Goal: Task Accomplishment & Management: Use online tool/utility

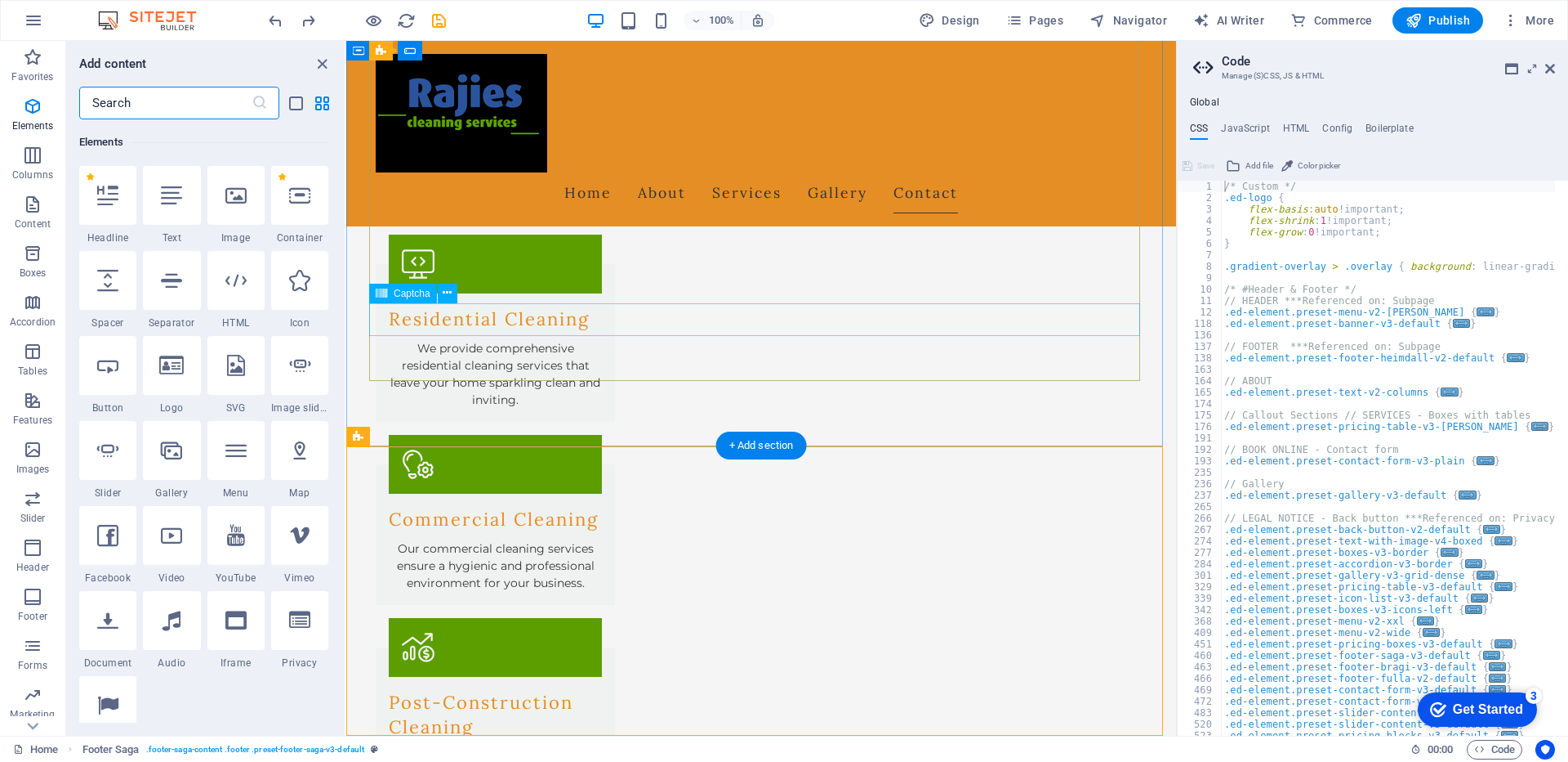
scroll to position [1687, 0]
click at [31, 161] on icon "button" at bounding box center [32, 155] width 20 height 20
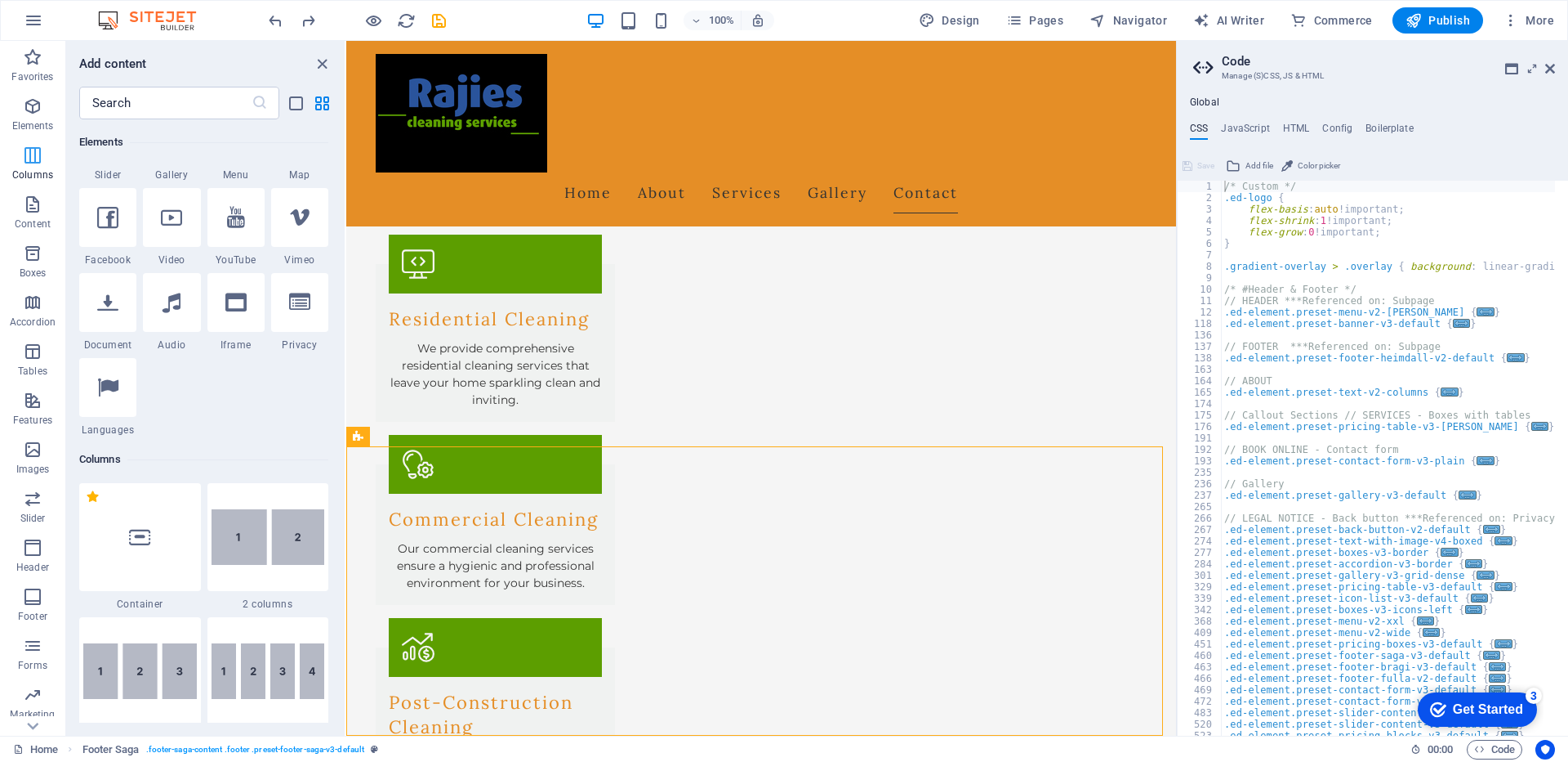
scroll to position [809, 0]
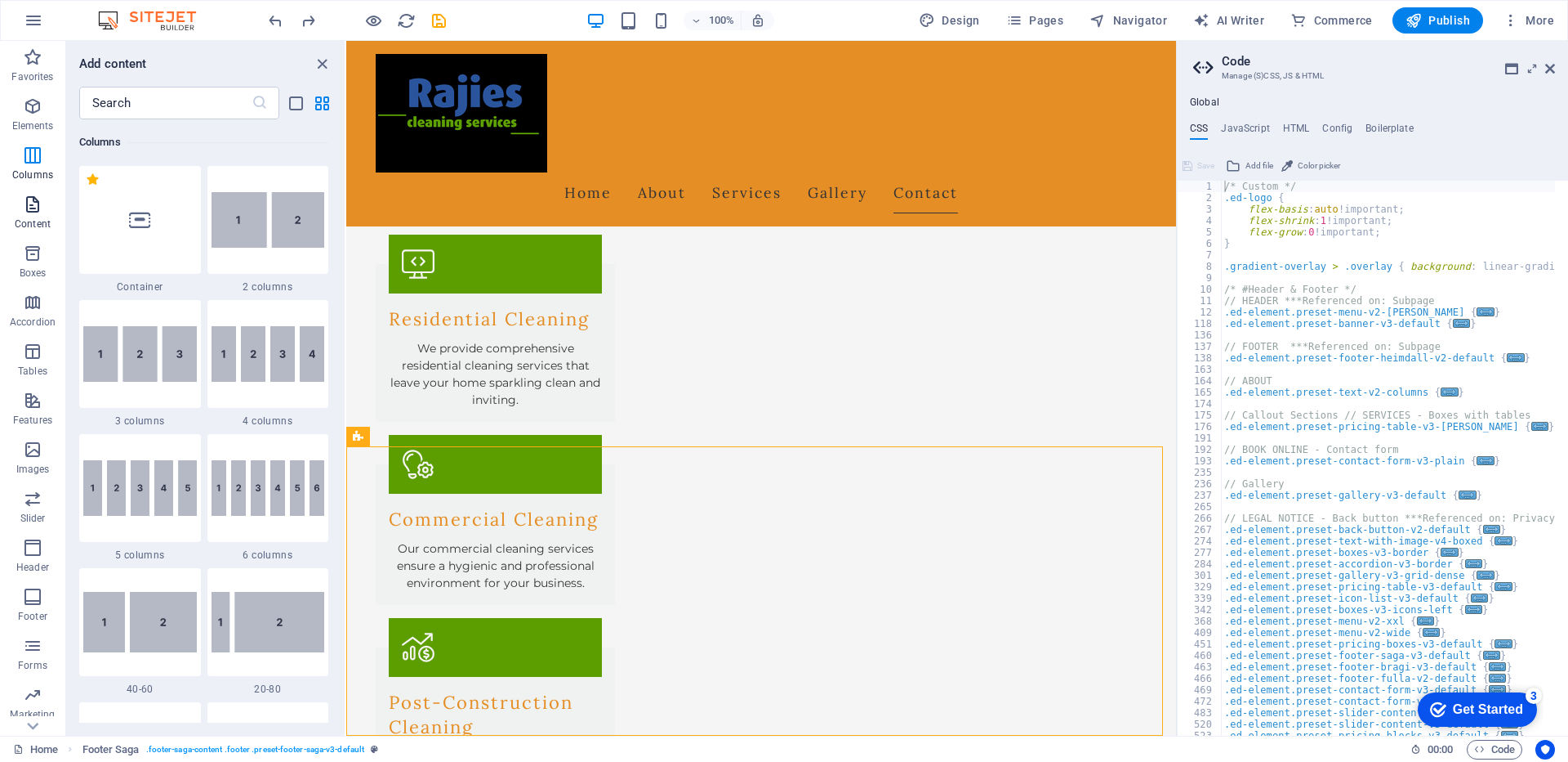
click at [23, 211] on icon "button" at bounding box center [32, 204] width 20 height 20
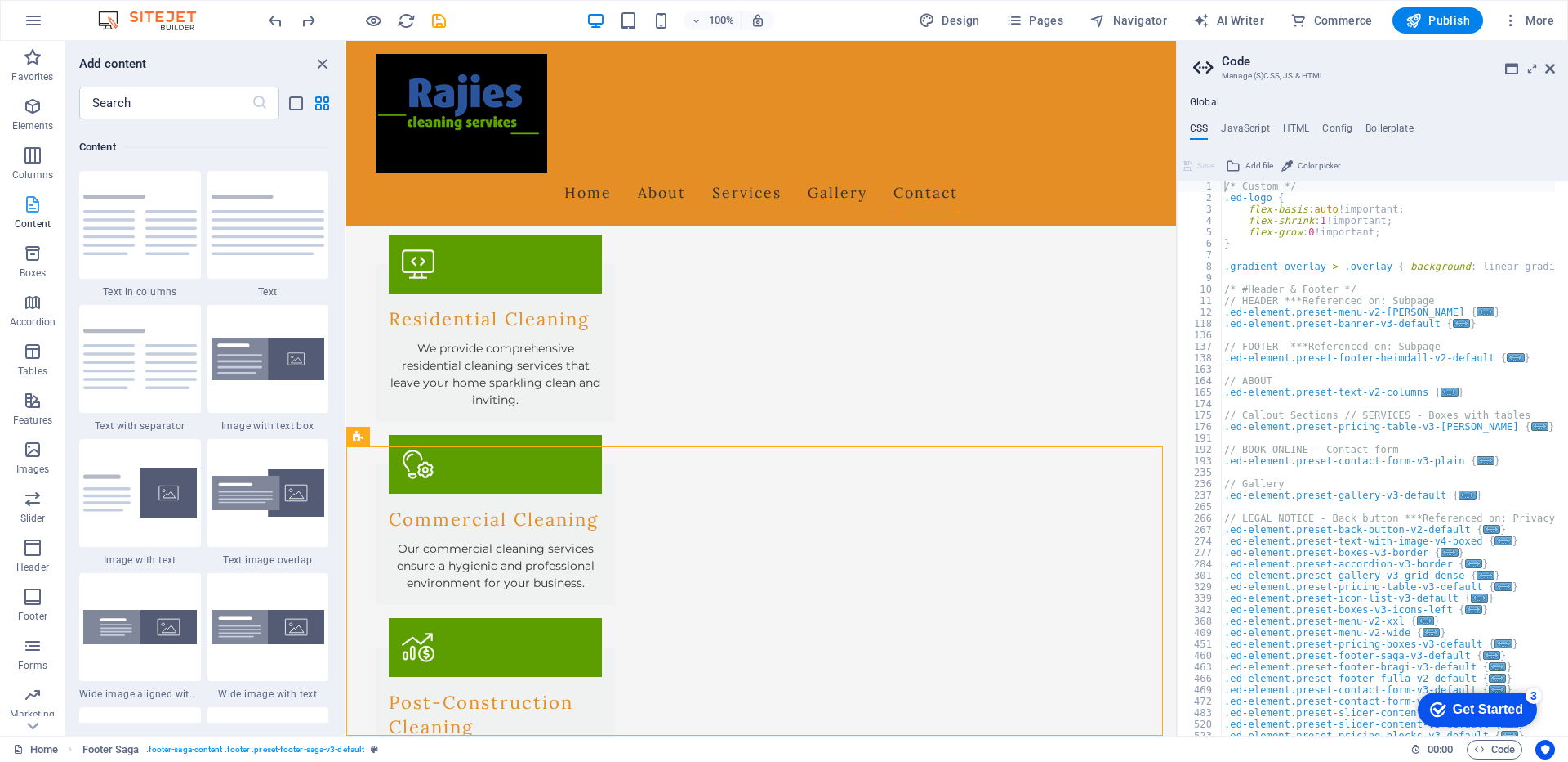
scroll to position [2859, 0]
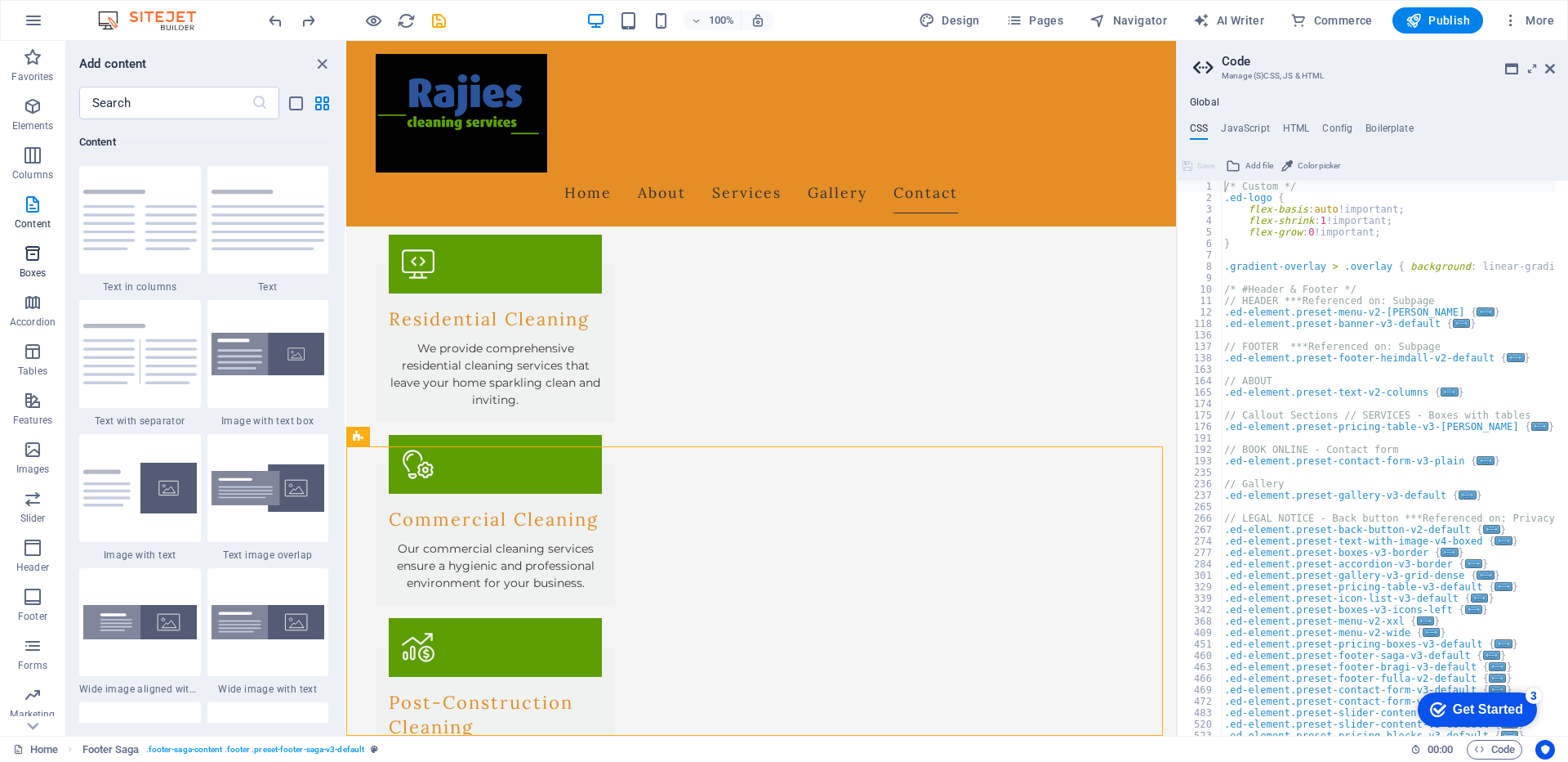
click at [31, 253] on icon "button" at bounding box center [32, 253] width 20 height 20
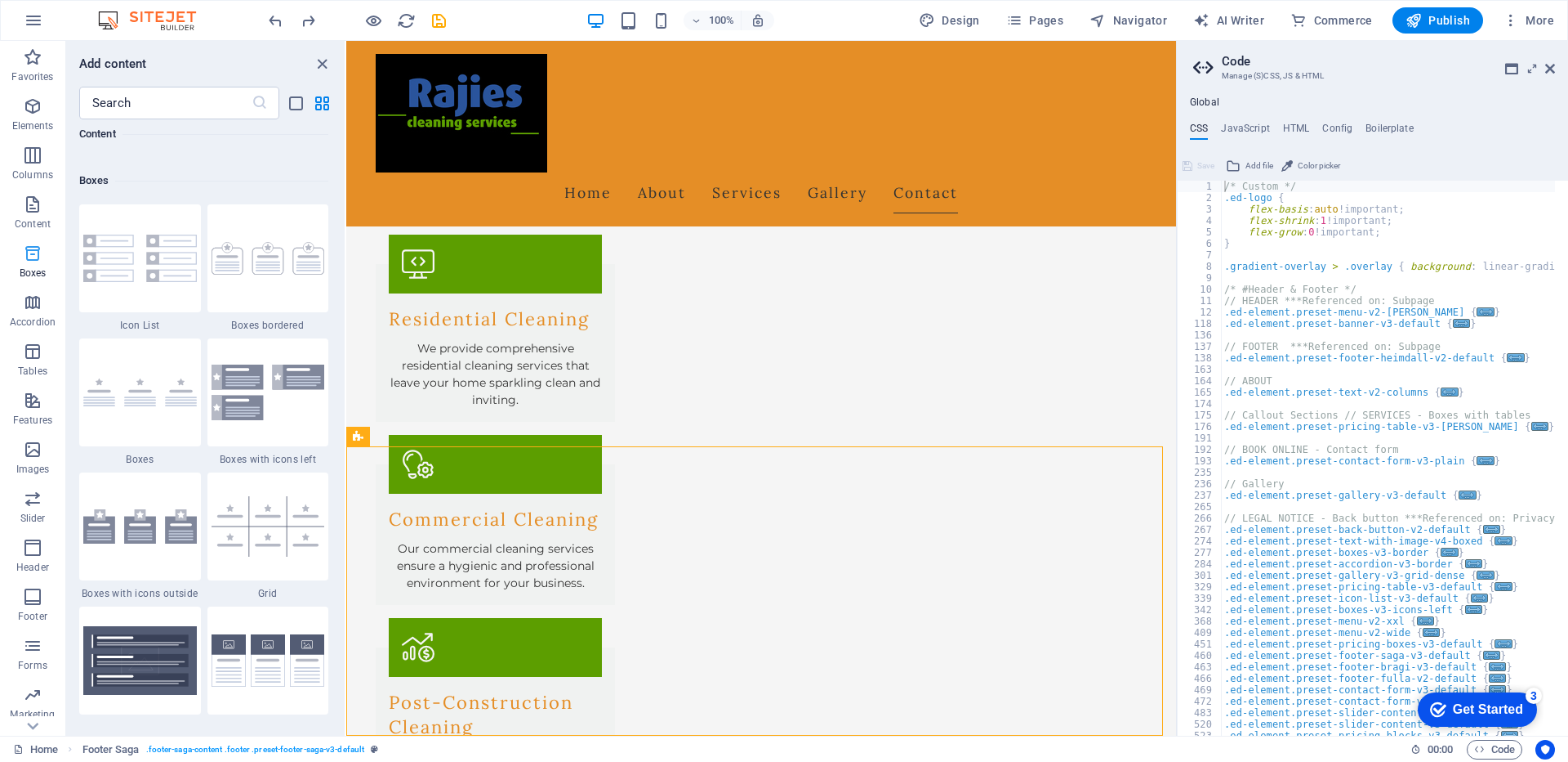
scroll to position [4507, 0]
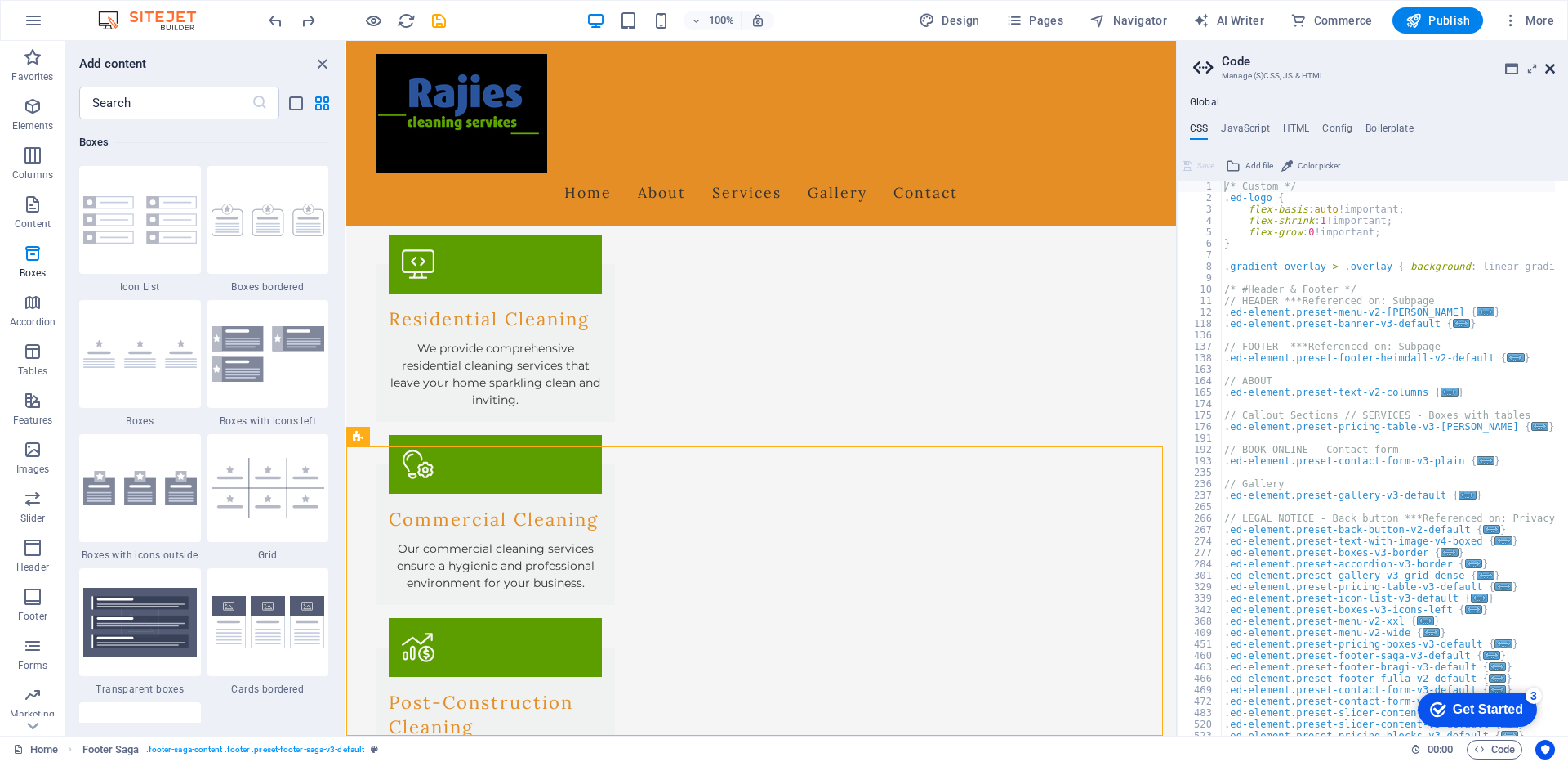
click at [1555, 72] on icon at bounding box center [1550, 68] width 10 height 13
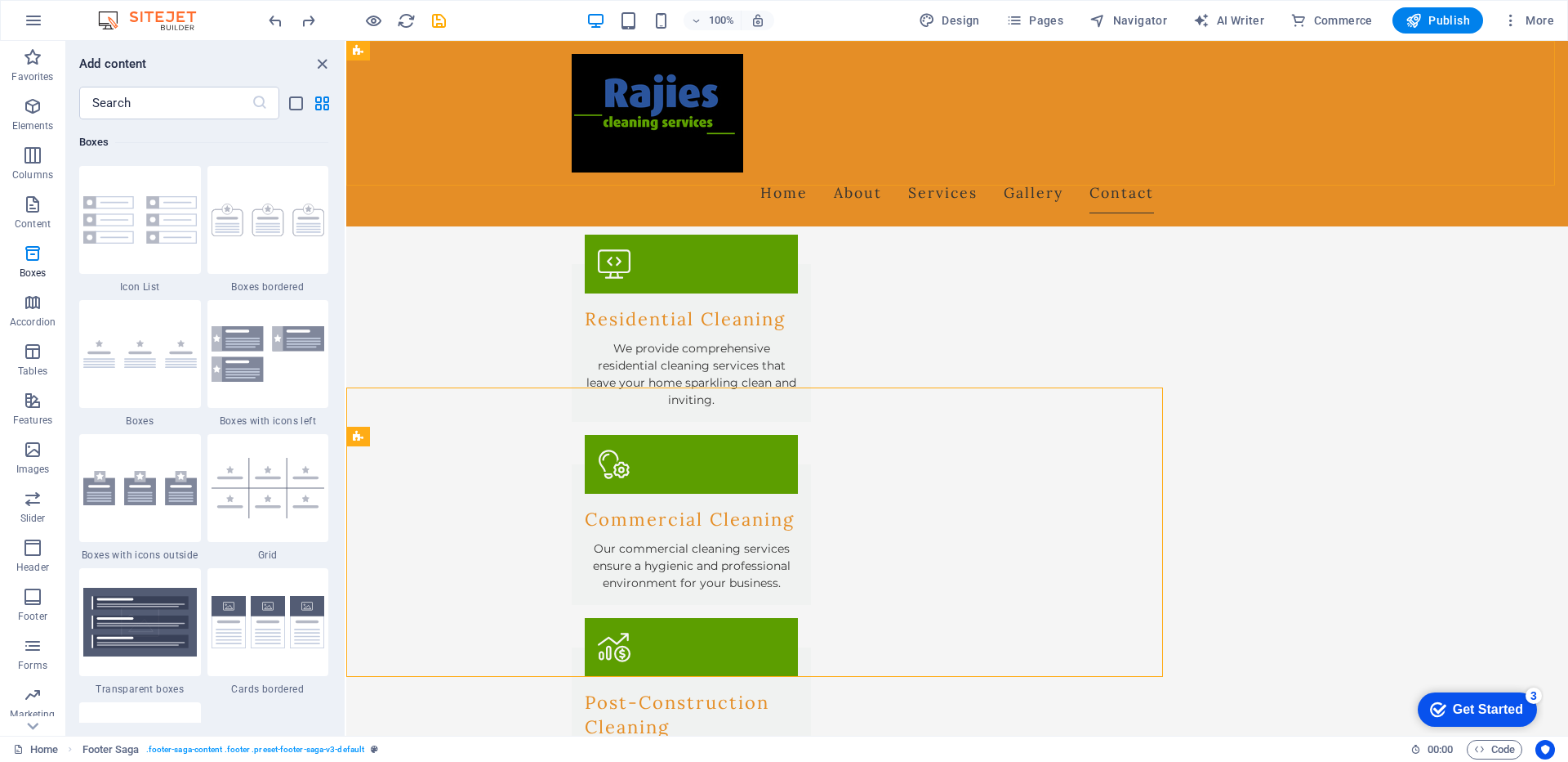
scroll to position [1745, 0]
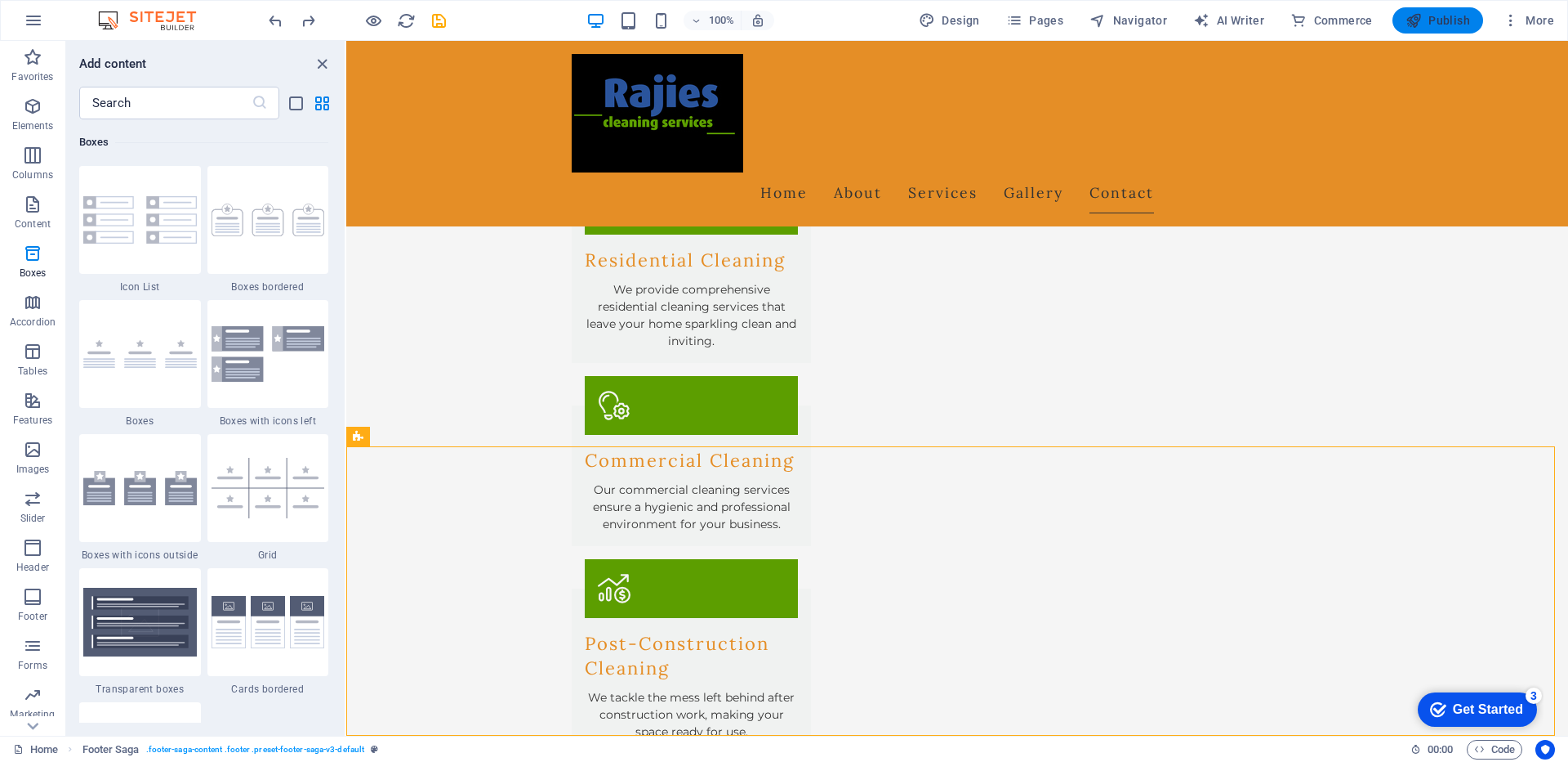
click at [1469, 22] on span "Publish" at bounding box center [1438, 21] width 65 height 16
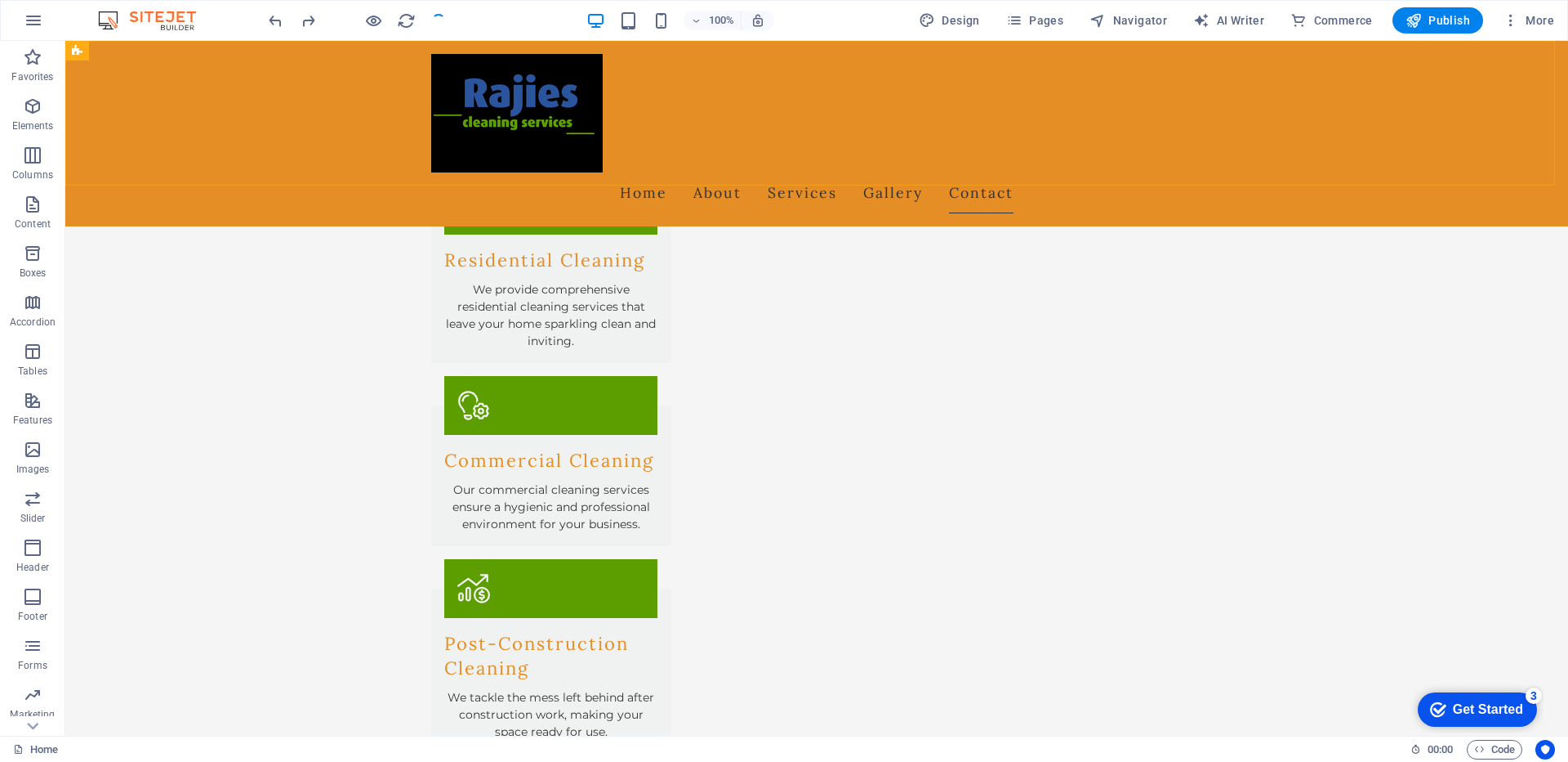
scroll to position [1787, 0]
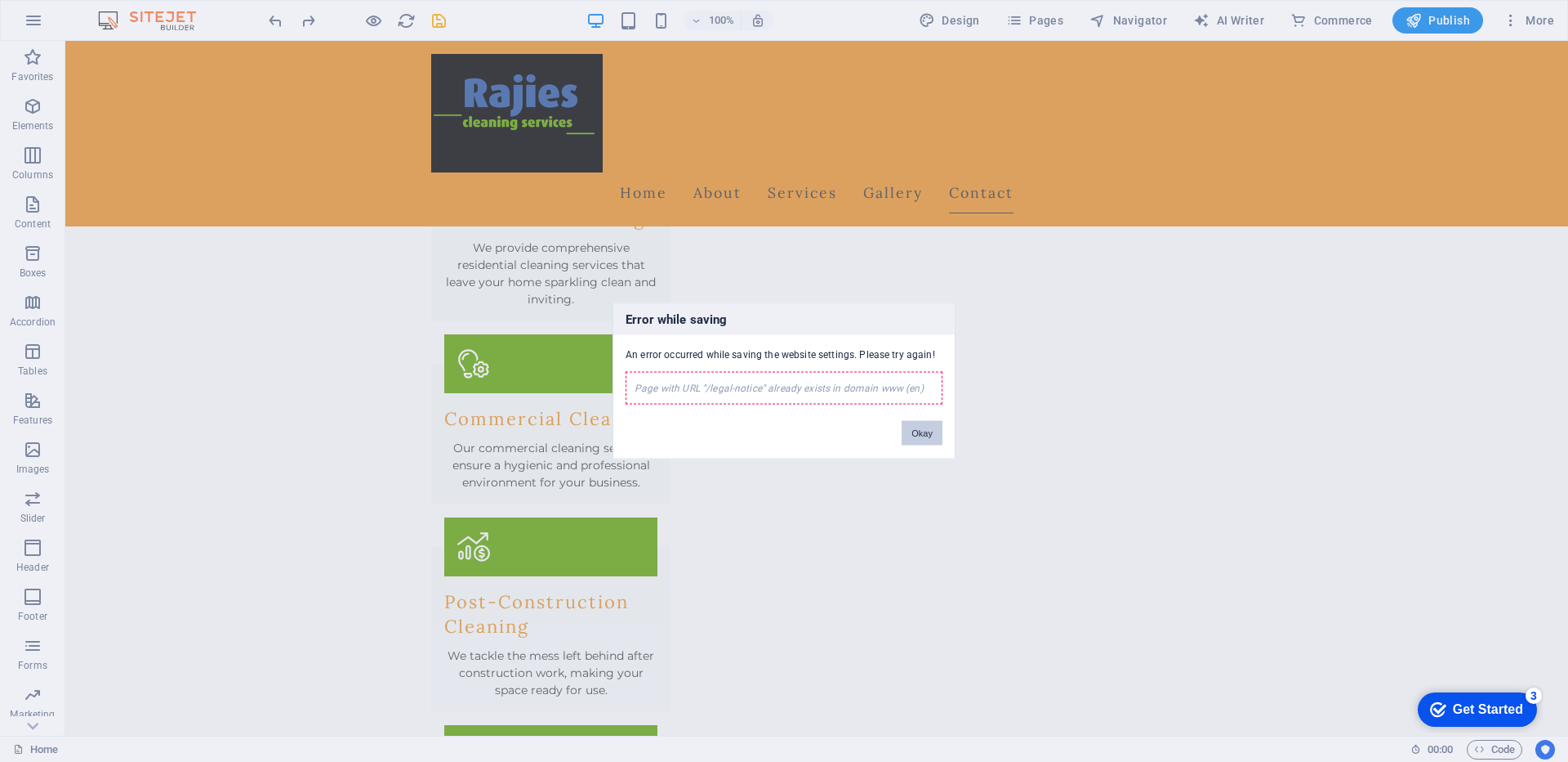
click at [923, 434] on button "Okay" at bounding box center [921, 432] width 40 height 24
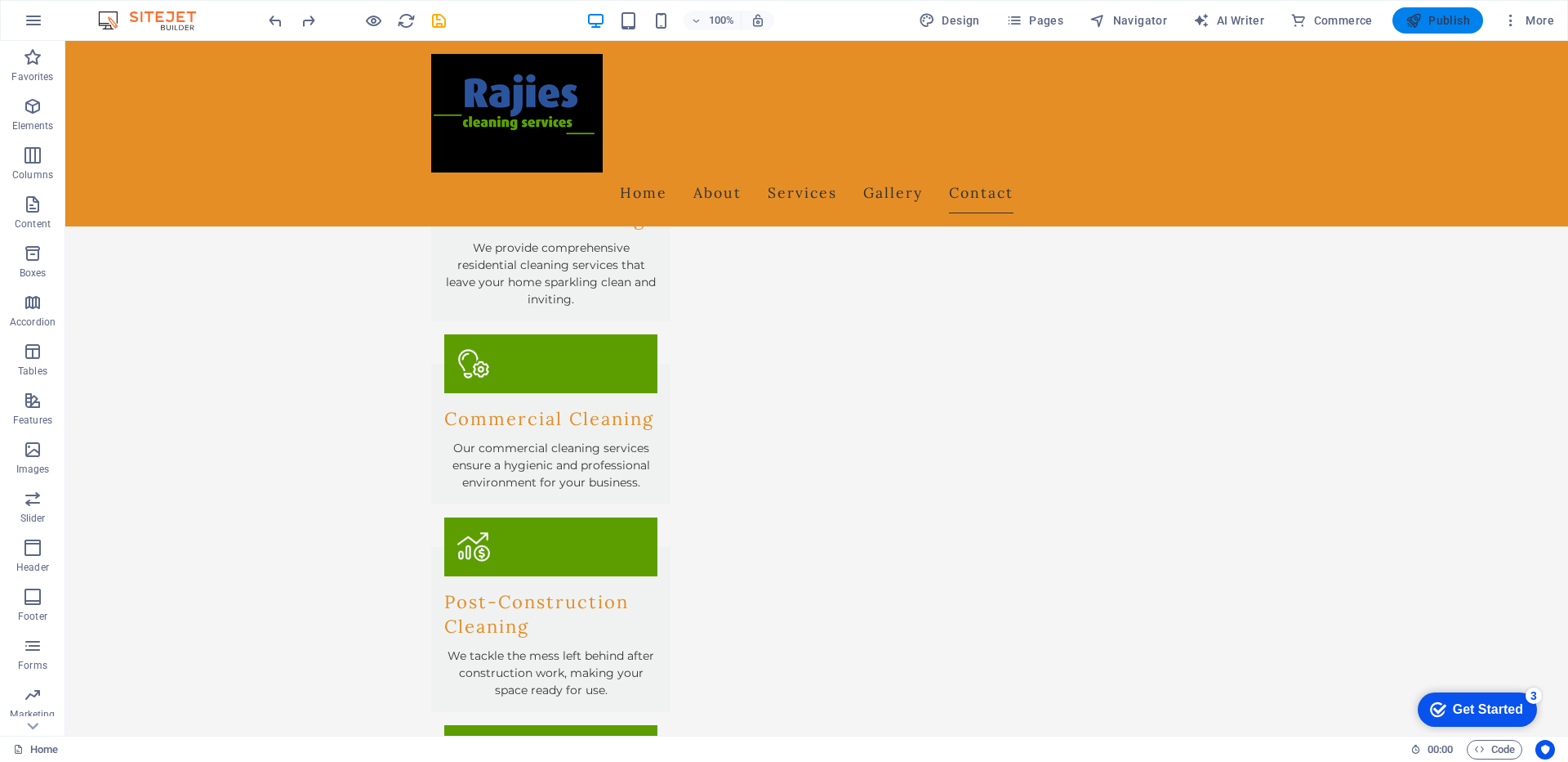
click at [1457, 24] on span "Publish" at bounding box center [1438, 21] width 65 height 16
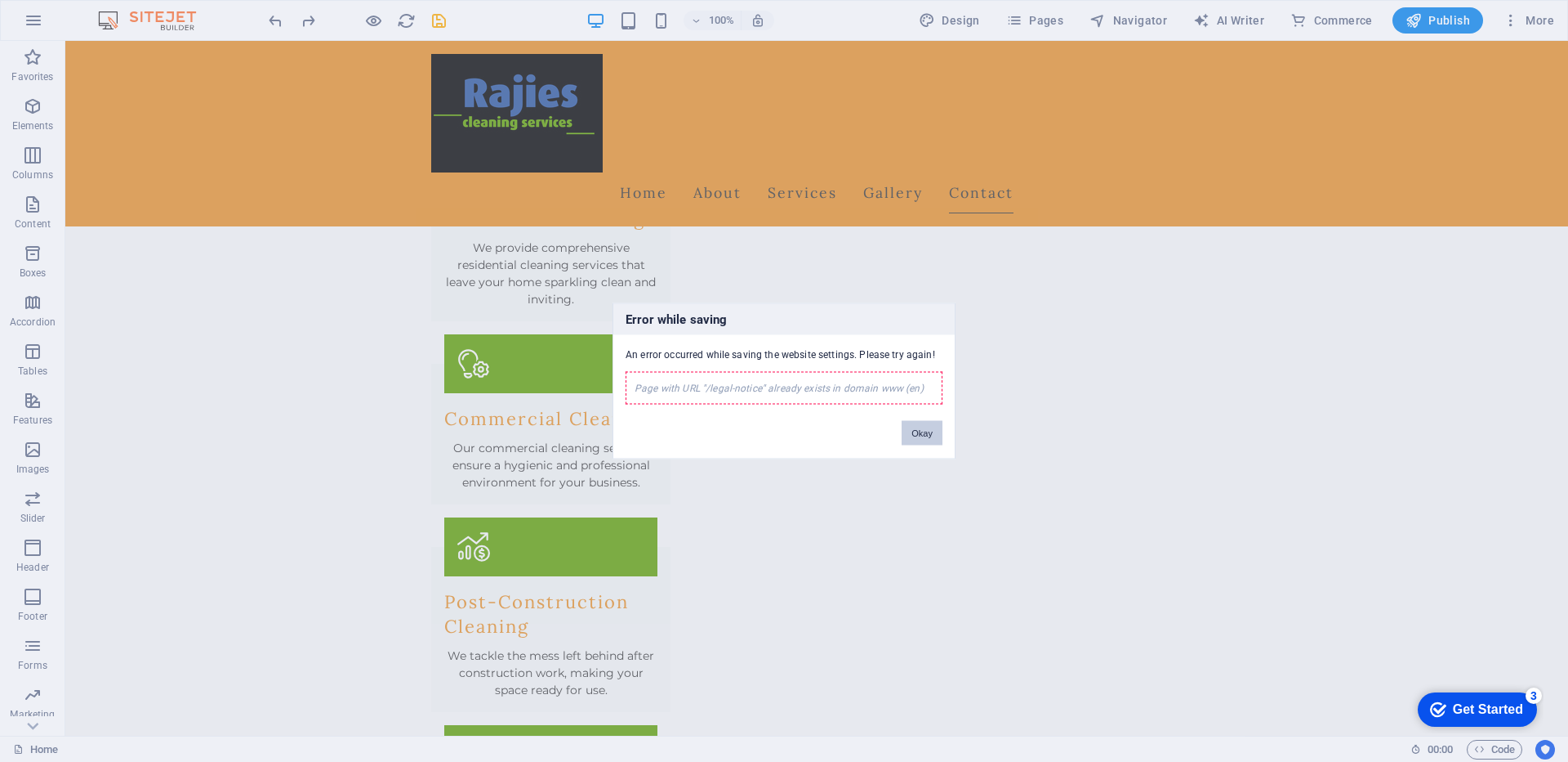
click at [918, 432] on button "Okay" at bounding box center [921, 432] width 40 height 24
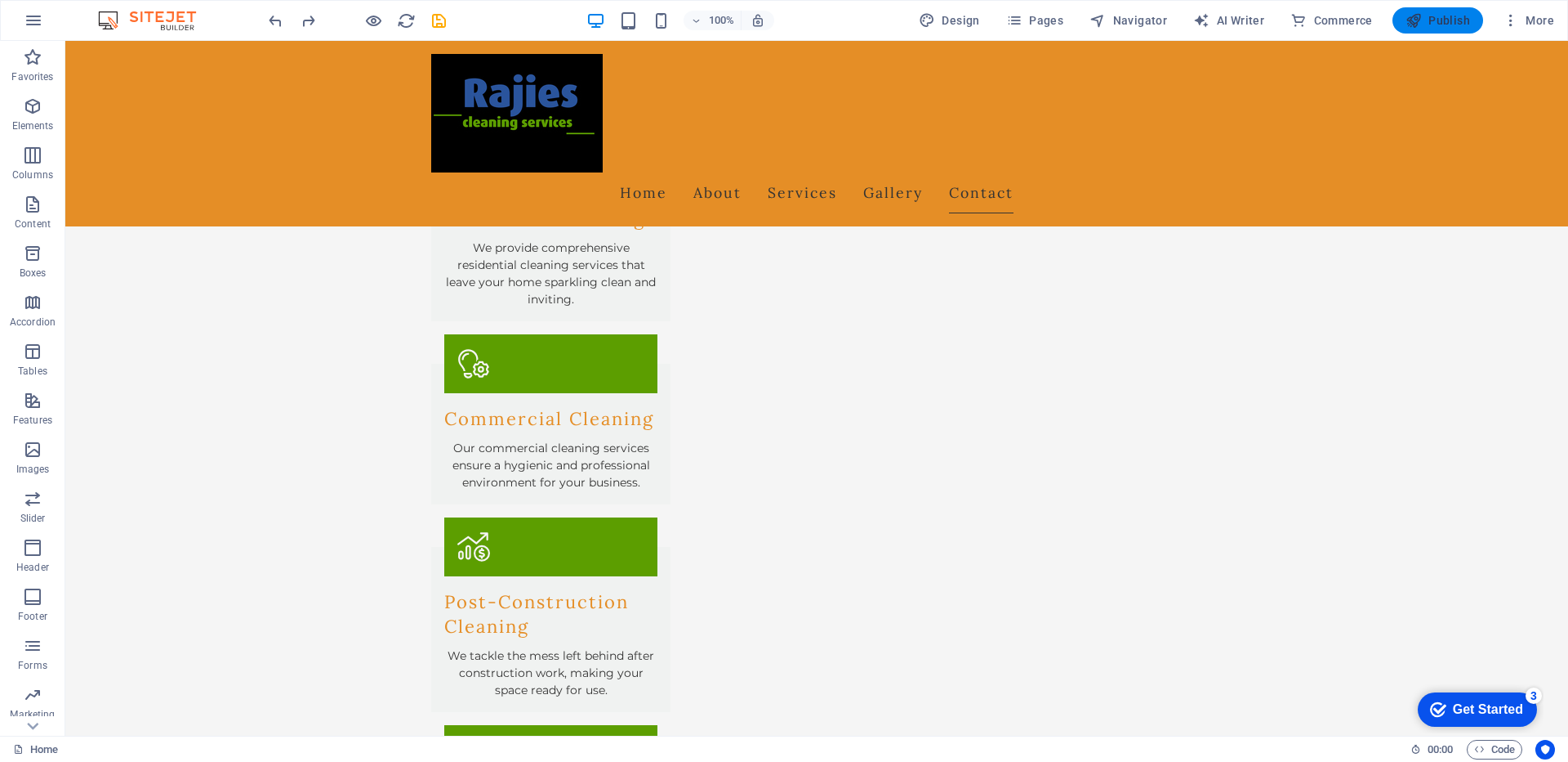
click at [1438, 19] on span "Publish" at bounding box center [1438, 21] width 65 height 16
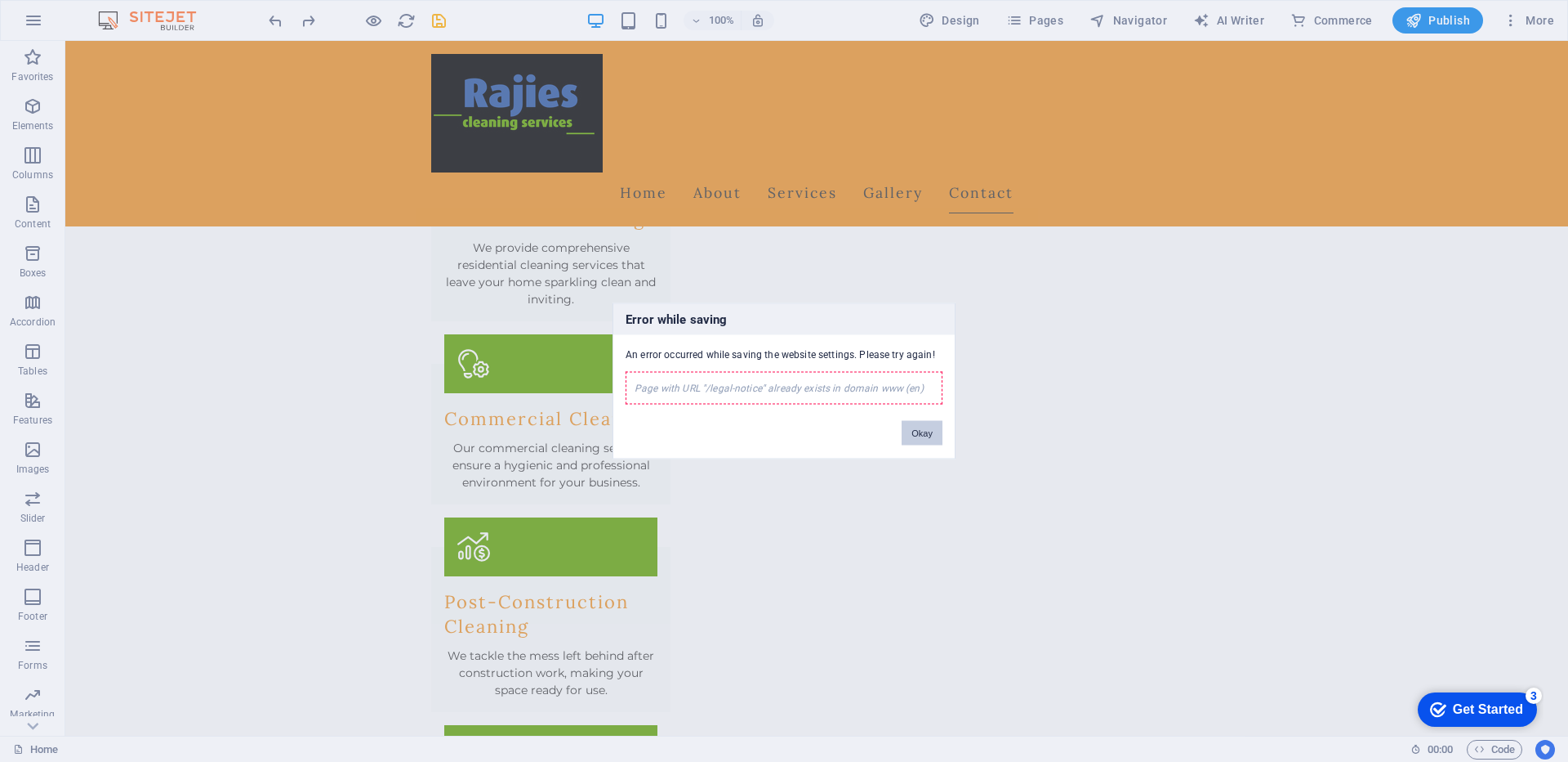
click at [920, 436] on button "Okay" at bounding box center [921, 432] width 40 height 24
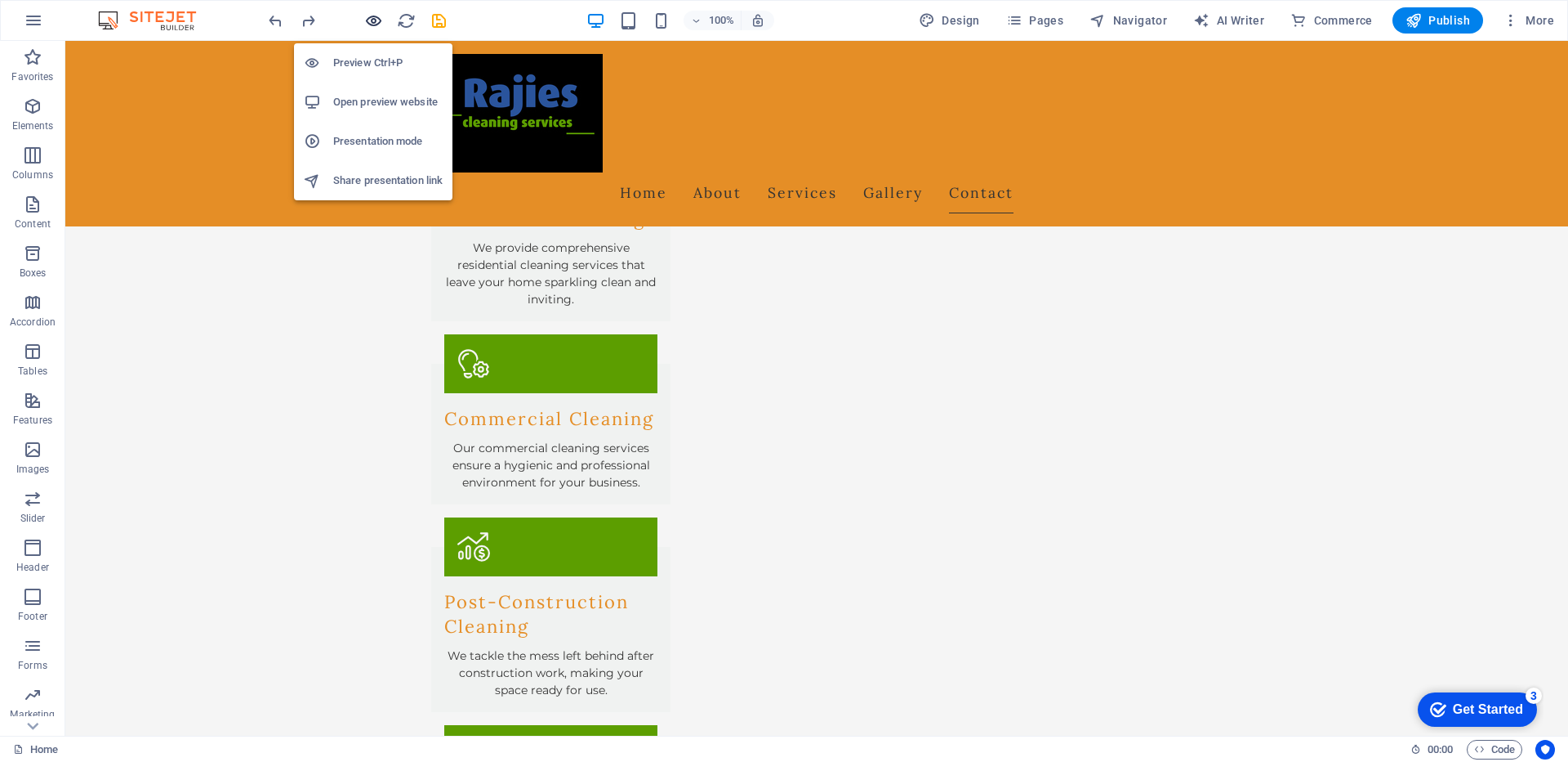
click at [373, 22] on icon "button" at bounding box center [374, 21] width 19 height 19
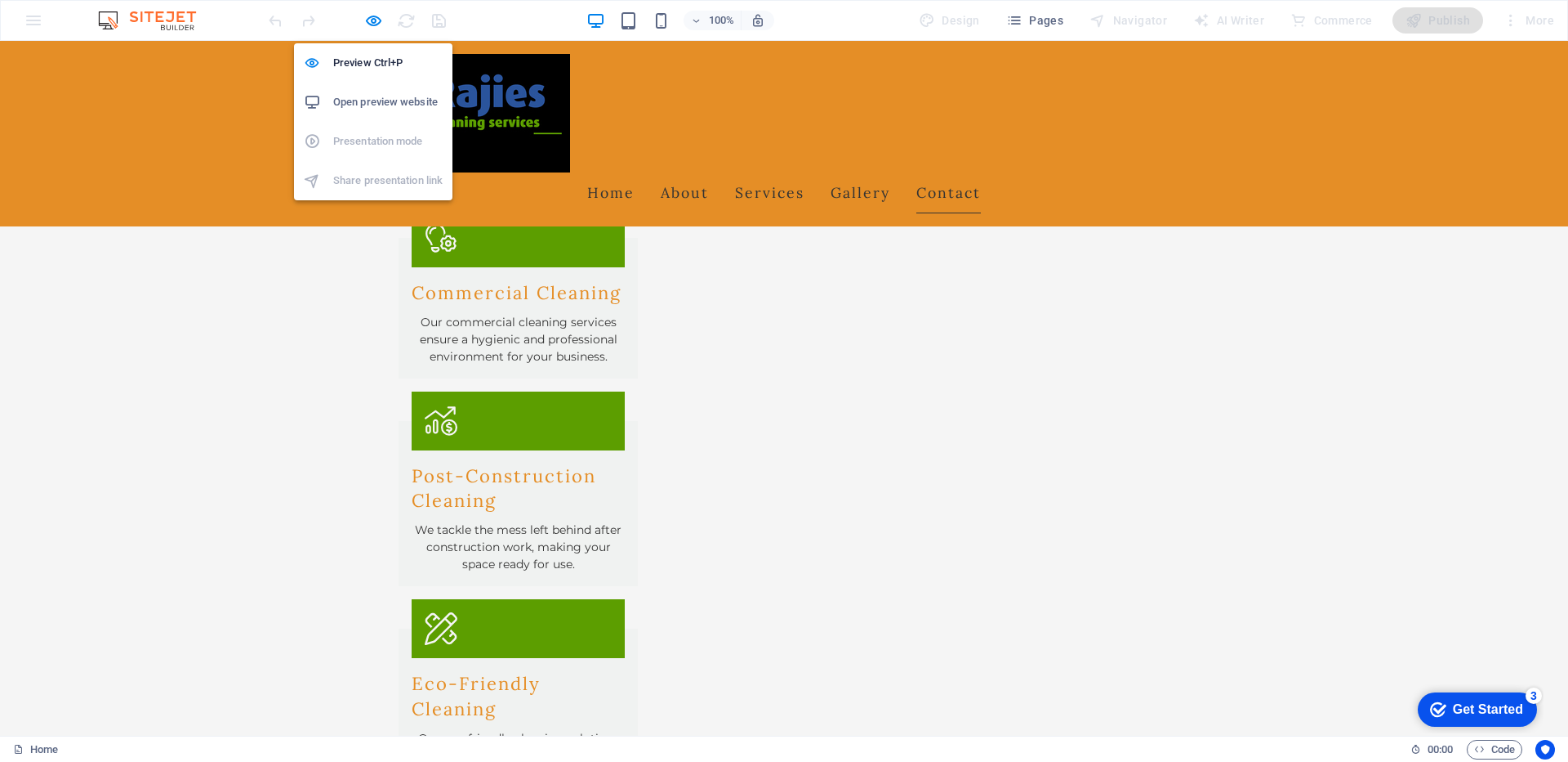
click at [369, 107] on h6 "Open preview website" at bounding box center [388, 102] width 110 height 20
click at [372, 24] on icon "button" at bounding box center [374, 21] width 19 height 19
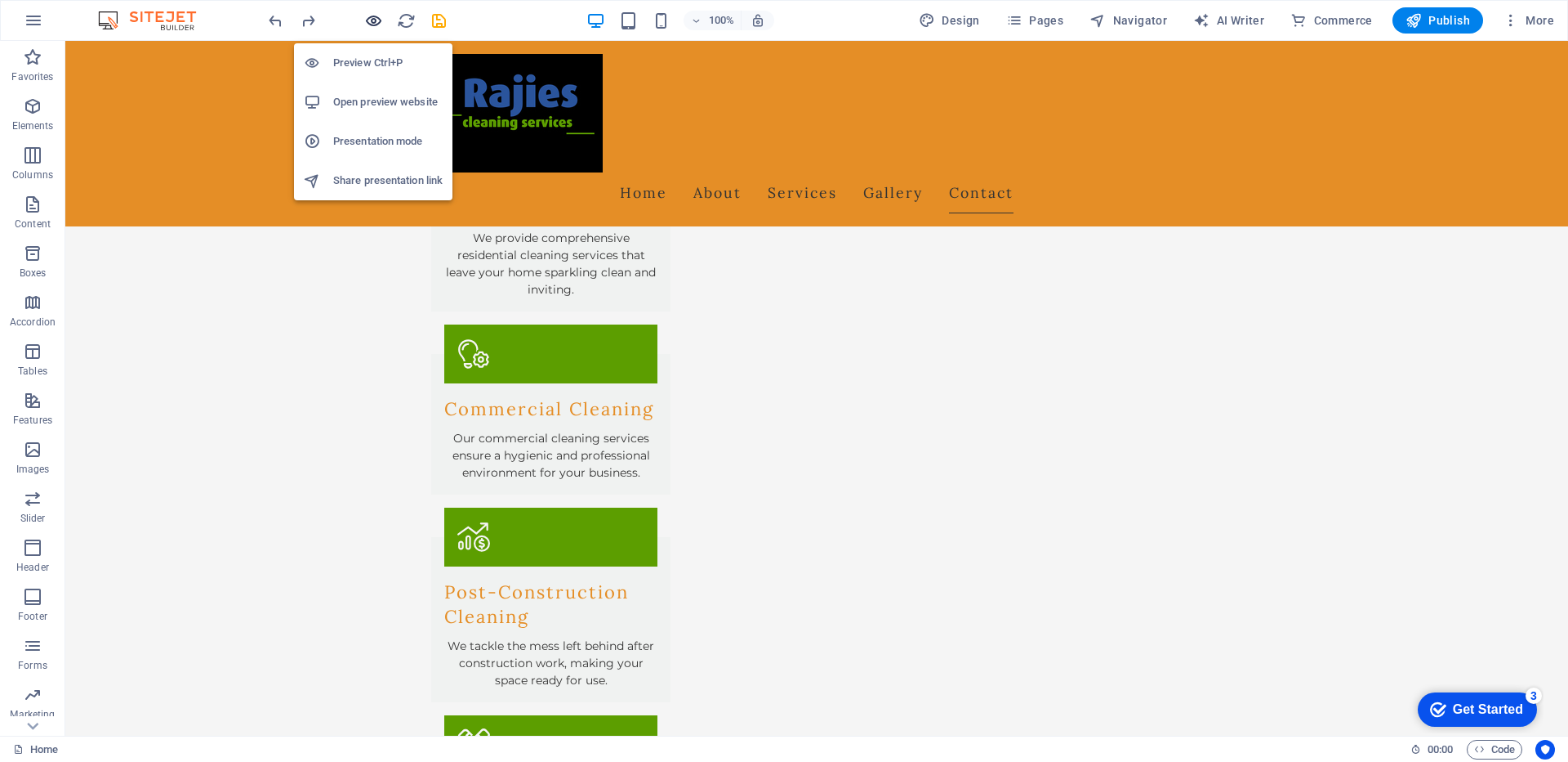
scroll to position [1787, 0]
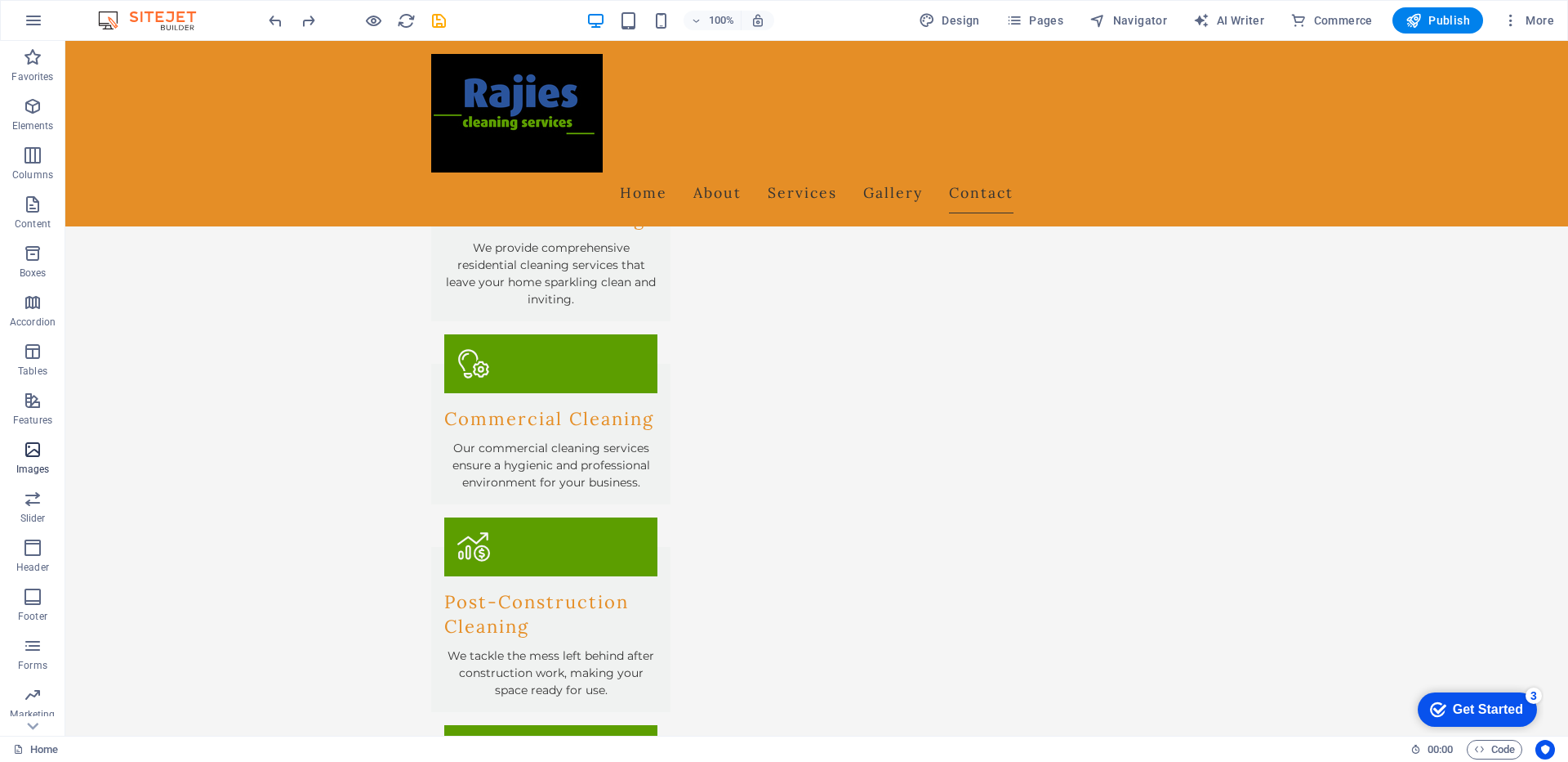
click at [31, 457] on icon "button" at bounding box center [32, 449] width 20 height 20
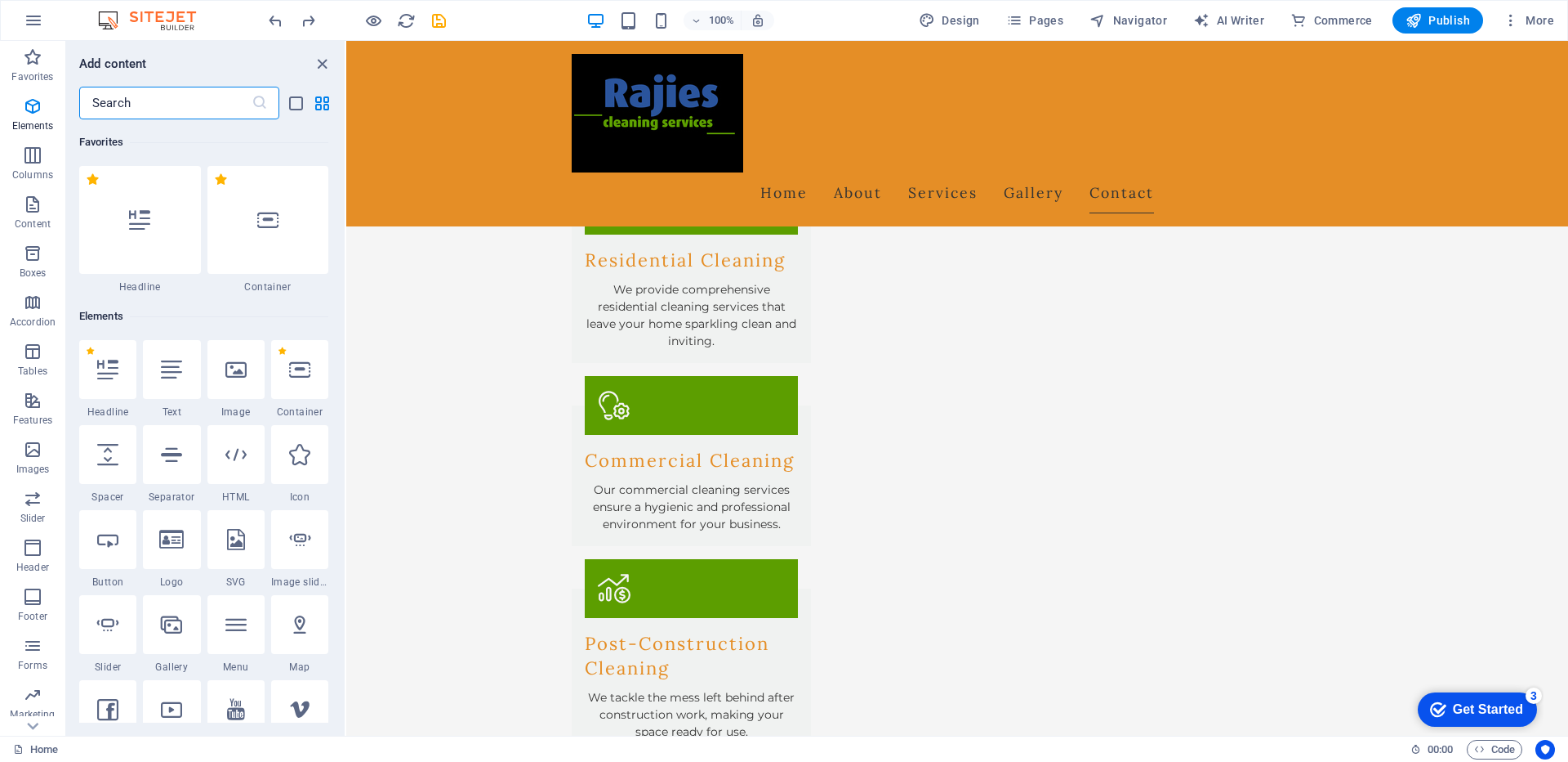
scroll to position [8286, 0]
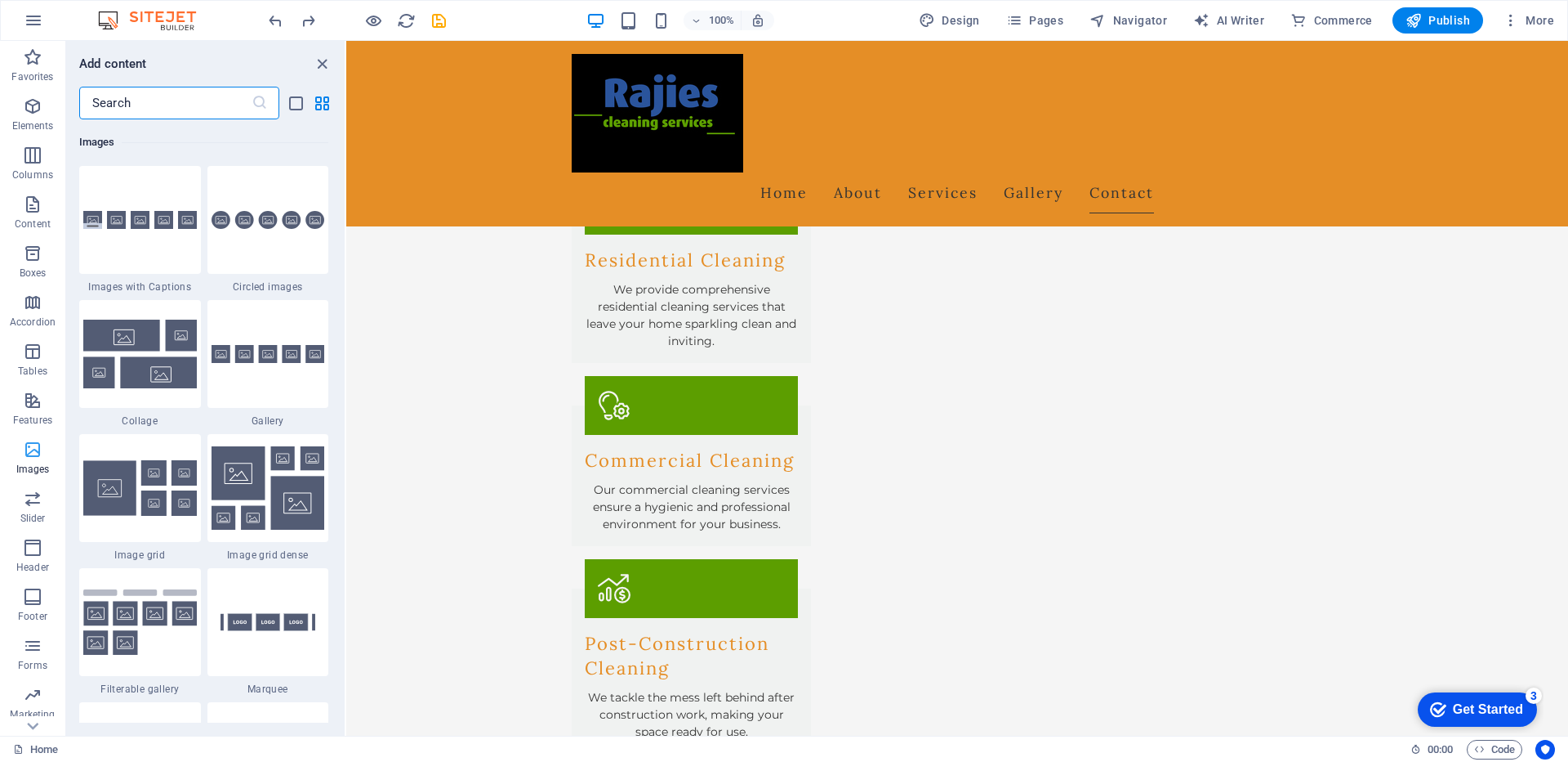
click at [31, 457] on icon "button" at bounding box center [32, 449] width 20 height 20
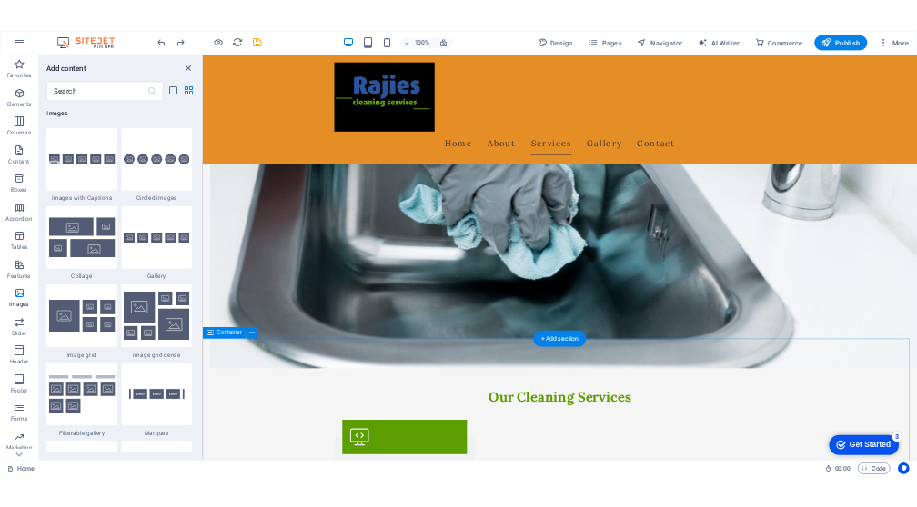
scroll to position [1215, 0]
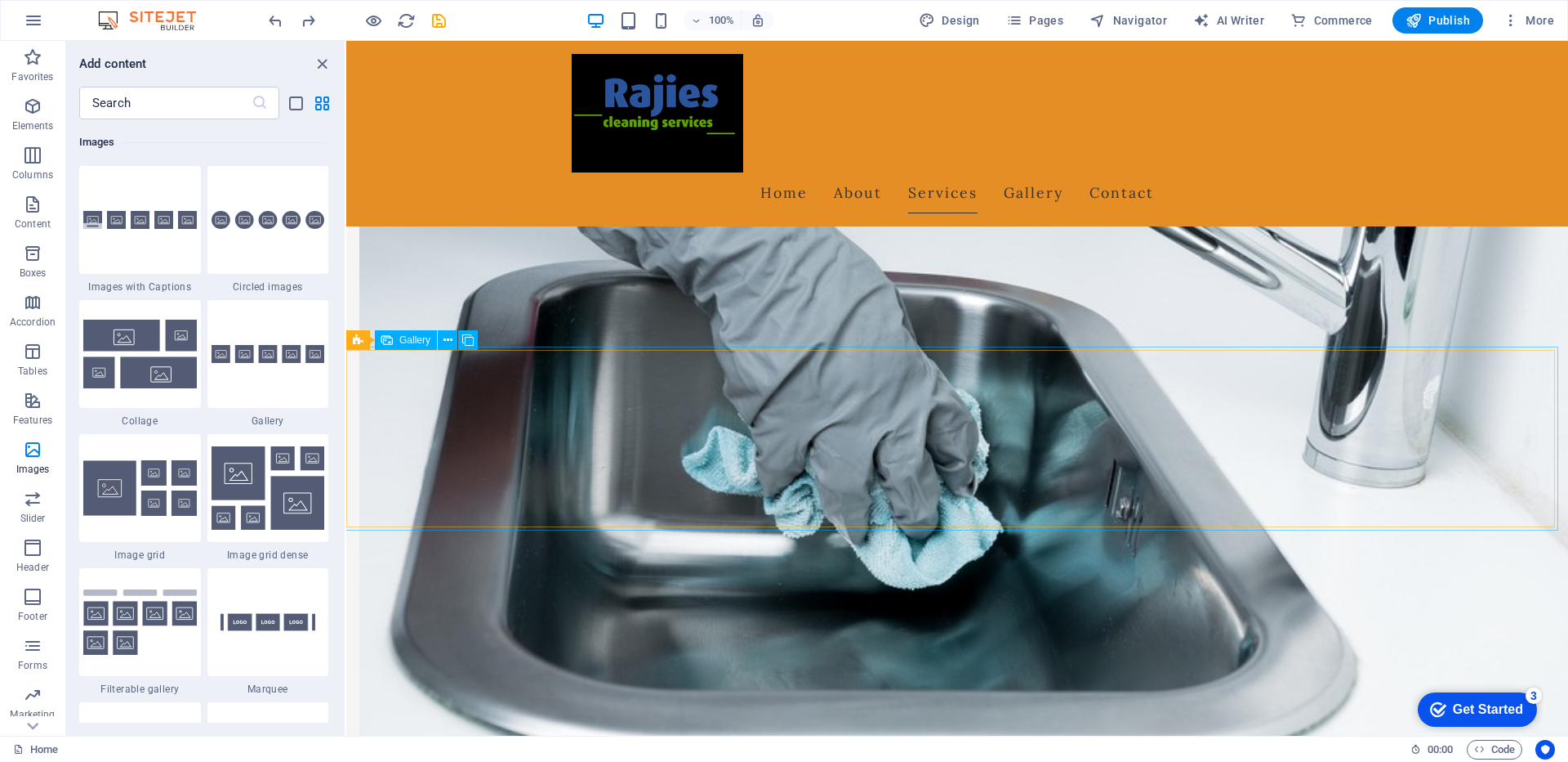
click at [411, 345] on span "Gallery" at bounding box center [415, 340] width 31 height 10
click at [401, 341] on span "Gallery" at bounding box center [415, 340] width 31 height 10
select select "px"
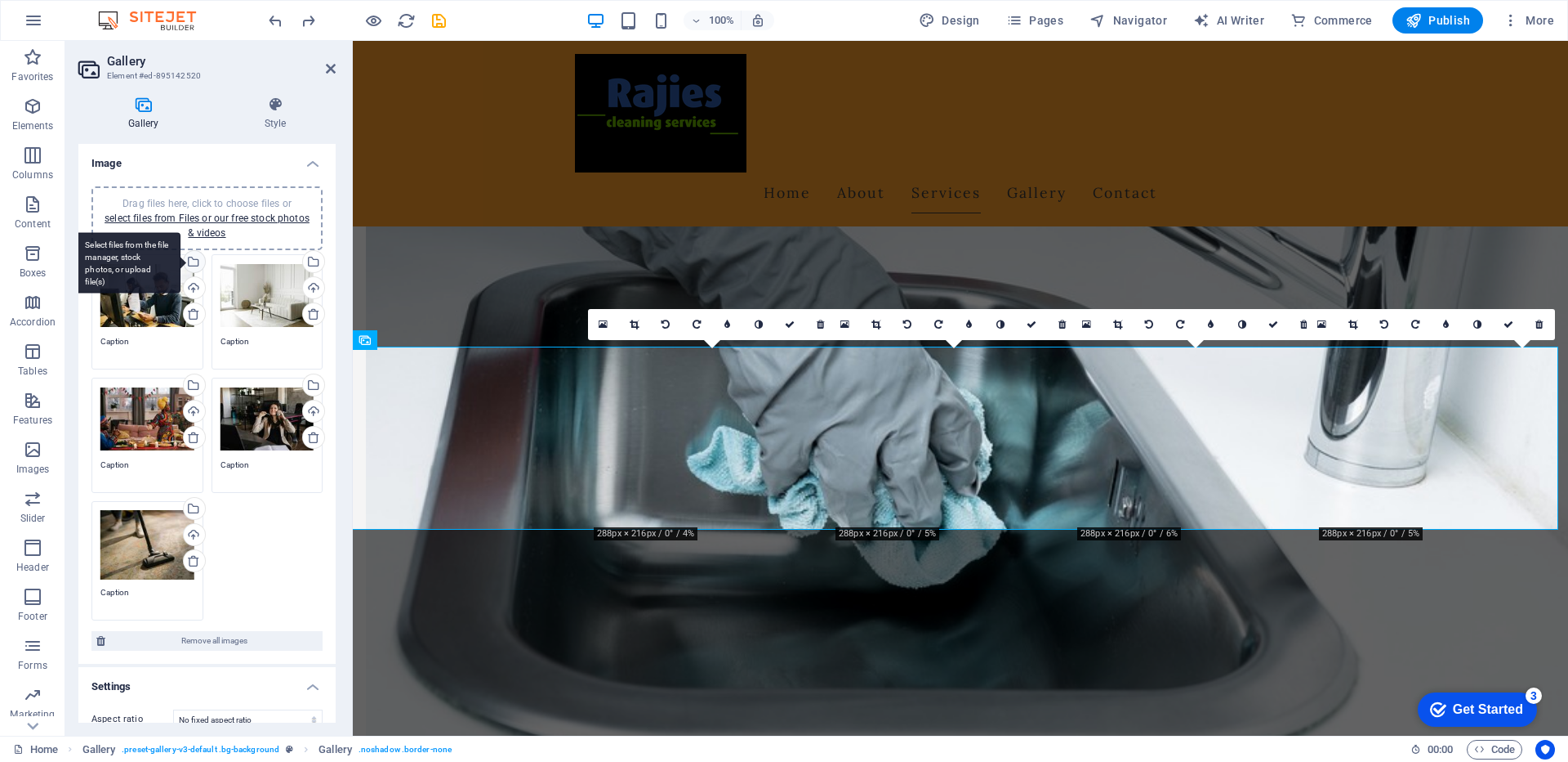
click at [181, 263] on div "Select files from the file manager, stock photos, or upload file(s)" at bounding box center [128, 262] width 106 height 61
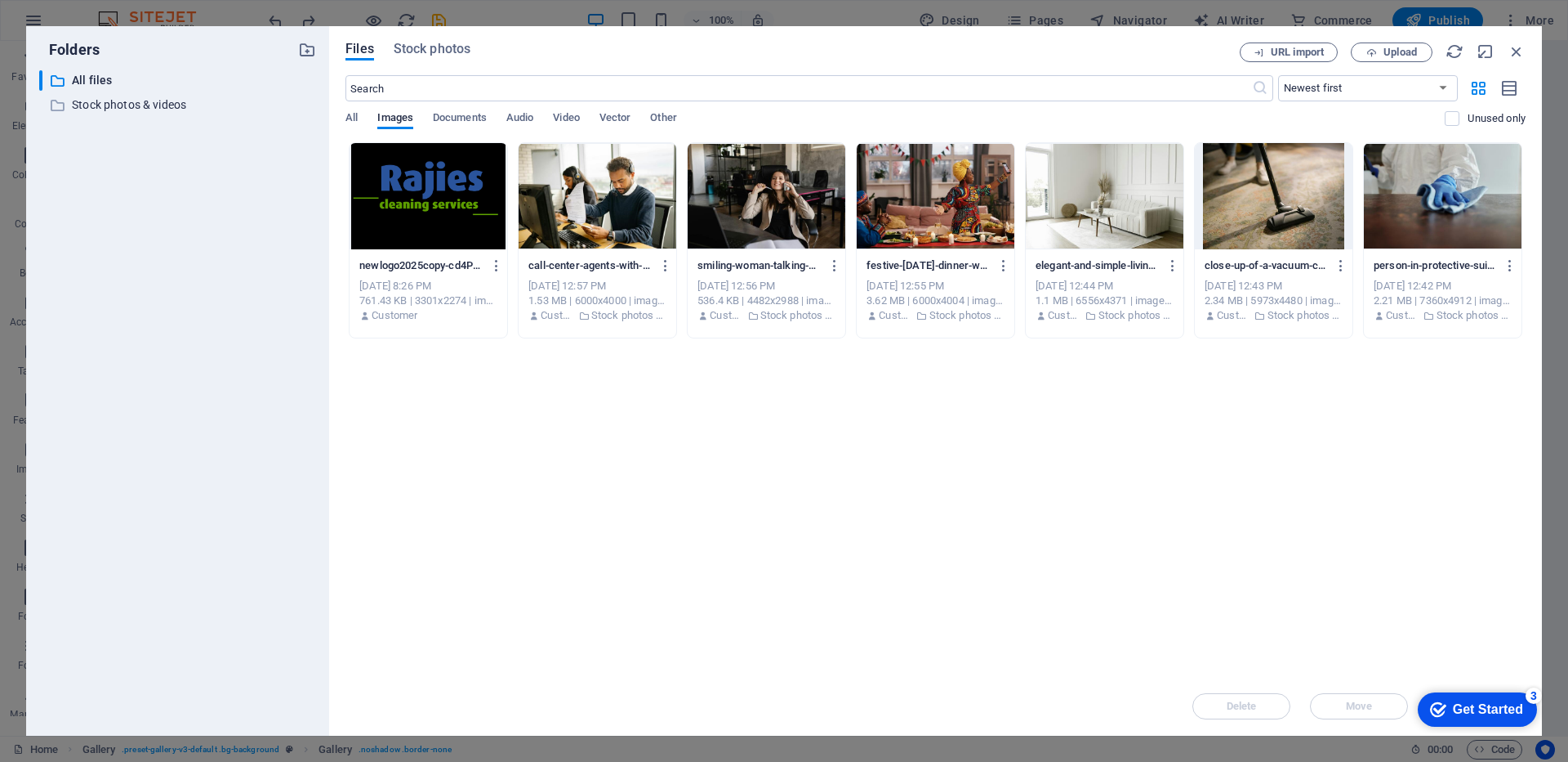
click at [572, 226] on div at bounding box center [597, 196] width 158 height 106
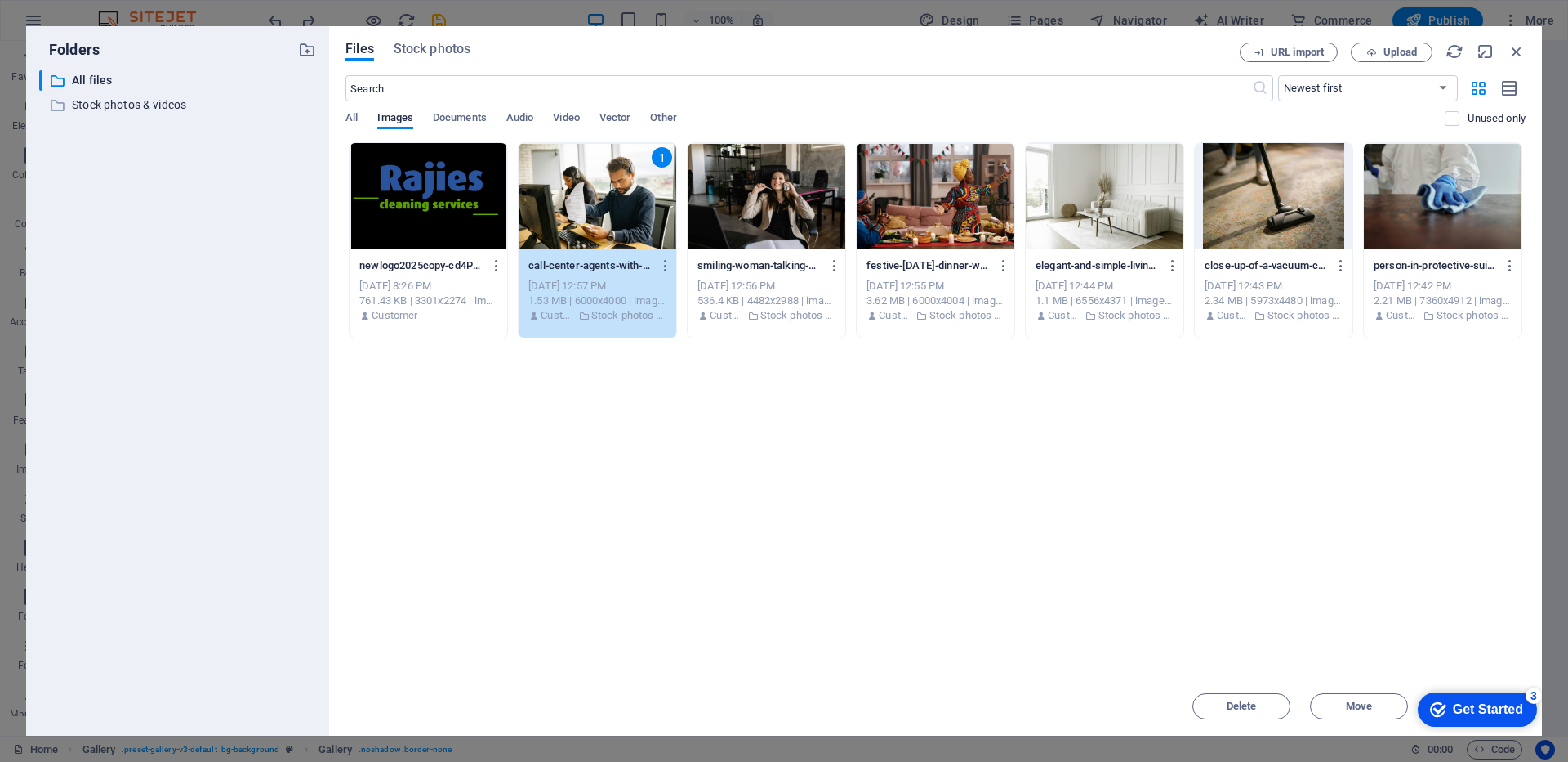
click at [572, 226] on div "1" at bounding box center [597, 196] width 158 height 106
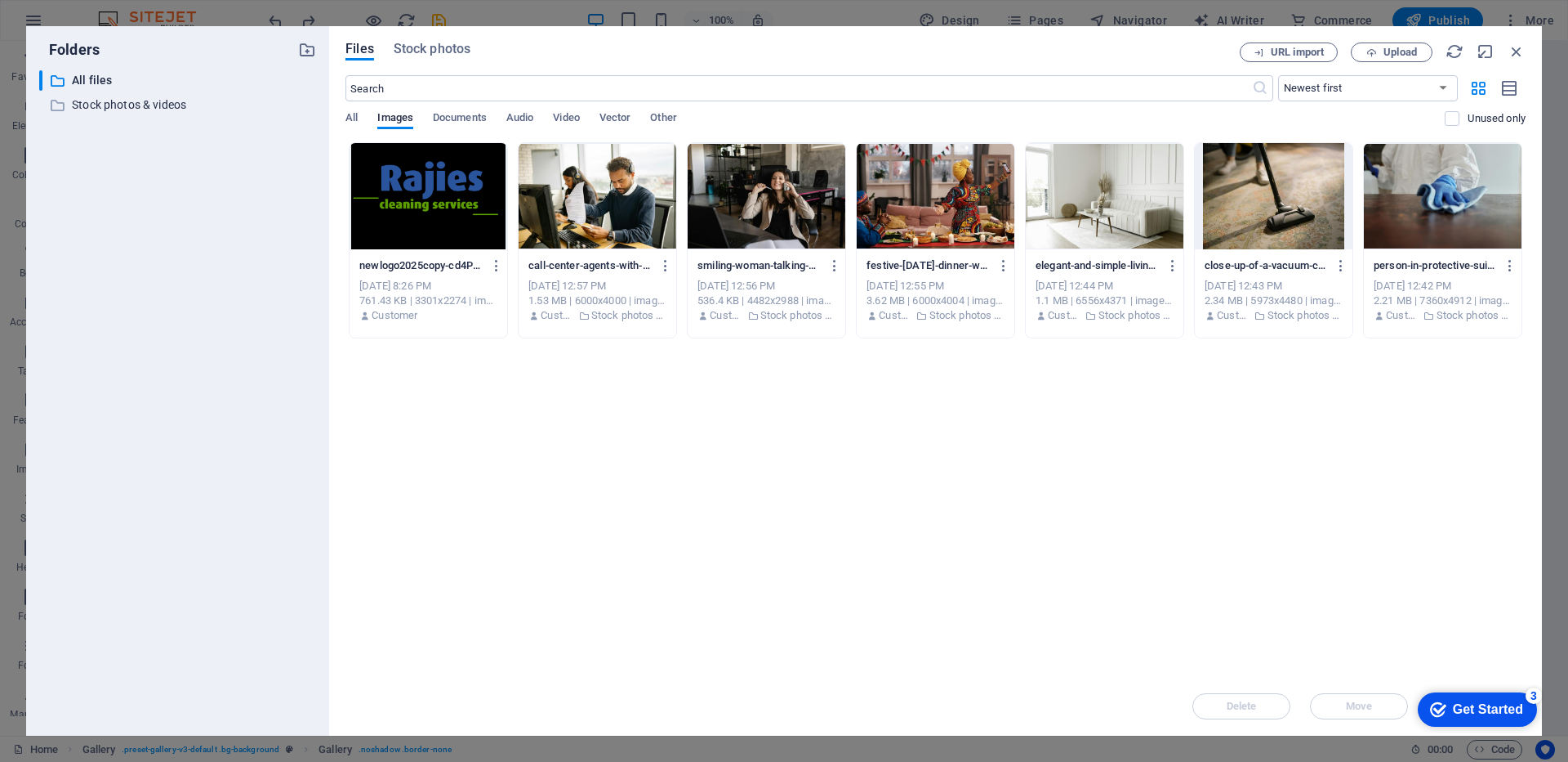
click at [572, 226] on div at bounding box center [597, 196] width 158 height 106
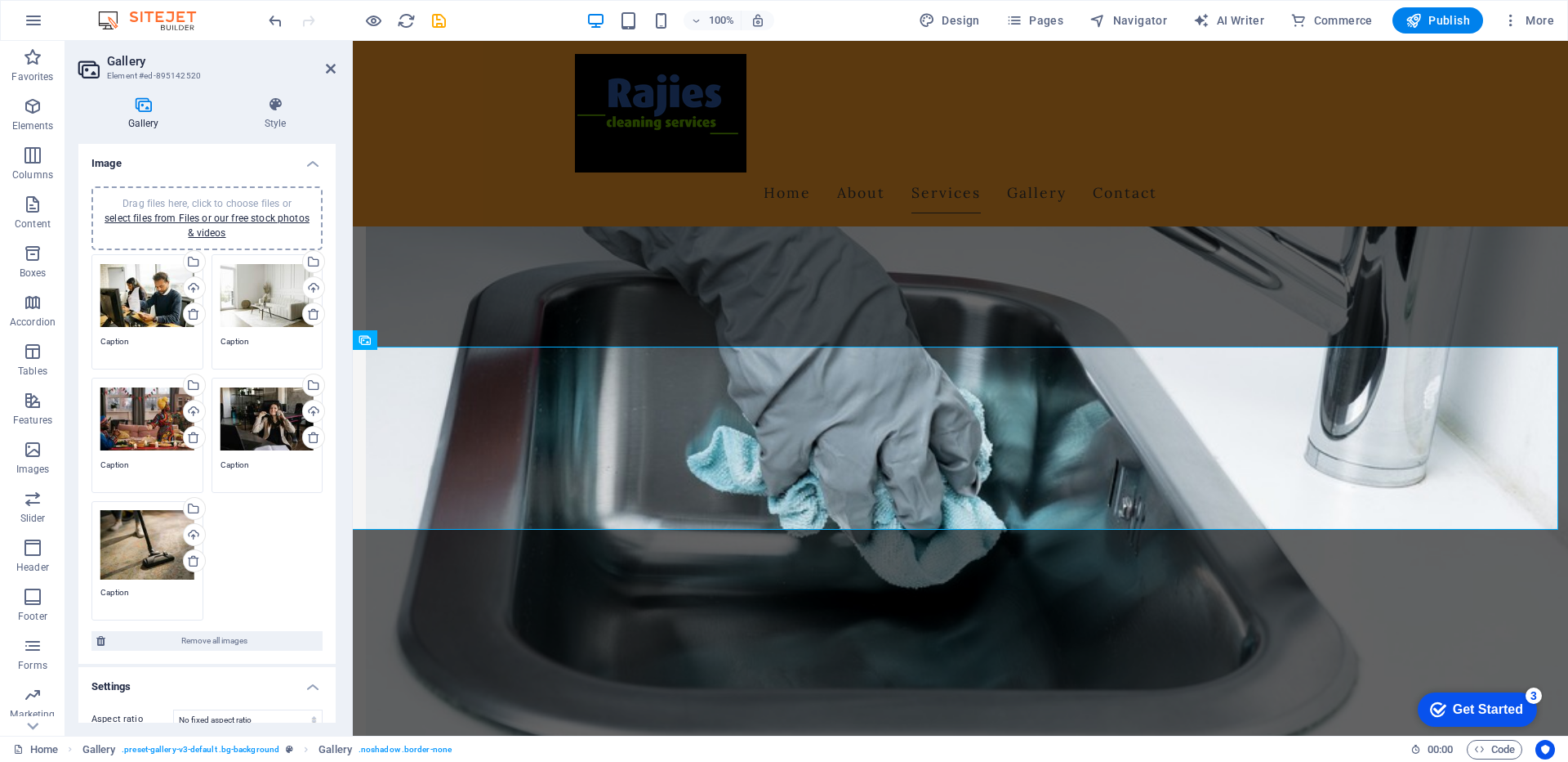
click at [145, 302] on div "Drag files here, click to choose files or select files from Files or our free s…" at bounding box center [147, 296] width 94 height 66
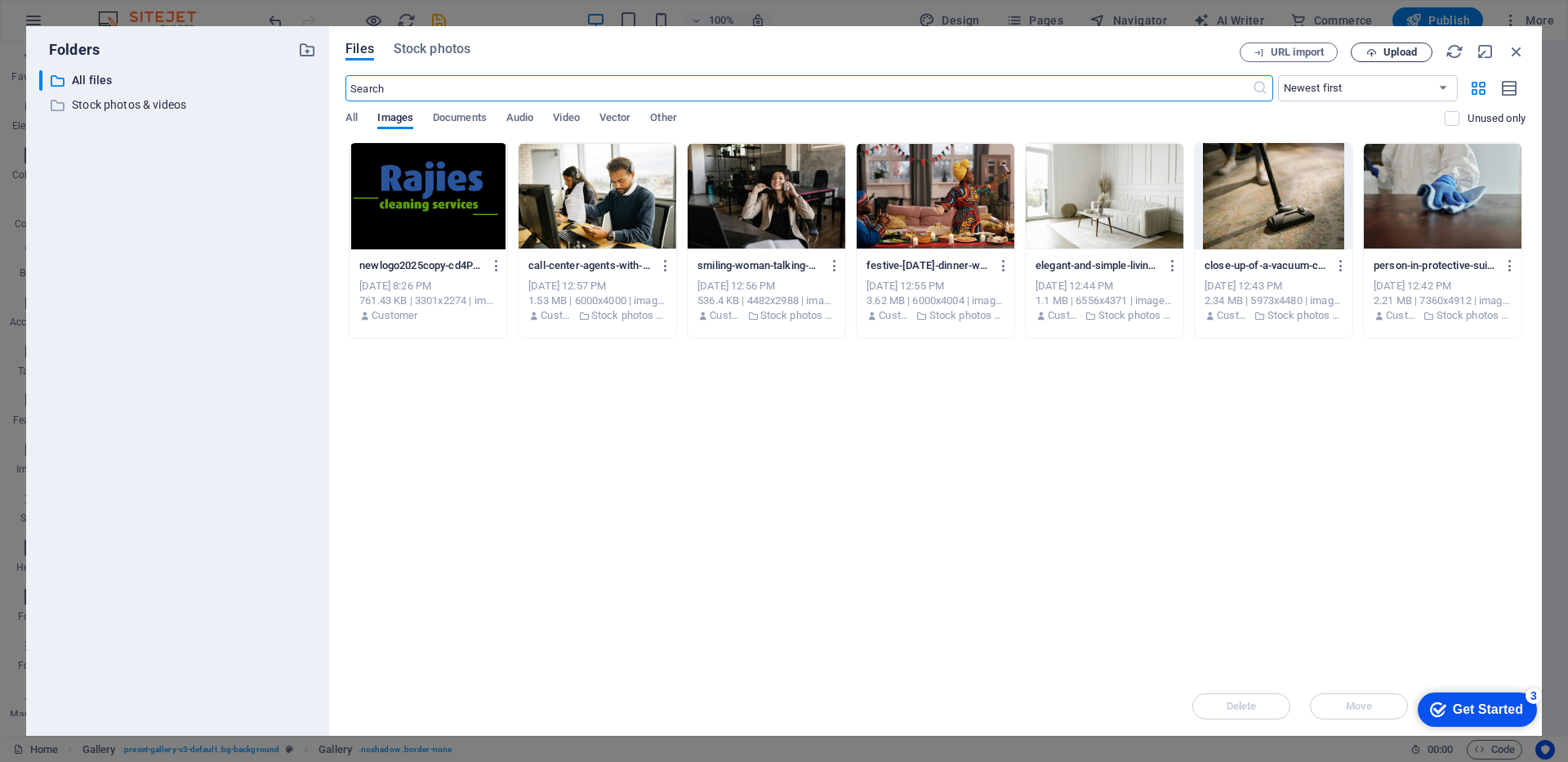
click at [1396, 53] on span "Upload" at bounding box center [1399, 52] width 33 height 10
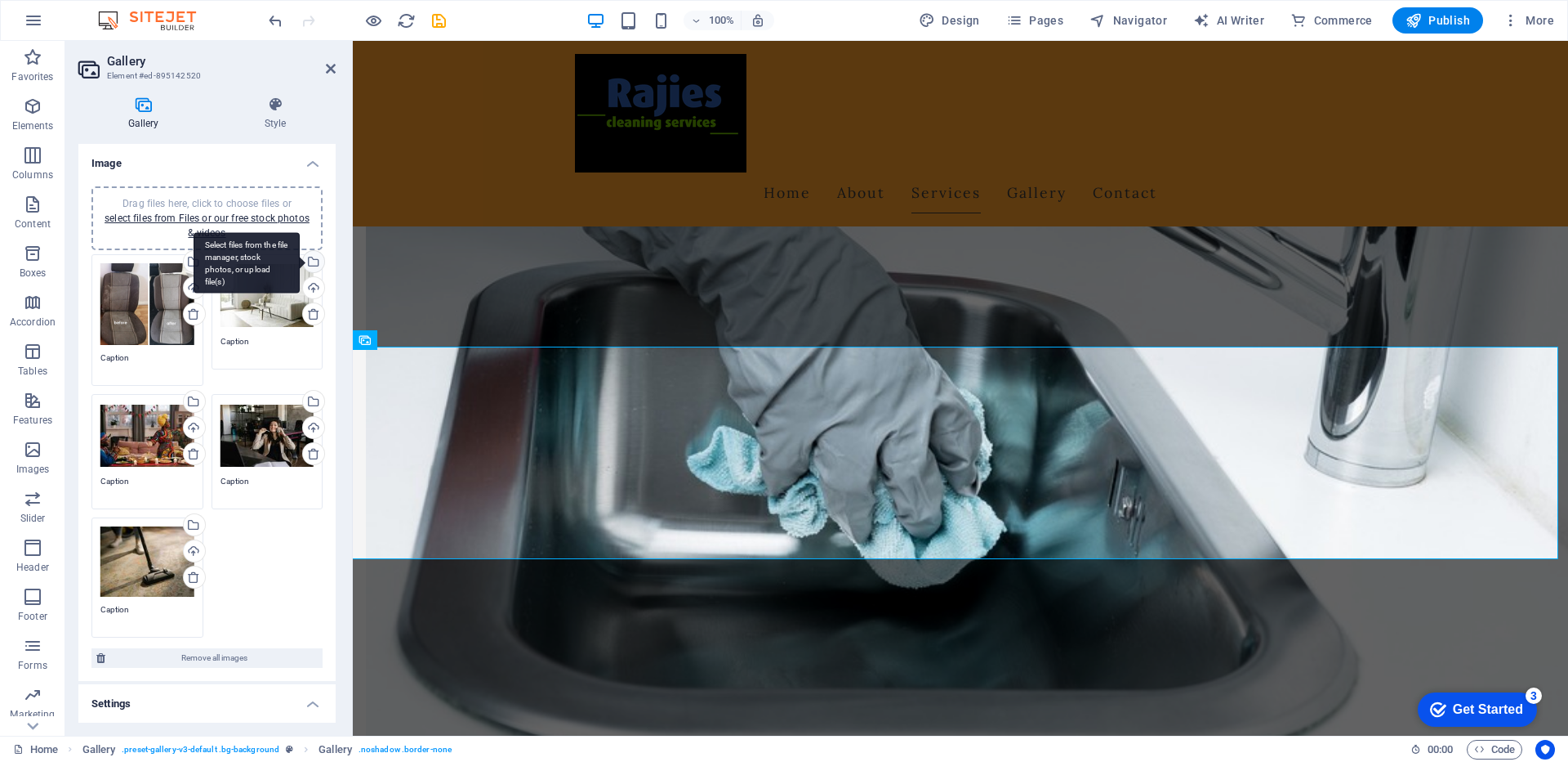
click at [300, 262] on div "Select files from the file manager, stock photos, or upload file(s)" at bounding box center [247, 262] width 106 height 61
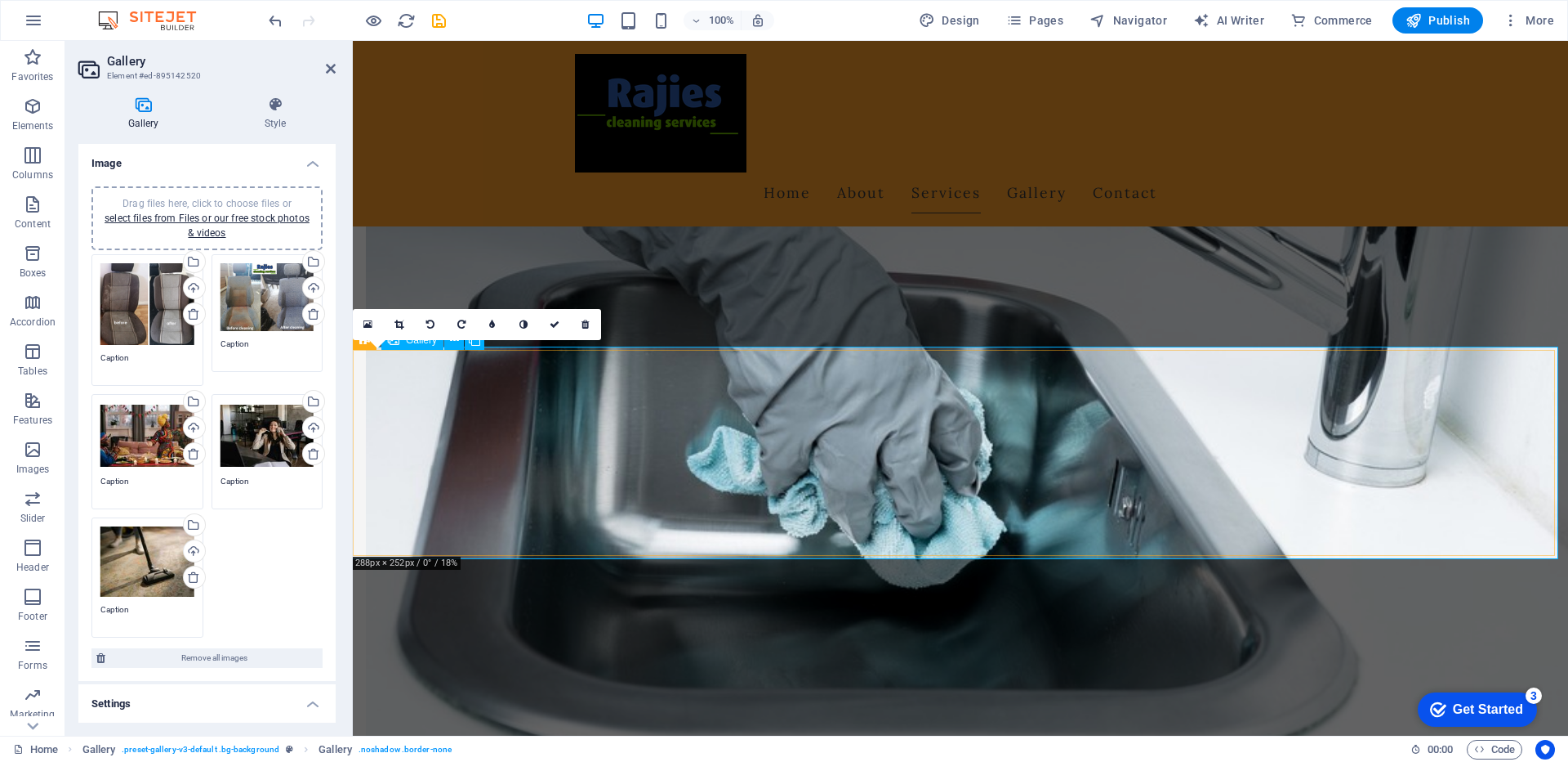
click at [395, 329] on icon at bounding box center [399, 324] width 9 height 10
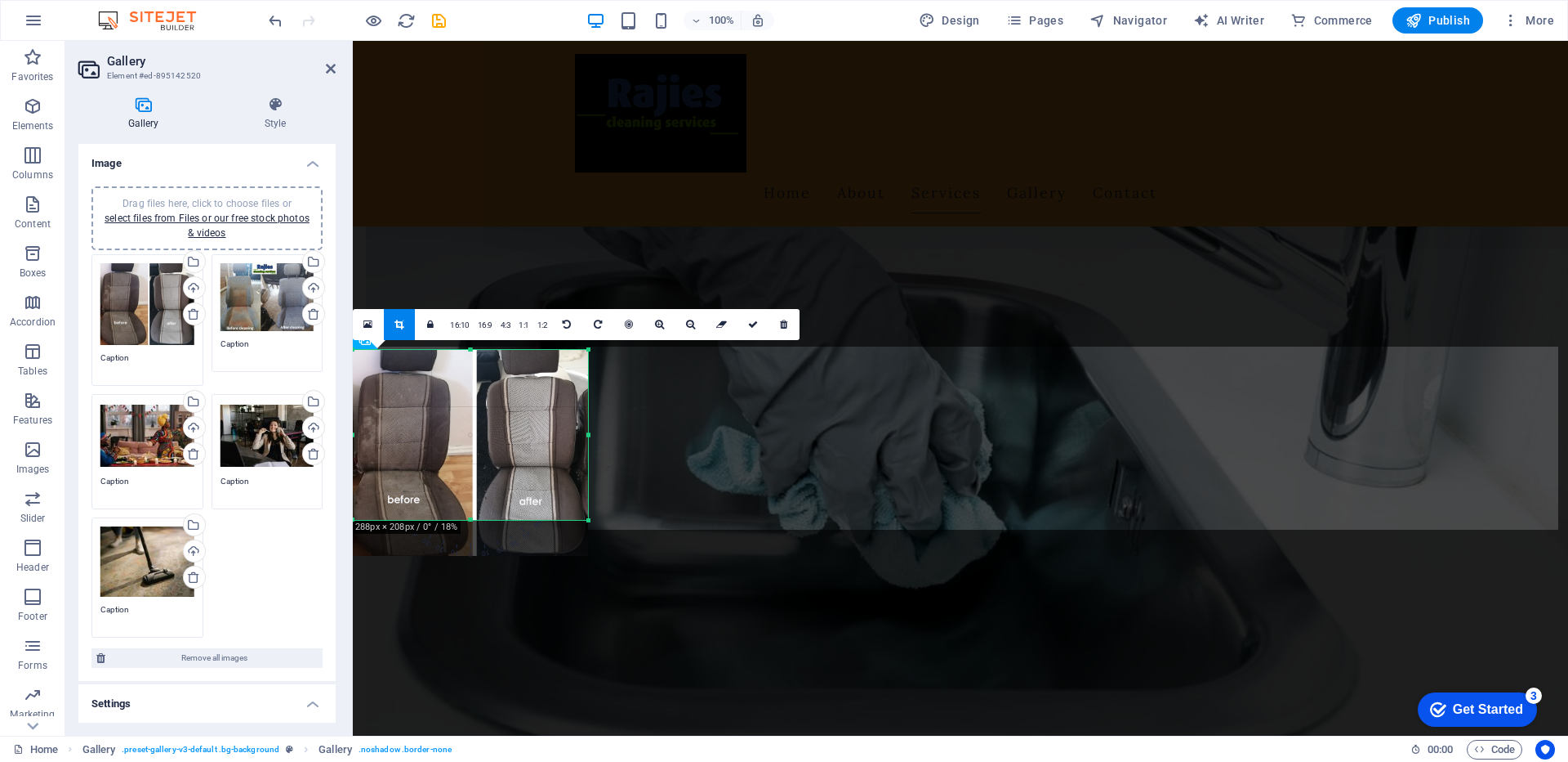
drag, startPoint x: 470, startPoint y: 558, endPoint x: 475, endPoint y: 522, distance: 36.3
click at [475, 522] on div at bounding box center [471, 520] width 235 height 5
click at [505, 448] on div at bounding box center [471, 452] width 235 height 206
click at [750, 323] on icon at bounding box center [753, 324] width 10 height 10
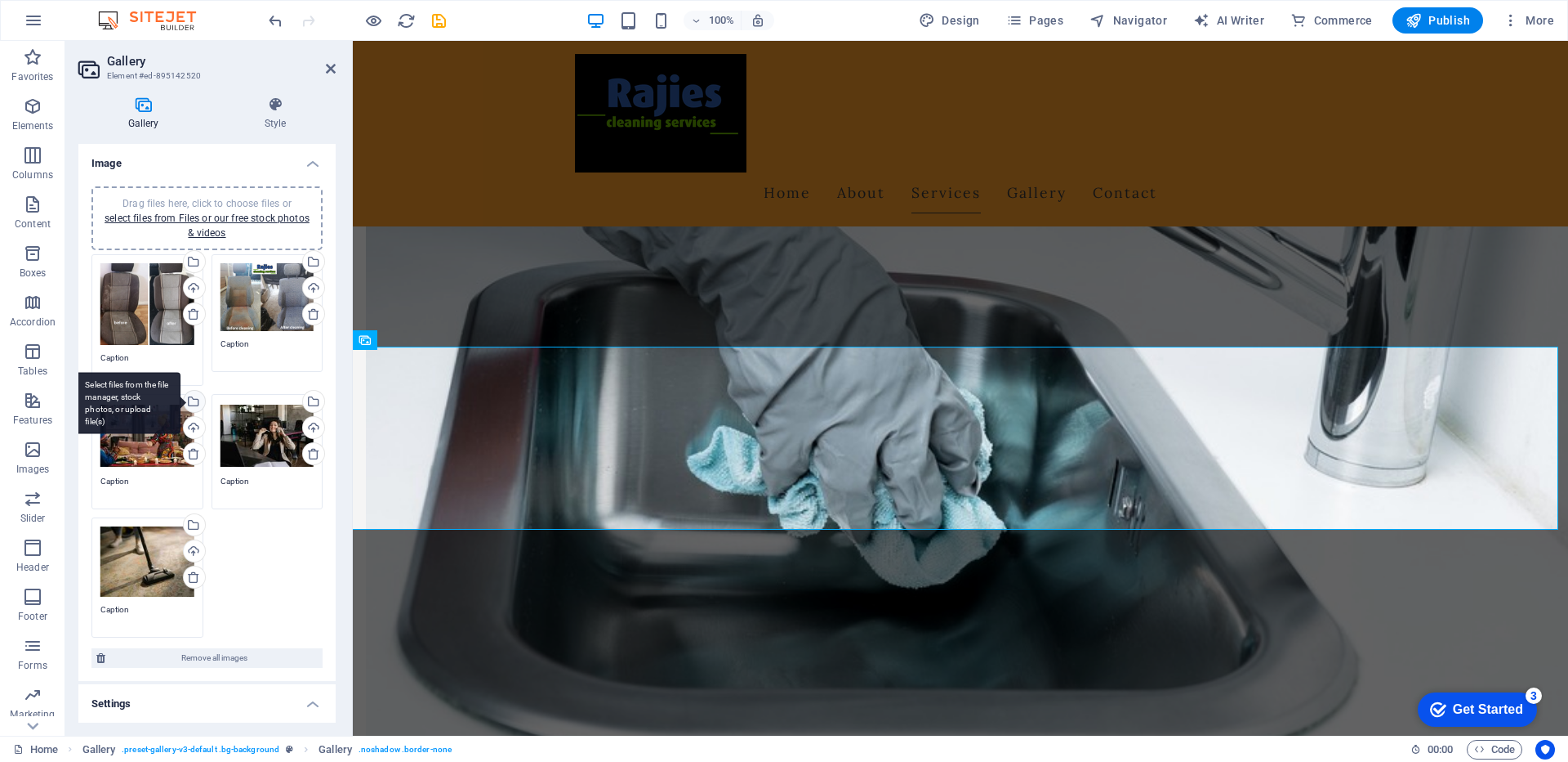
click at [193, 400] on div "Select files from the file manager, stock photos, or upload file(s)" at bounding box center [192, 403] width 24 height 24
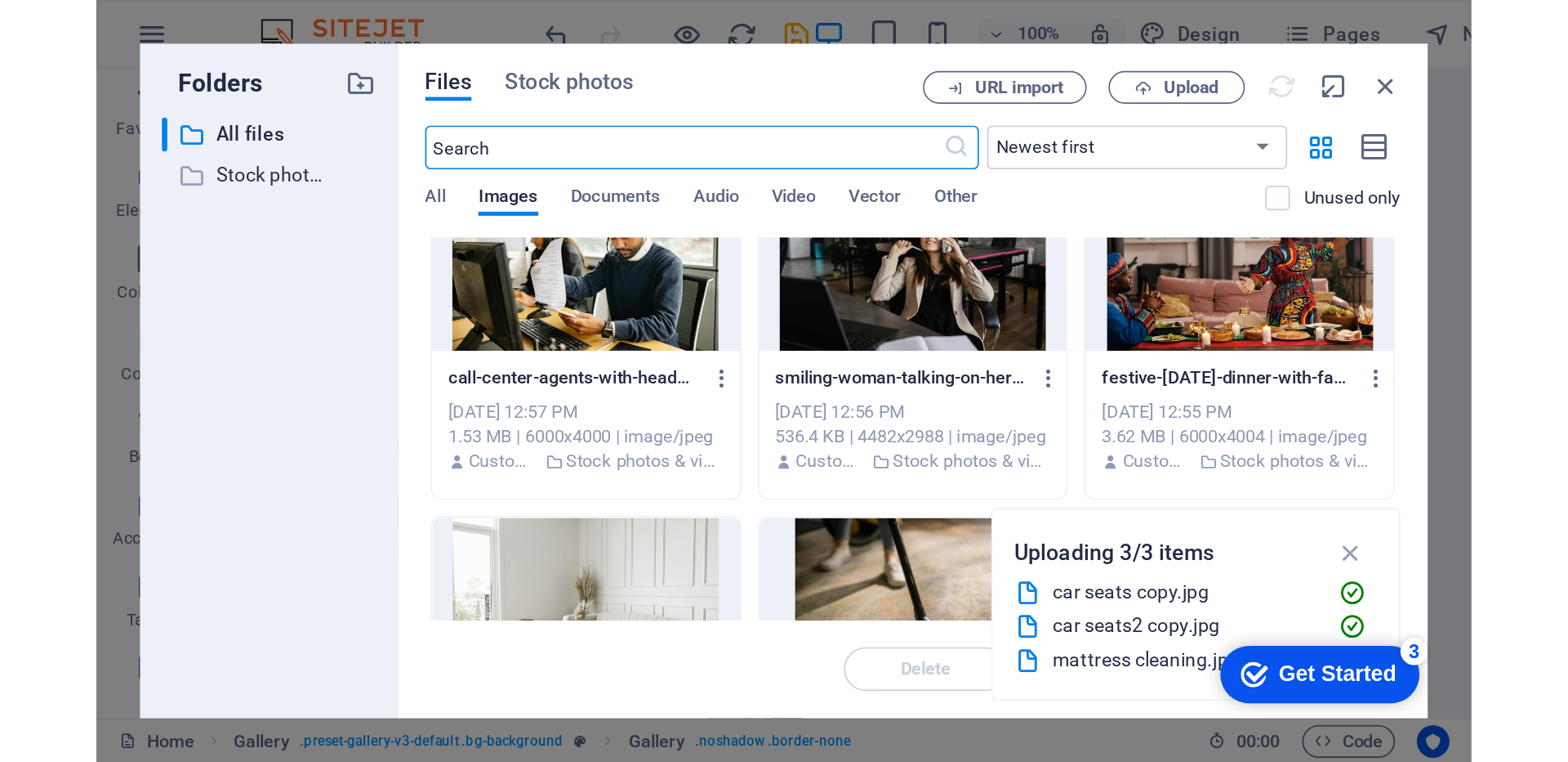
scroll to position [40, 0]
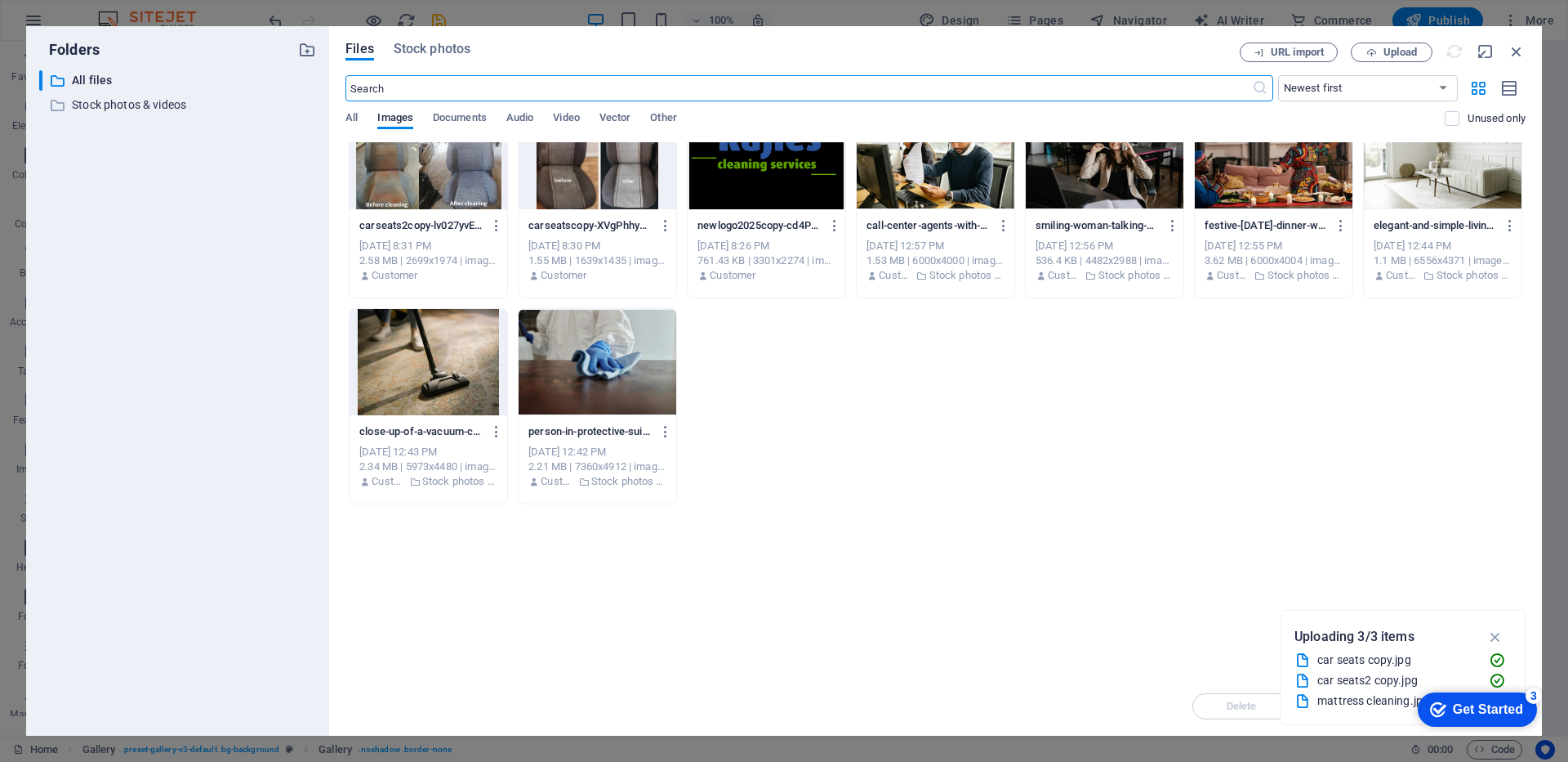
click at [0, 0] on div "16:10 16:9 4:3 1:1 1:2 0" at bounding box center [0, 0] width 0 height 0
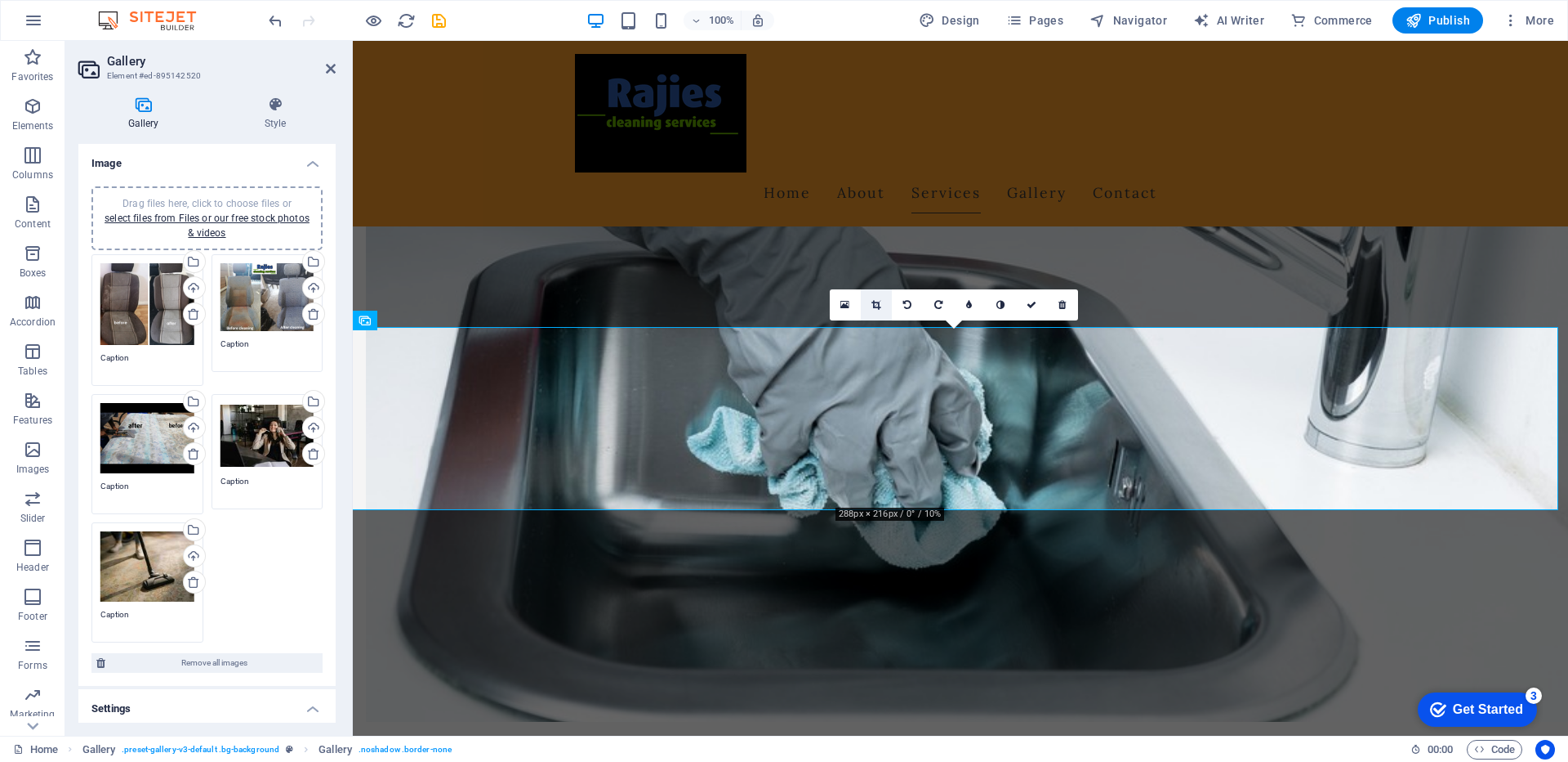
click at [879, 304] on icon at bounding box center [876, 305] width 9 height 10
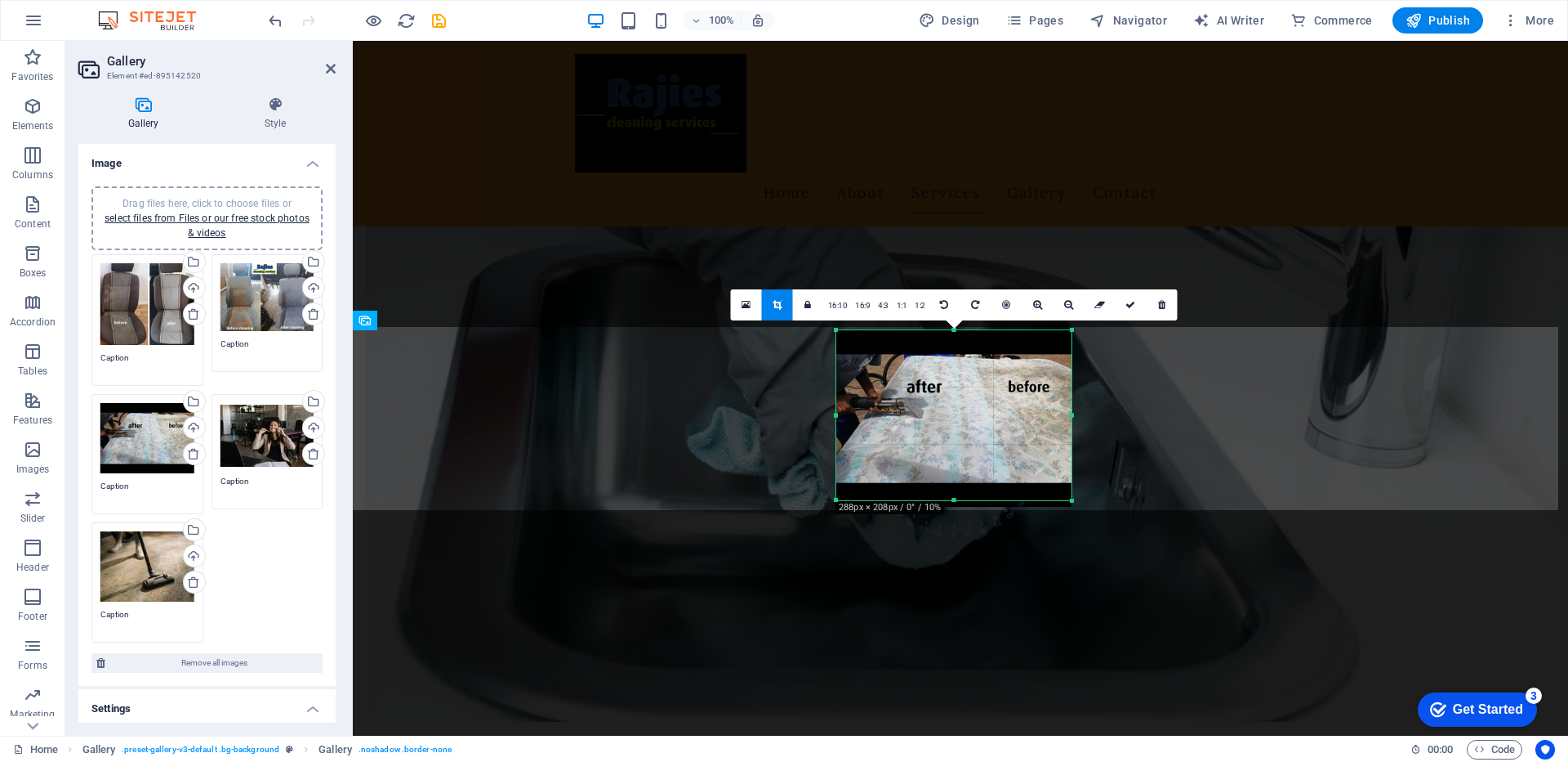
click at [958, 498] on div at bounding box center [954, 501] width 235 height 5
click at [1132, 306] on icon at bounding box center [1130, 305] width 10 height 10
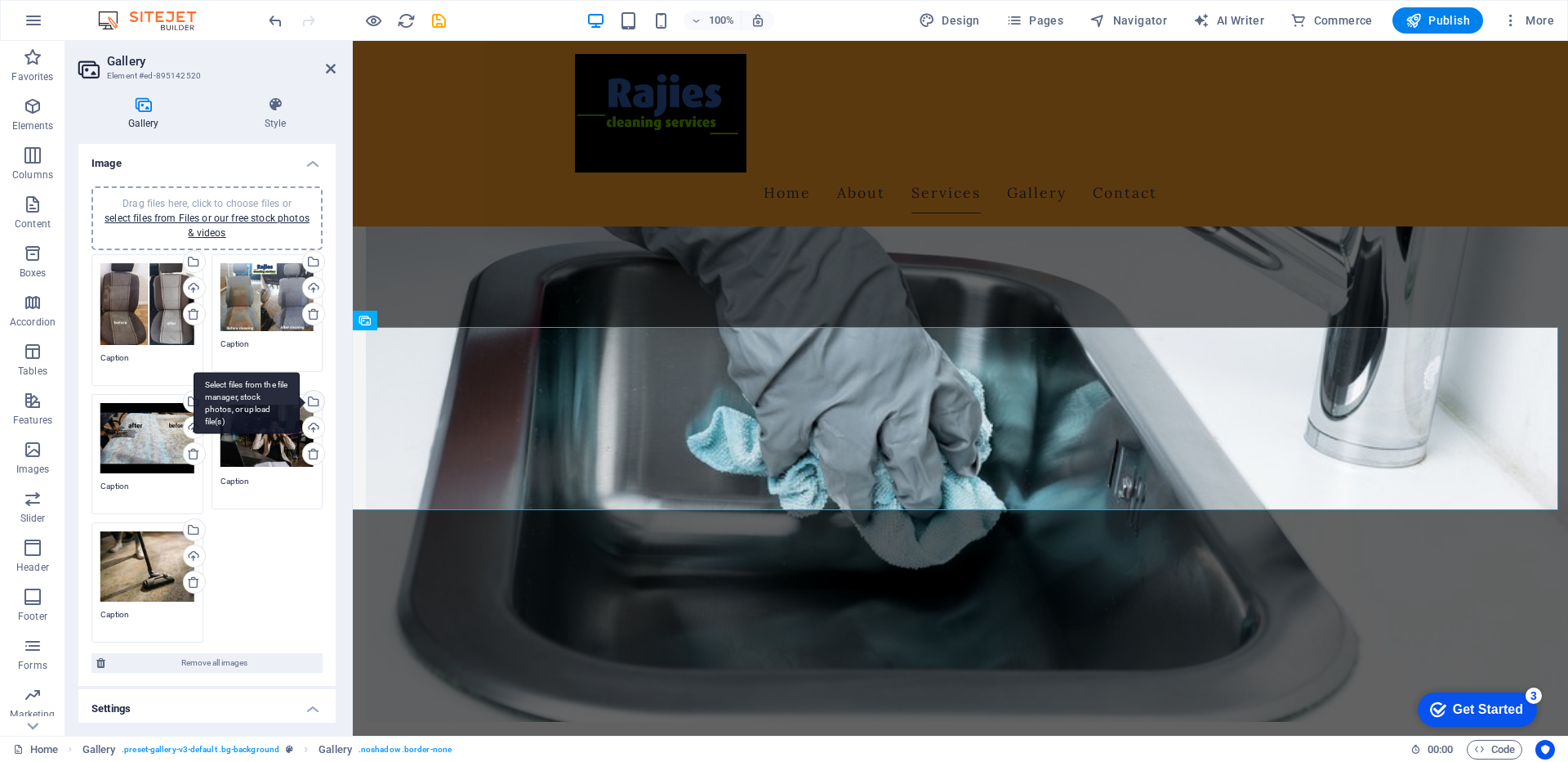
click at [312, 400] on div "Select files from the file manager, stock photos, or upload file(s)" at bounding box center [312, 403] width 24 height 24
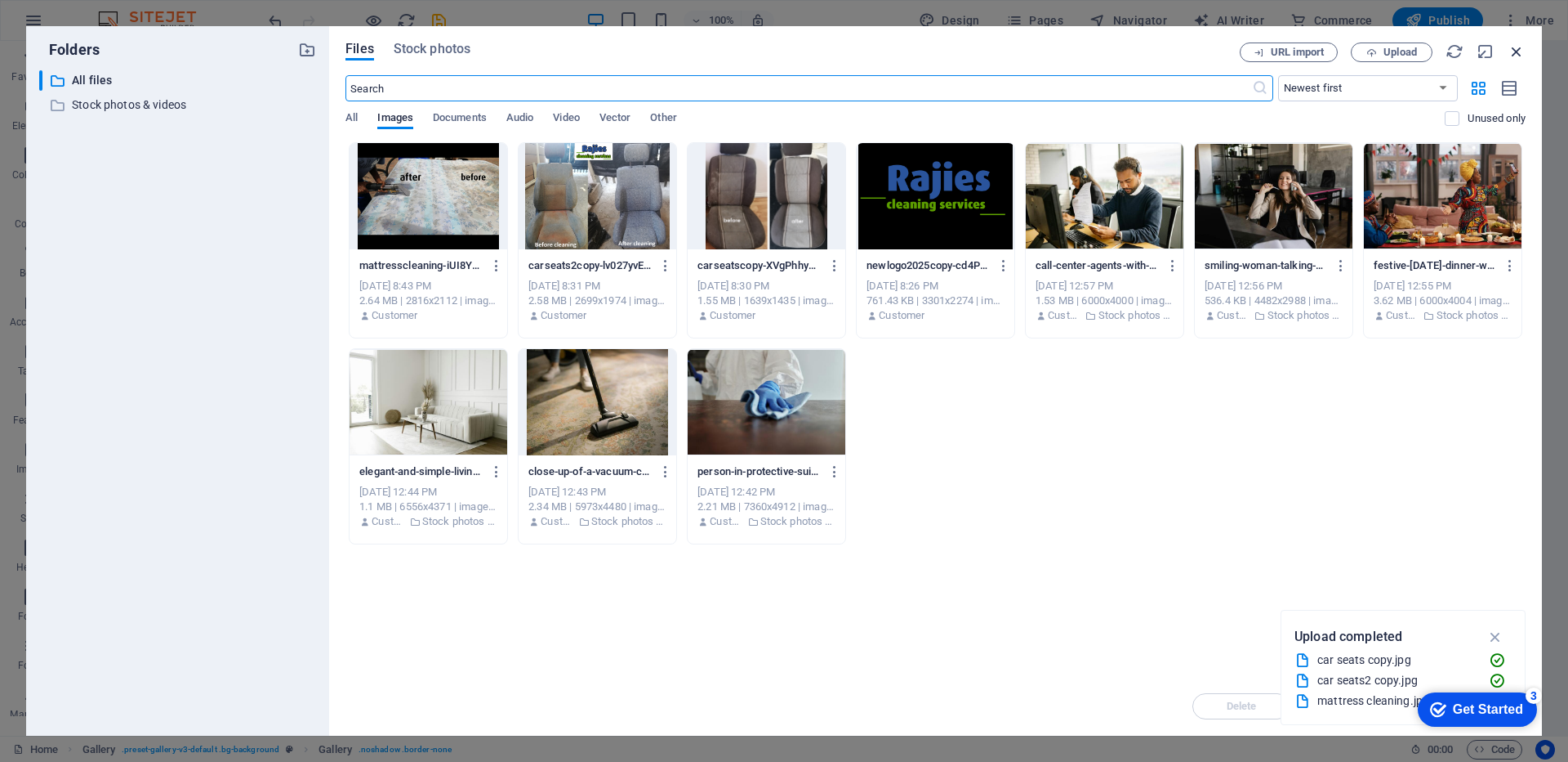
click at [1513, 51] on icon "button" at bounding box center [1517, 51] width 18 height 18
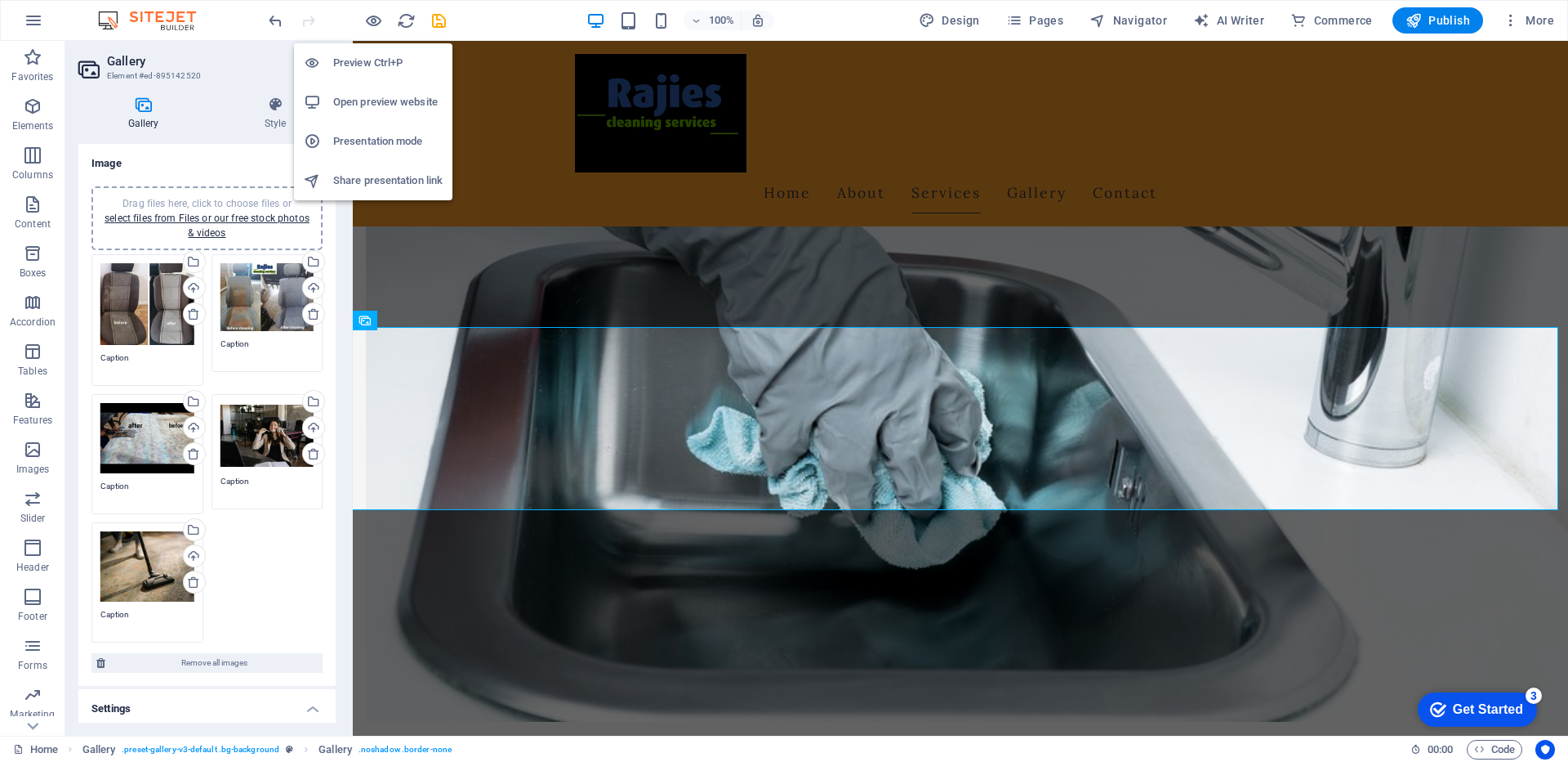
click at [402, 105] on h6 "Open preview website" at bounding box center [388, 102] width 110 height 20
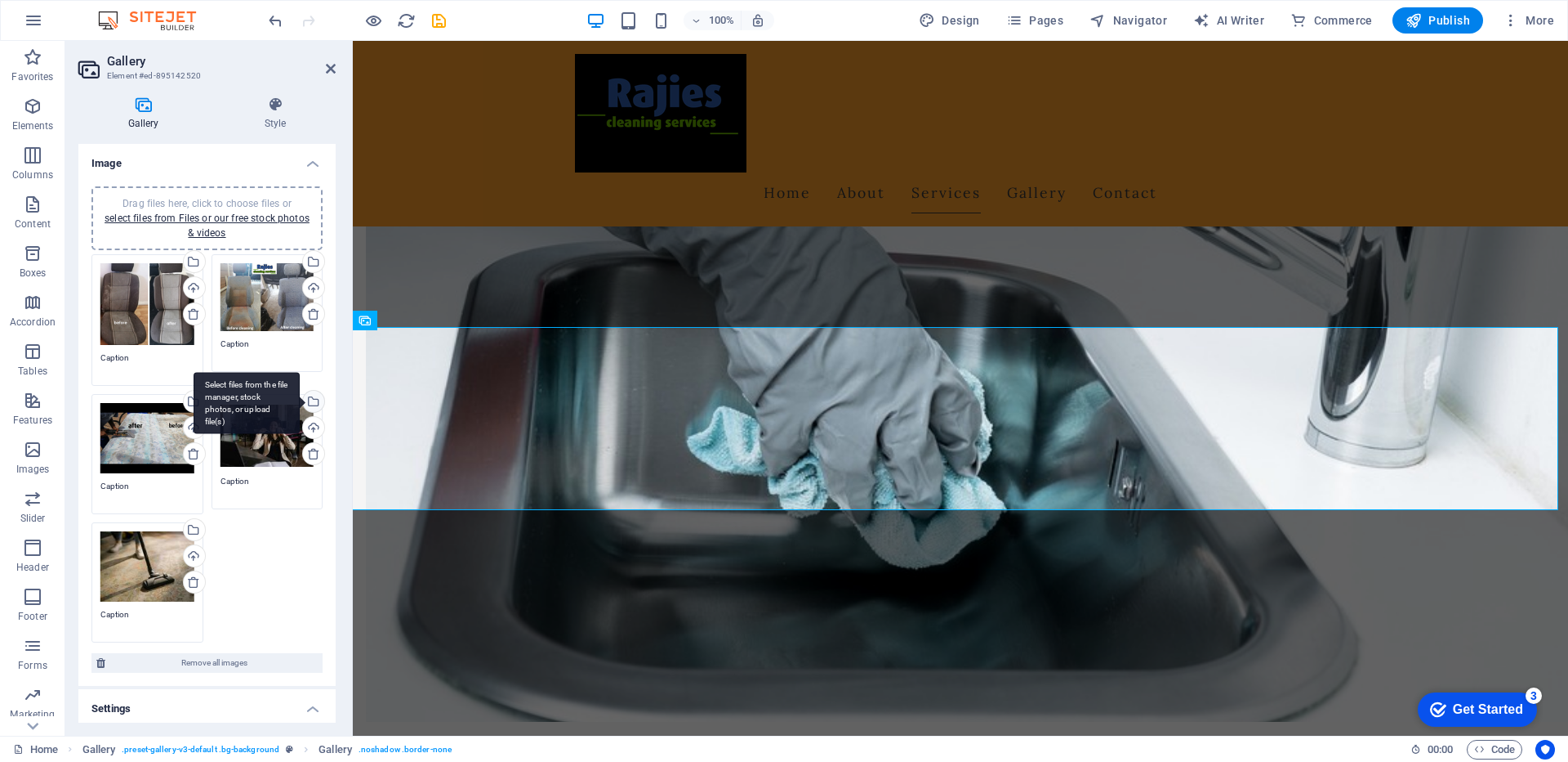
click at [300, 399] on div "Select files from the file manager, stock photos, or upload file(s)" at bounding box center [247, 403] width 106 height 61
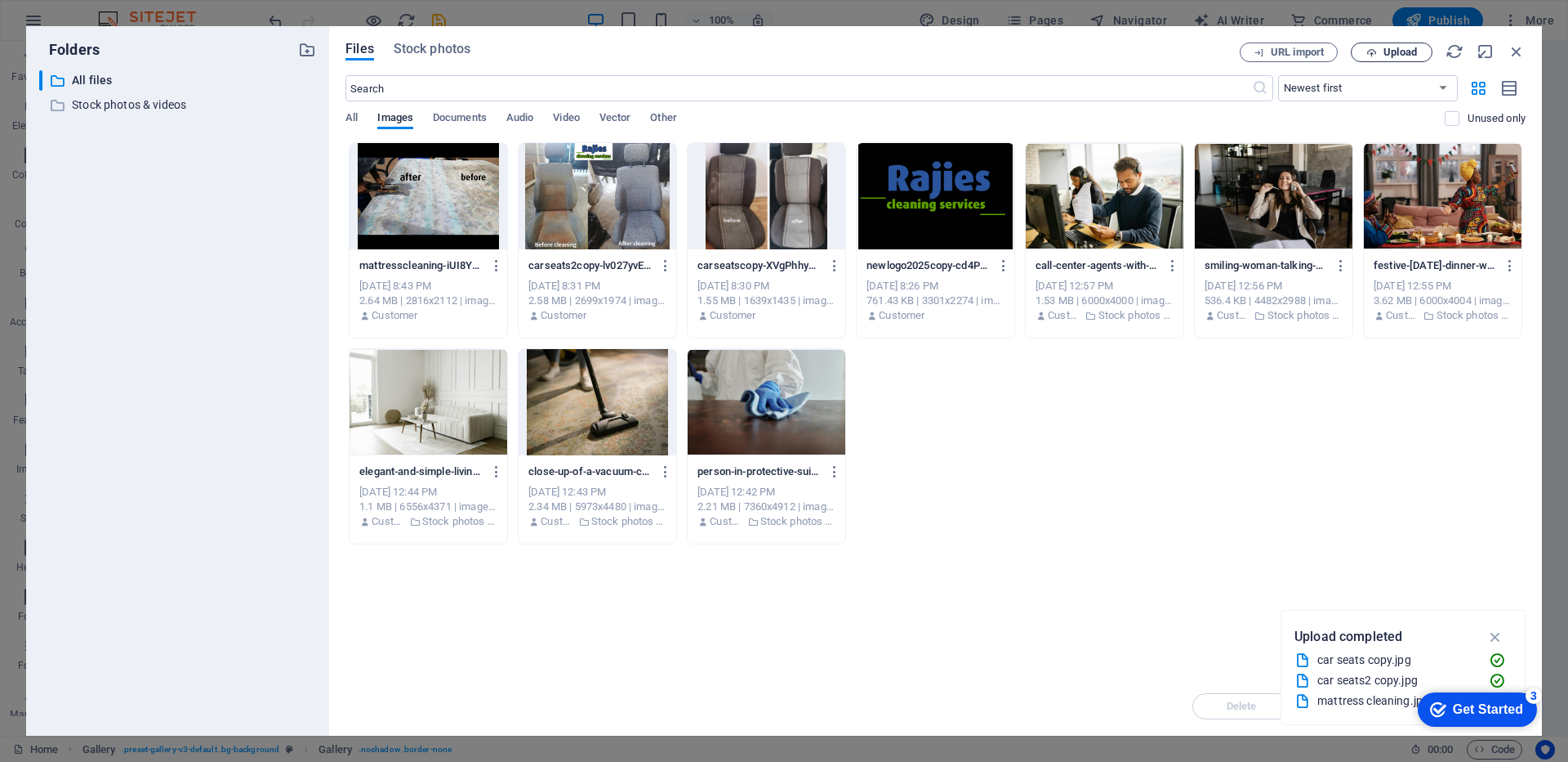
click at [1377, 57] on icon "button" at bounding box center [1371, 53] width 11 height 11
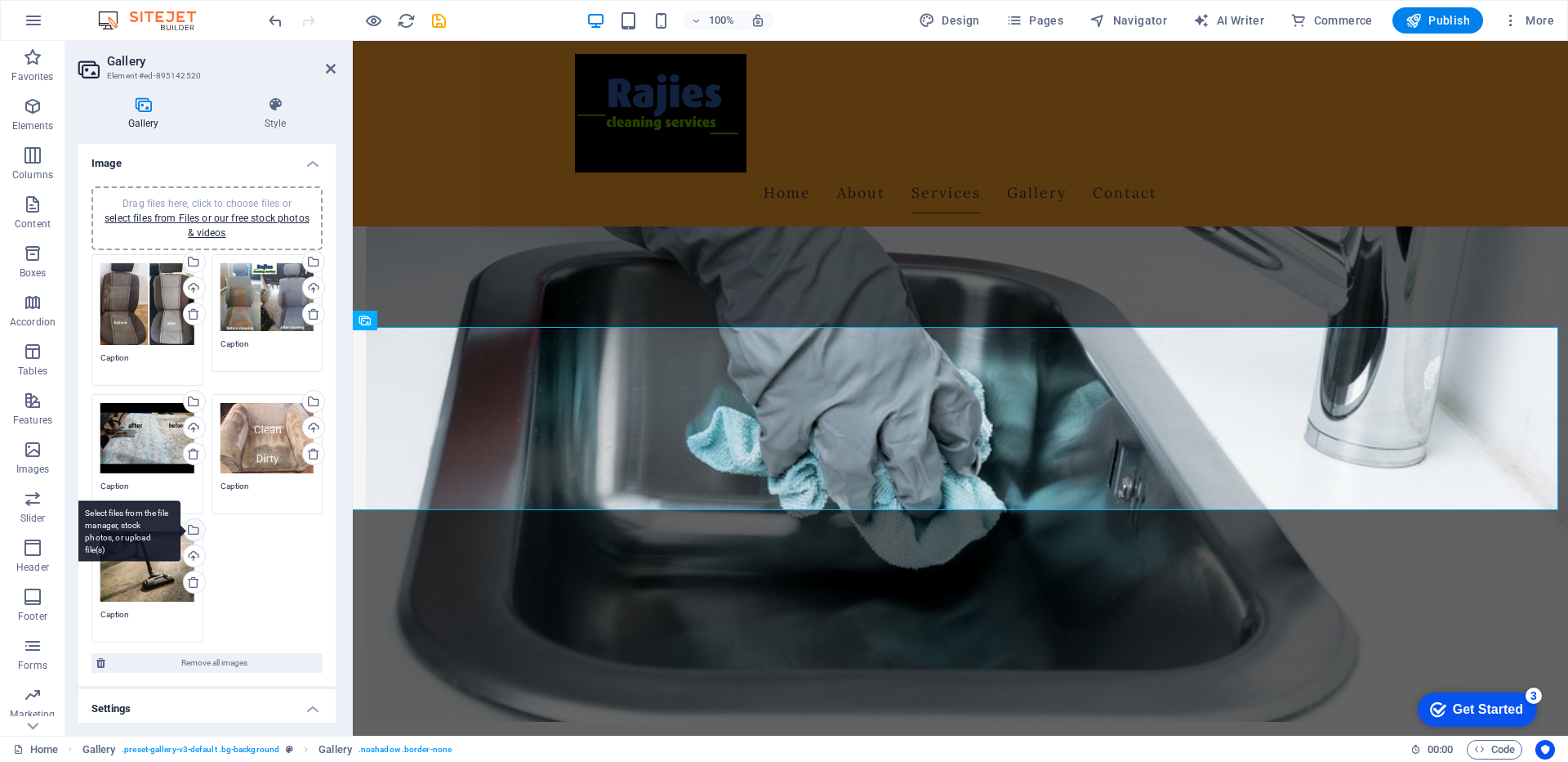
click at [193, 529] on div "Select files from the file manager, stock photos, or upload file(s)" at bounding box center [192, 530] width 24 height 24
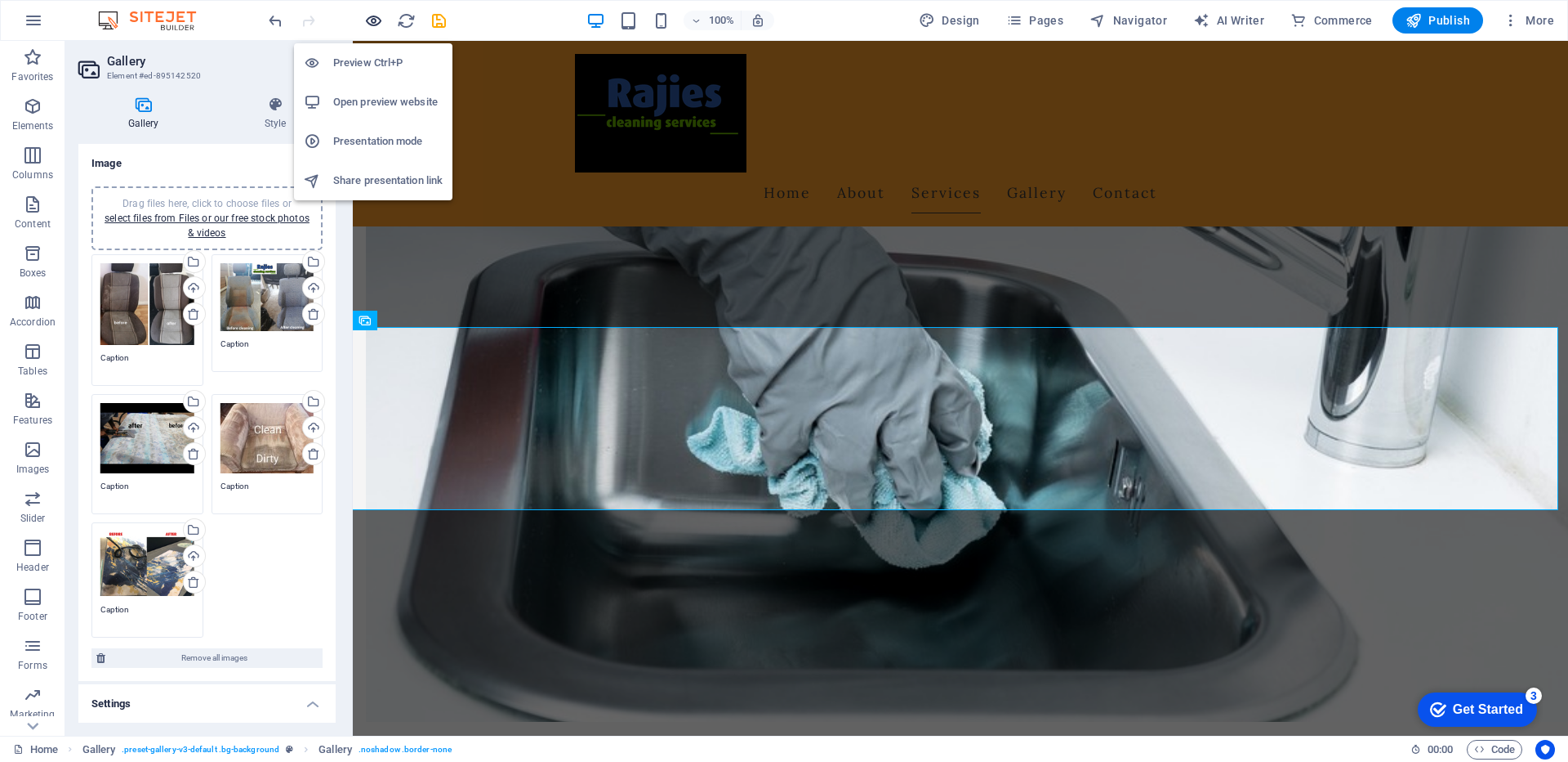
click at [368, 22] on icon "button" at bounding box center [374, 21] width 19 height 19
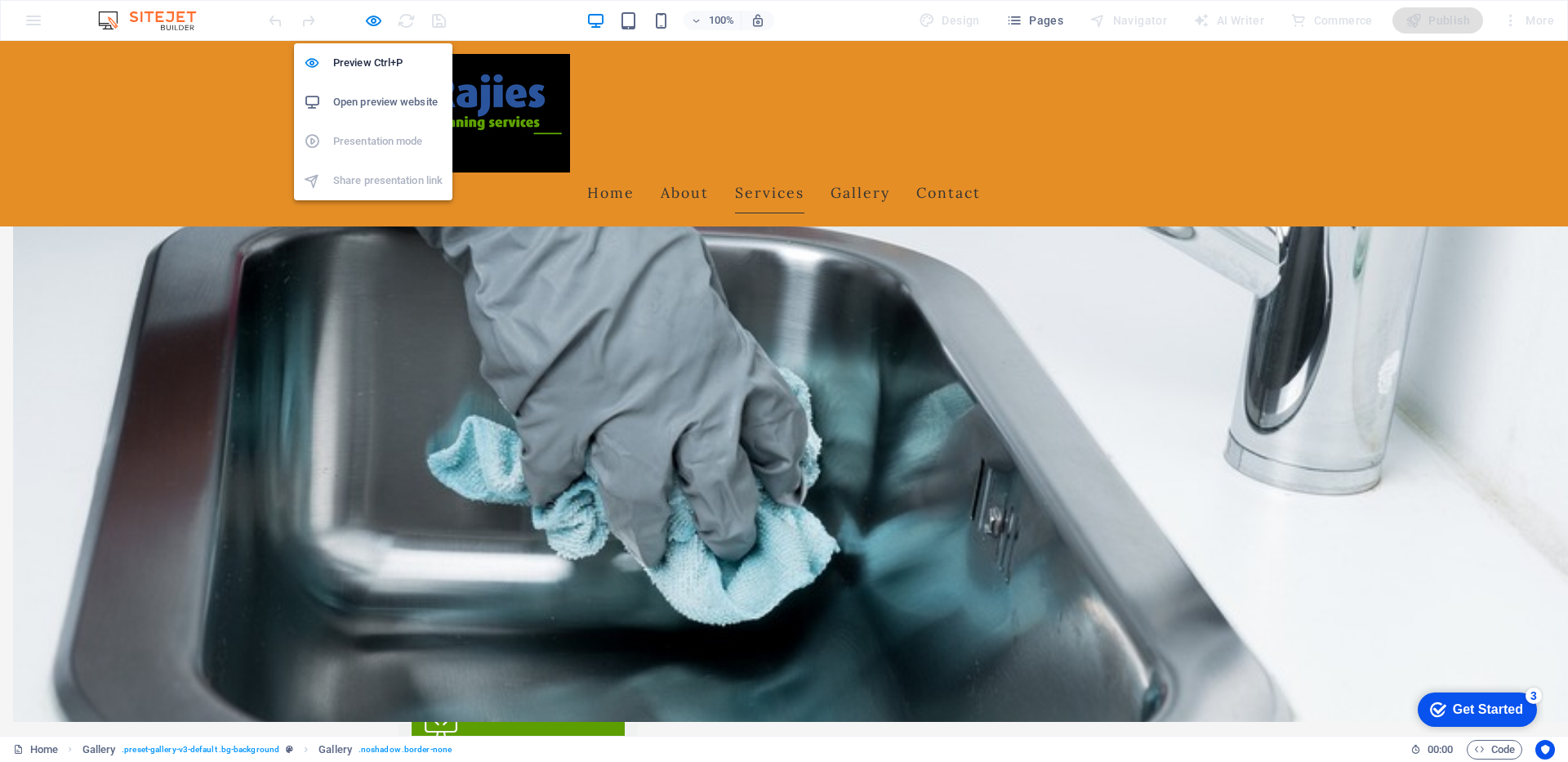
click at [367, 103] on h6 "Open preview website" at bounding box center [388, 102] width 110 height 20
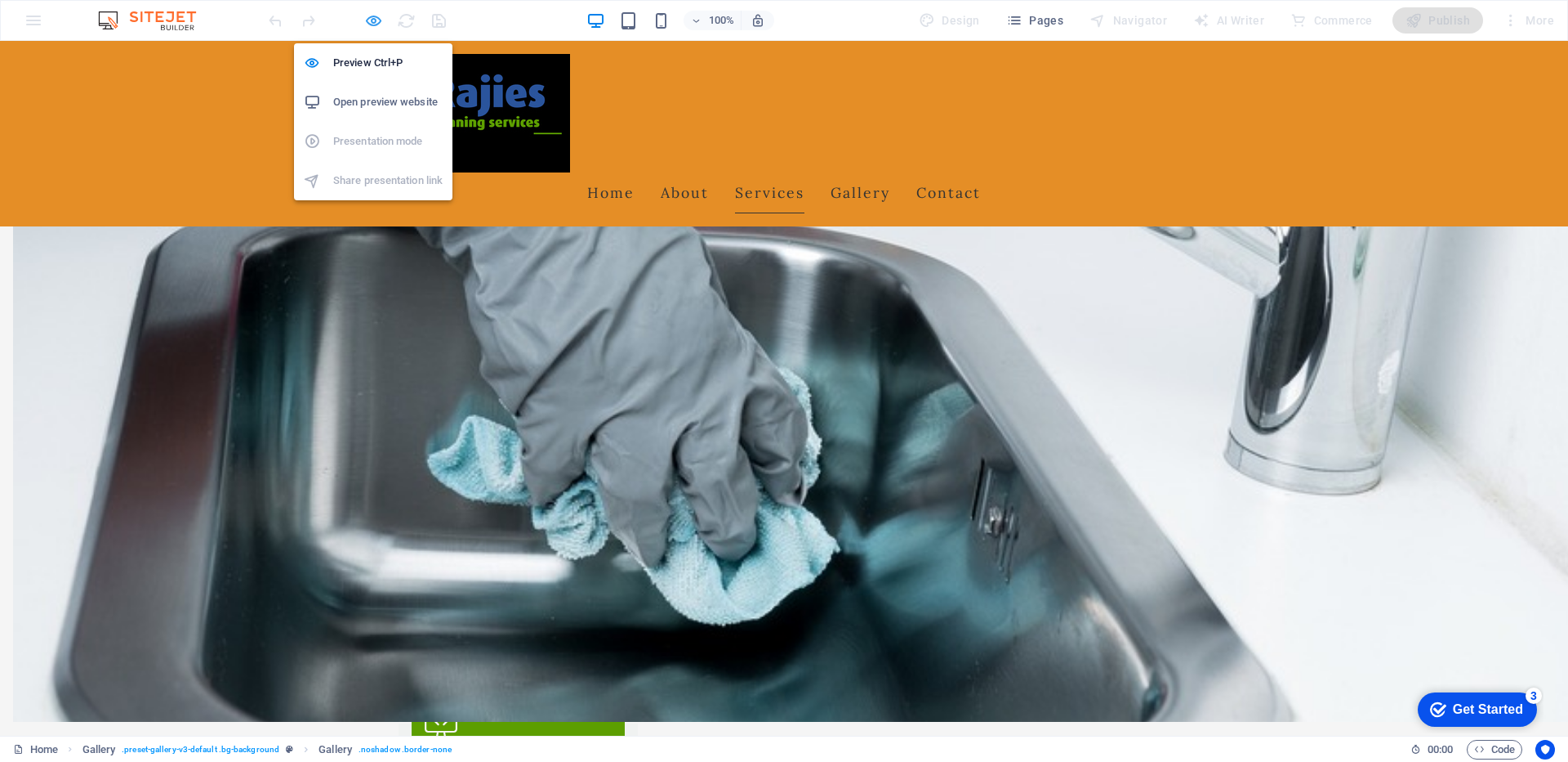
click at [371, 22] on icon "button" at bounding box center [374, 21] width 19 height 19
select select "px"
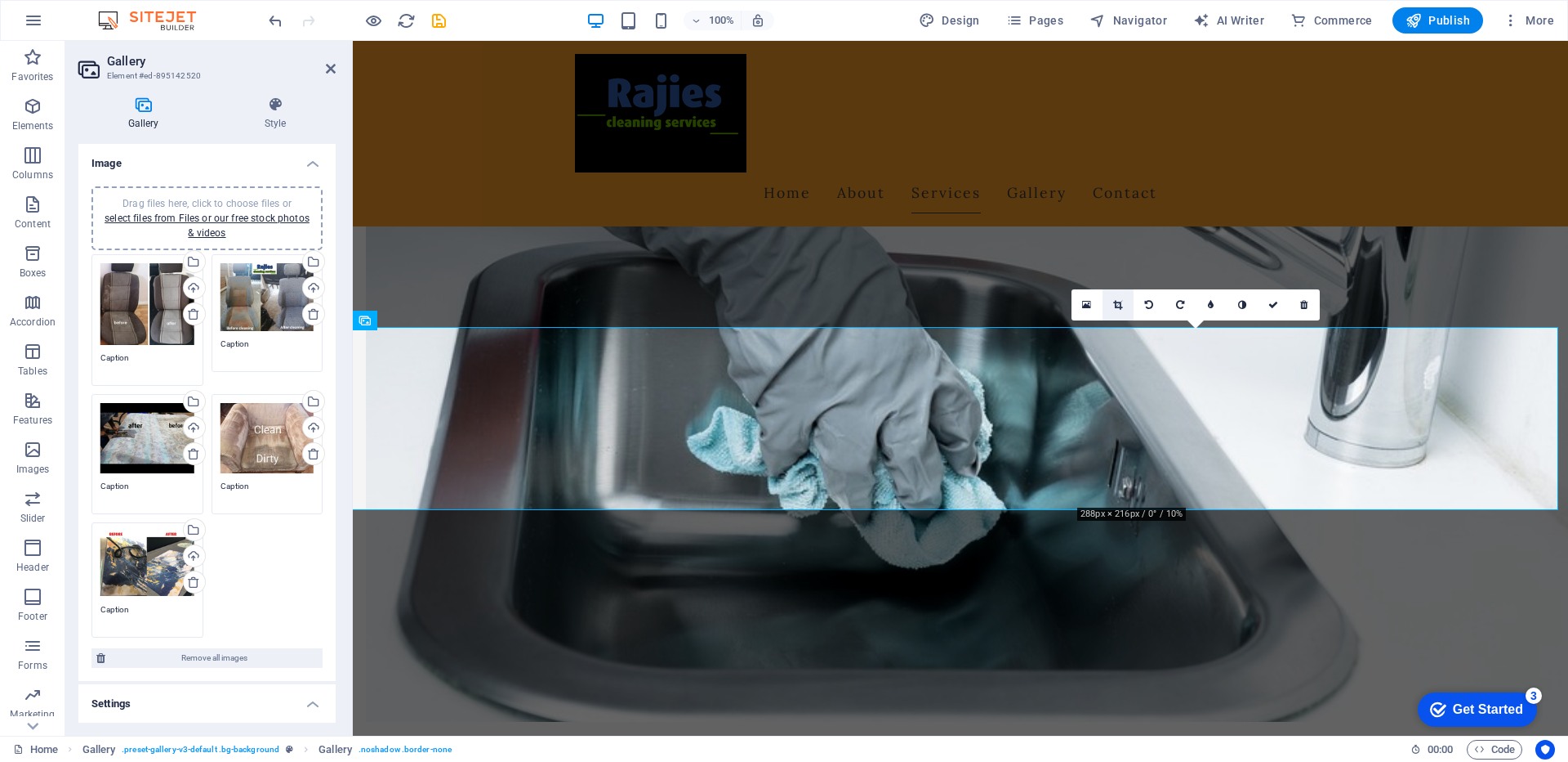
click at [1115, 306] on icon at bounding box center [1117, 305] width 9 height 10
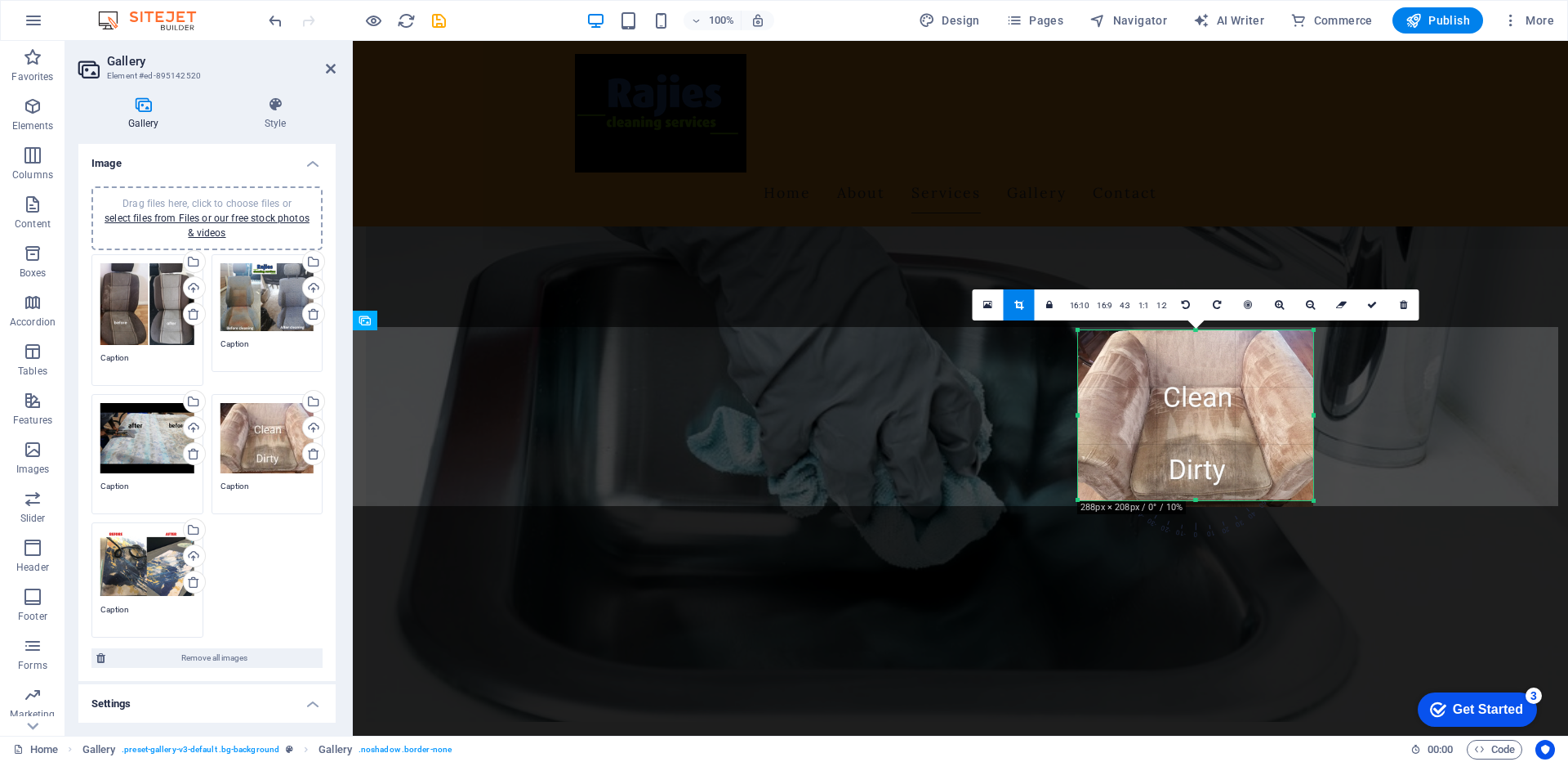
click at [1196, 498] on div at bounding box center [1195, 501] width 235 height 5
click at [1364, 306] on link at bounding box center [1372, 305] width 31 height 31
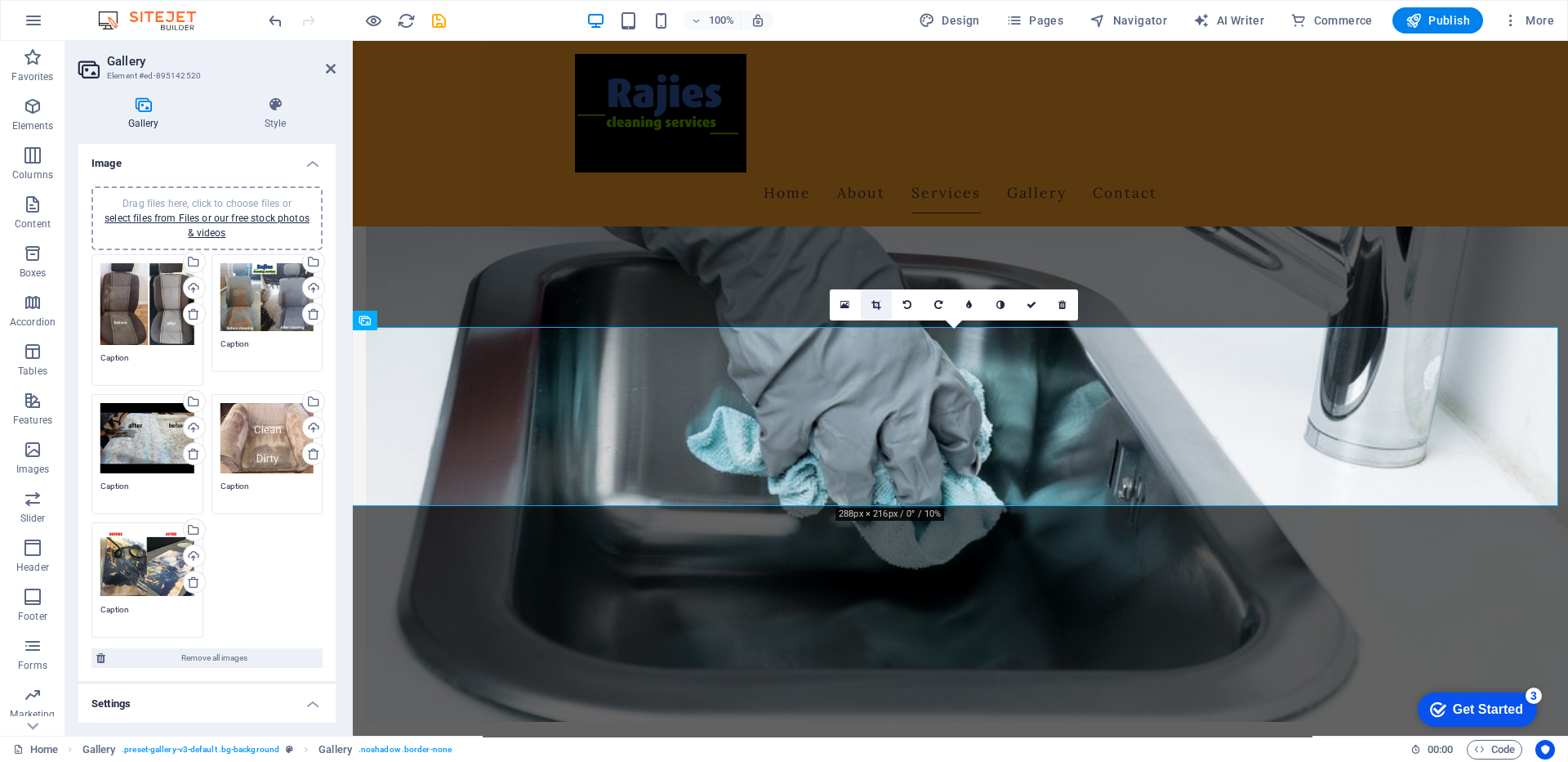
click at [876, 305] on icon at bounding box center [876, 305] width 9 height 10
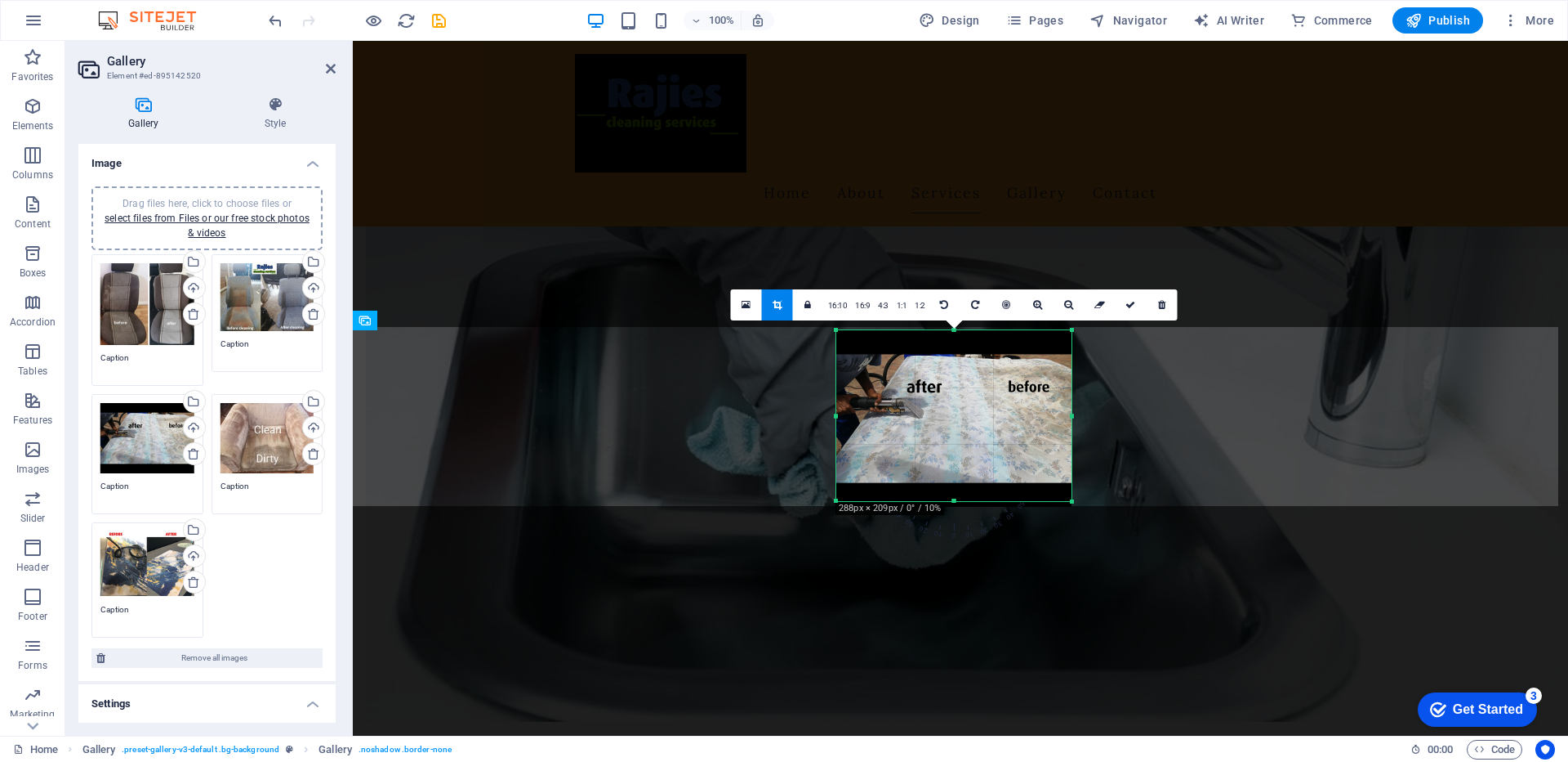
click at [955, 501] on div at bounding box center [954, 501] width 235 height 5
click at [1129, 306] on icon at bounding box center [1130, 305] width 10 height 10
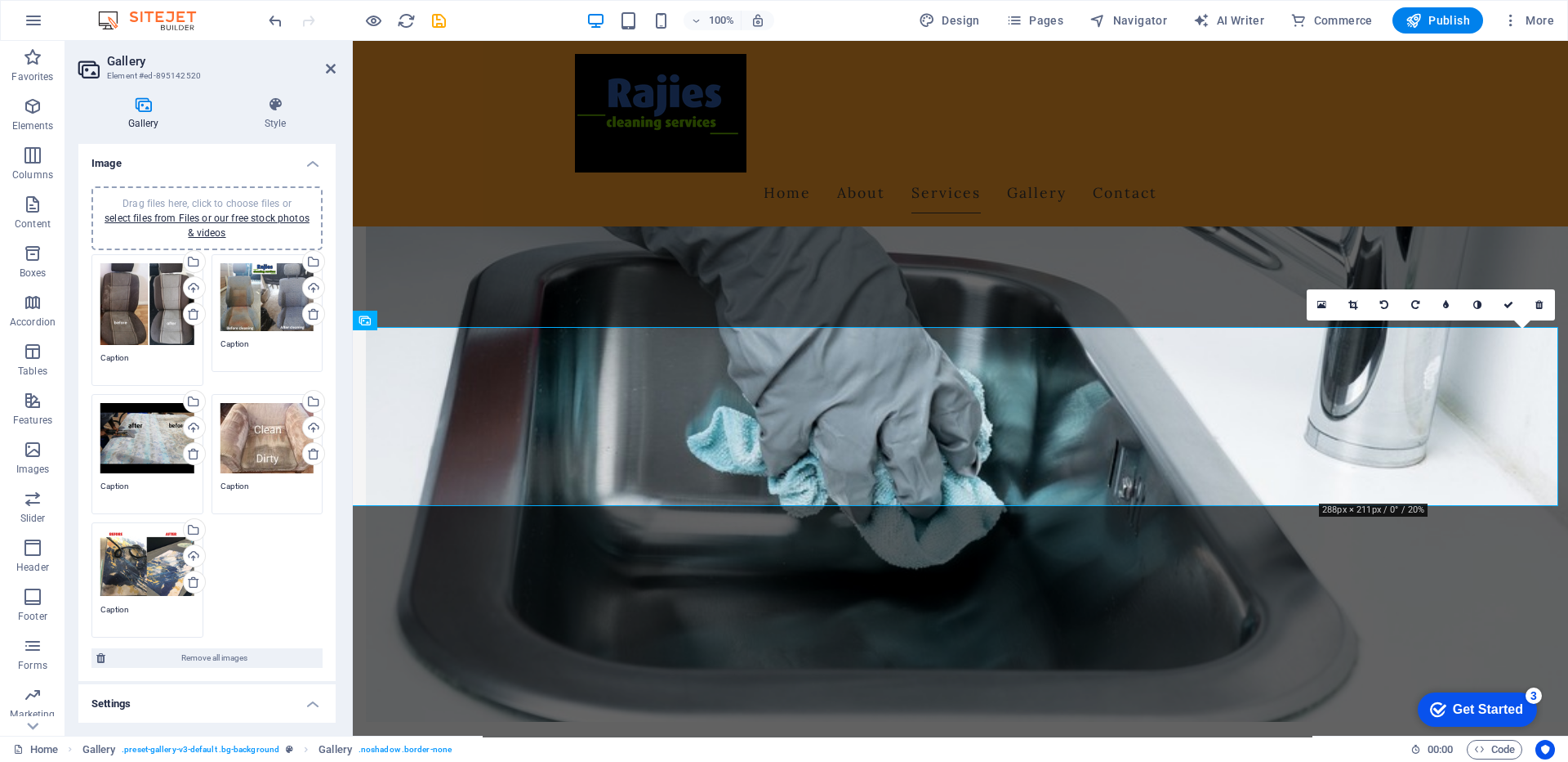
drag, startPoint x: 1352, startPoint y: 305, endPoint x: 1373, endPoint y: 348, distance: 47.9
click at [1352, 306] on icon at bounding box center [1352, 305] width 9 height 10
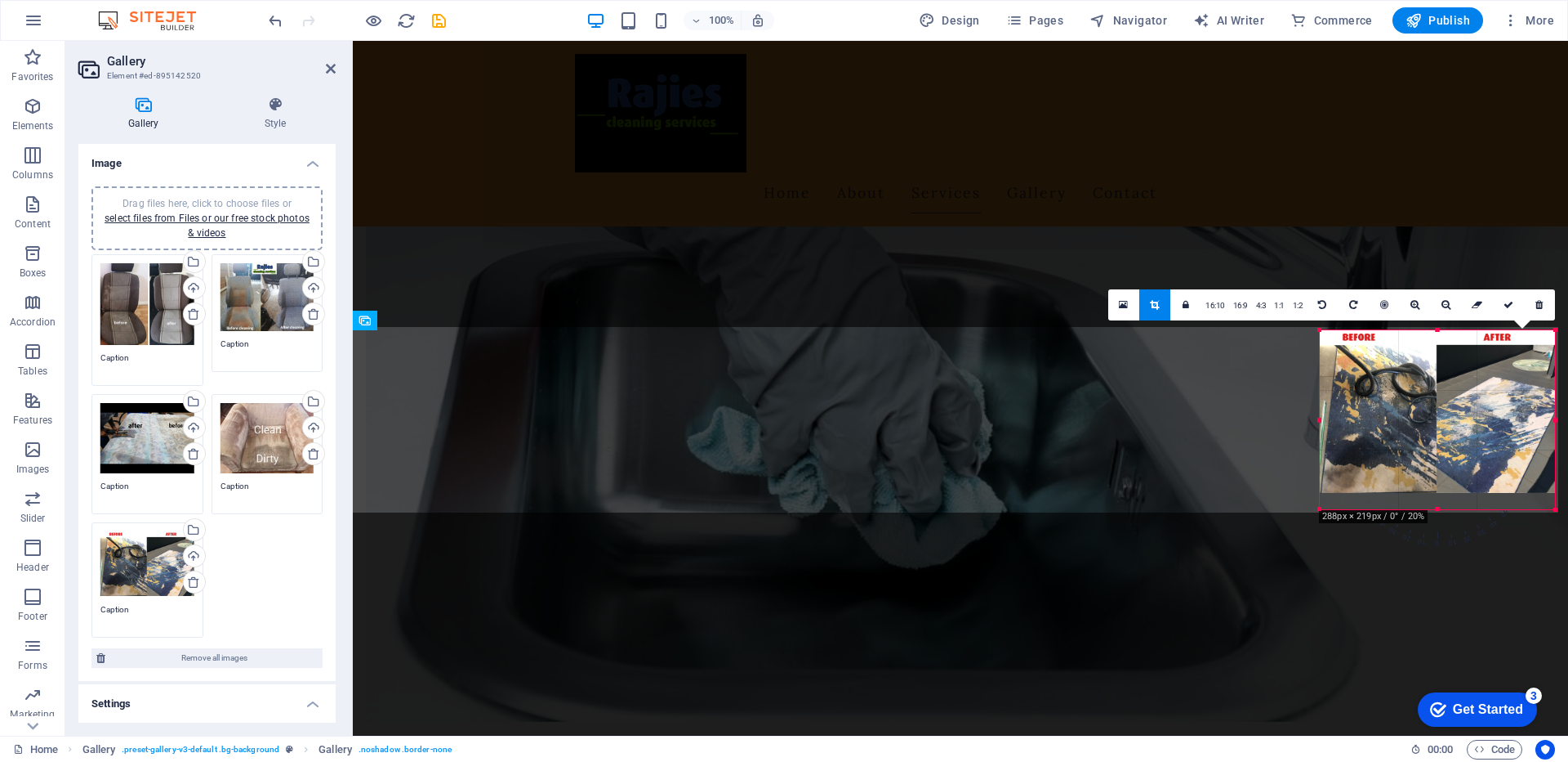
click at [1436, 509] on div at bounding box center [1438, 509] width 235 height 5
click at [1436, 501] on div at bounding box center [1438, 501] width 235 height 5
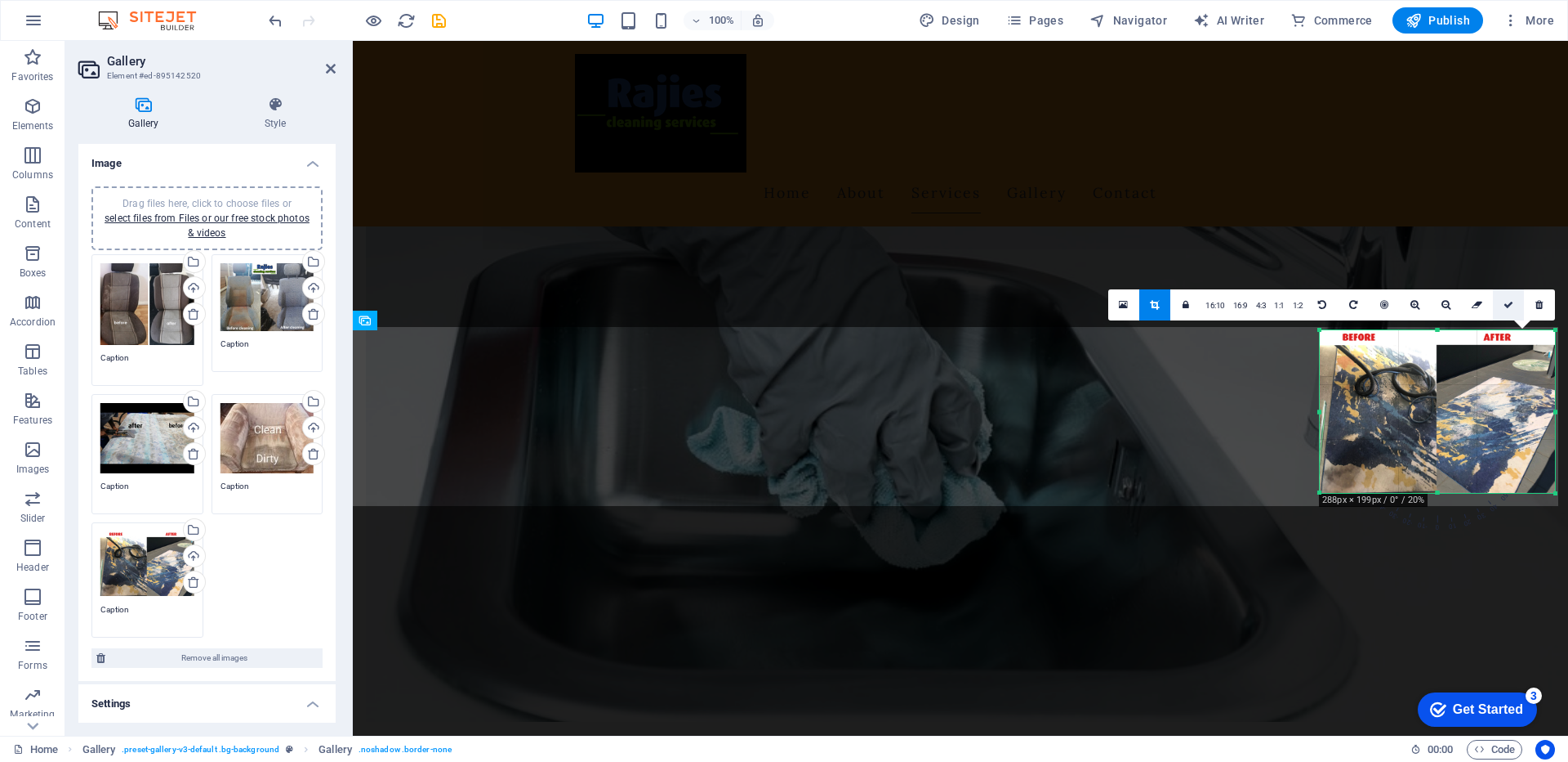
click at [1511, 314] on link at bounding box center [1508, 305] width 31 height 31
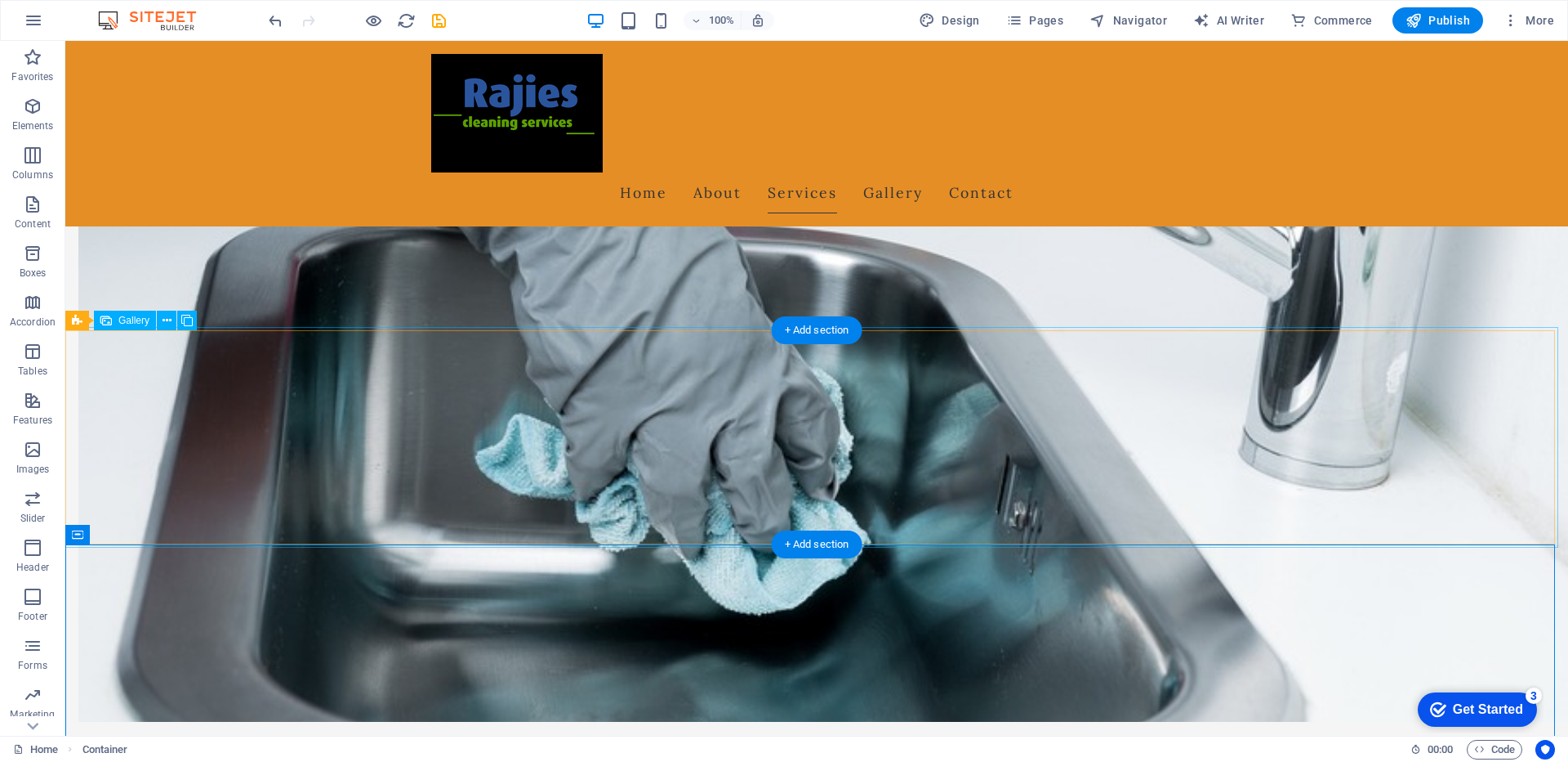
select select "px"
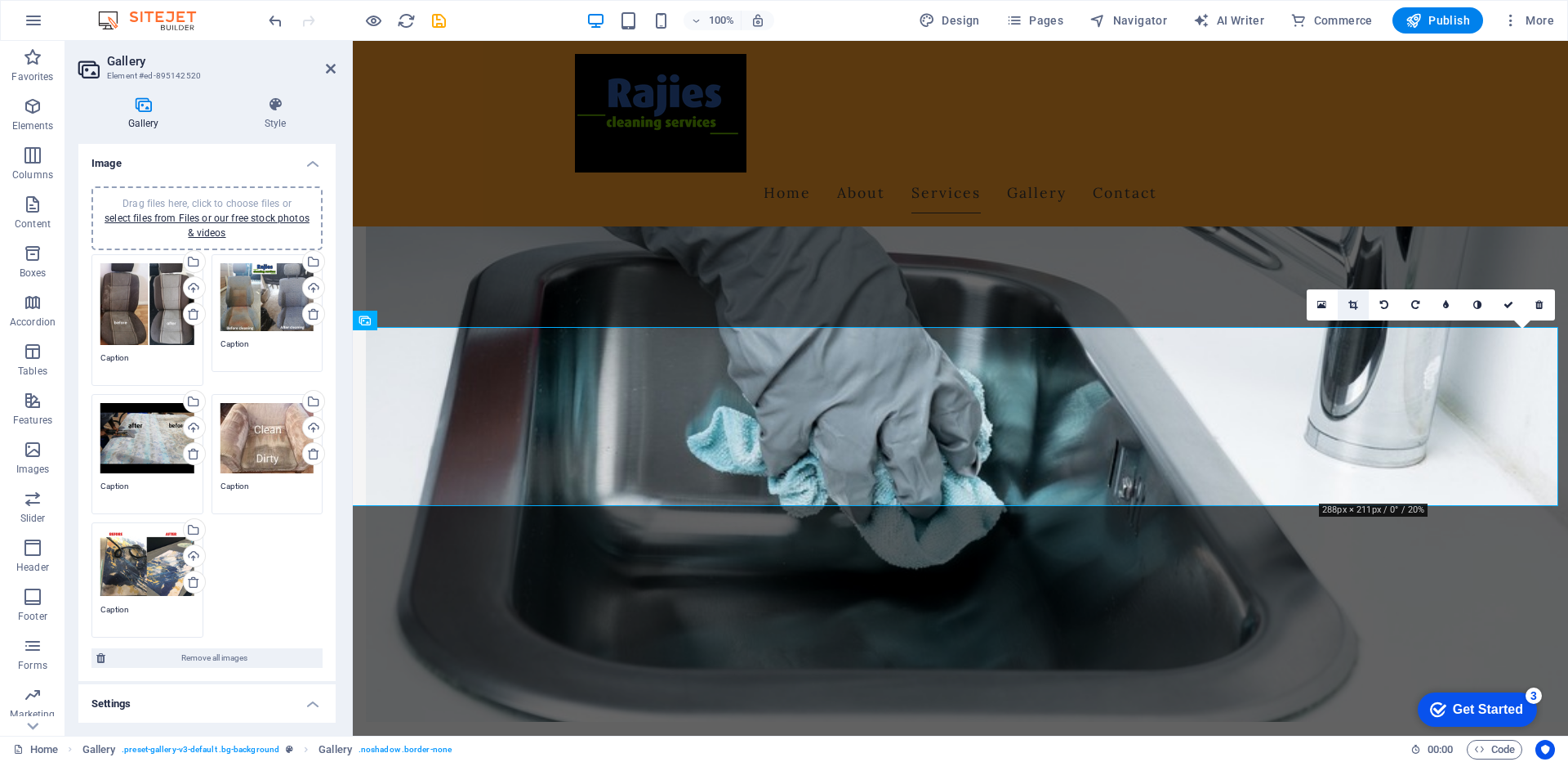
click at [1348, 305] on icon at bounding box center [1352, 305] width 9 height 10
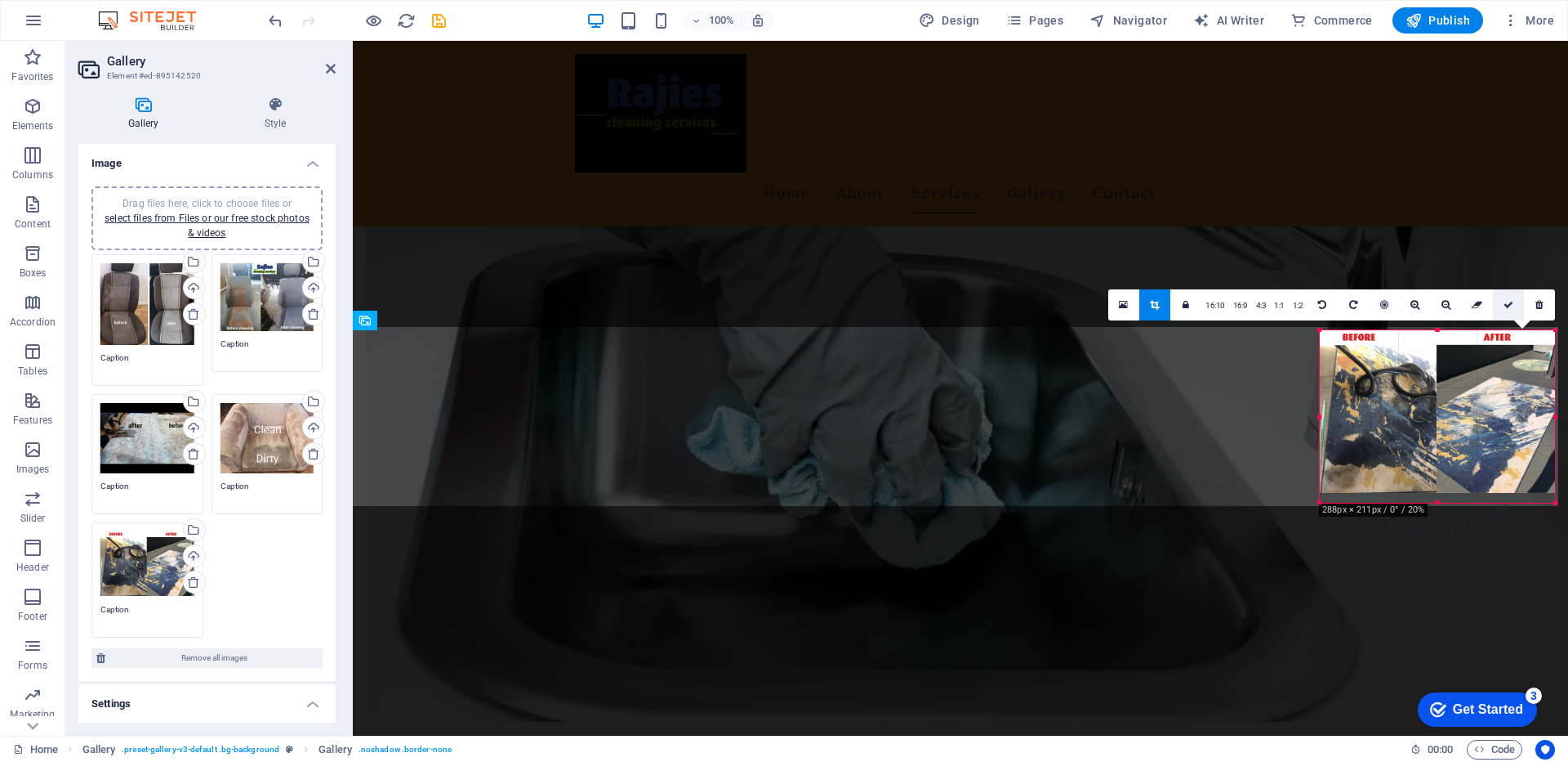
click at [1504, 302] on icon at bounding box center [1508, 305] width 10 height 10
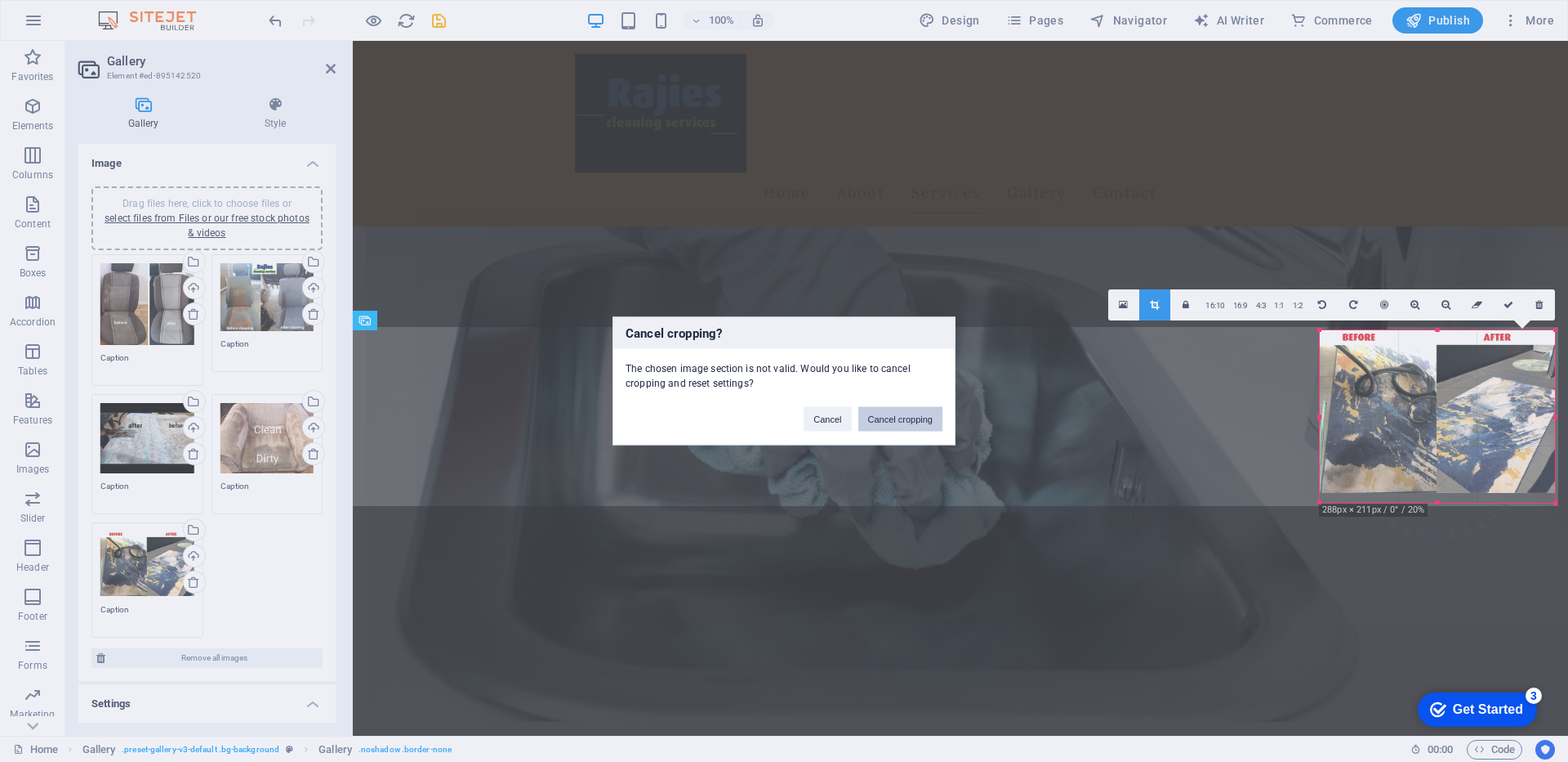
click at [903, 423] on button "Cancel cropping" at bounding box center [901, 419] width 85 height 24
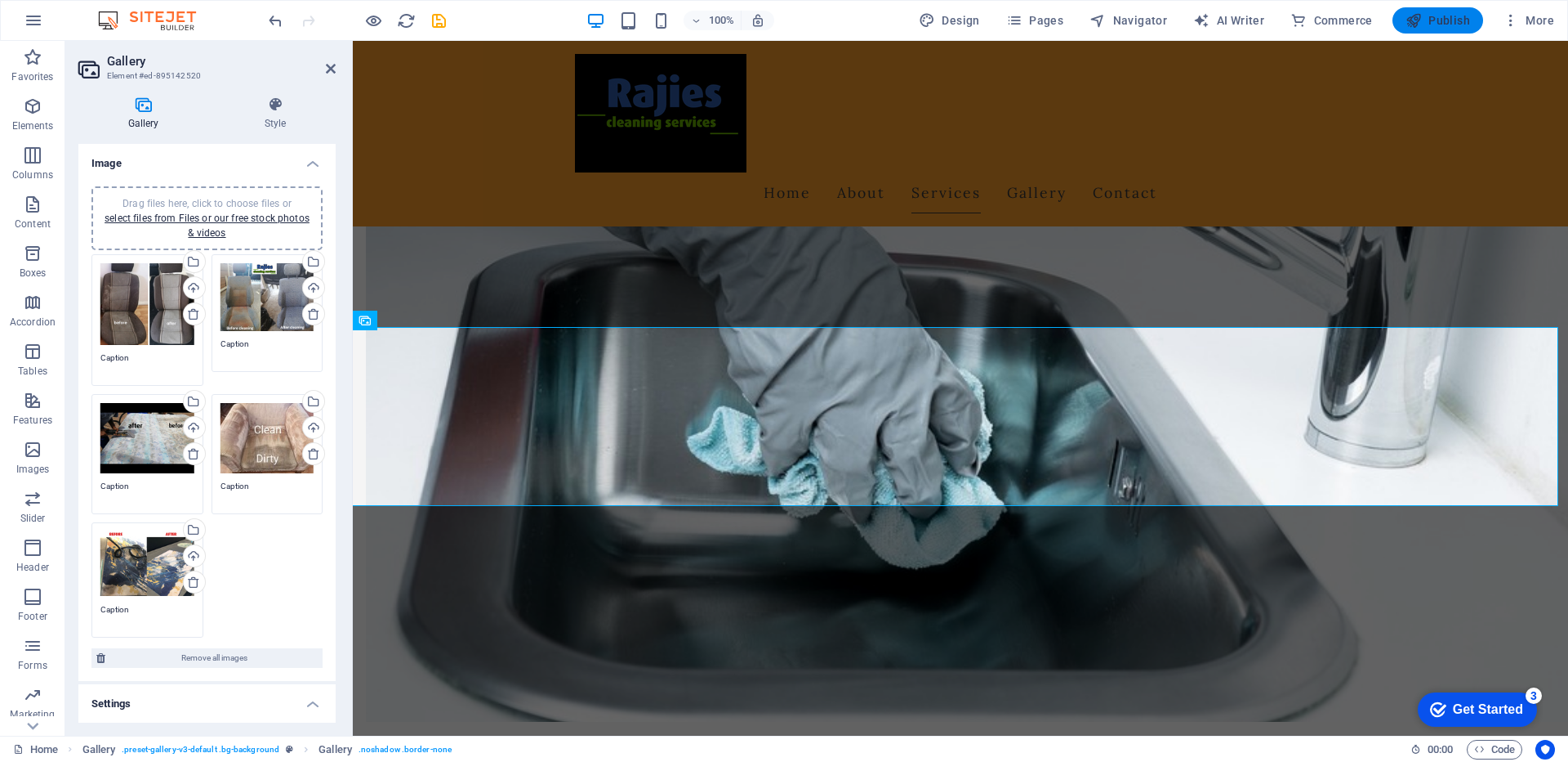
click at [1438, 20] on span "Publish" at bounding box center [1438, 21] width 65 height 16
select select "px"
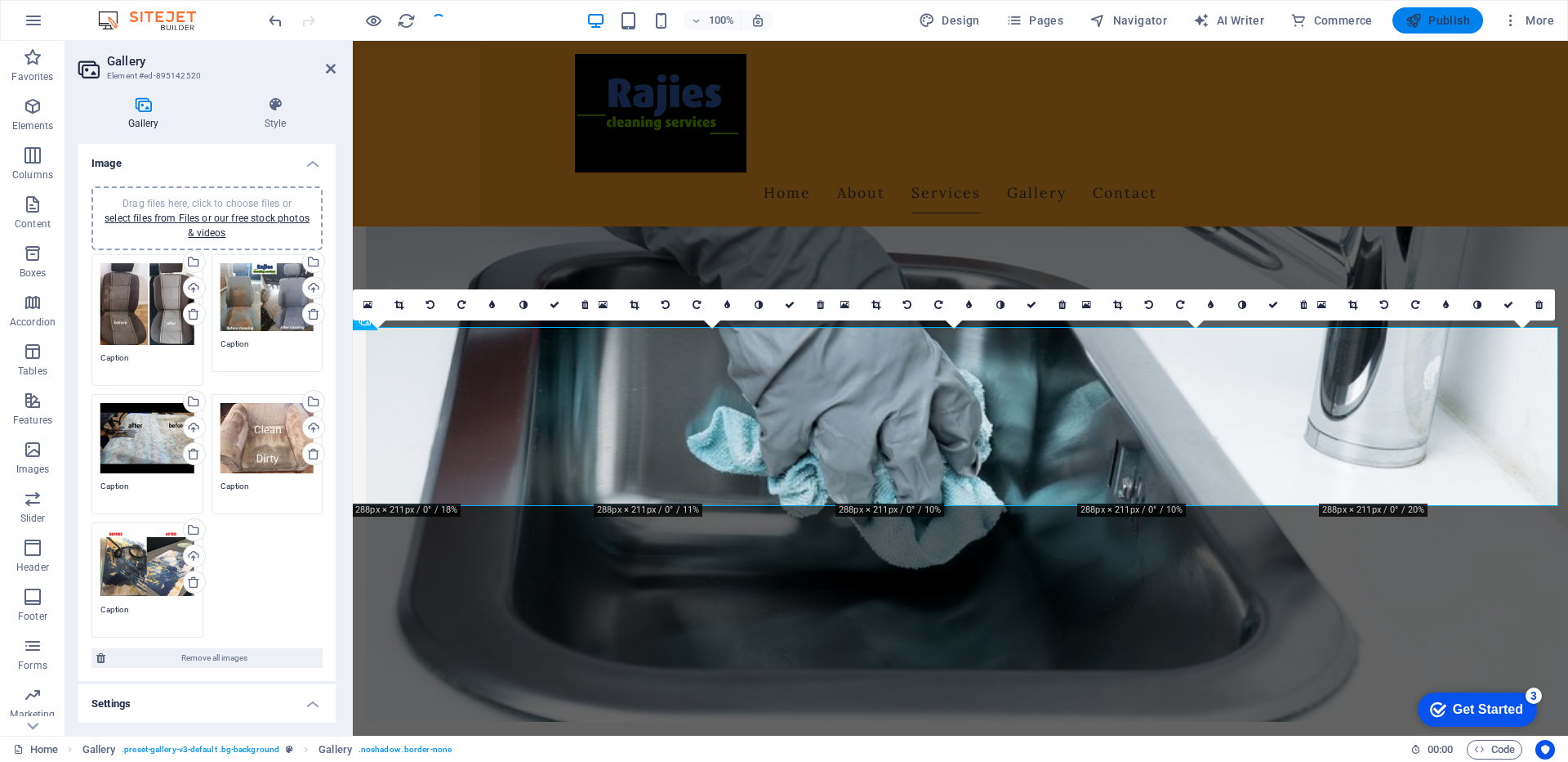
click at [1431, 26] on span "Publish" at bounding box center [1438, 21] width 65 height 16
select select "px"
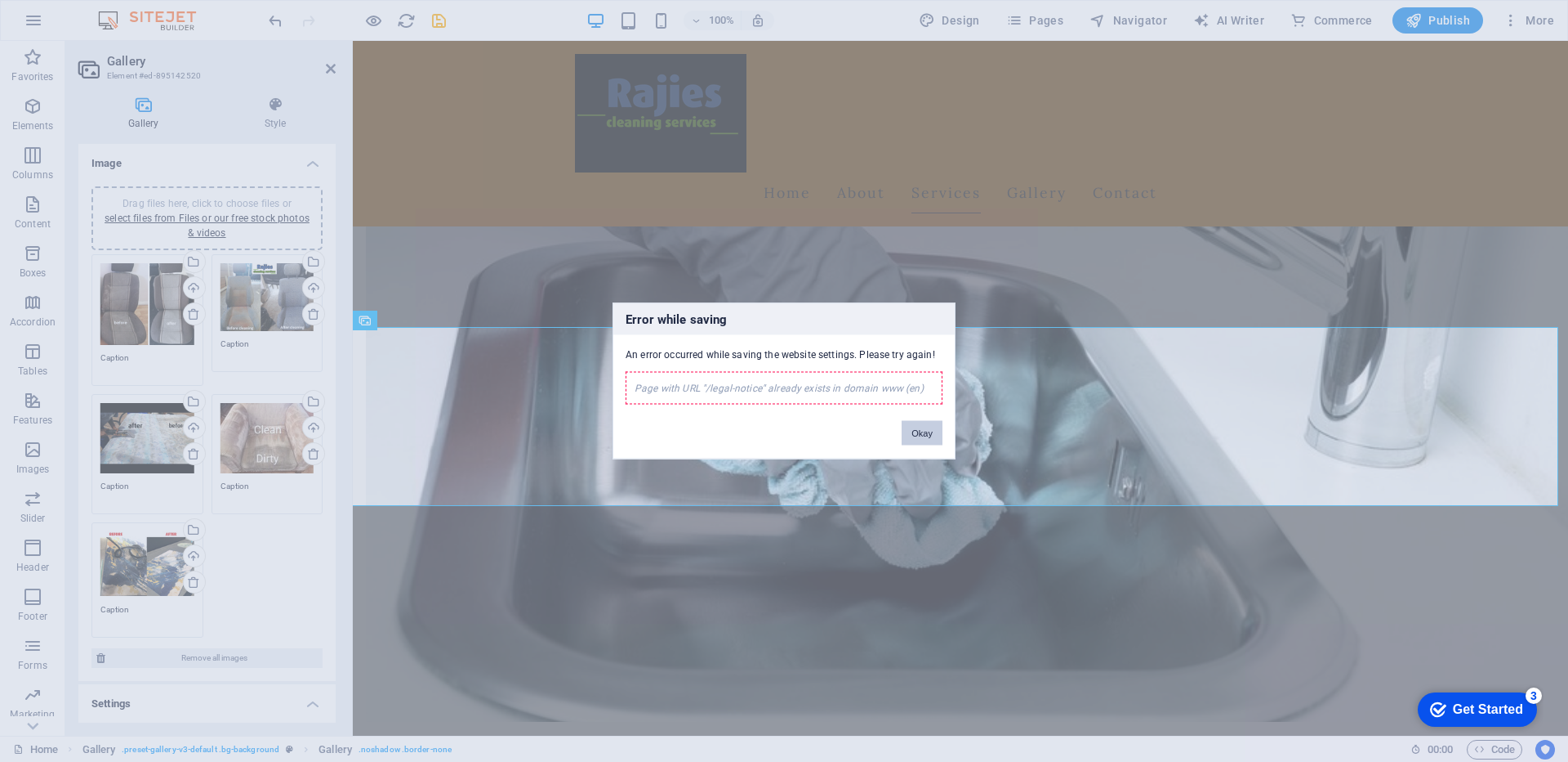
click at [928, 430] on button "Okay" at bounding box center [921, 432] width 40 height 24
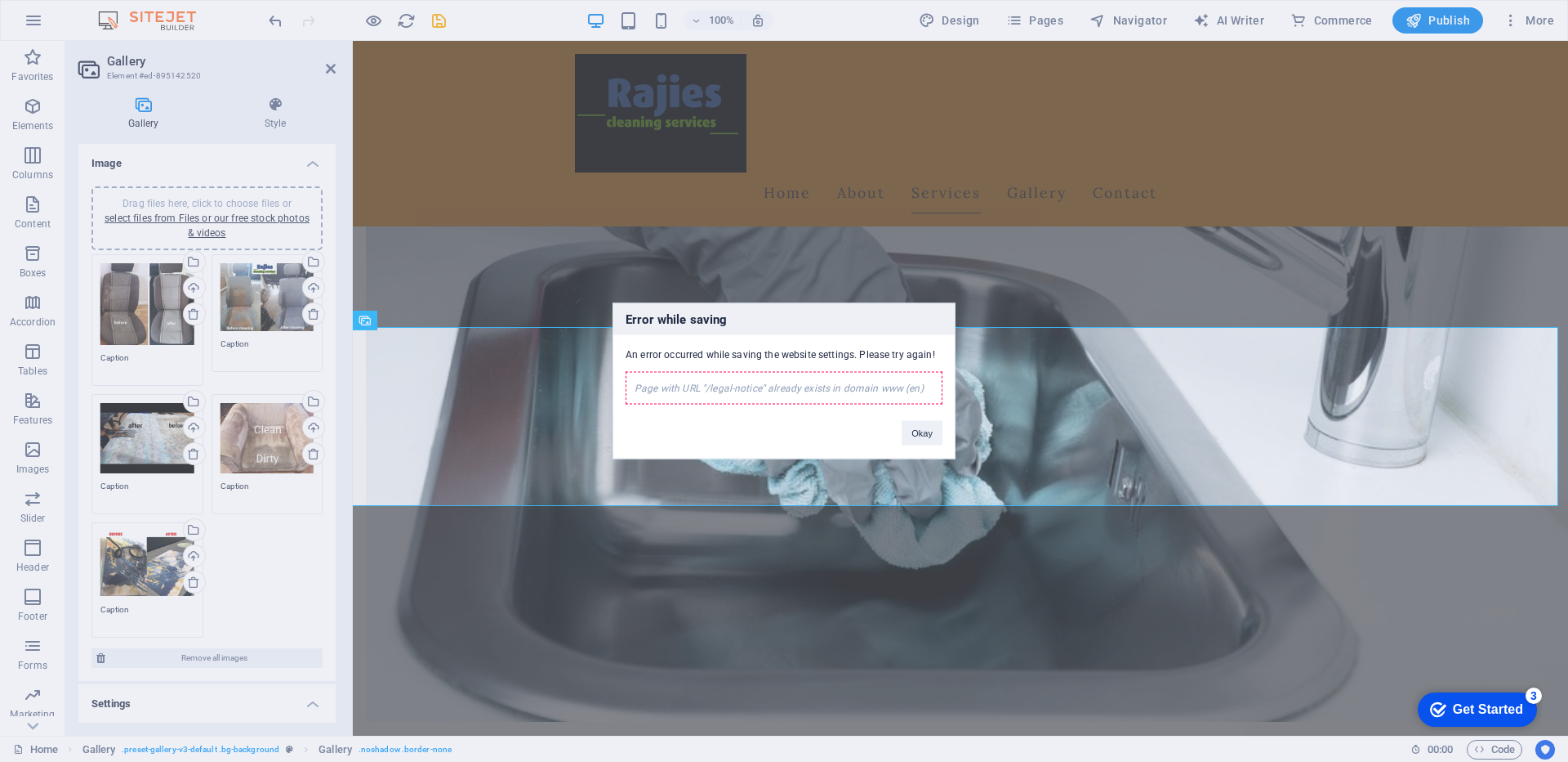
click at [1435, 22] on div "Error while saving An error occurred while saving the website settings. Please …" at bounding box center [784, 381] width 1568 height 762
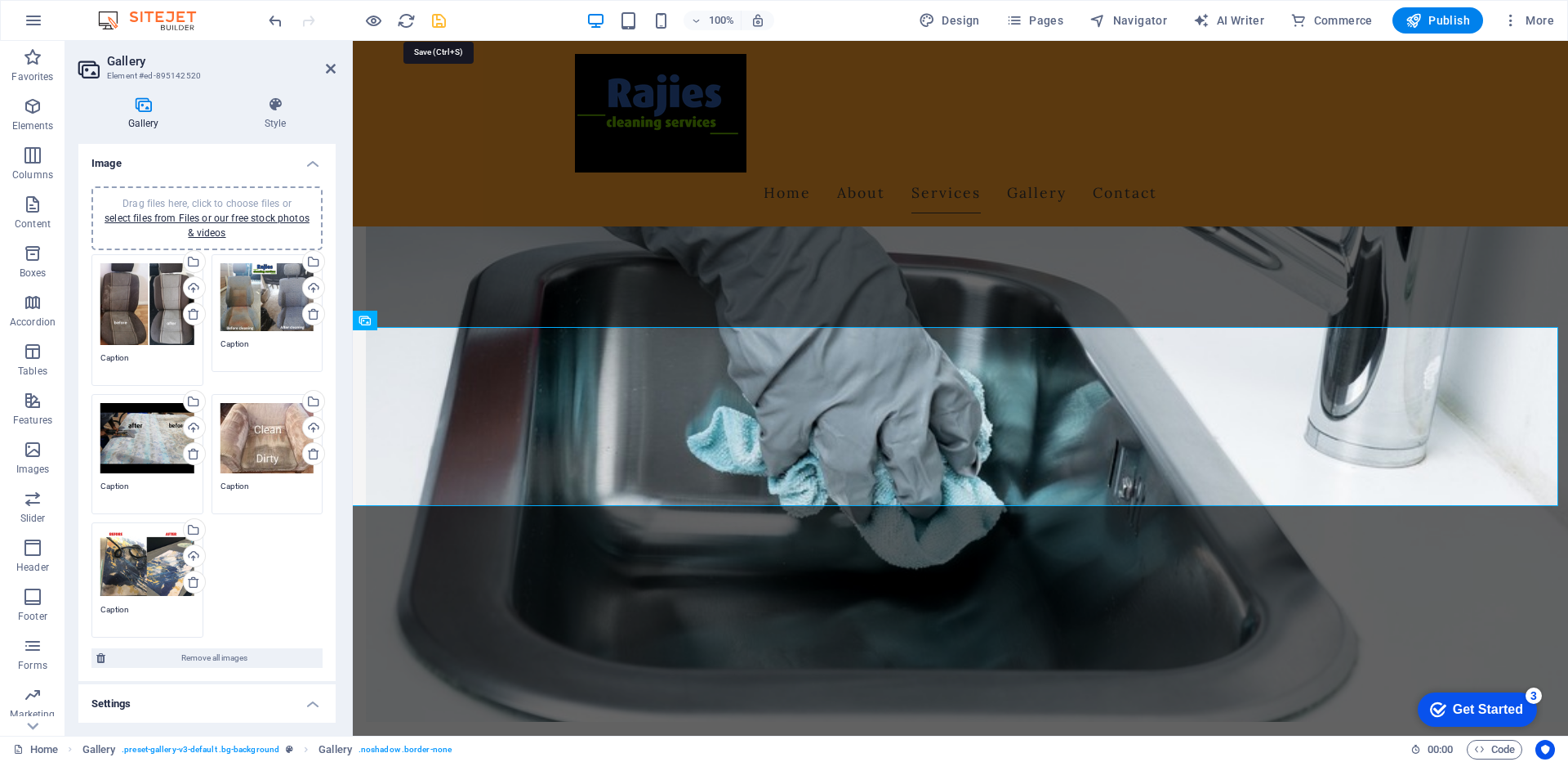
click at [436, 22] on icon "save" at bounding box center [438, 21] width 19 height 19
select select "px"
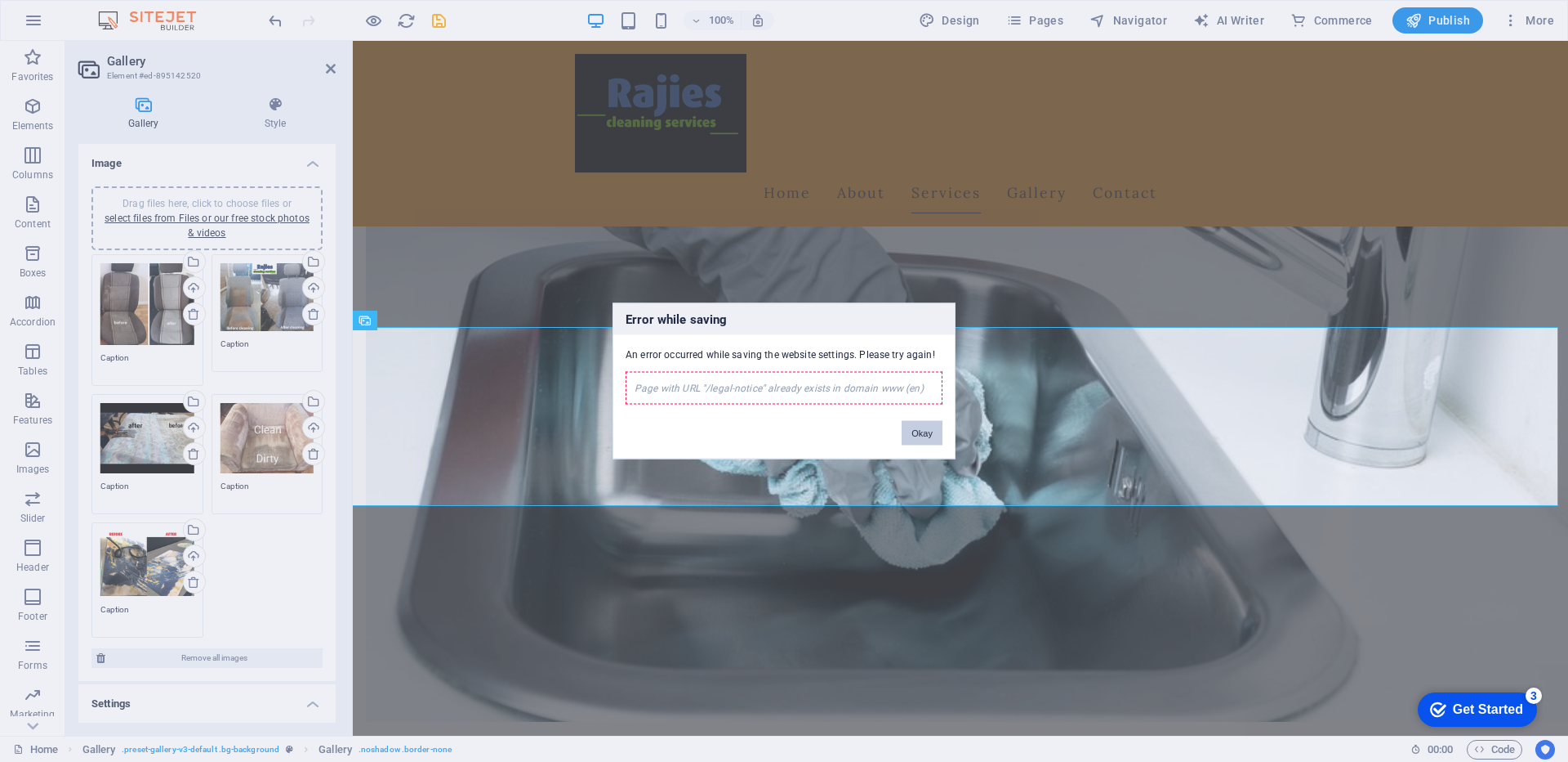
click at [920, 429] on button "Okay" at bounding box center [921, 432] width 40 height 24
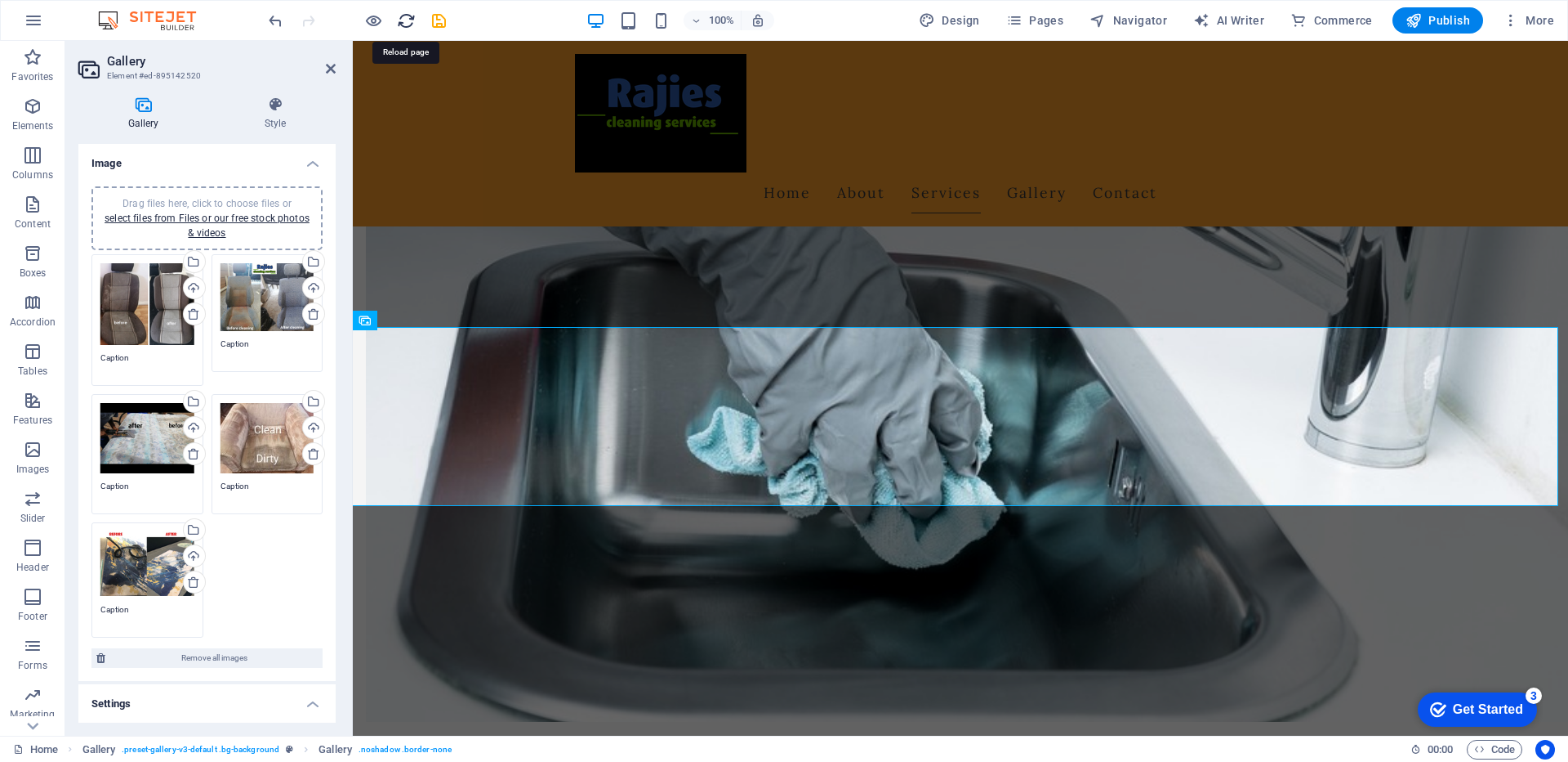
click at [407, 22] on icon "reload" at bounding box center [406, 21] width 19 height 19
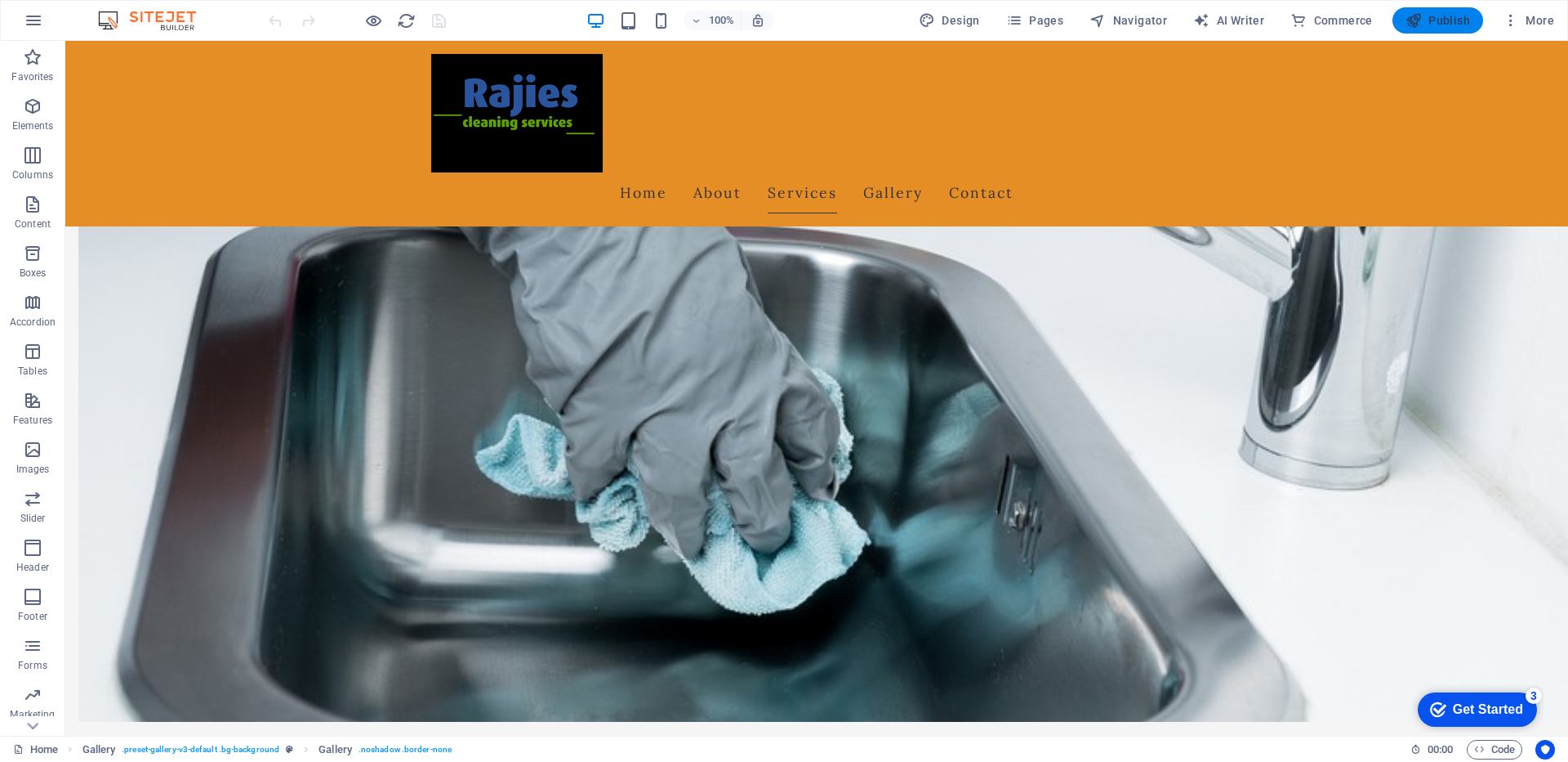
click at [1430, 25] on span "Publish" at bounding box center [1438, 21] width 65 height 16
select select "px"
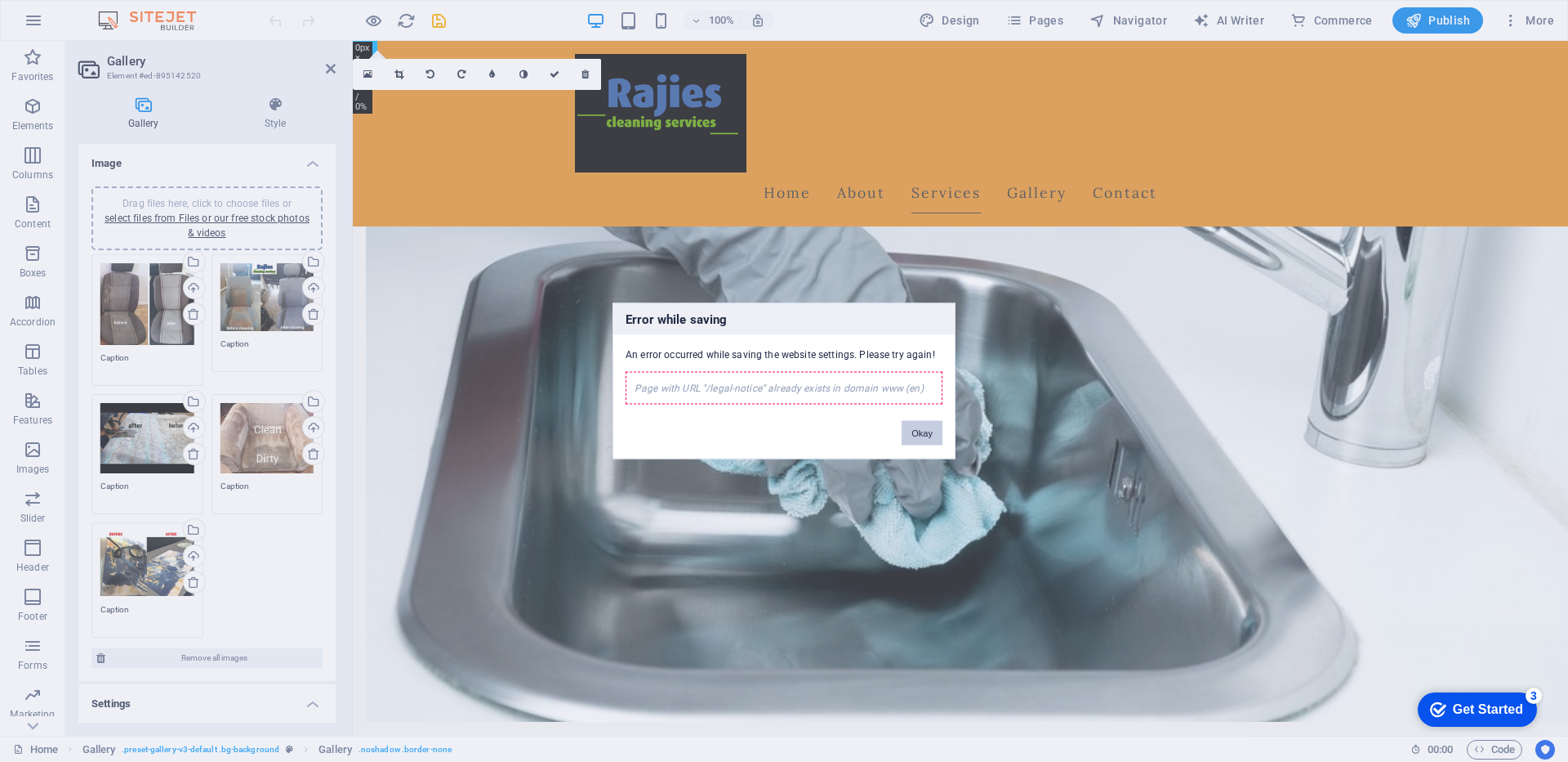
click at [917, 436] on button "Okay" at bounding box center [921, 432] width 40 height 24
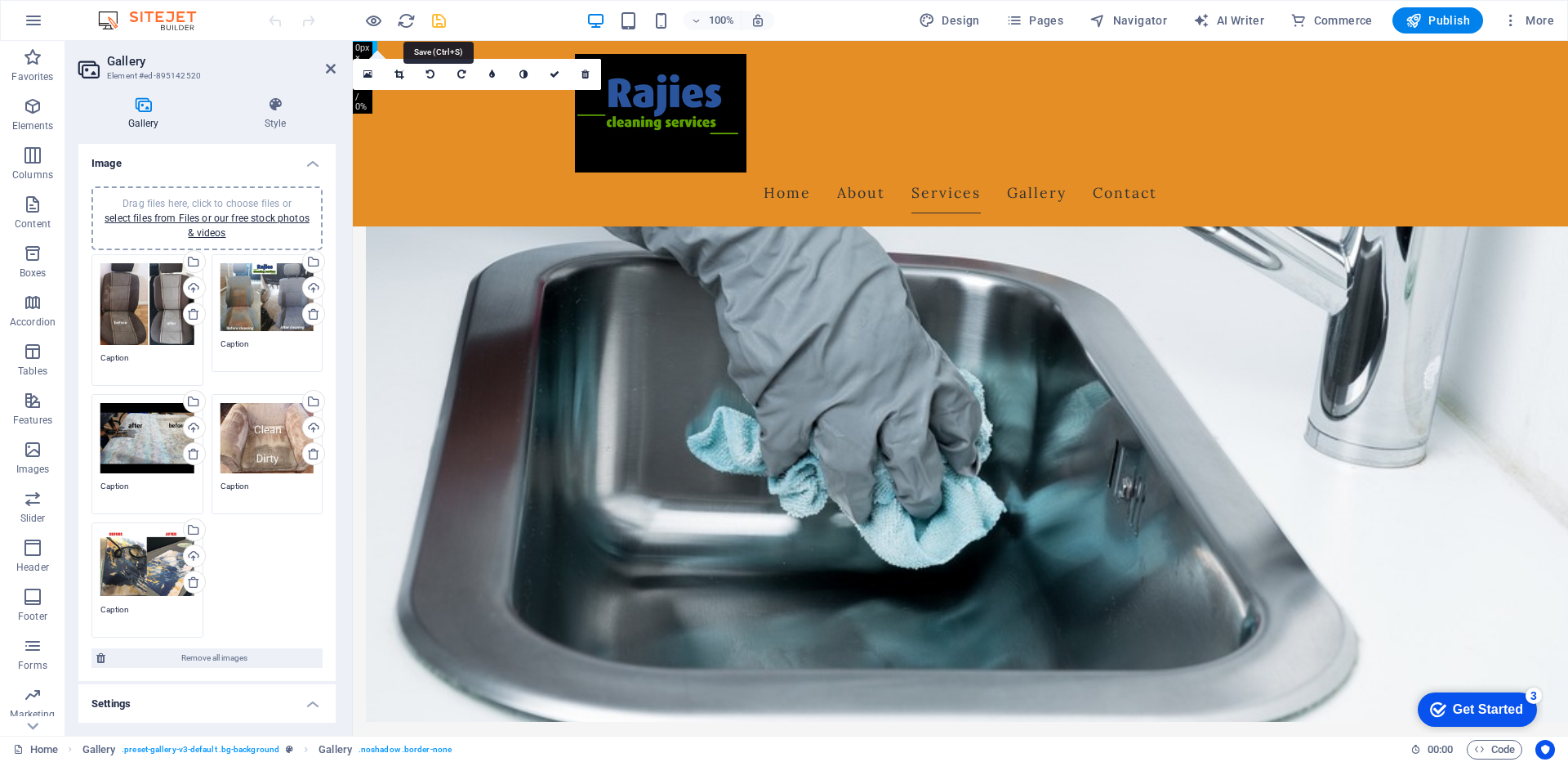
click at [435, 21] on icon "save" at bounding box center [438, 21] width 19 height 19
select select "px"
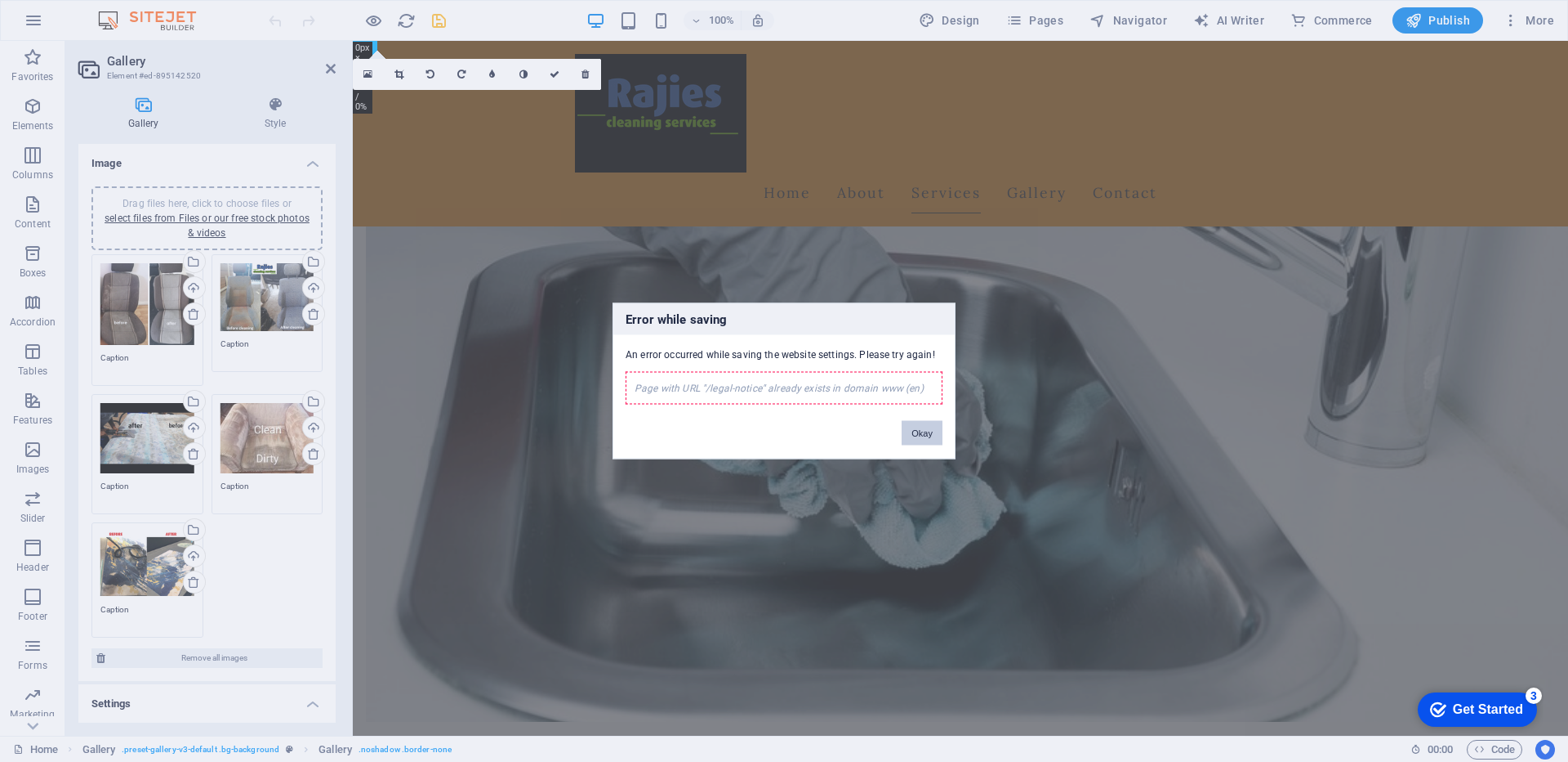
click at [918, 430] on button "Okay" at bounding box center [921, 432] width 40 height 24
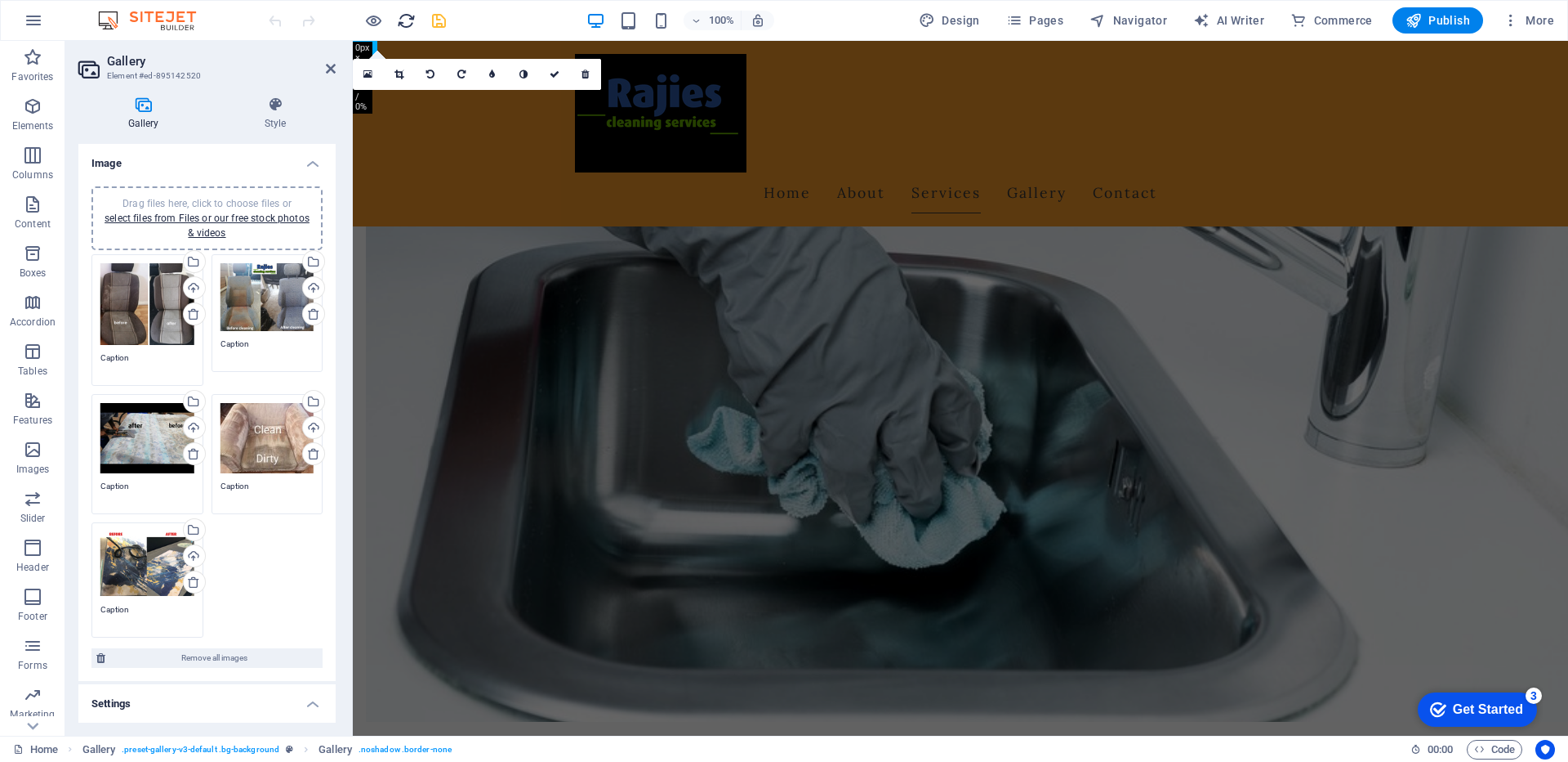
click at [401, 29] on icon "reload" at bounding box center [406, 21] width 19 height 19
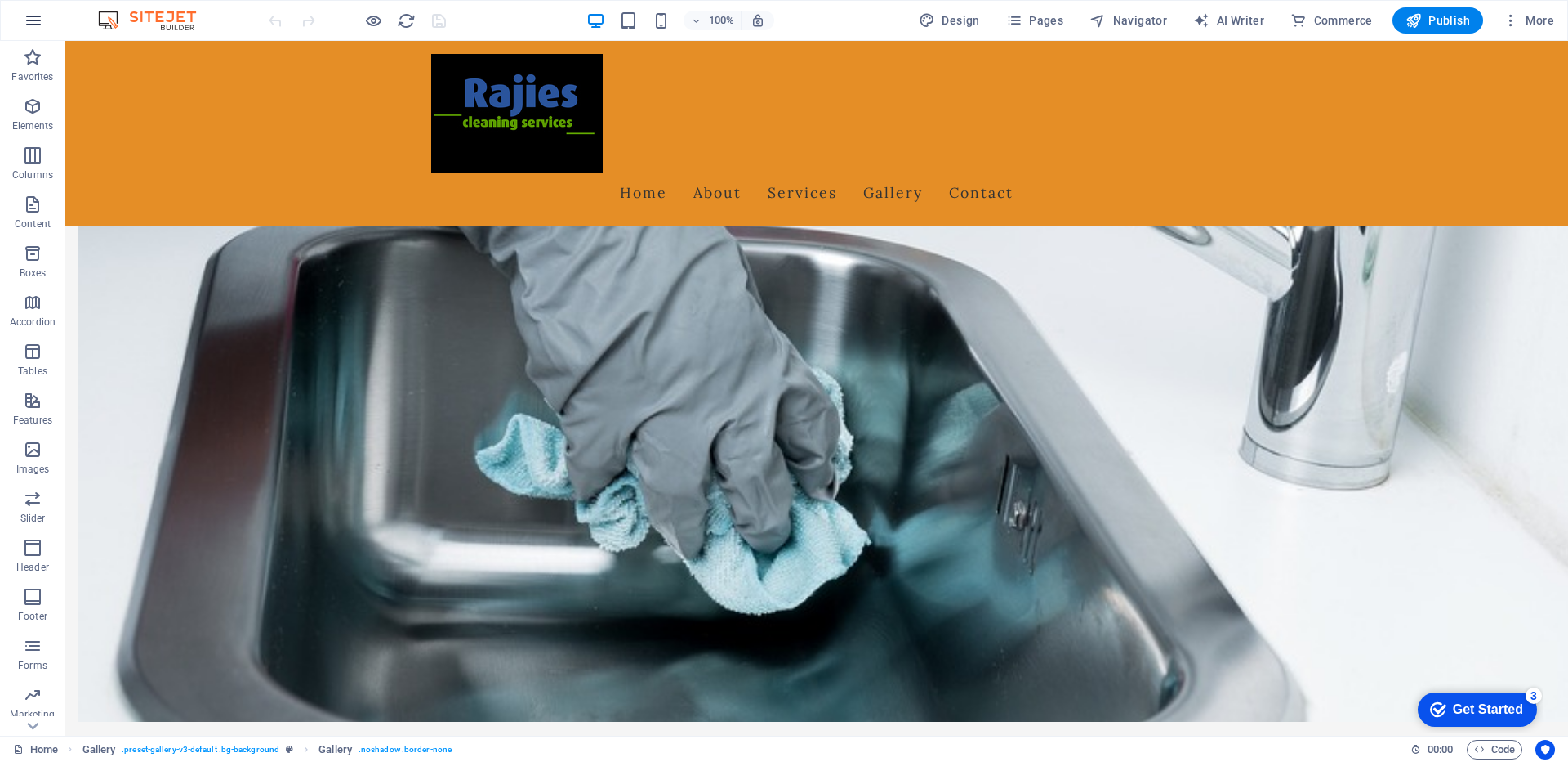
click at [31, 19] on icon "button" at bounding box center [33, 21] width 20 height 20
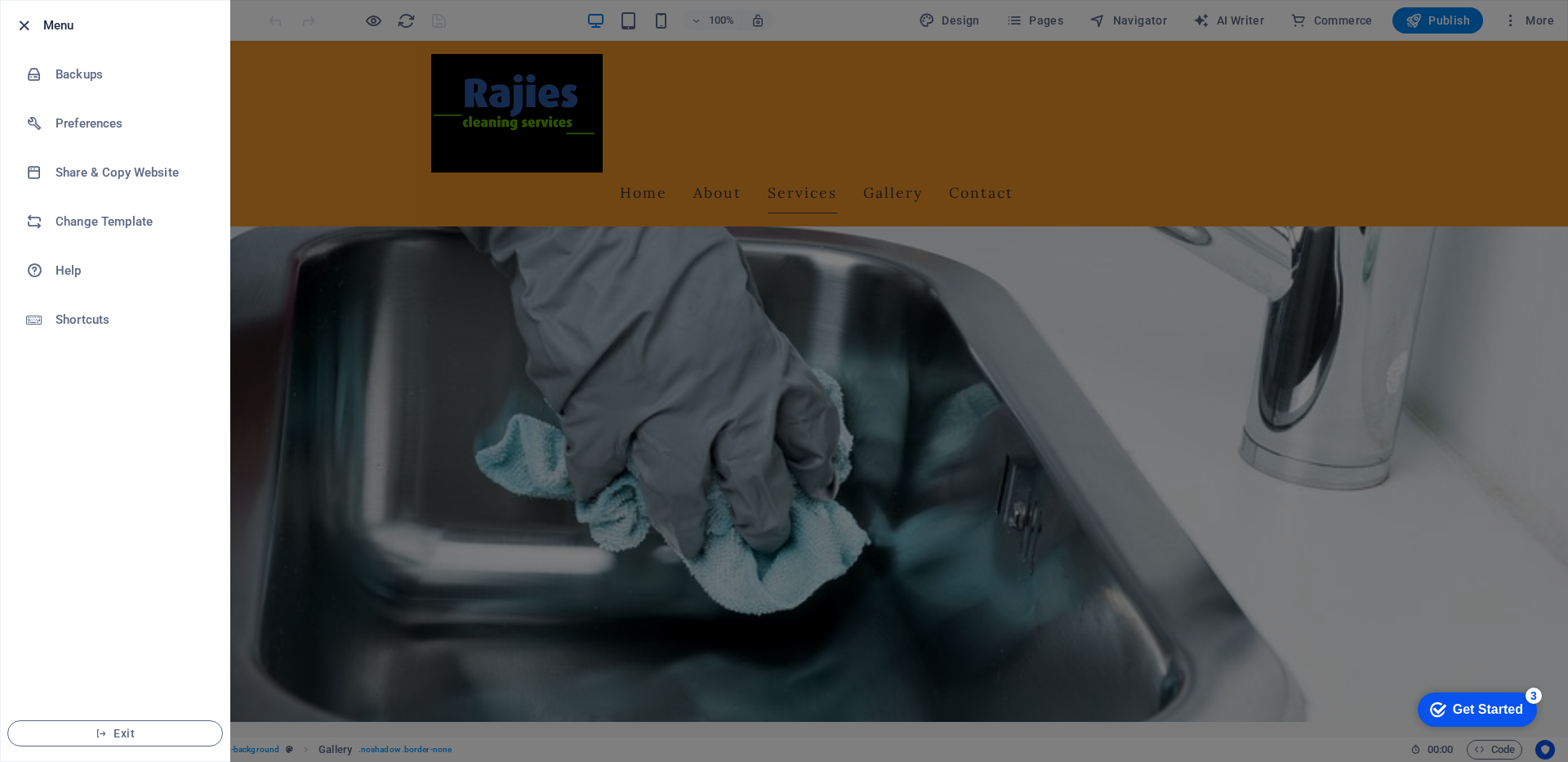
click at [21, 23] on icon "button" at bounding box center [23, 25] width 19 height 19
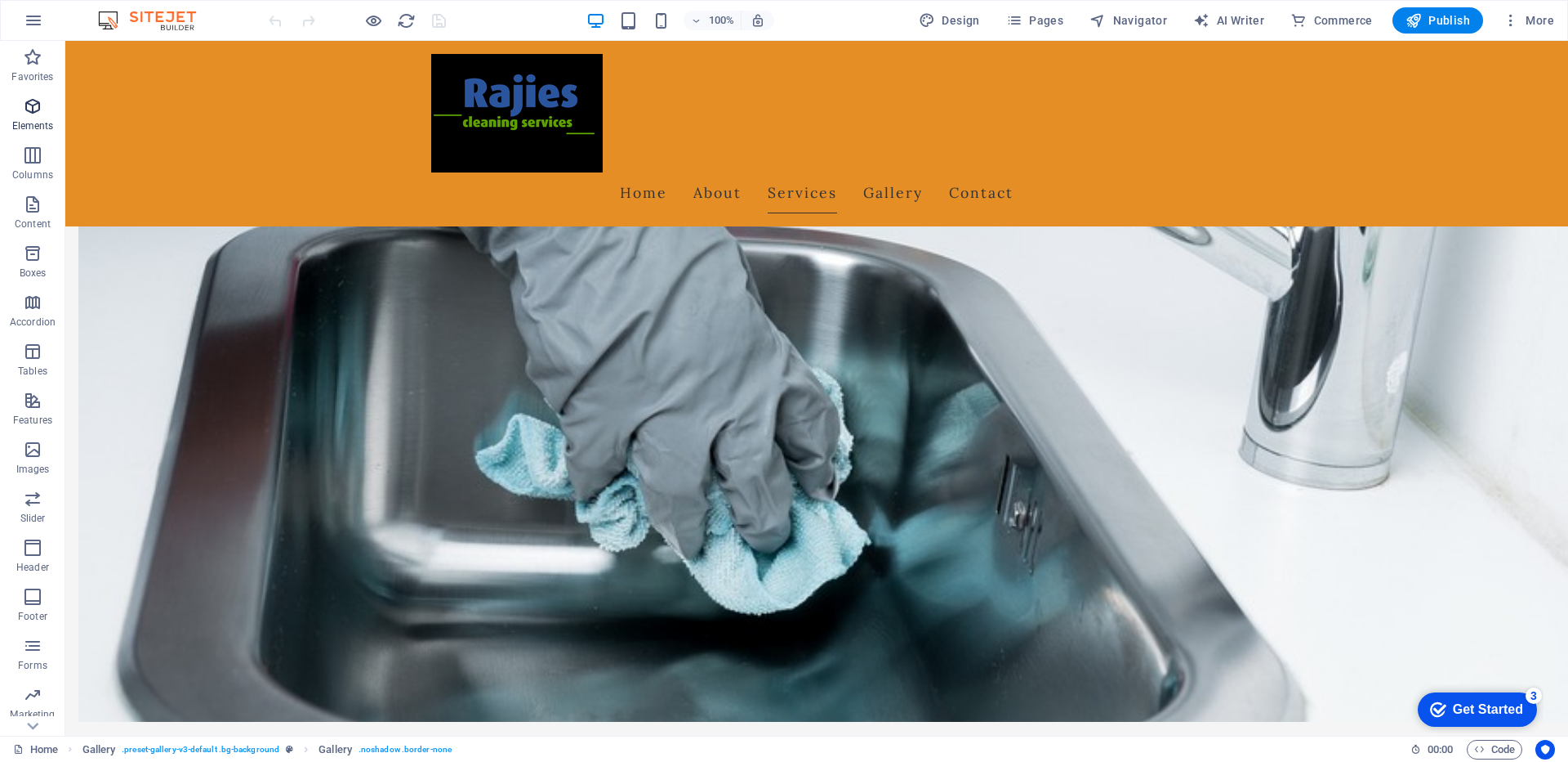
click at [31, 111] on icon "button" at bounding box center [32, 106] width 20 height 20
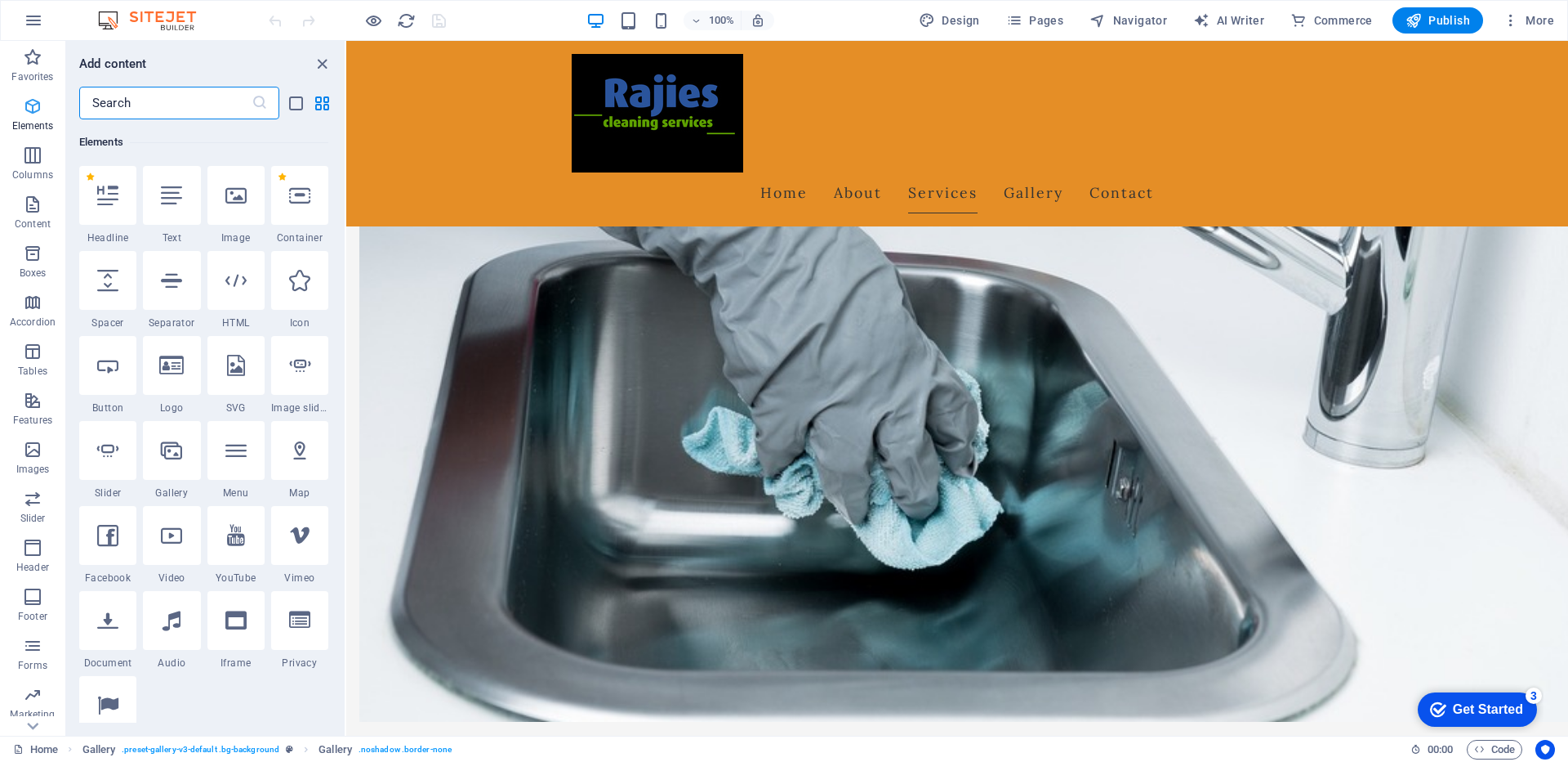
scroll to position [174, 0]
click at [1437, 20] on span "Publish" at bounding box center [1438, 21] width 65 height 16
select select "px"
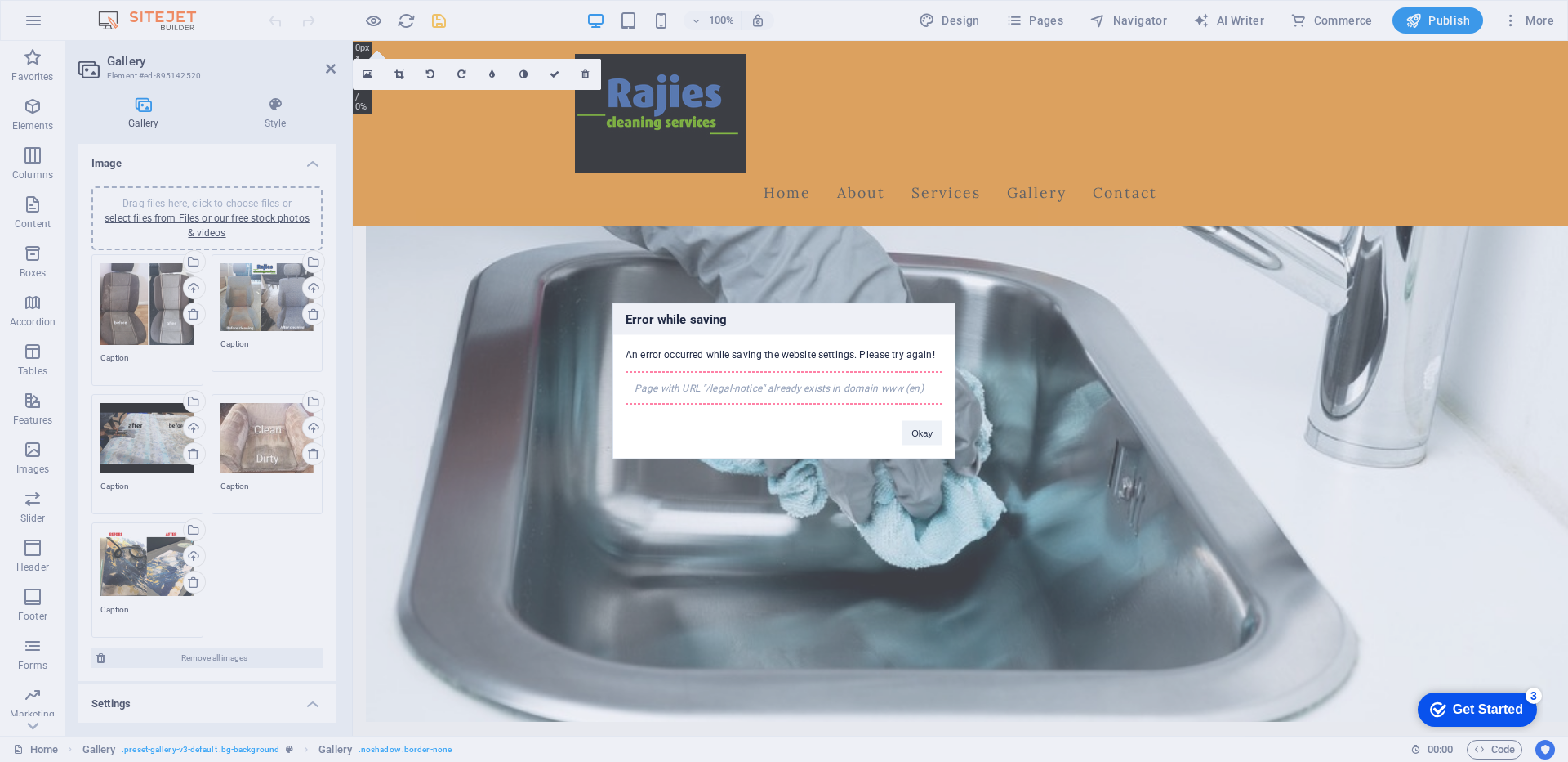
click at [692, 392] on div "Page with URL "/legal-notice" already exists in domain www (en)" at bounding box center [784, 388] width 317 height 32
click at [735, 392] on div "Page with URL "/legal-notice" already exists in domain www (en)" at bounding box center [784, 388] width 317 height 32
click at [767, 392] on div "Page with URL "/legal-notice" already exists in domain www (en)" at bounding box center [784, 388] width 317 height 32
click at [813, 392] on div "Page with URL "/legal-notice" already exists in domain www (en)" at bounding box center [784, 388] width 317 height 32
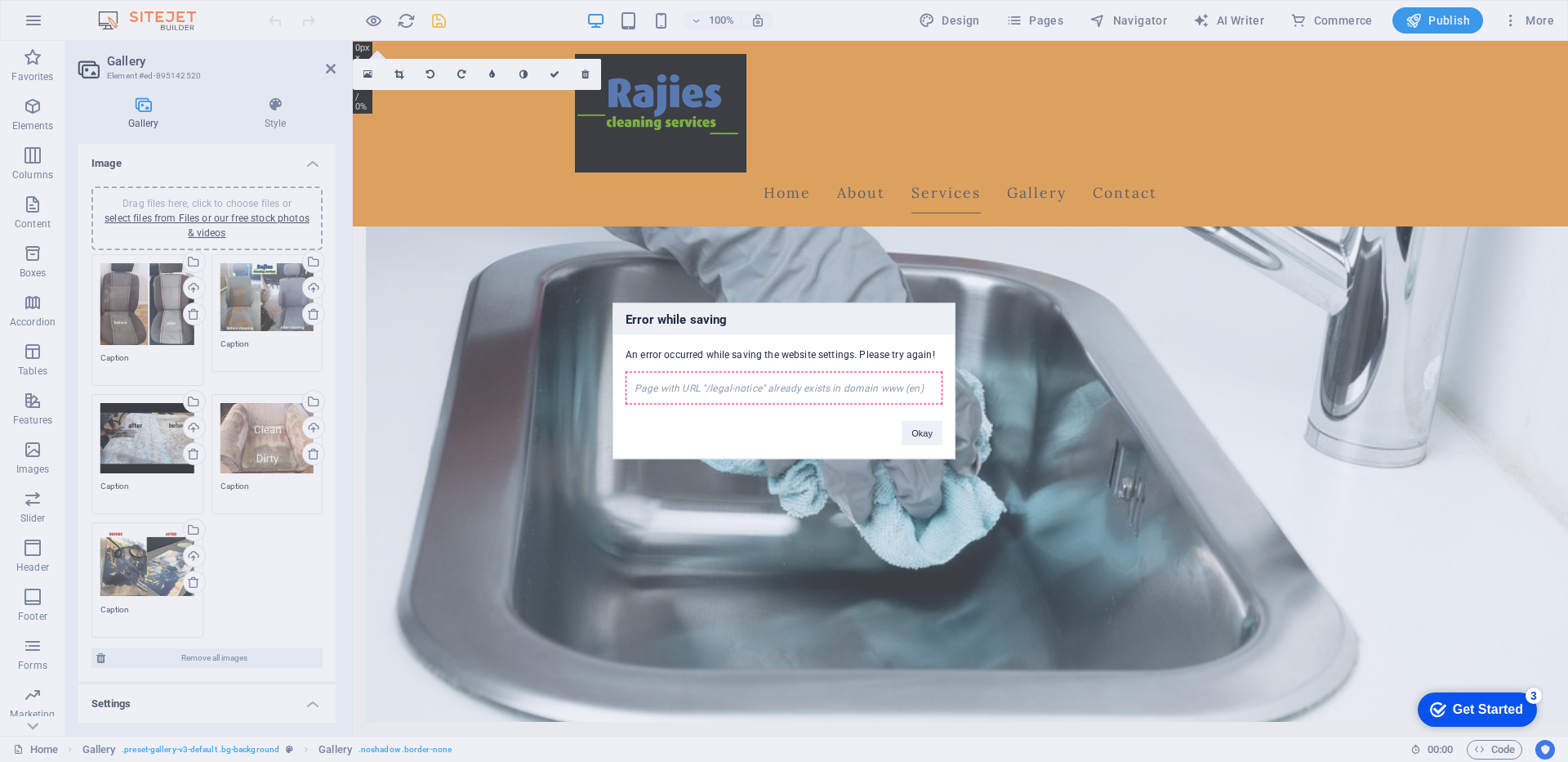
click at [735, 385] on div "Page with URL "/legal-notice" already exists in domain www (en)" at bounding box center [784, 388] width 317 height 32
drag, startPoint x: 705, startPoint y: 389, endPoint x: 692, endPoint y: 392, distance: 13.3
click at [701, 392] on div "Page with URL "/legal-notice" already exists in domain www (en)" at bounding box center [784, 388] width 317 height 32
drag, startPoint x: 626, startPoint y: 393, endPoint x: 940, endPoint y: 402, distance: 314.1
click at [940, 402] on div "Page with URL "/legal-notice" already exists in domain www (en)" at bounding box center [784, 388] width 317 height 32
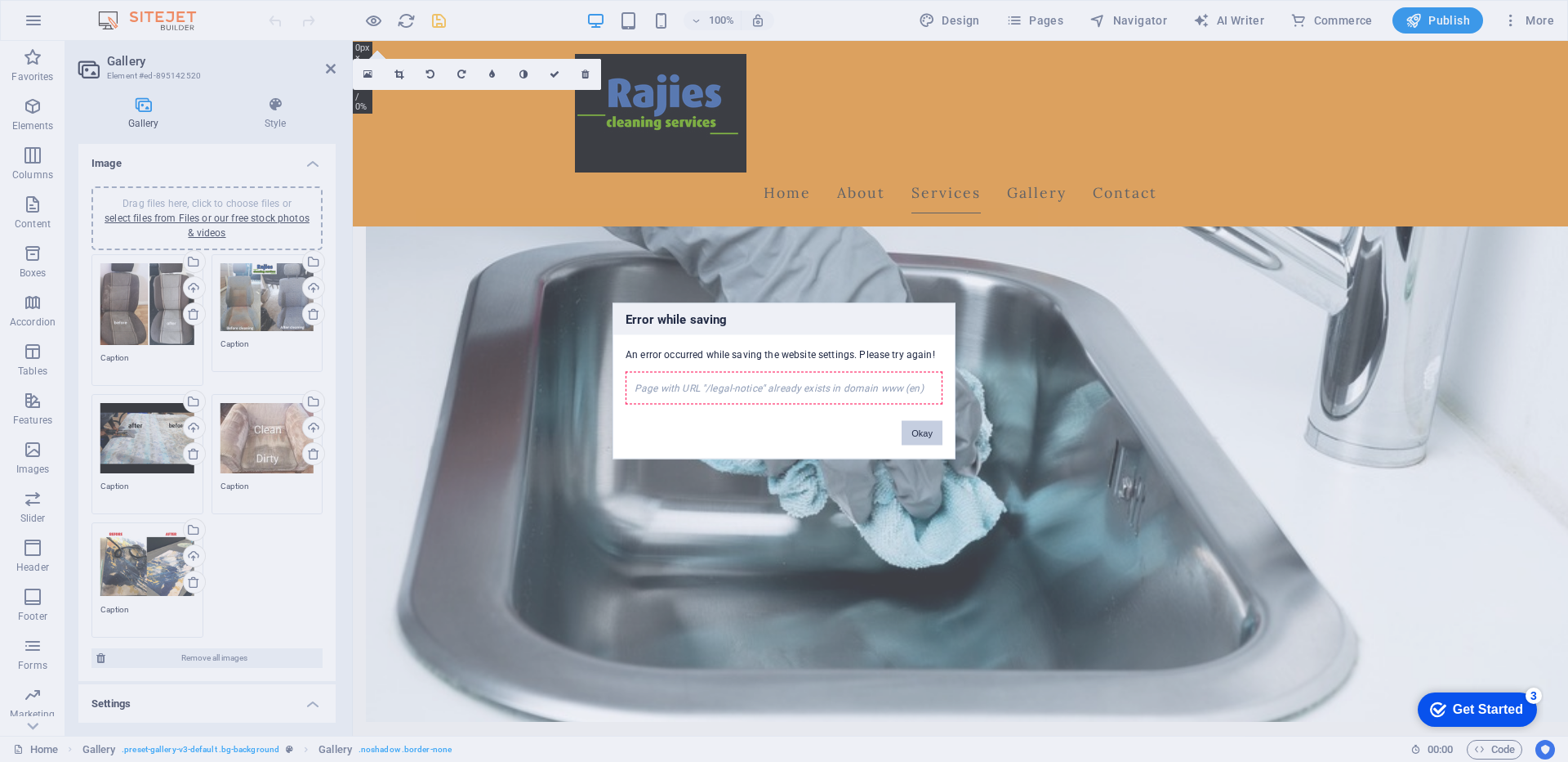
click at [917, 437] on button "Okay" at bounding box center [921, 432] width 40 height 24
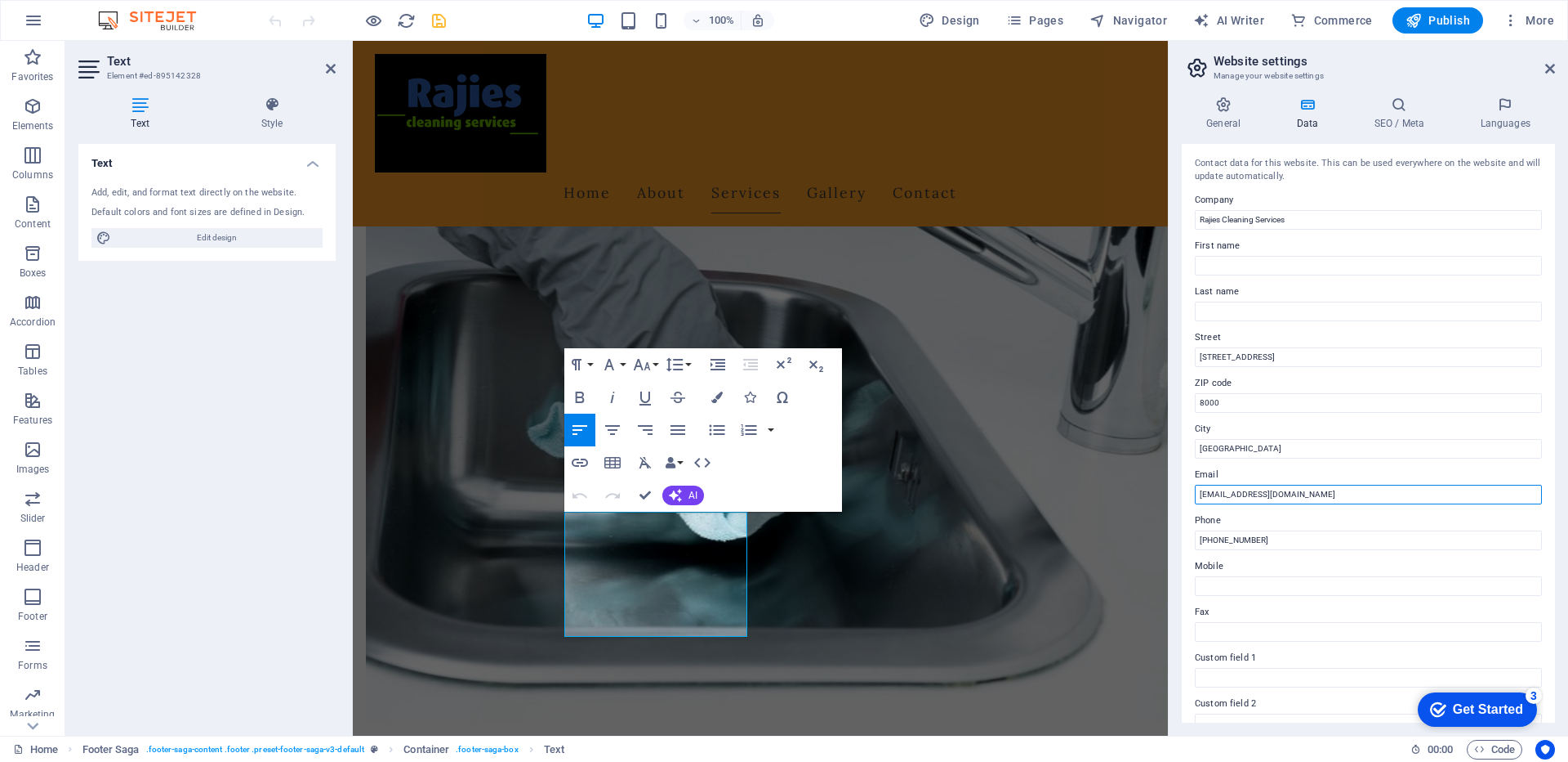
click at [1266, 495] on input "[EMAIL_ADDRESS][DOMAIN_NAME]" at bounding box center [1368, 494] width 347 height 20
type input "[EMAIL_ADDRESS][DOMAIN_NAME]"
drag, startPoint x: 1274, startPoint y: 539, endPoint x: 1219, endPoint y: 545, distance: 55.3
click at [1219, 545] on input "[PHONE_NUMBER]" at bounding box center [1368, 540] width 347 height 20
type input "[PHONE_NUMBER]"
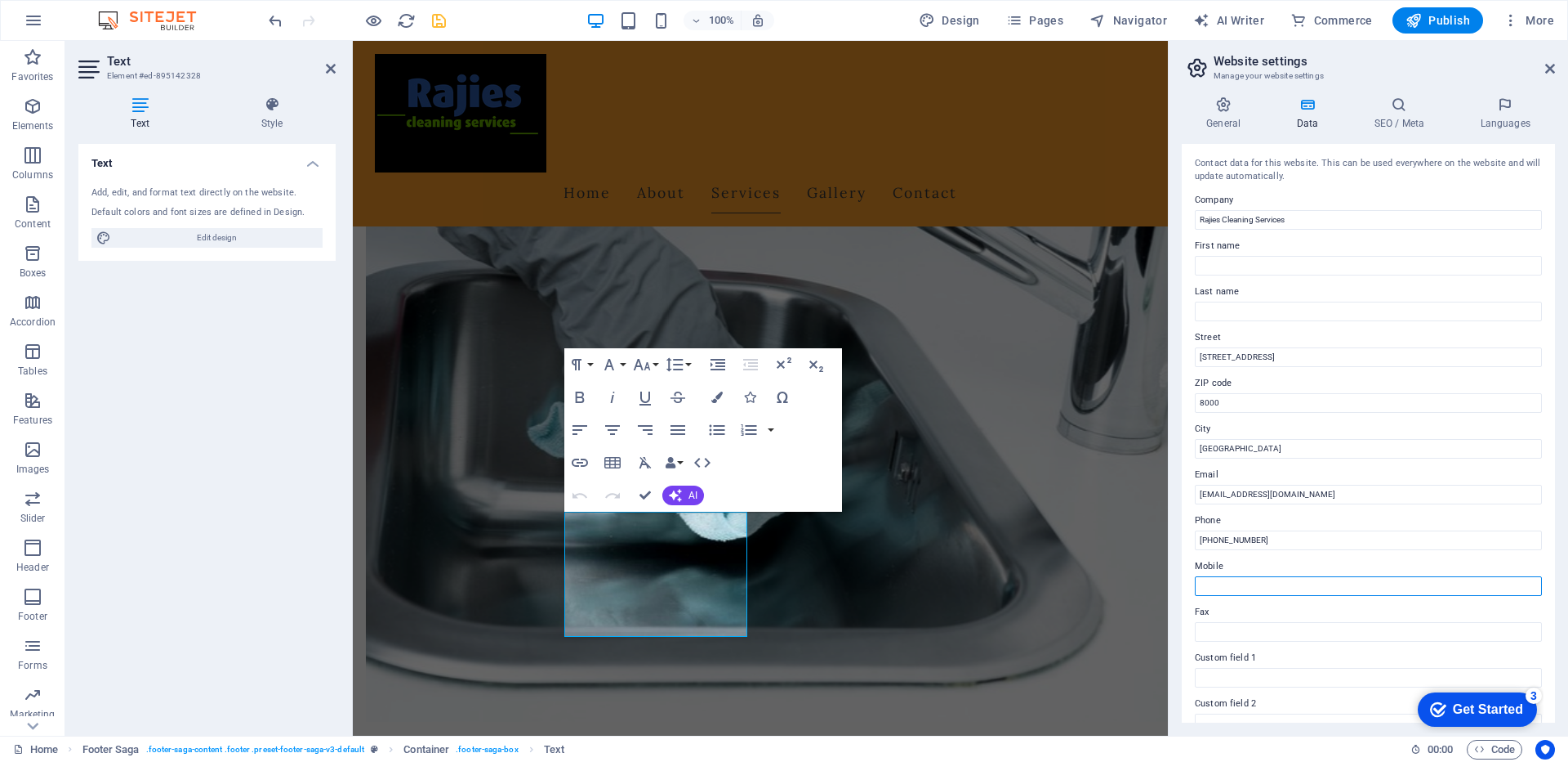
click at [1225, 587] on input "Mobile" at bounding box center [1368, 586] width 347 height 20
type input "[PHONE_NUMBER]"
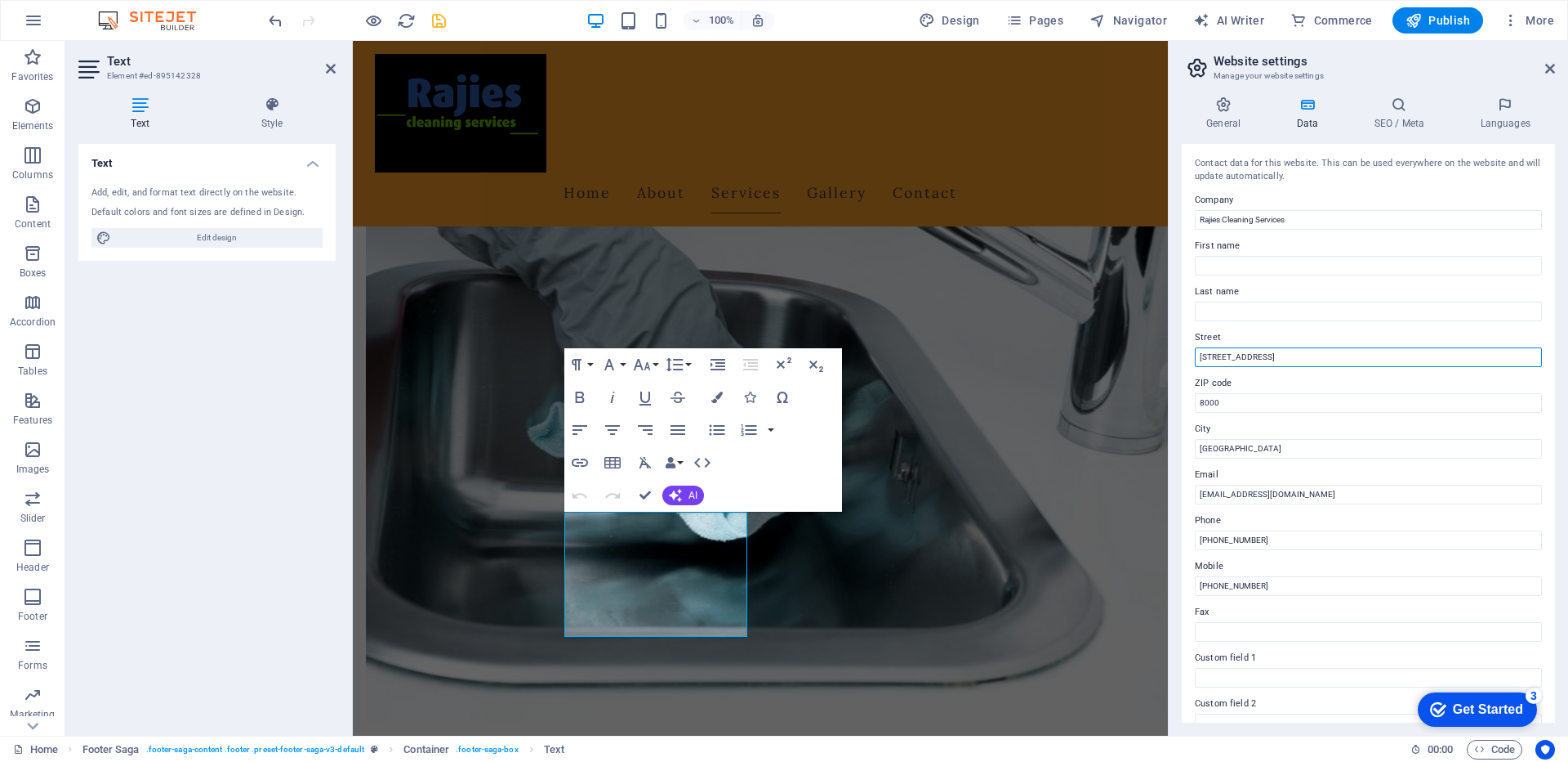
drag, startPoint x: 1255, startPoint y: 359, endPoint x: 1194, endPoint y: 358, distance: 61.0
click at [1194, 358] on input "[STREET_ADDRESS]" at bounding box center [1368, 357] width 347 height 20
type input "[STREET_ADDRESS]"
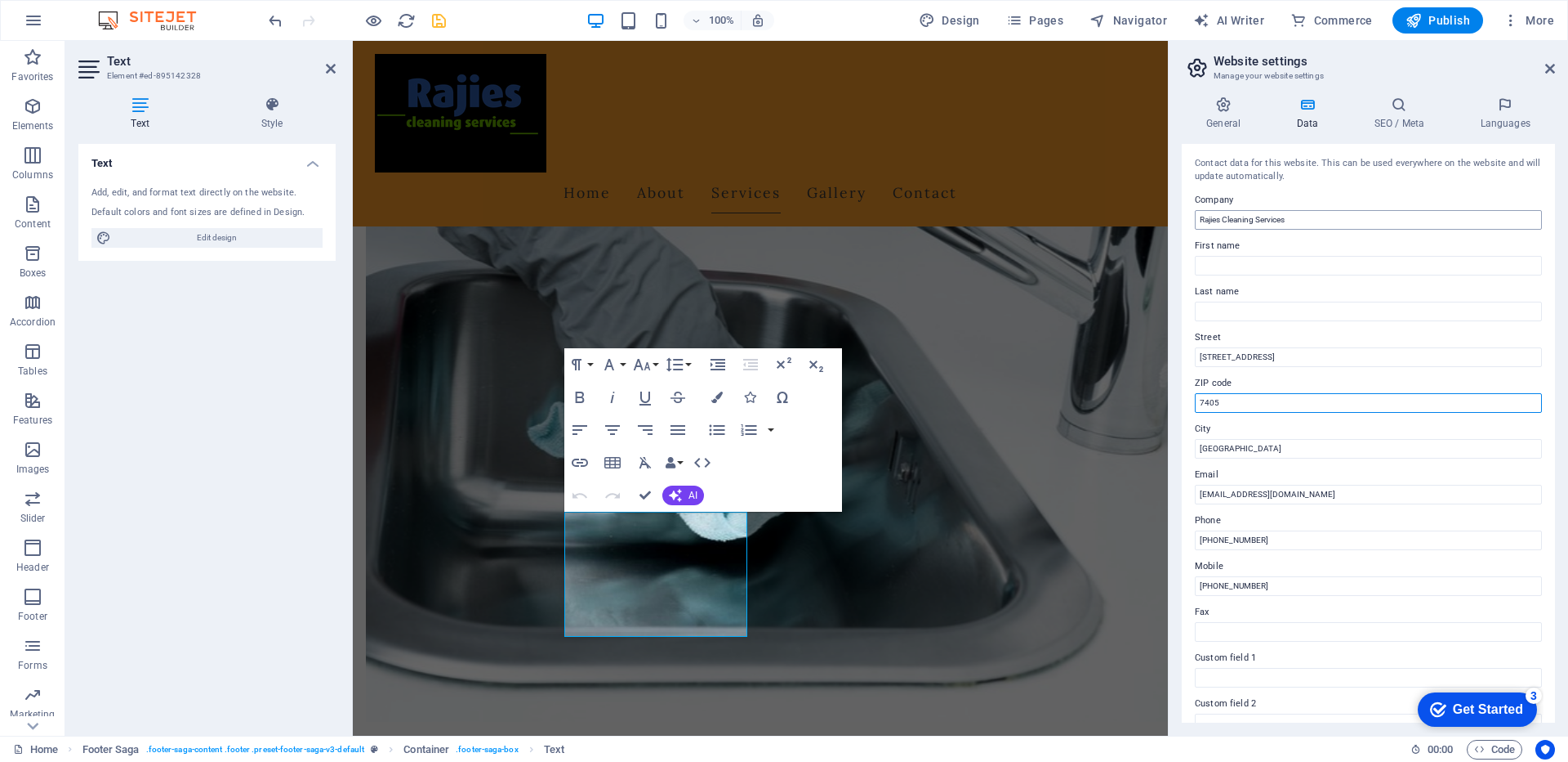
type input "7405"
click at [1293, 220] on input "Rajies Cleaning Services" at bounding box center [1368, 220] width 347 height 20
click at [1231, 111] on icon at bounding box center [1223, 104] width 84 height 16
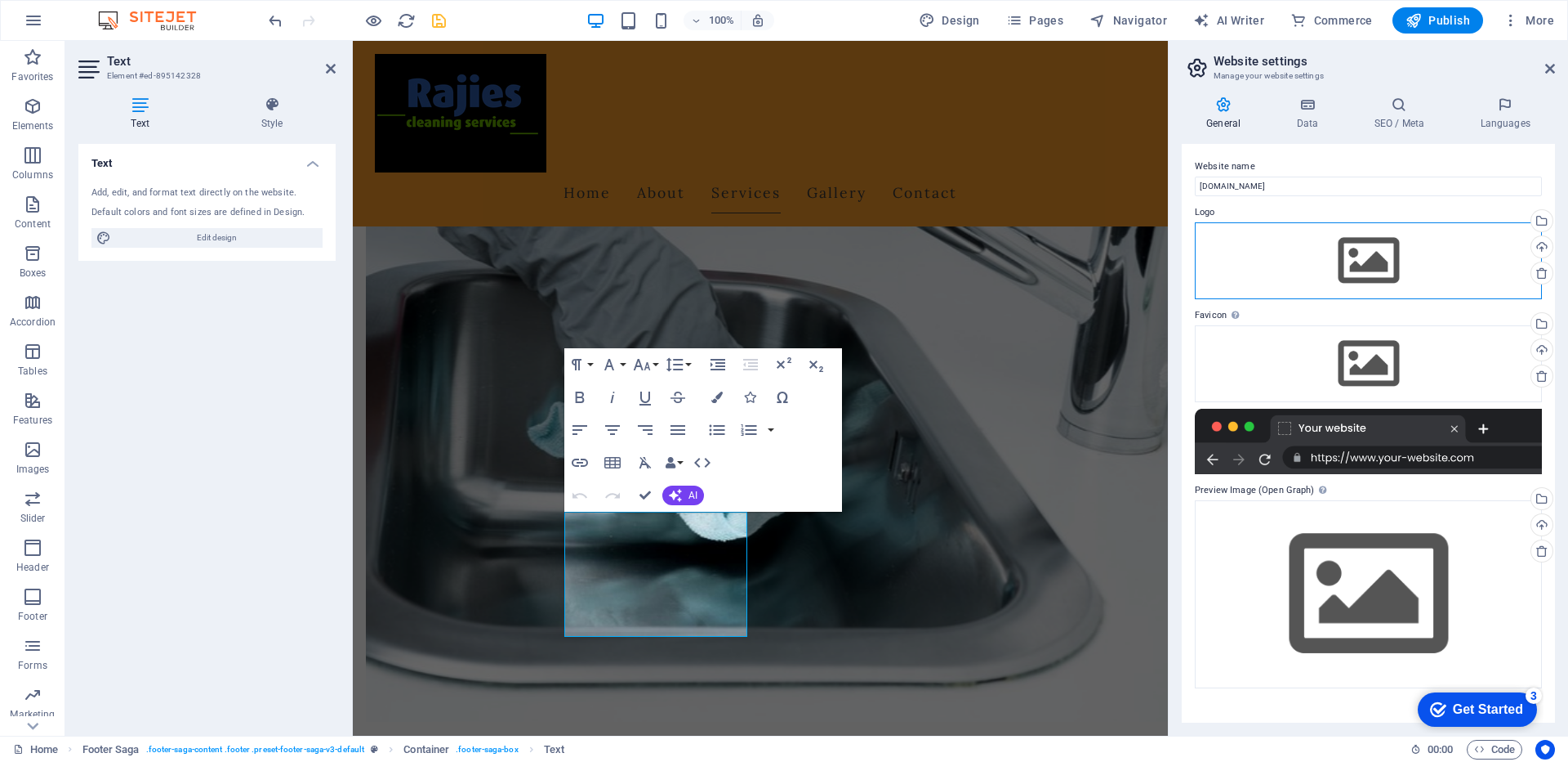
click at [1379, 271] on div "Drag files here, click to choose files or select files from Files or our free s…" at bounding box center [1368, 260] width 347 height 76
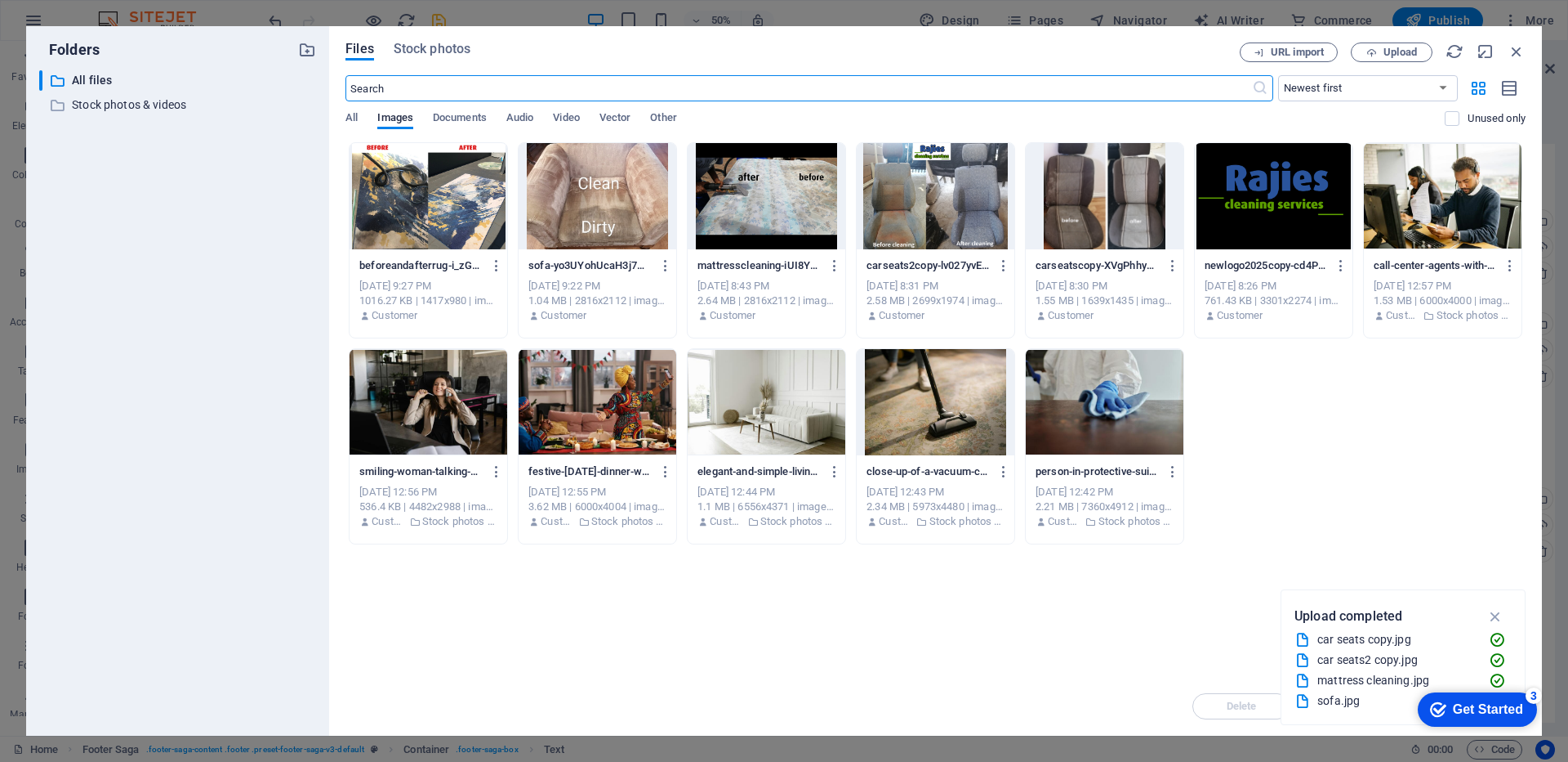
click at [1275, 209] on div at bounding box center [1273, 196] width 158 height 106
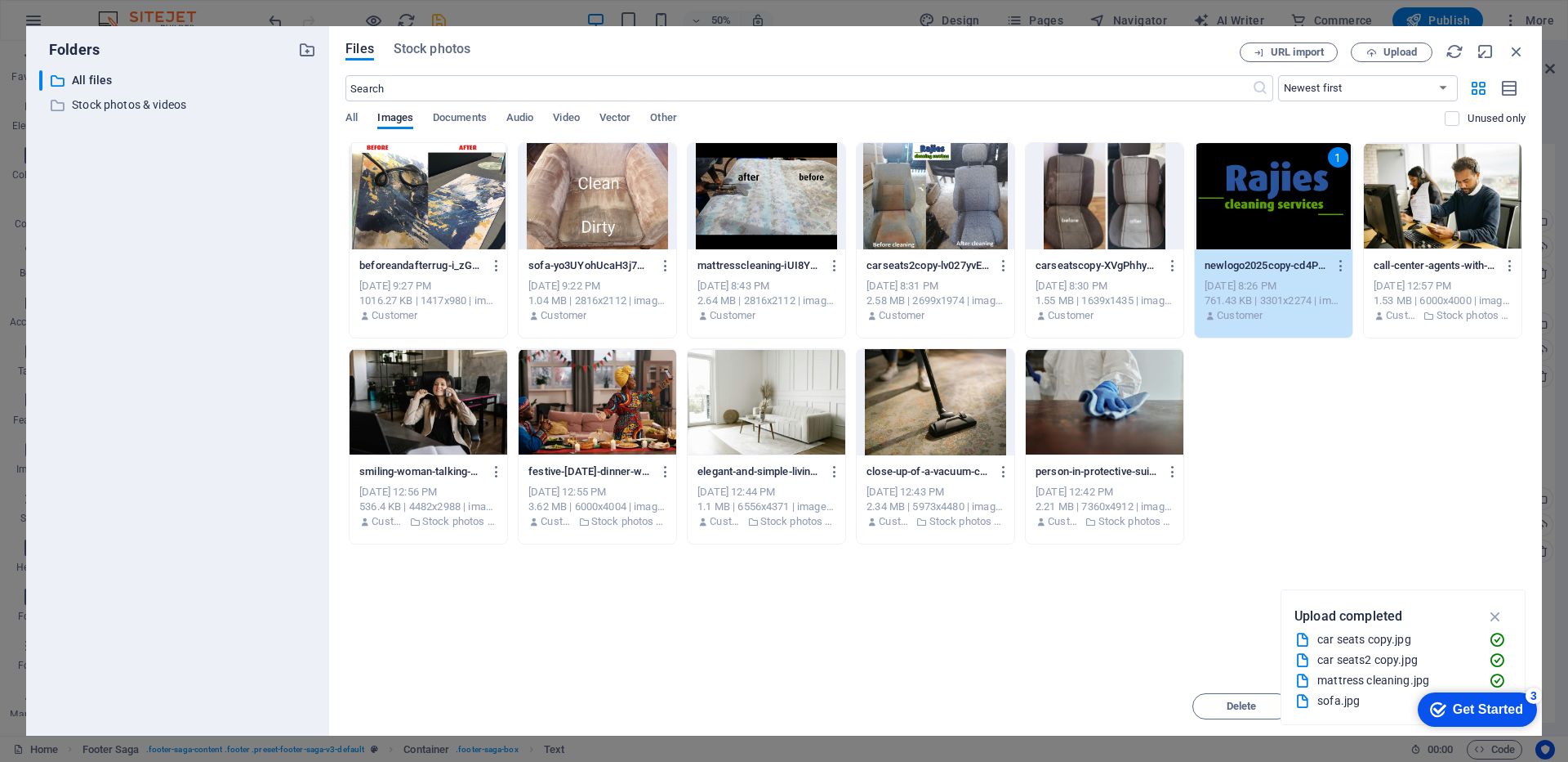
click at [1299, 186] on div "1" at bounding box center [1273, 196] width 158 height 106
click at [1299, 186] on div at bounding box center [1273, 196] width 158 height 106
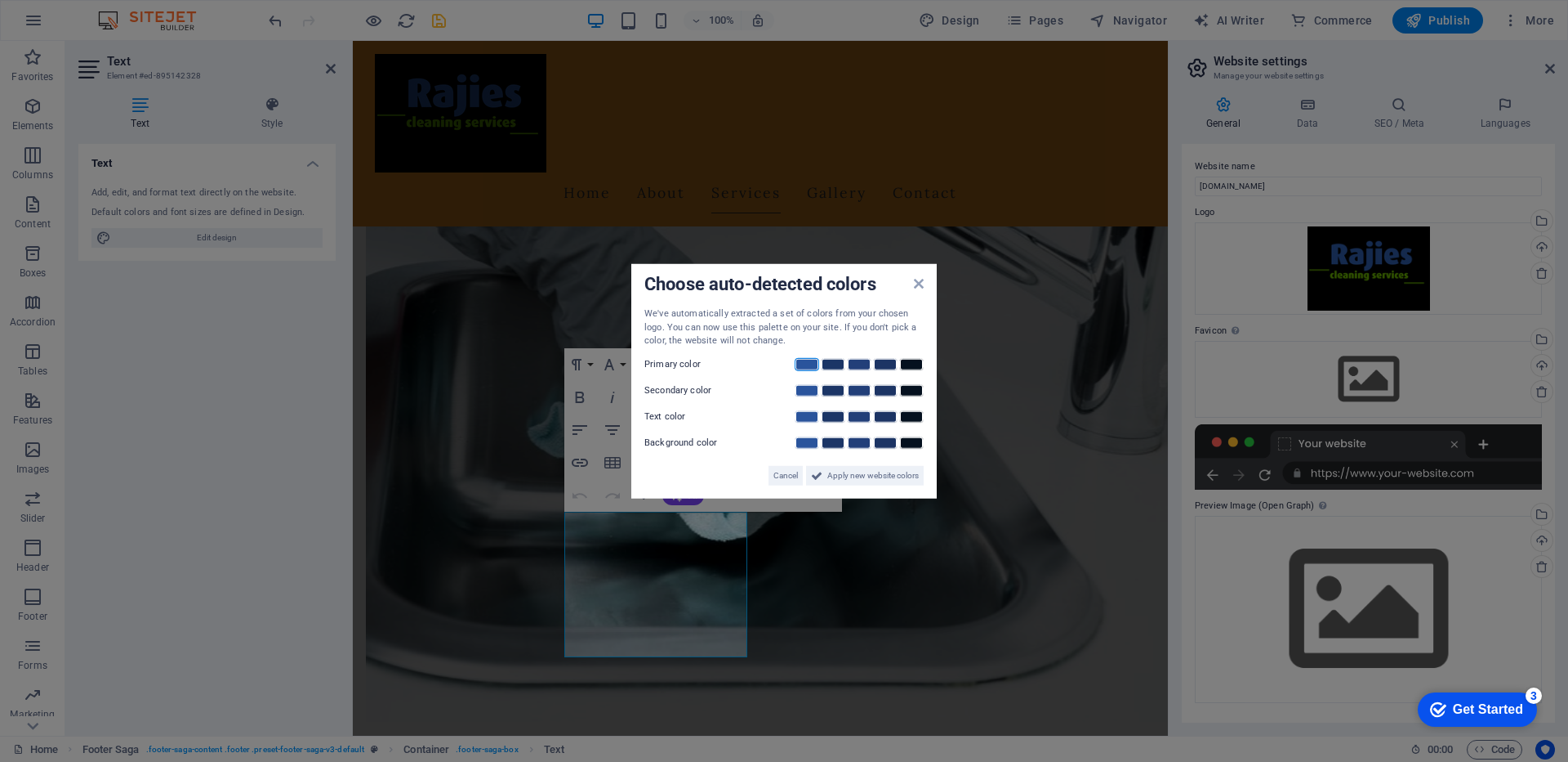
click at [806, 367] on link at bounding box center [806, 363] width 24 height 13
click at [917, 391] on link at bounding box center [911, 389] width 24 height 13
click at [865, 475] on span "Apply new website colors" at bounding box center [873, 474] width 92 height 20
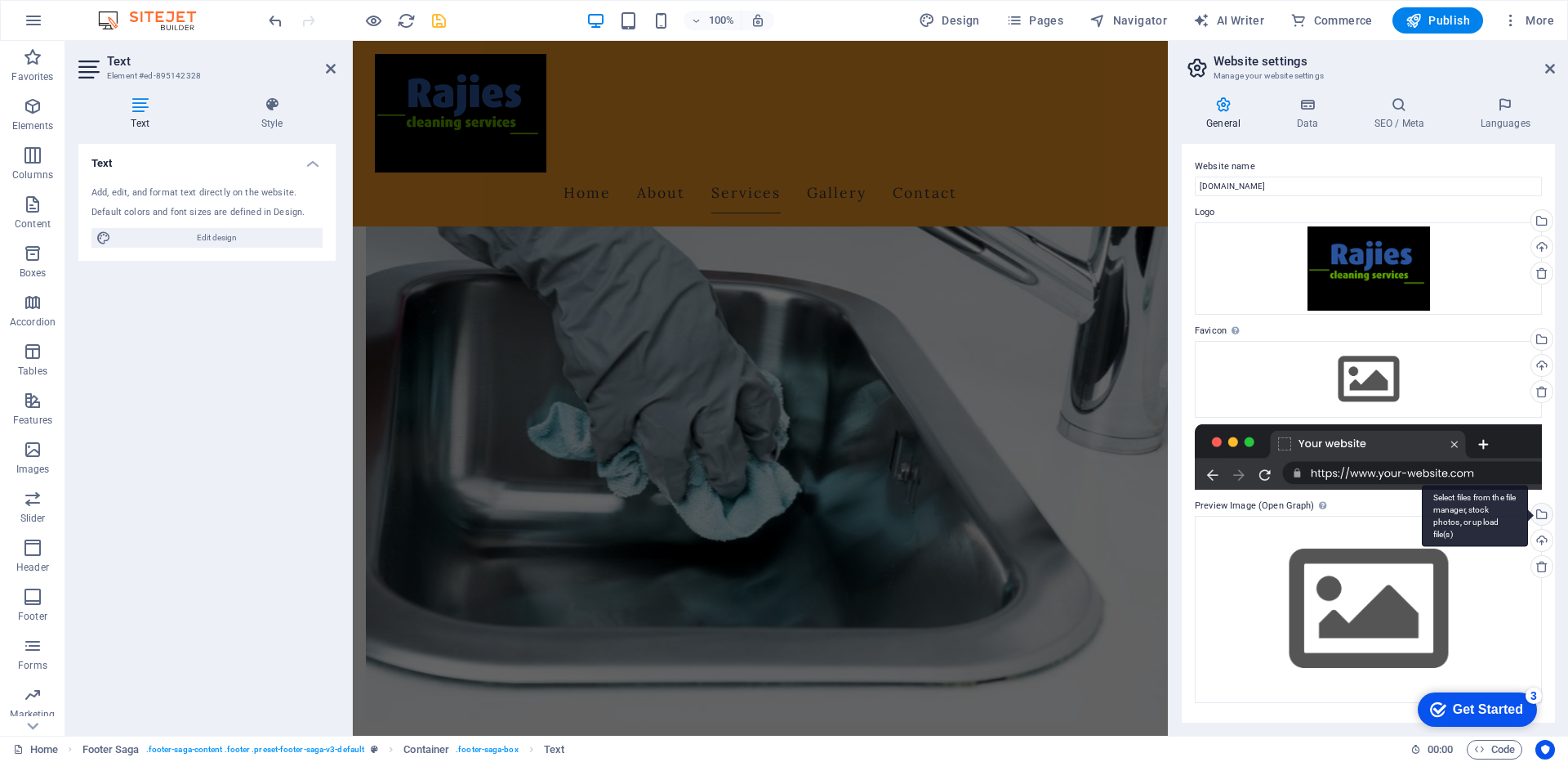
click at [1541, 512] on div "Select files from the file manager, stock photos, or upload file(s)" at bounding box center [1539, 515] width 24 height 24
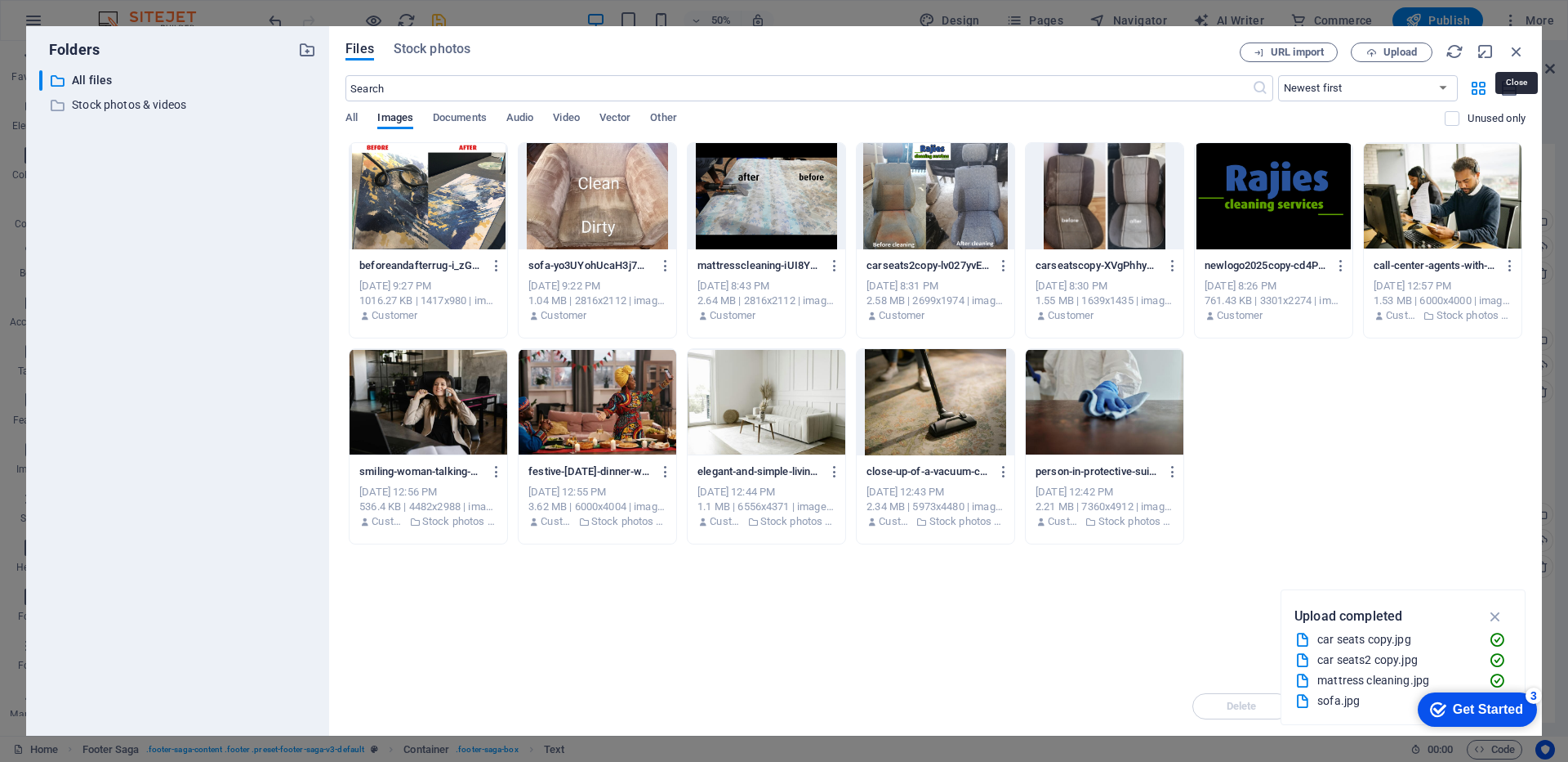
drag, startPoint x: 1511, startPoint y: 49, endPoint x: 1481, endPoint y: 82, distance: 44.6
click at [1512, 49] on icon "button" at bounding box center [1517, 51] width 18 height 18
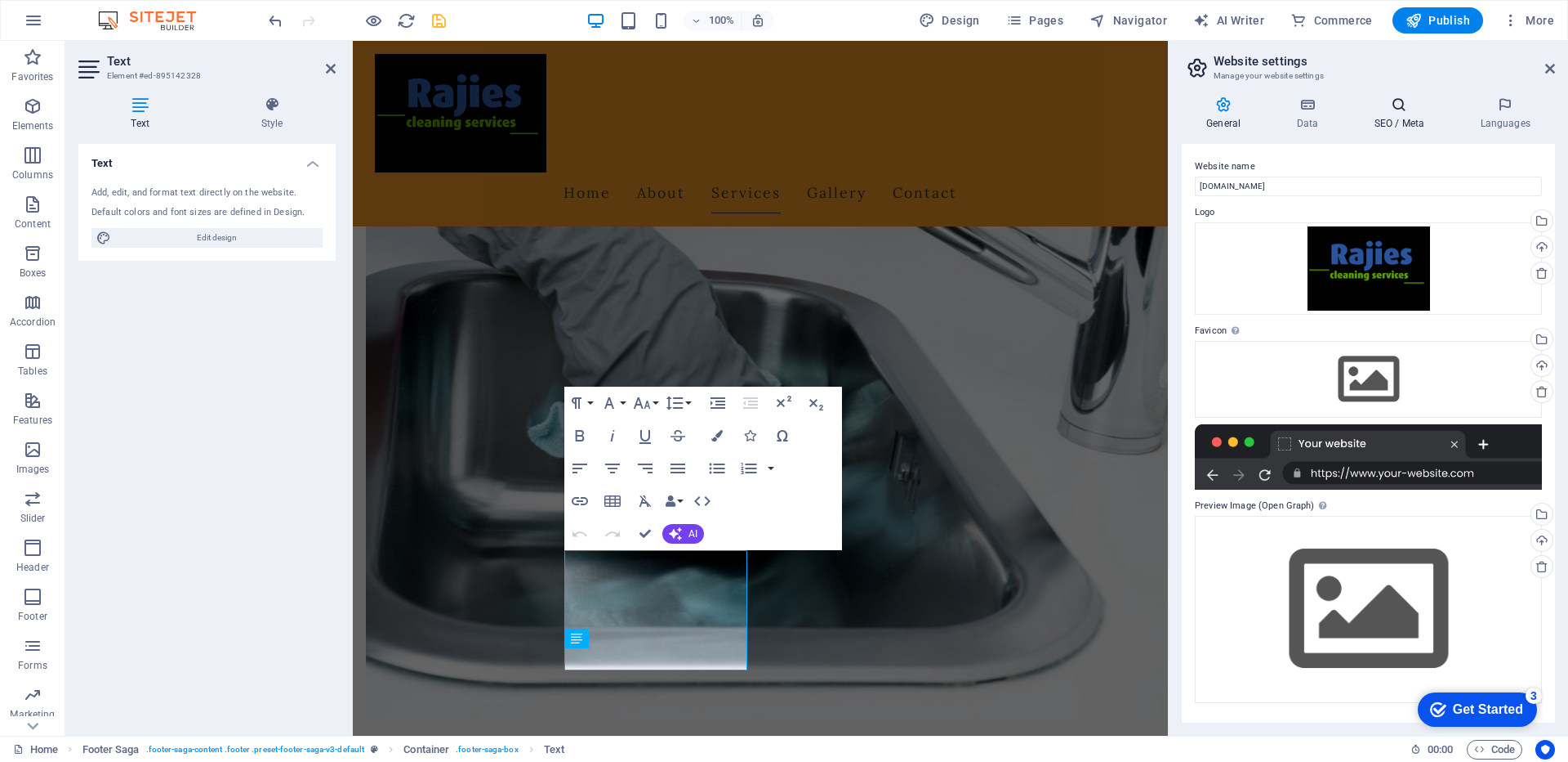
click at [1399, 111] on icon at bounding box center [1398, 104] width 100 height 16
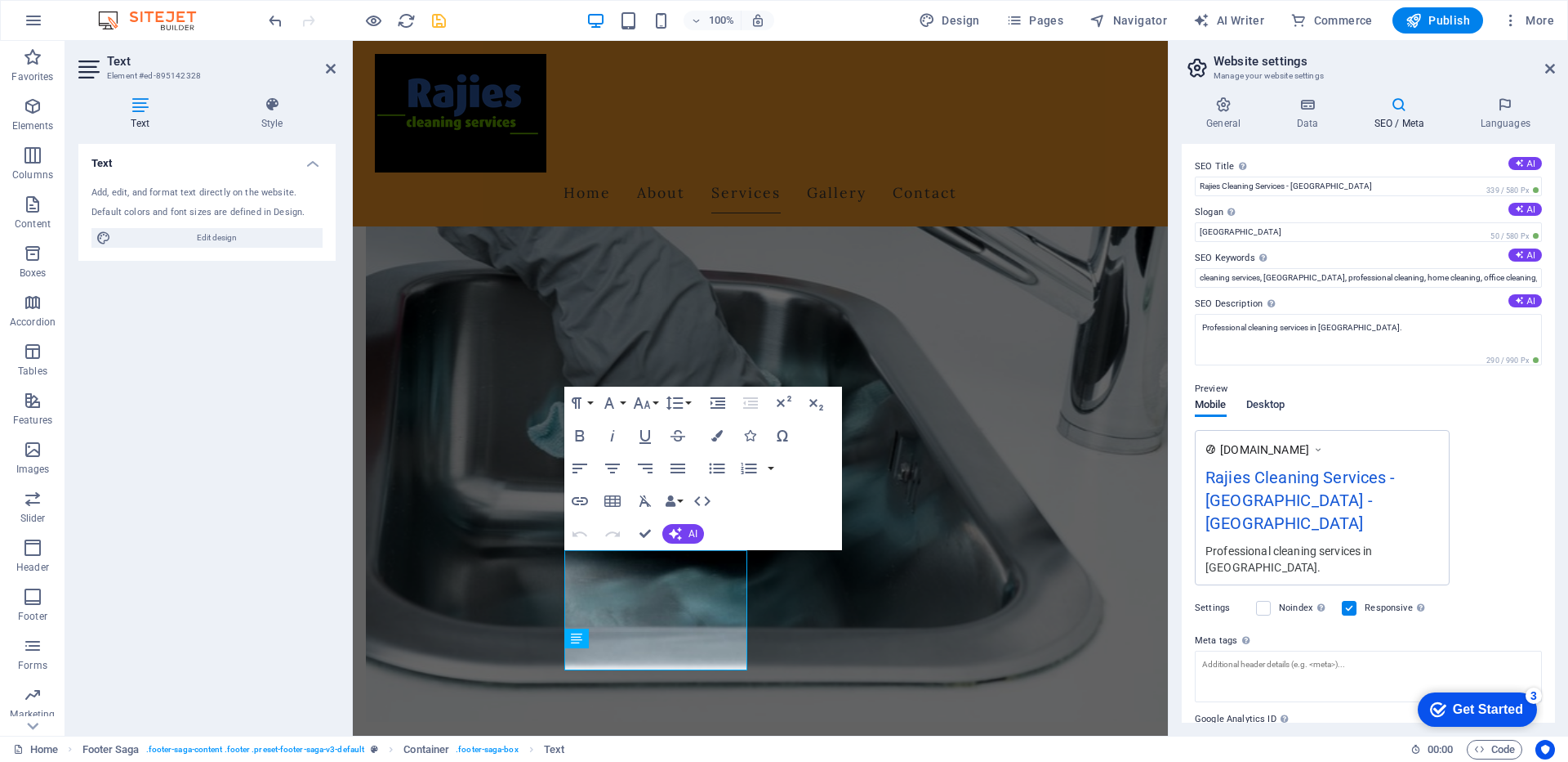
click at [1273, 408] on span "Desktop" at bounding box center [1266, 405] width 40 height 22
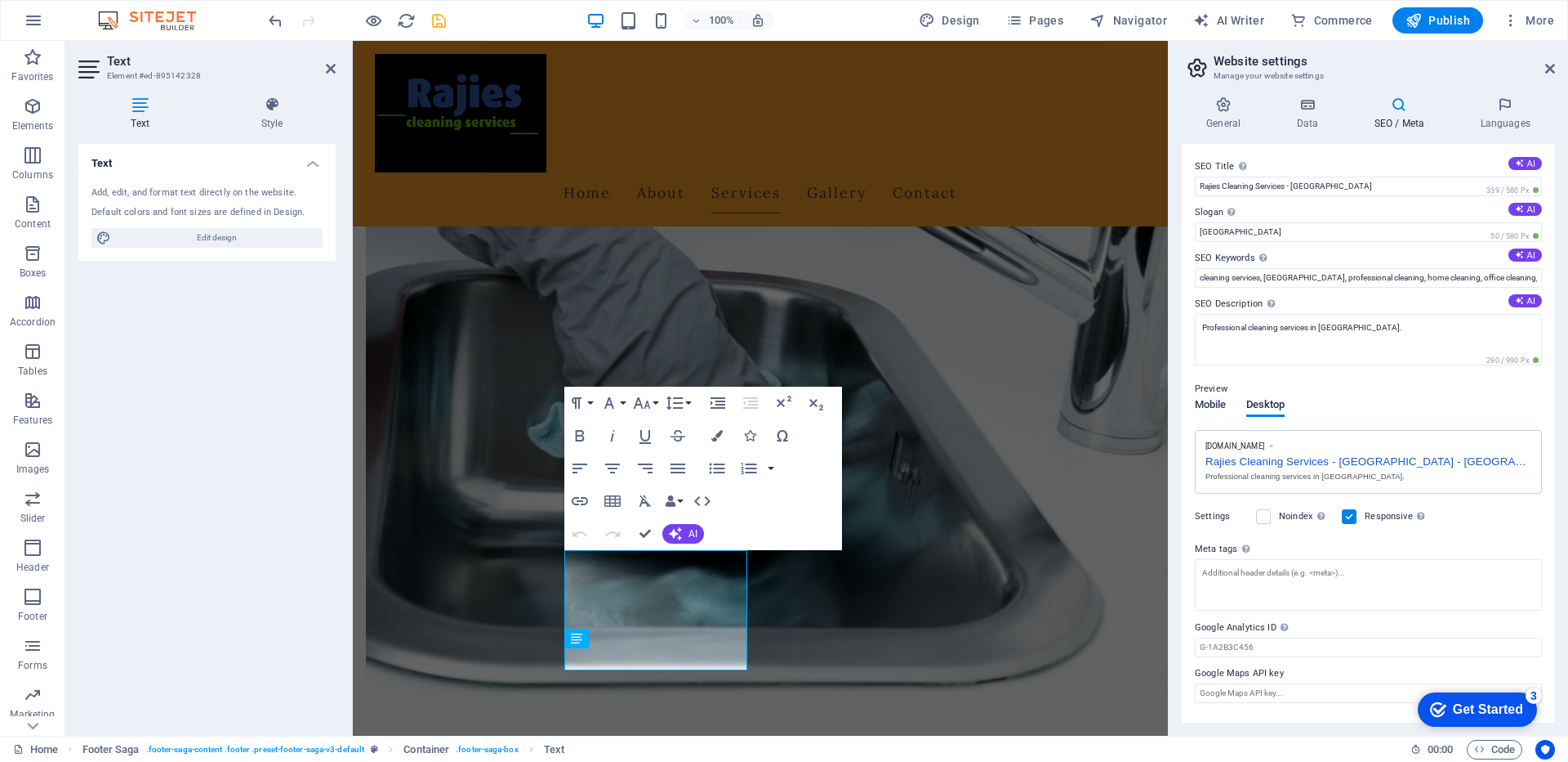
click at [1213, 404] on span "Mobile" at bounding box center [1210, 405] width 31 height 22
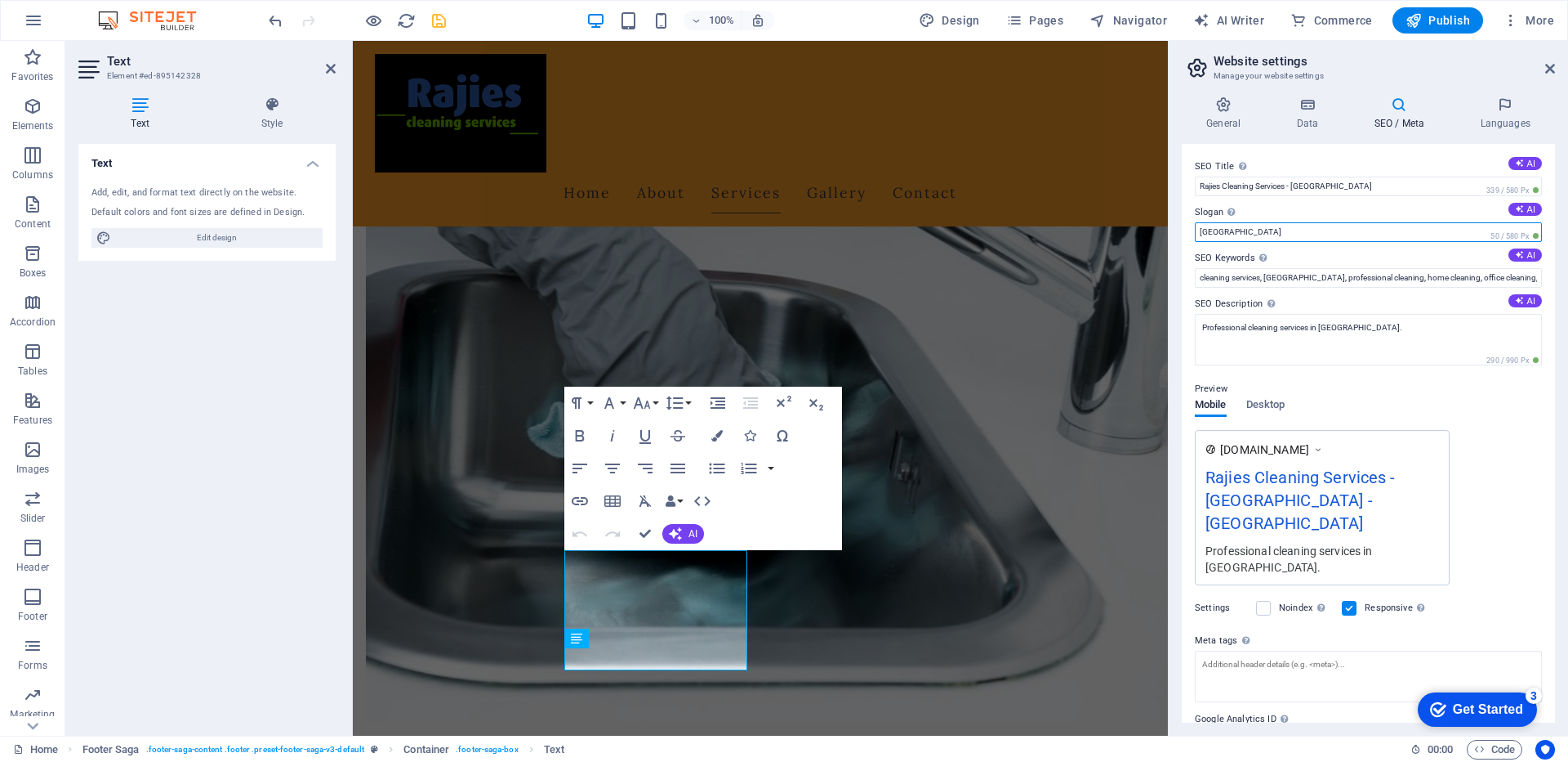
drag, startPoint x: 1221, startPoint y: 234, endPoint x: 1187, endPoint y: 234, distance: 34.0
click at [1187, 234] on div "SEO Title The title of your website - make it something that stands out in sear…" at bounding box center [1369, 433] width 374 height 579
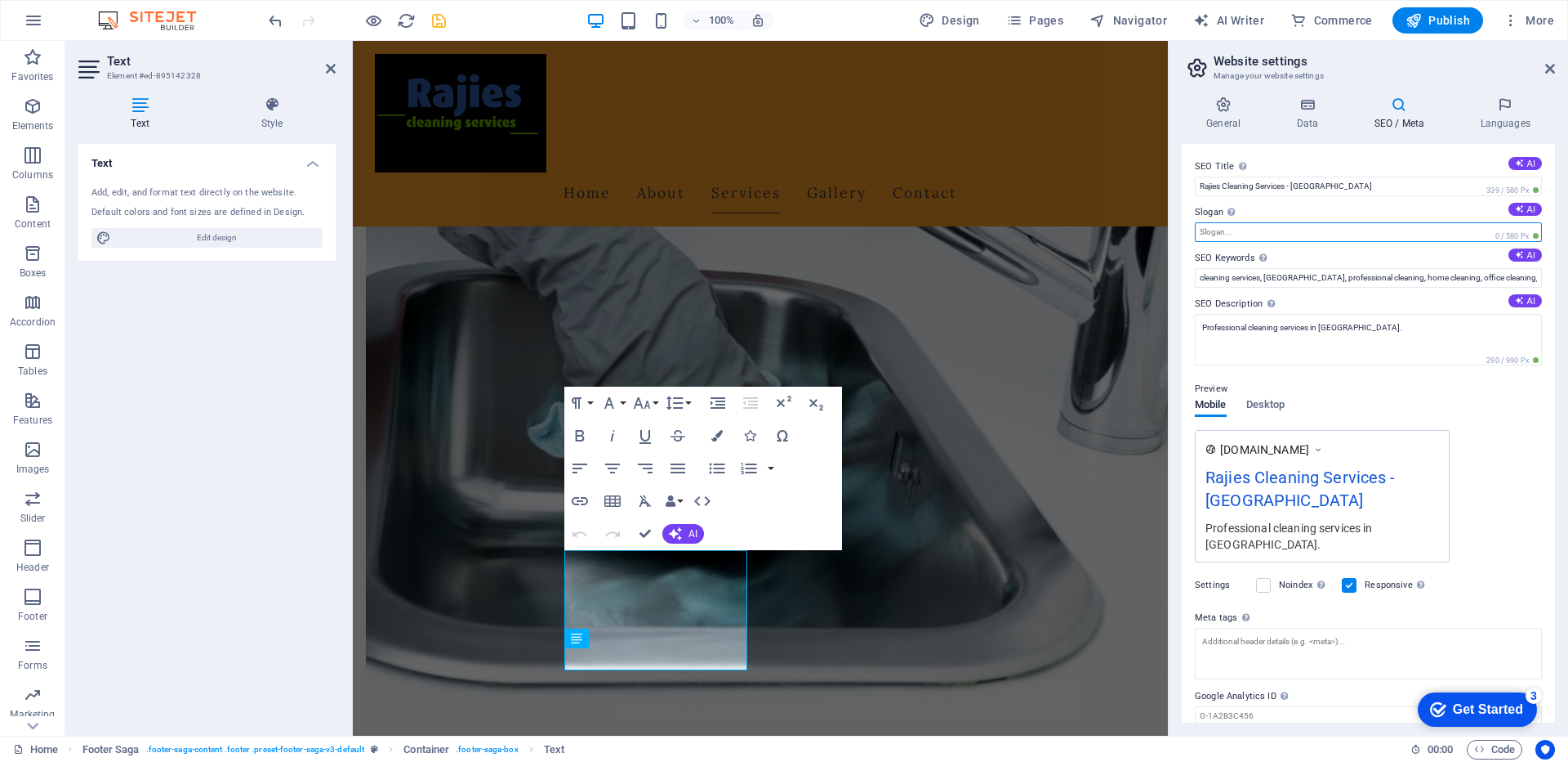
scroll to position [46, 0]
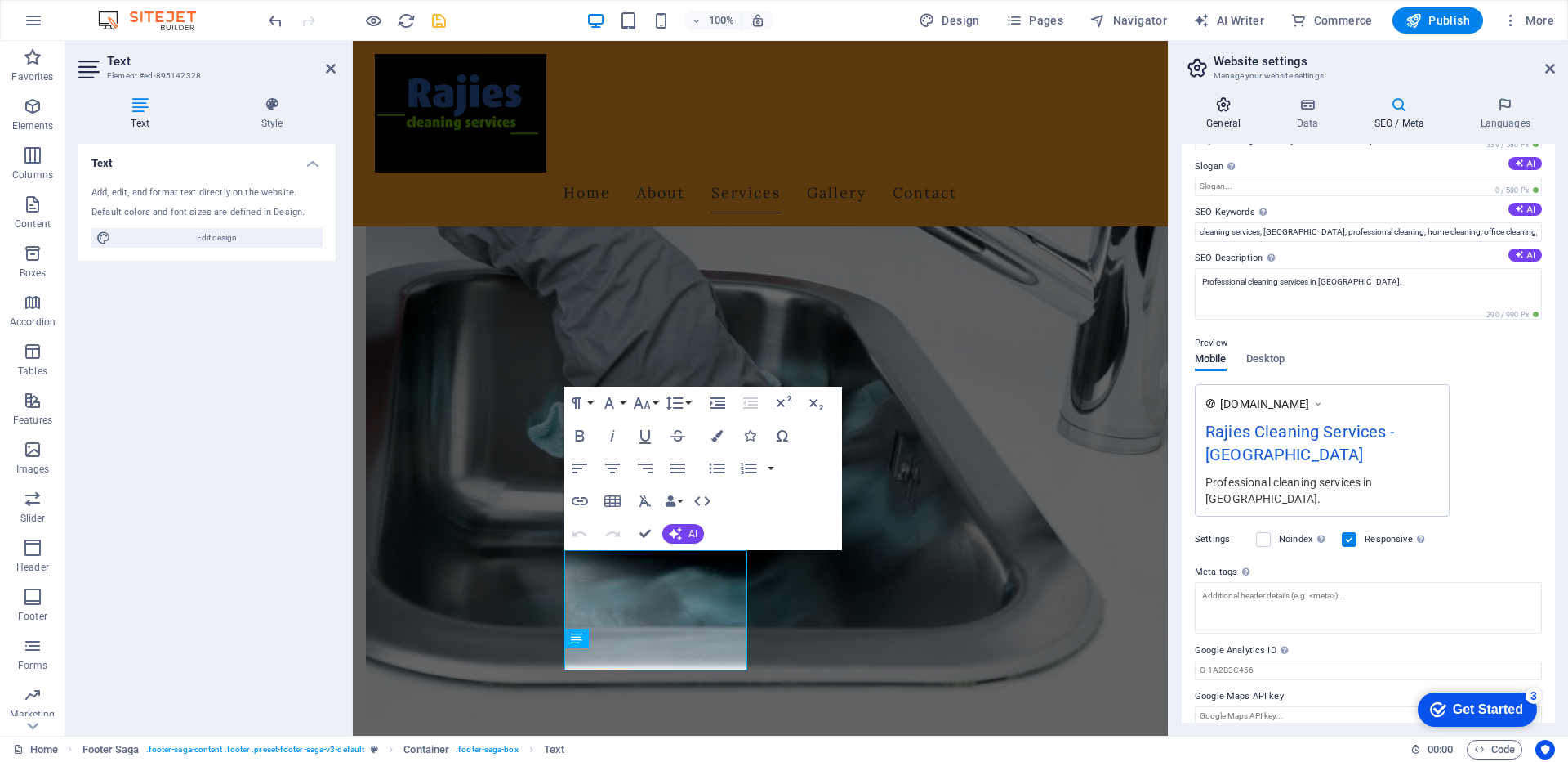
click at [1229, 113] on h4 "General" at bounding box center [1227, 113] width 90 height 34
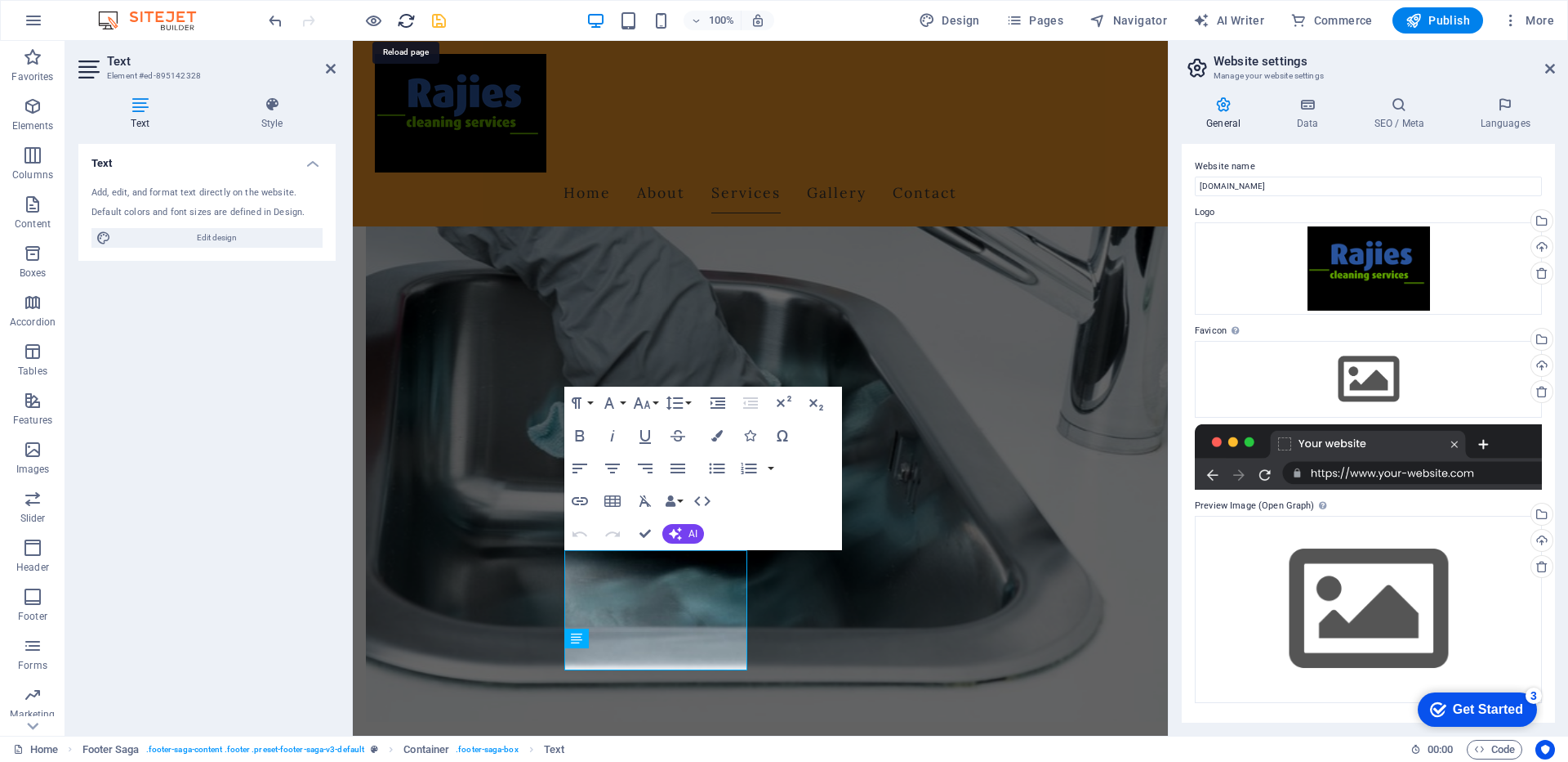
click at [402, 22] on icon "reload" at bounding box center [406, 21] width 19 height 19
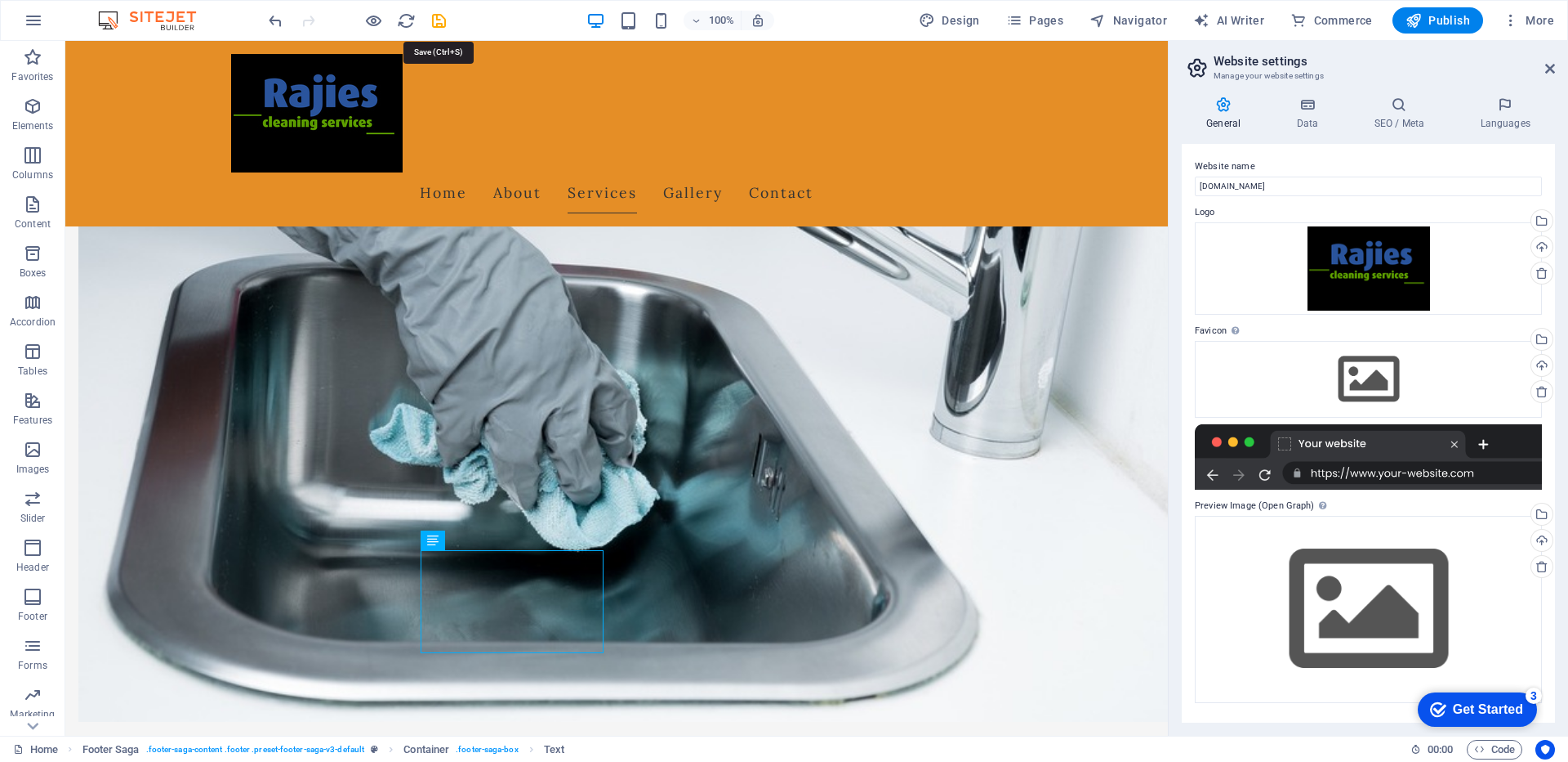
click at [436, 23] on icon "save" at bounding box center [438, 21] width 19 height 19
select select "px"
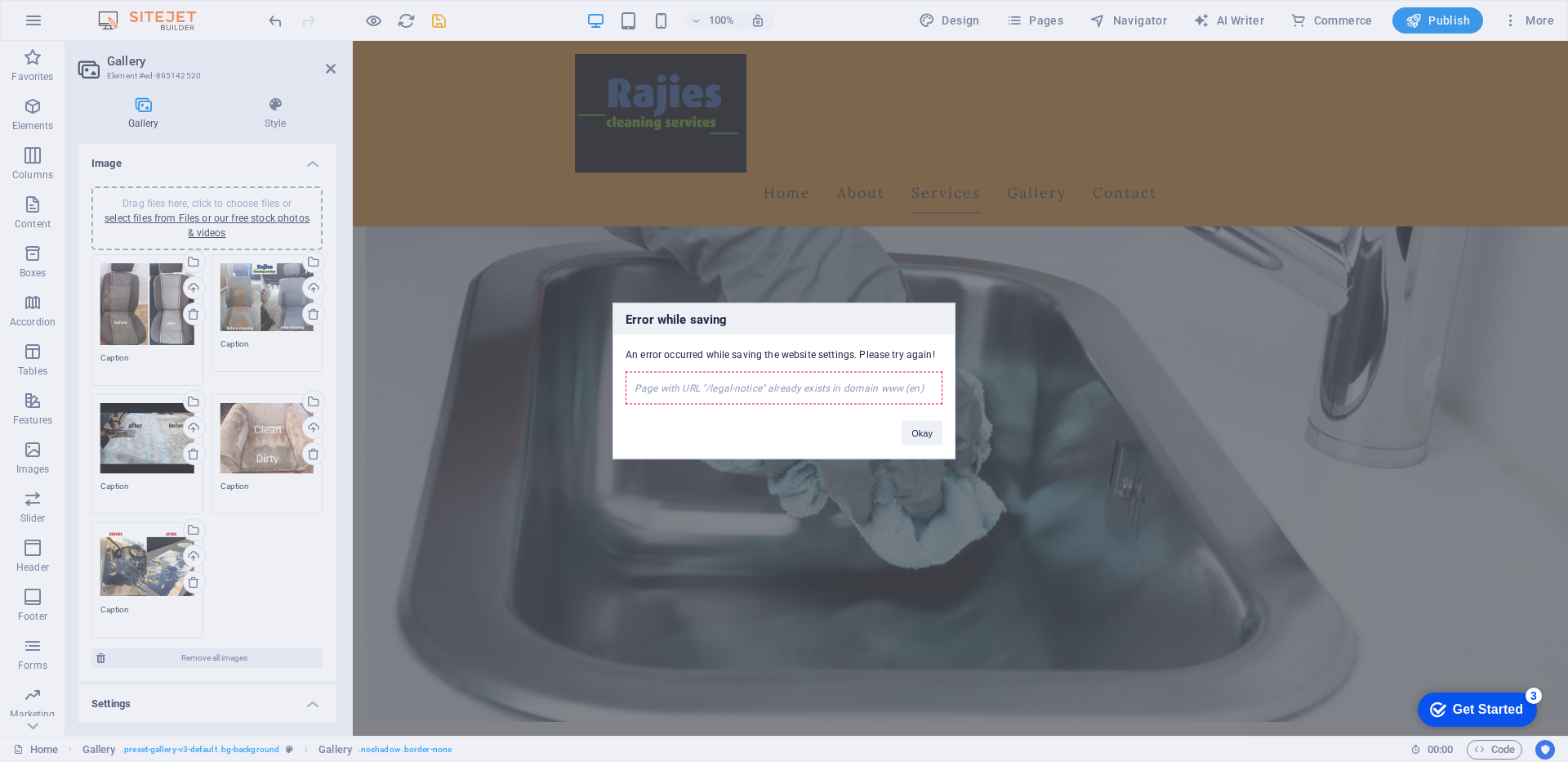
click at [378, 22] on div "Error while saving An error occurred while saving the website settings. Please …" at bounding box center [784, 381] width 1568 height 762
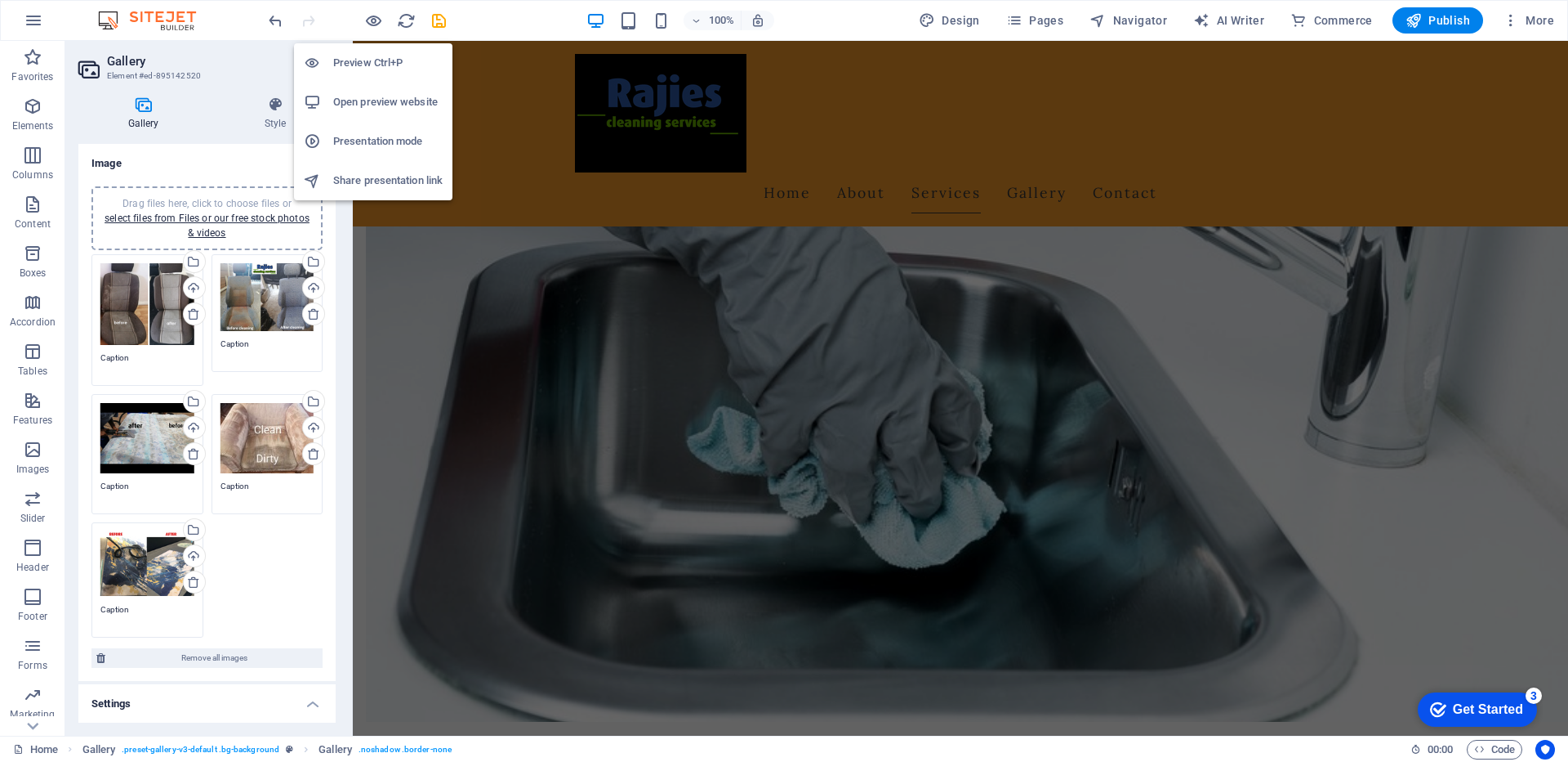
click at [386, 102] on h6 "Open preview website" at bounding box center [388, 102] width 110 height 20
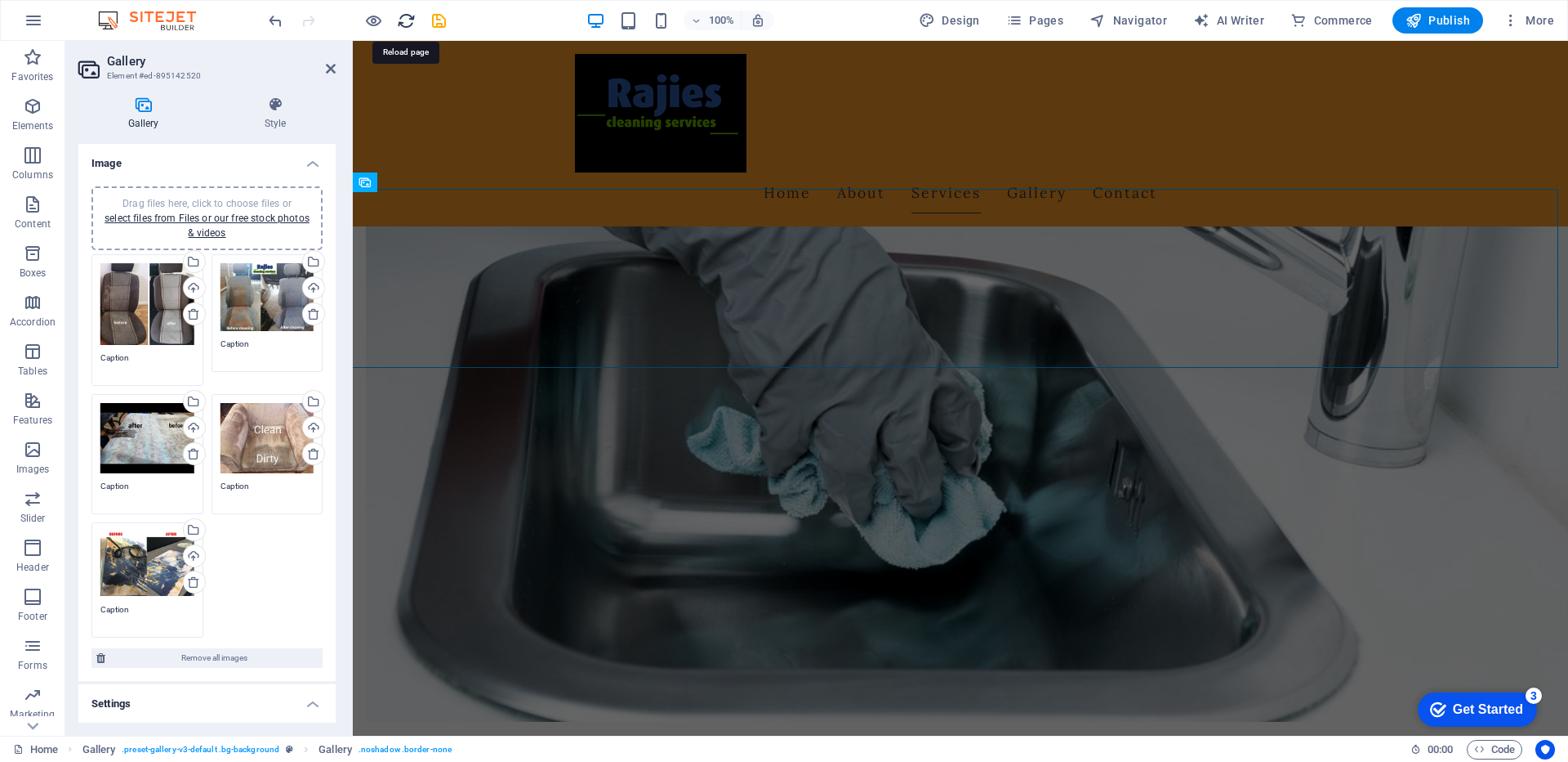
click at [408, 22] on icon "reload" at bounding box center [406, 21] width 19 height 19
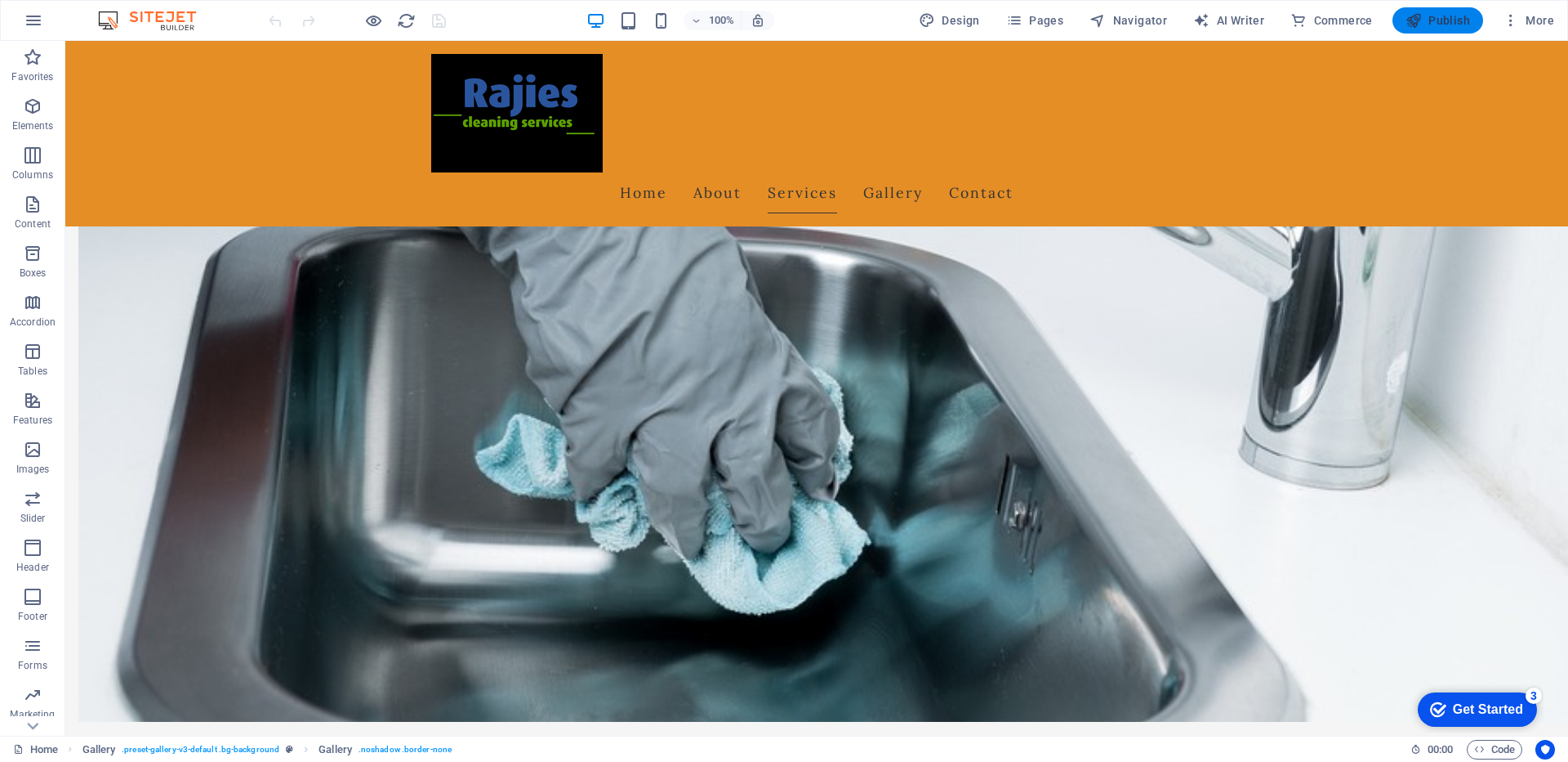
click at [1452, 22] on span "Publish" at bounding box center [1438, 21] width 65 height 16
select select "px"
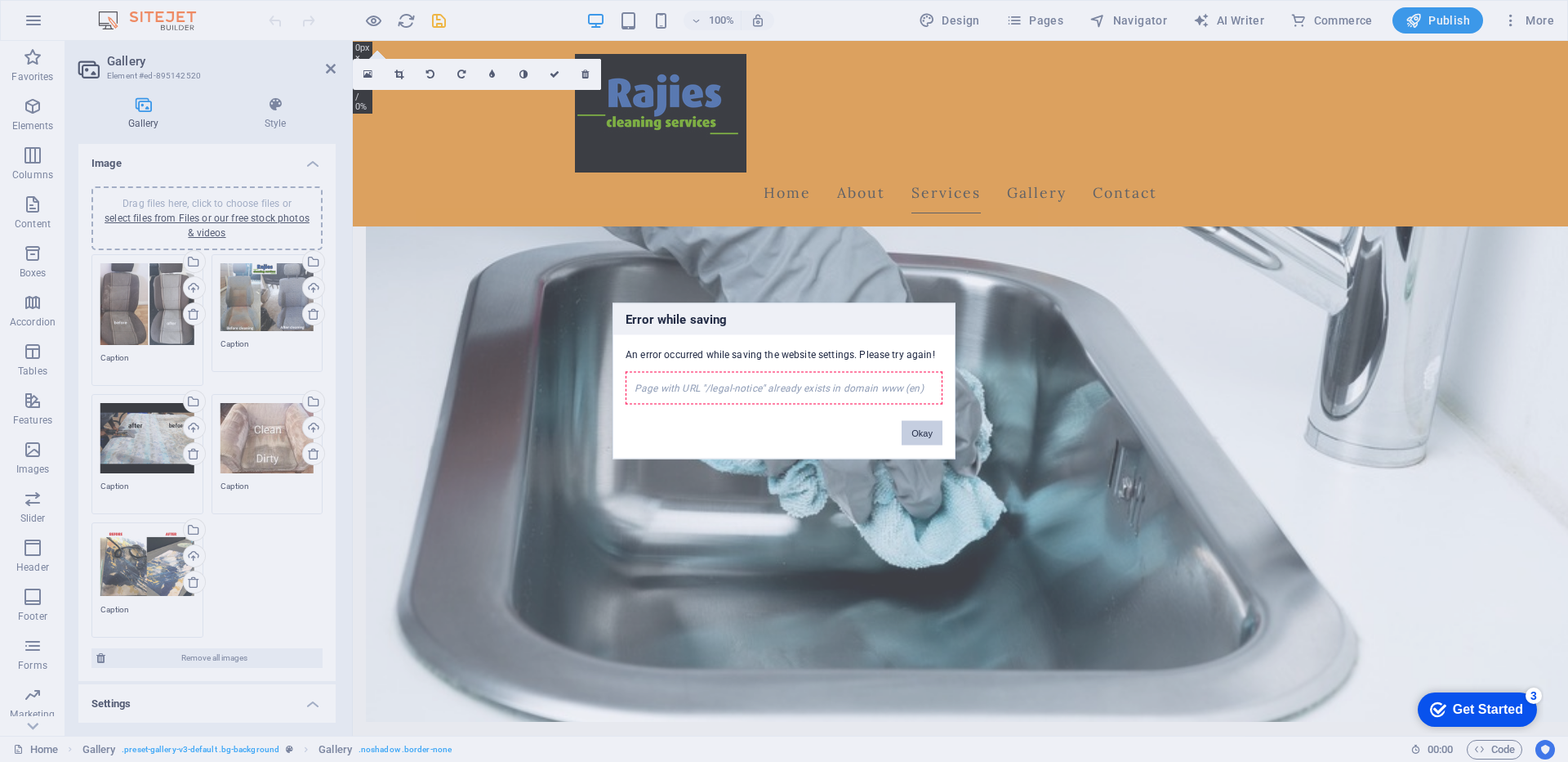
click at [917, 437] on button "Okay" at bounding box center [921, 432] width 40 height 24
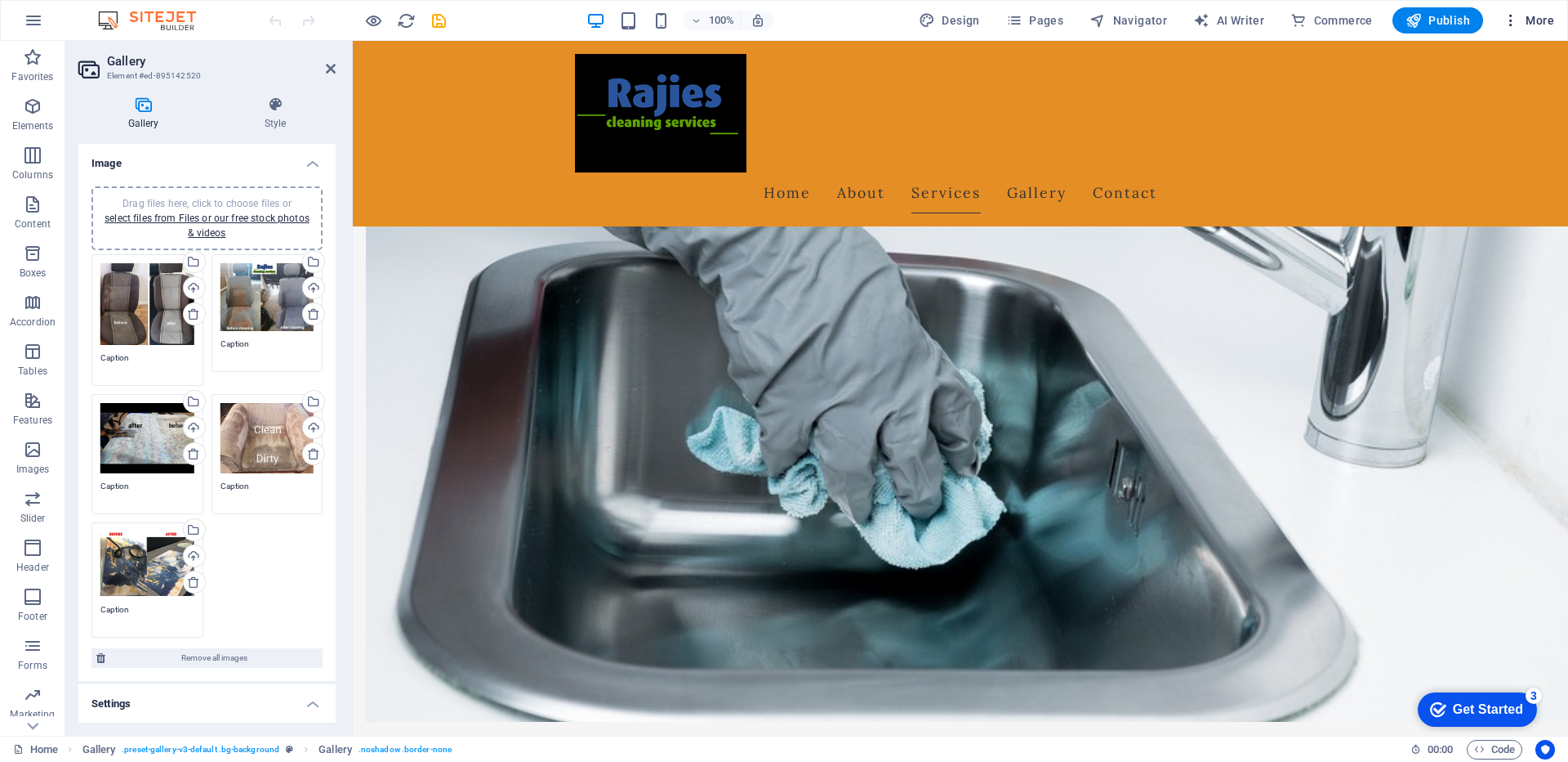
click at [1544, 22] on span "More" at bounding box center [1528, 21] width 51 height 16
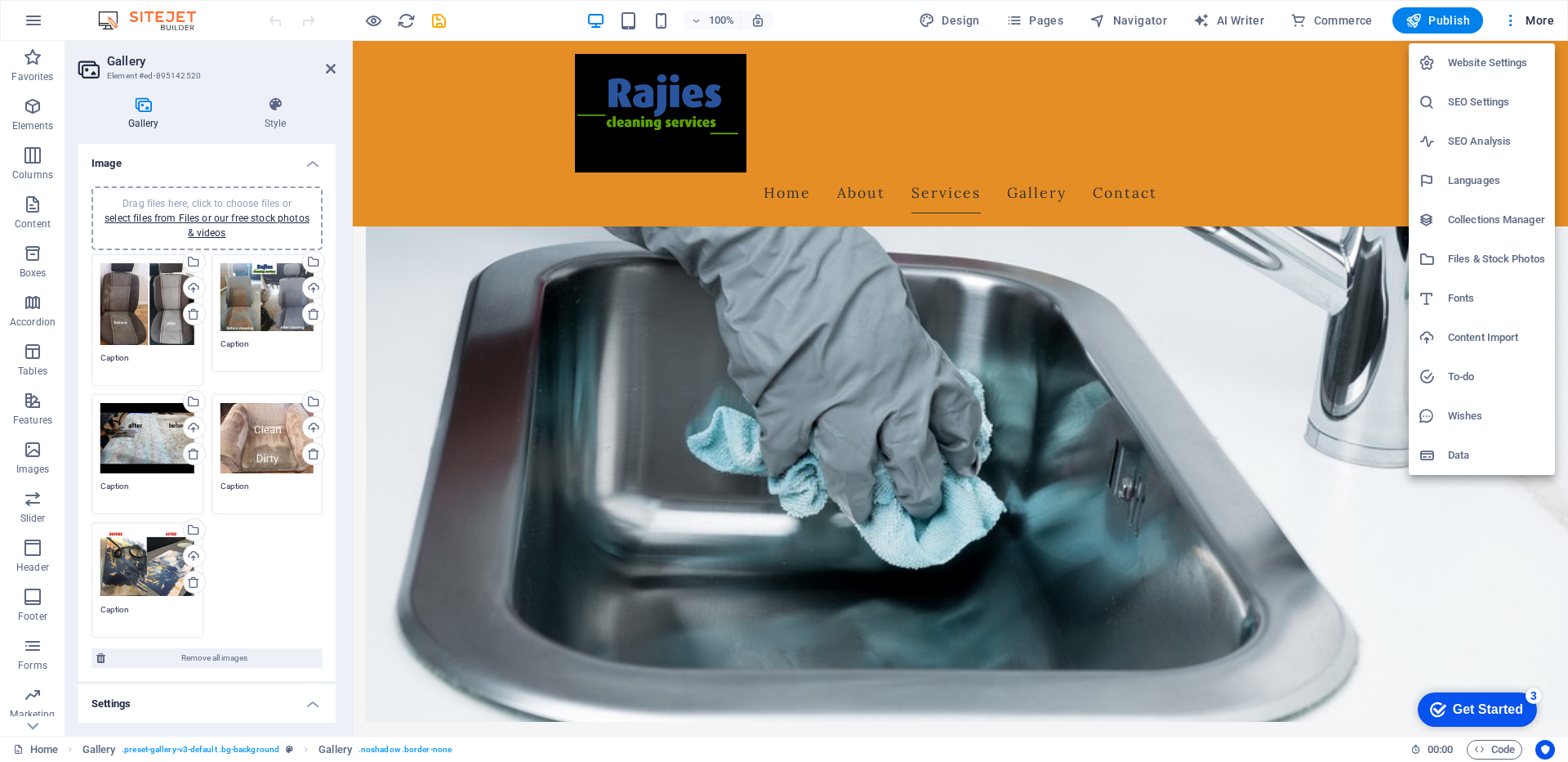
click at [1440, 17] on div at bounding box center [784, 381] width 1568 height 762
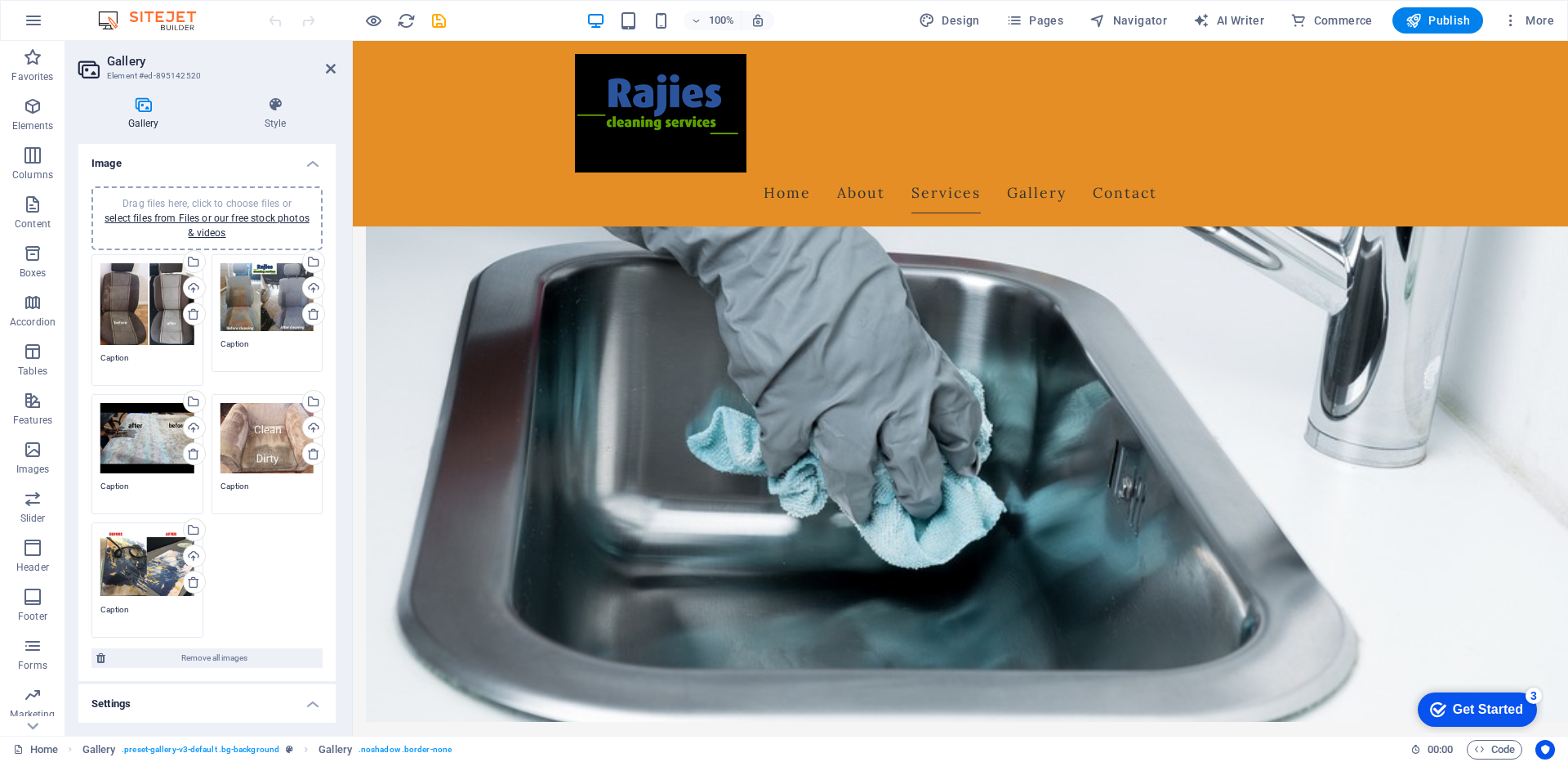
click at [1428, 28] on span "Publish" at bounding box center [1438, 21] width 65 height 16
select select "px"
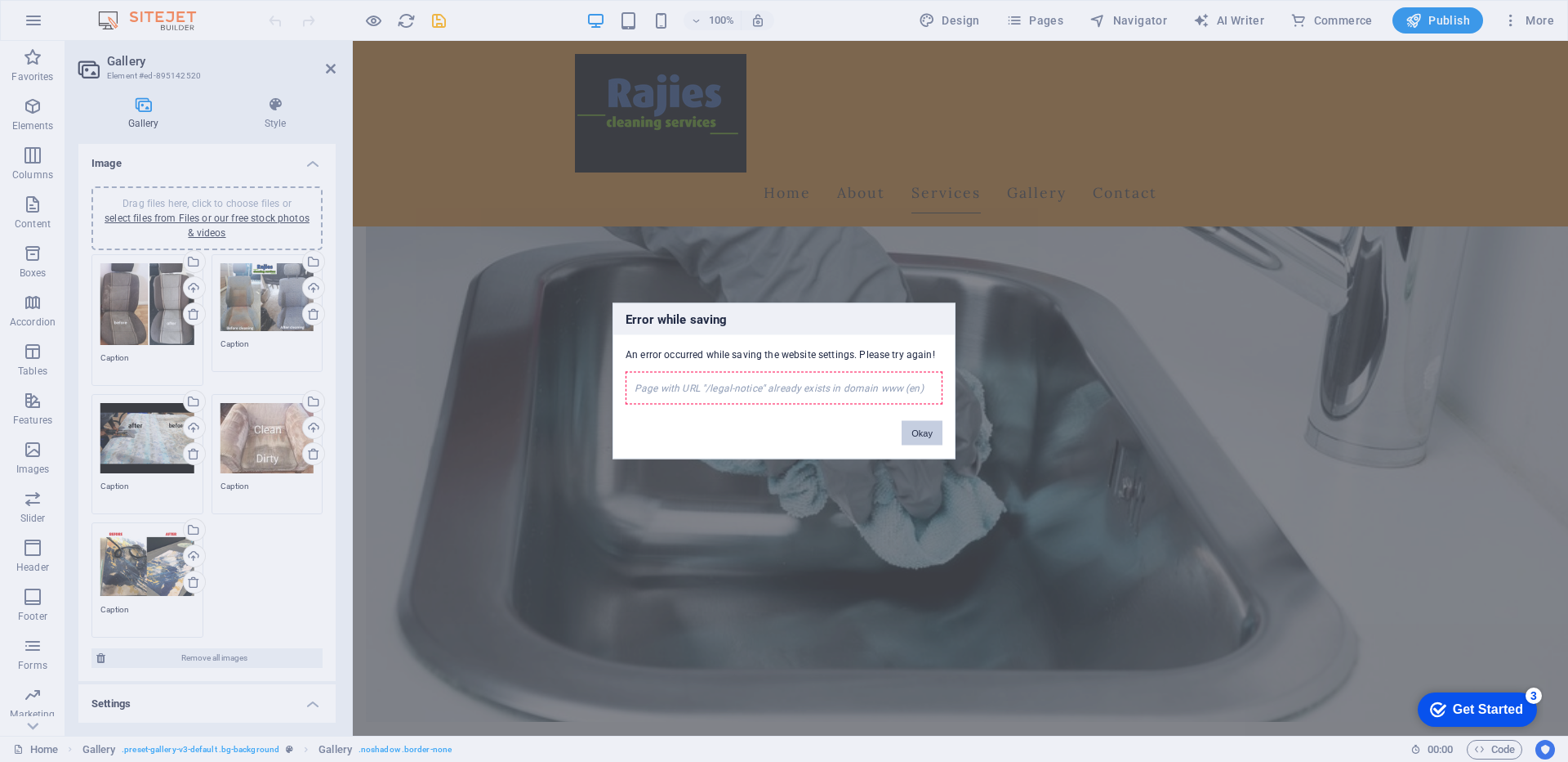
click at [920, 438] on button "Okay" at bounding box center [921, 432] width 40 height 24
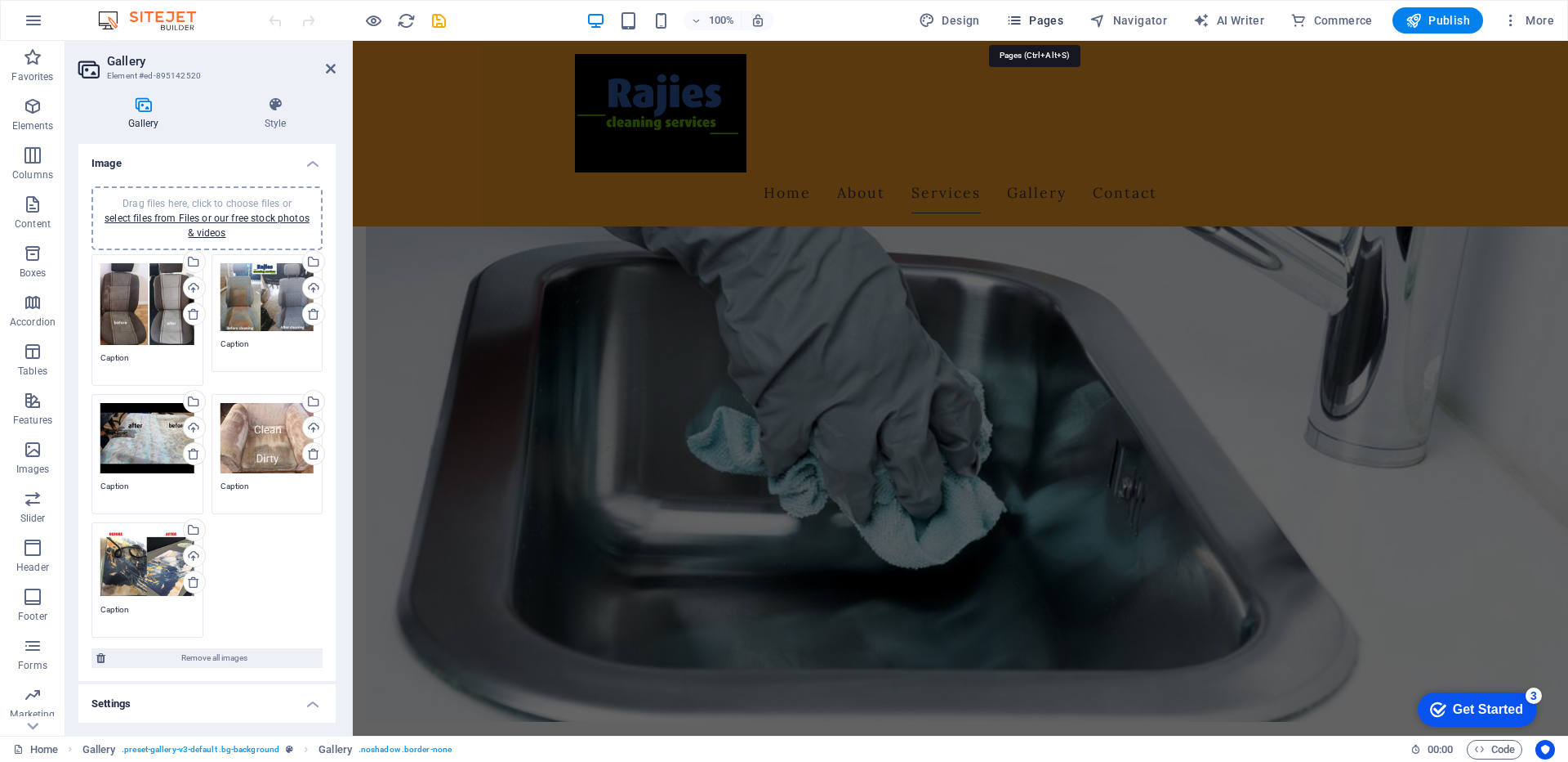
click at [1041, 22] on span "Pages" at bounding box center [1035, 21] width 57 height 16
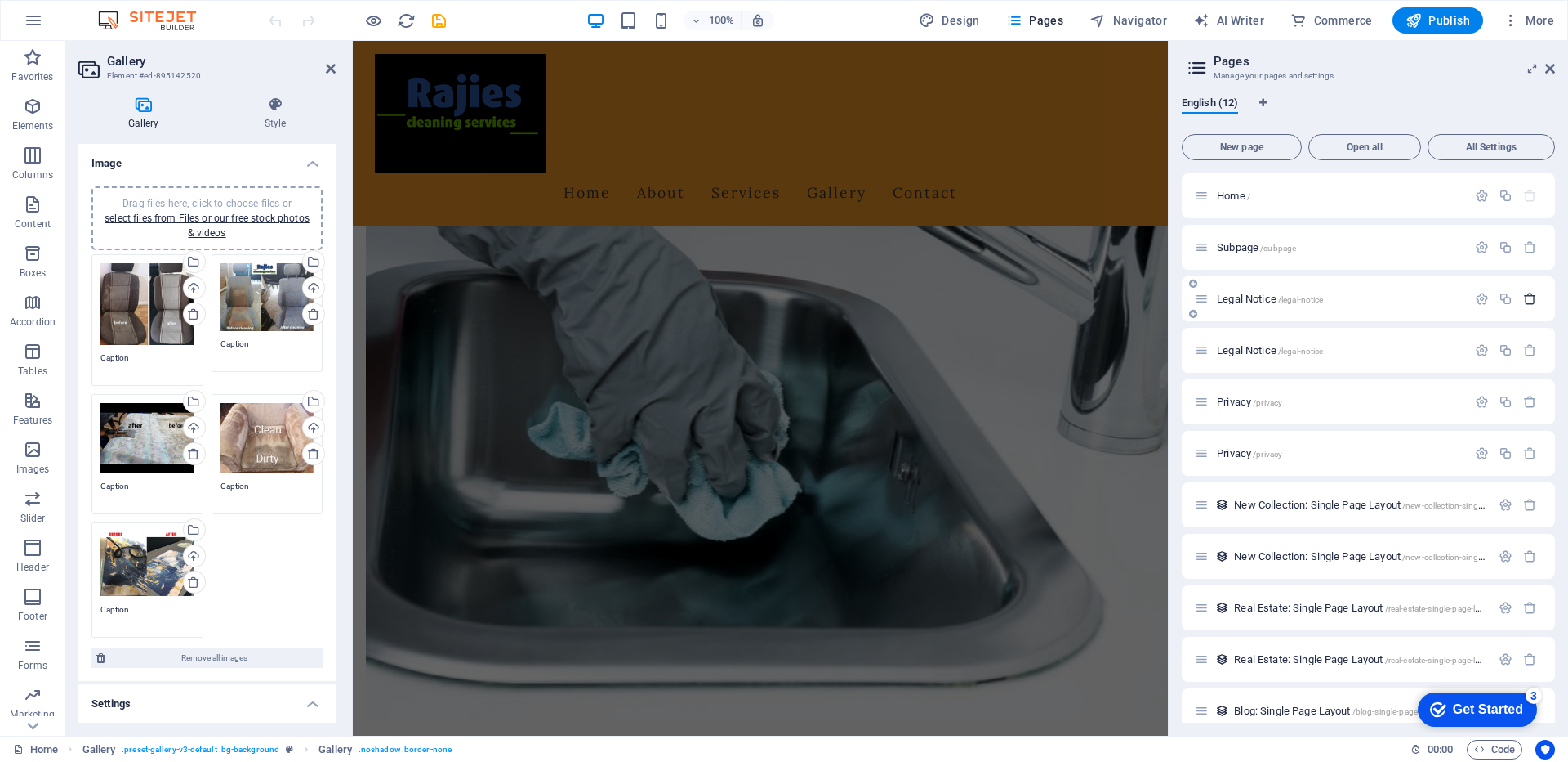
click at [1525, 302] on icon "button" at bounding box center [1529, 298] width 13 height 13
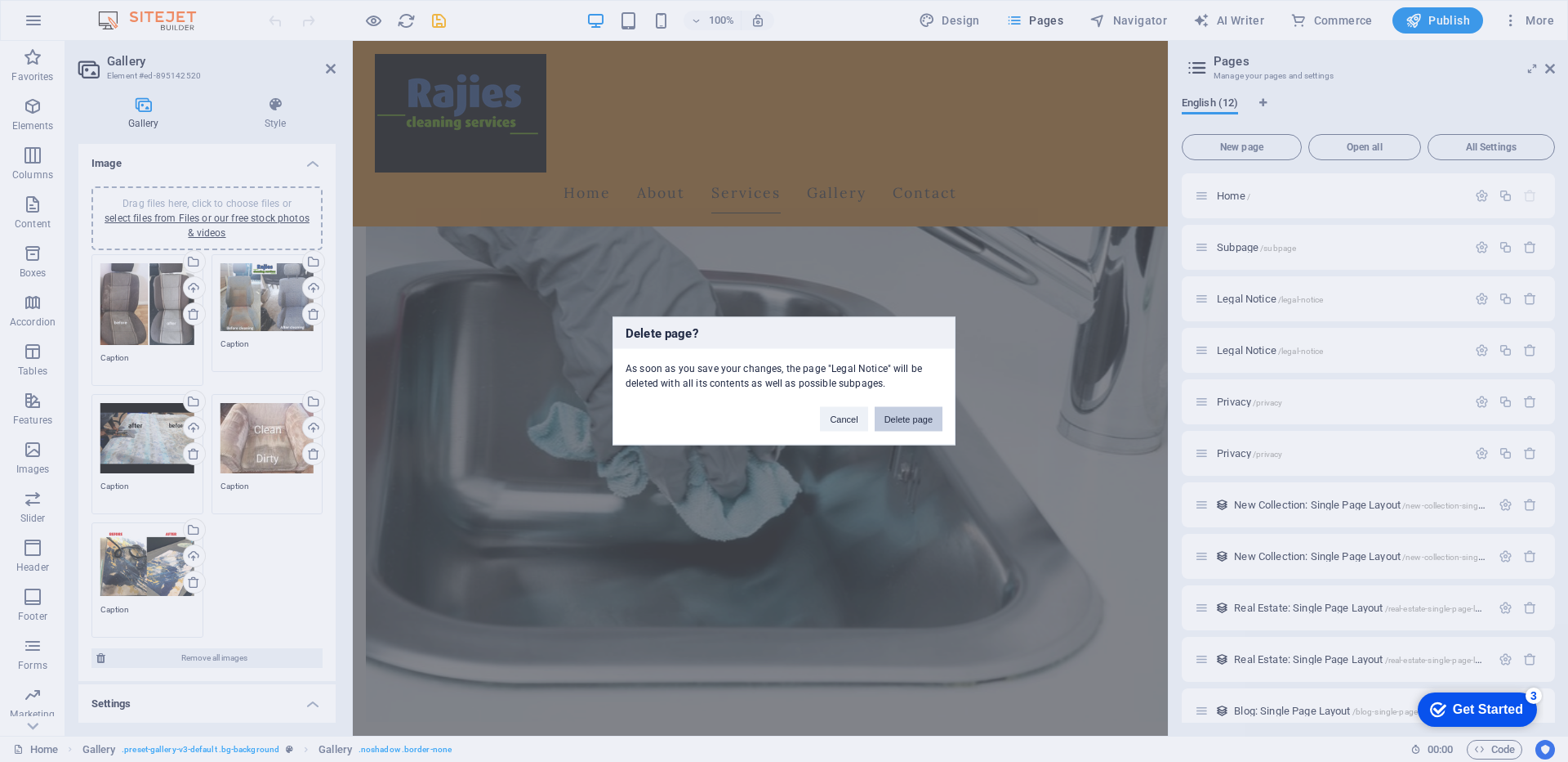
click at [914, 419] on button "Delete page" at bounding box center [908, 419] width 67 height 24
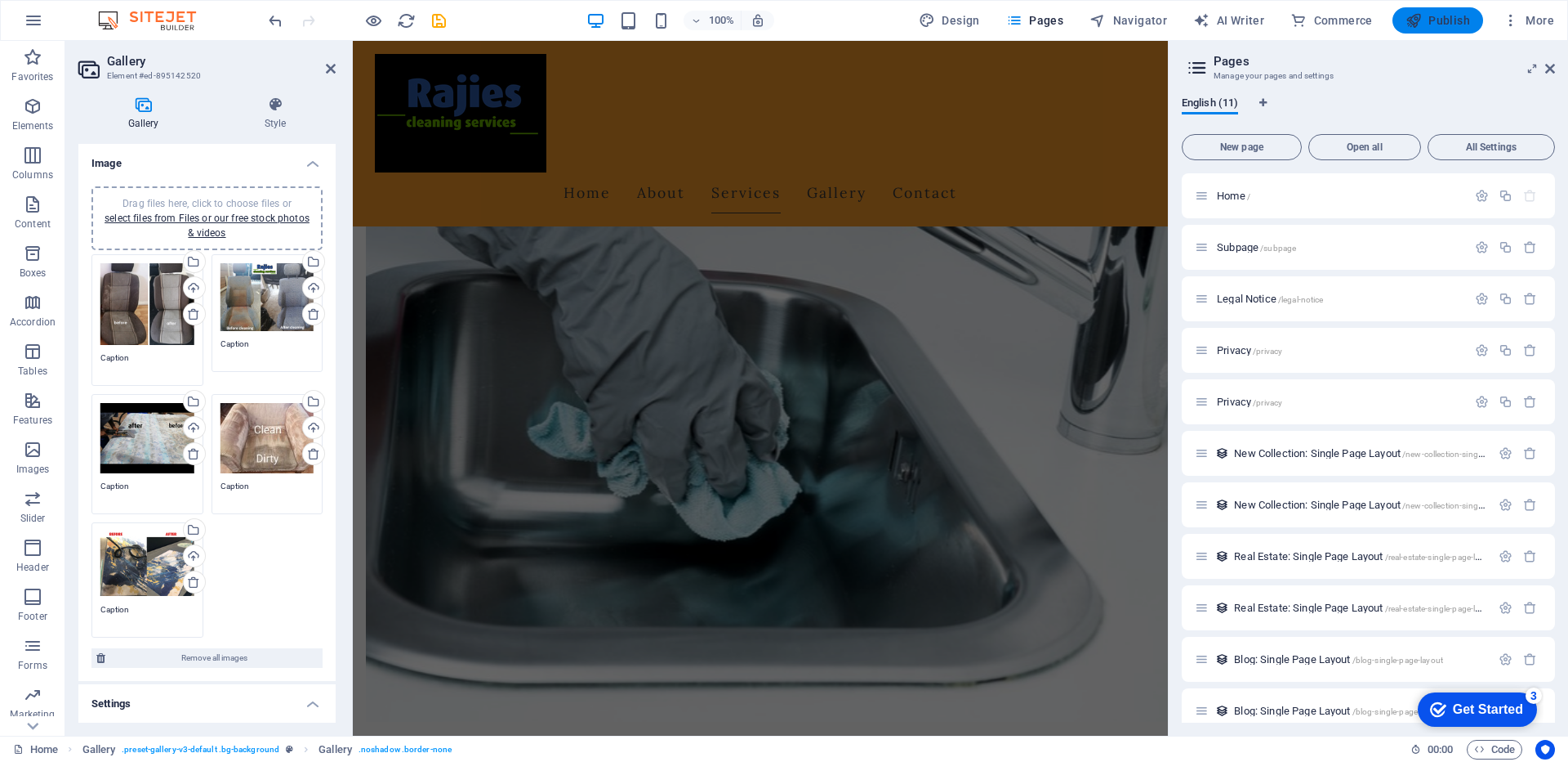
click at [1457, 22] on span "Publish" at bounding box center [1438, 21] width 65 height 16
select select "px"
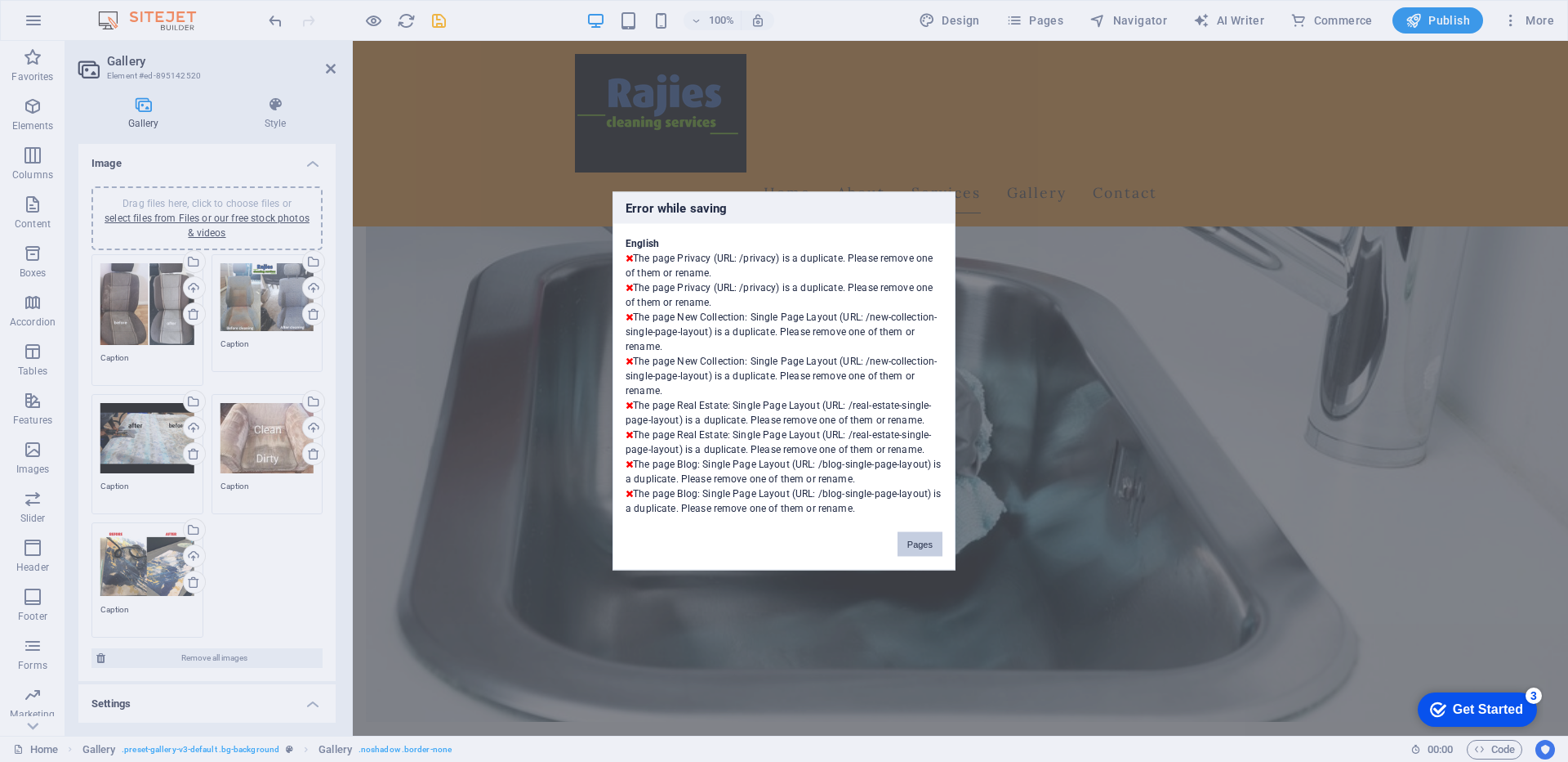
click at [917, 550] on button "Pages" at bounding box center [920, 544] width 45 height 24
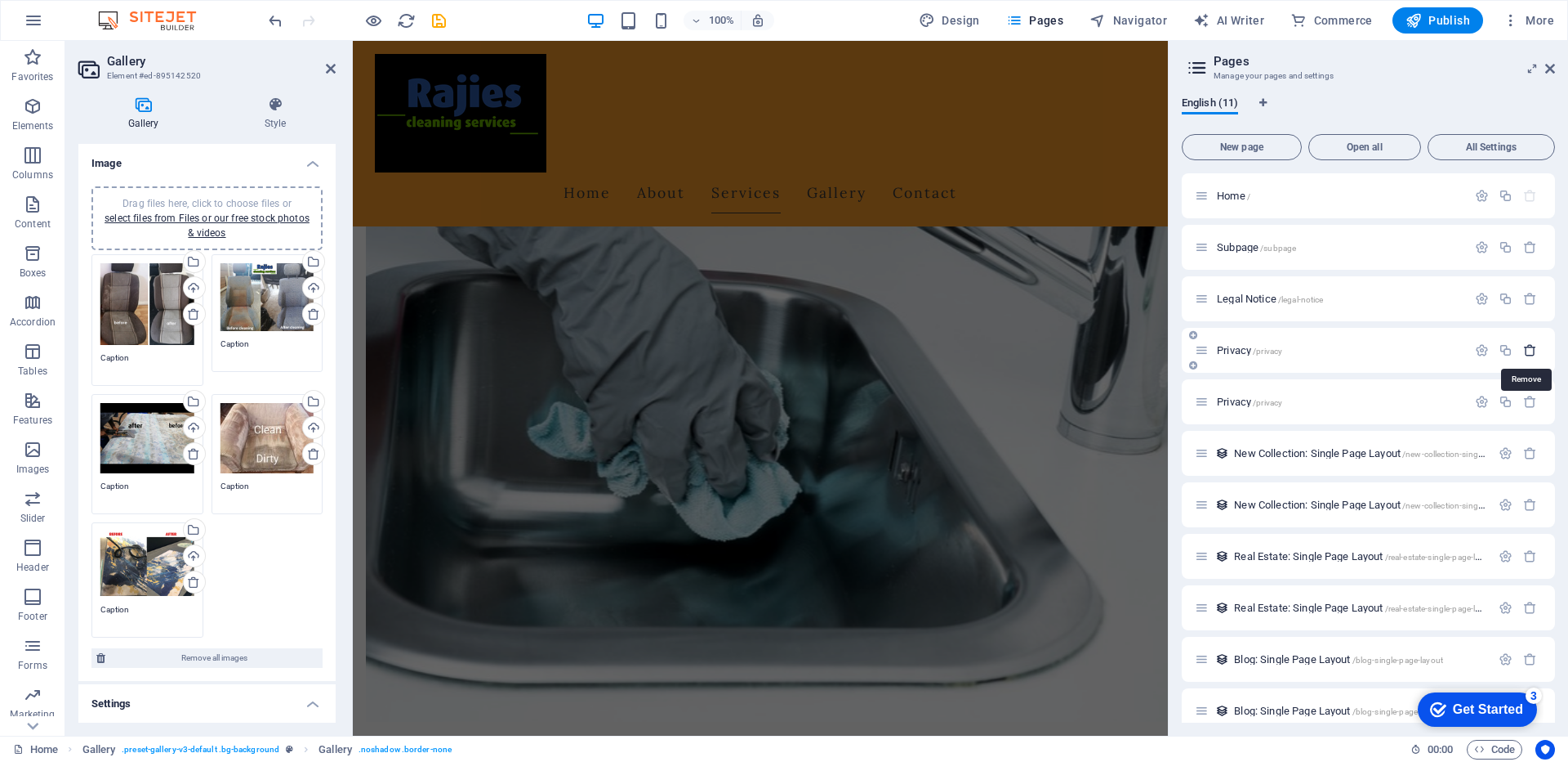
click at [1530, 352] on icon "button" at bounding box center [1529, 350] width 13 height 13
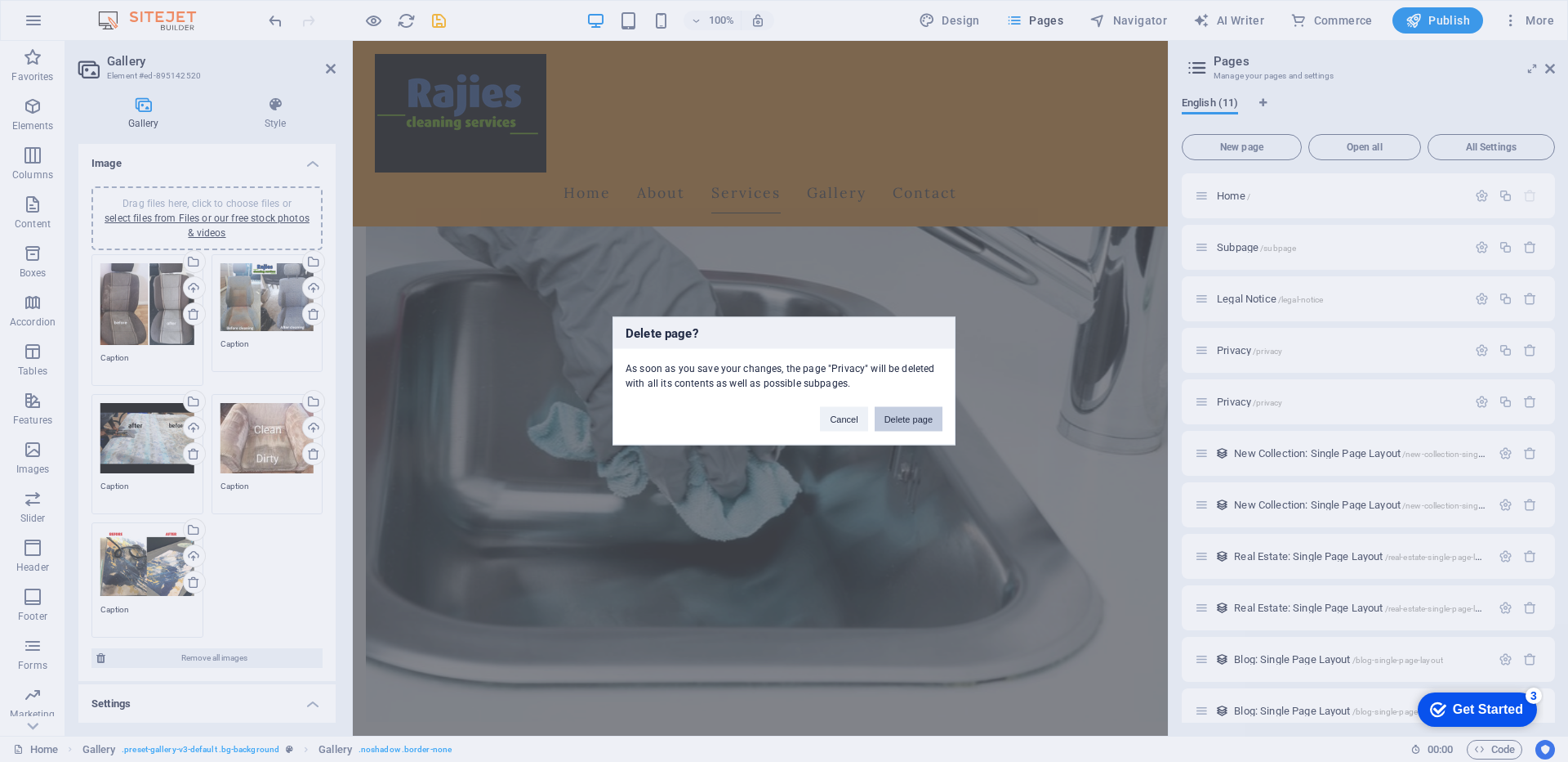
click at [911, 420] on button "Delete page" at bounding box center [908, 419] width 67 height 24
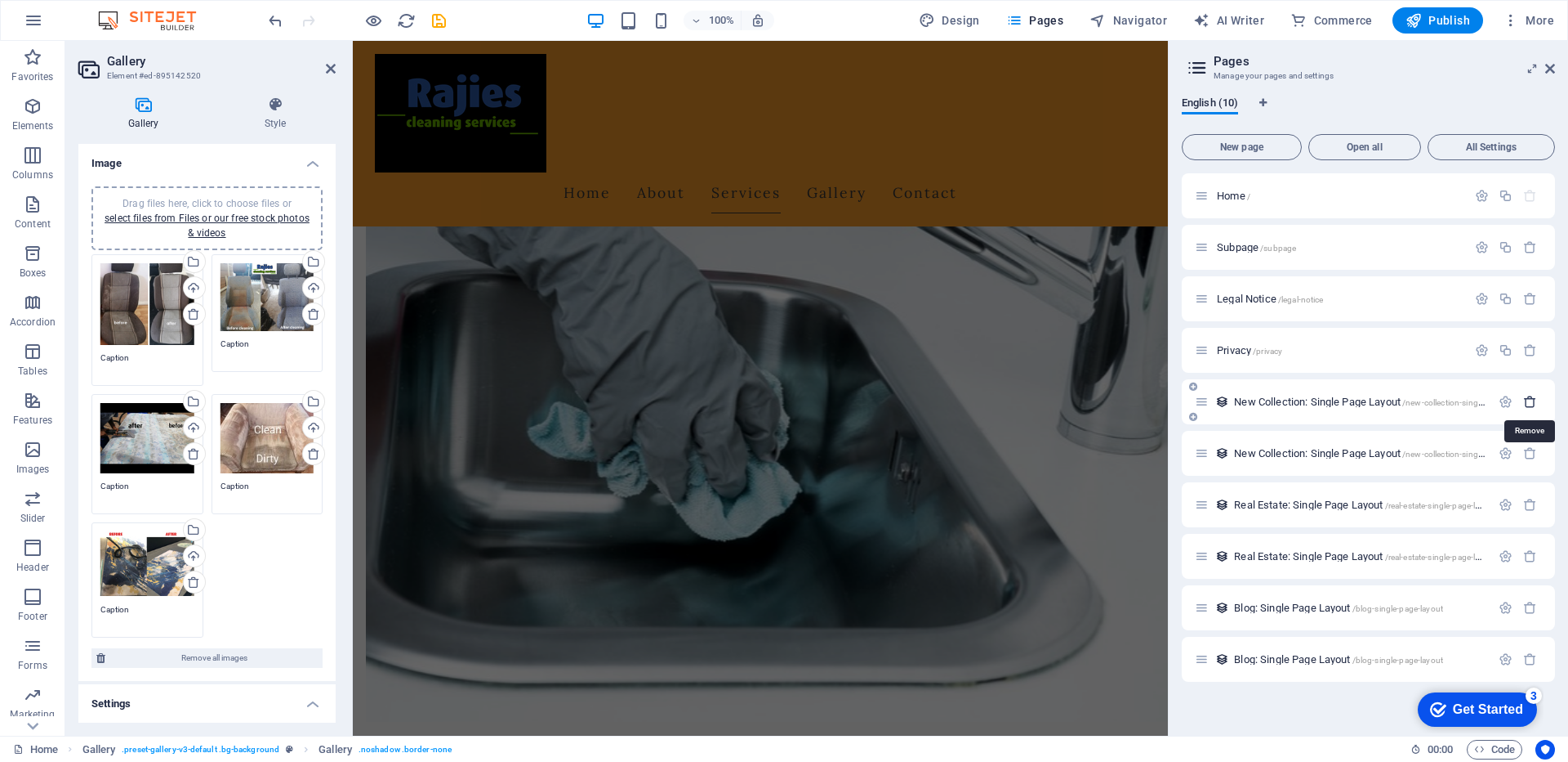
click at [1527, 405] on icon "button" at bounding box center [1529, 401] width 13 height 13
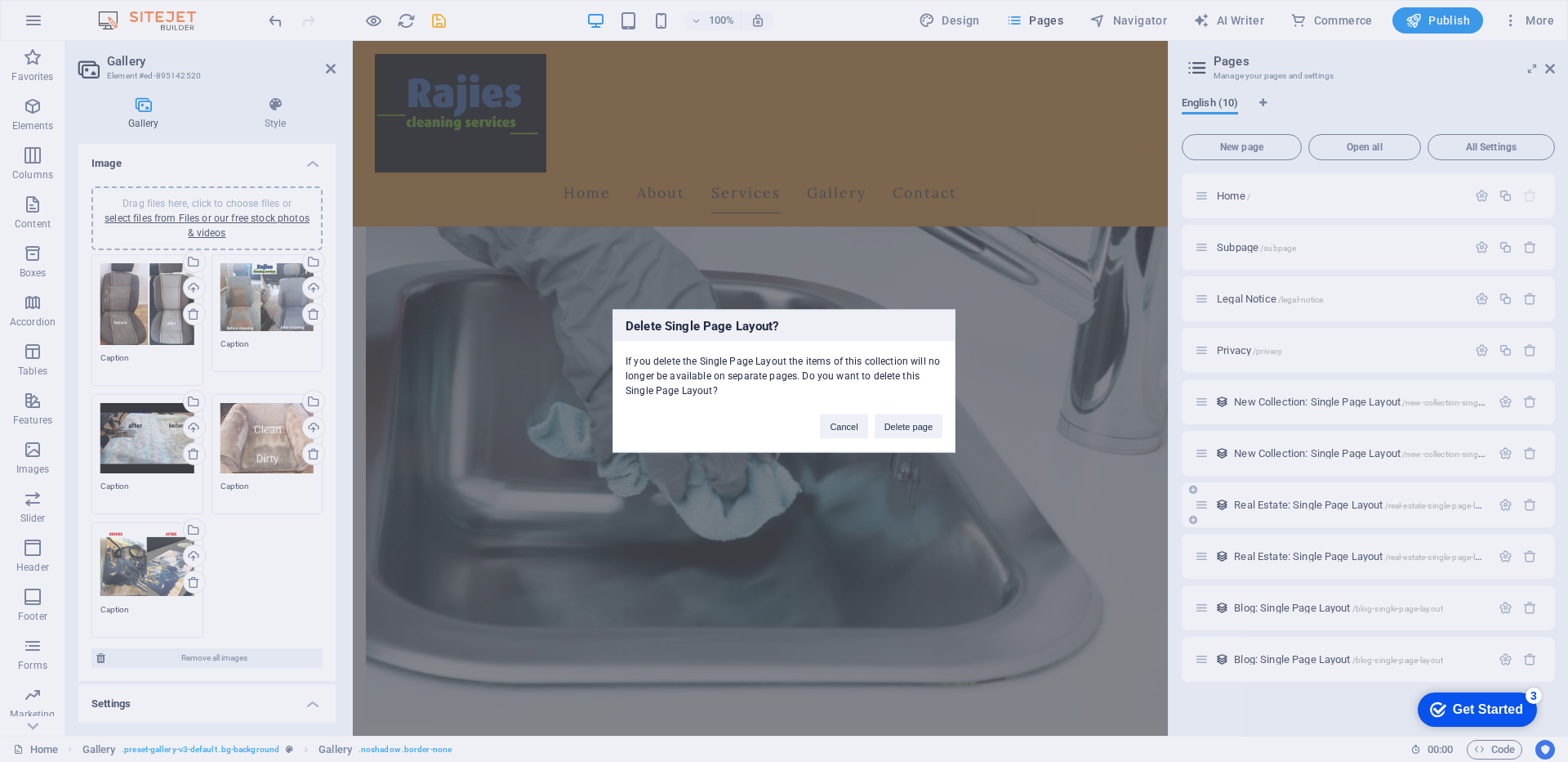
drag, startPoint x: 913, startPoint y: 426, endPoint x: 1343, endPoint y: 438, distance: 430.2
click at [912, 426] on button "Delete page" at bounding box center [908, 426] width 67 height 24
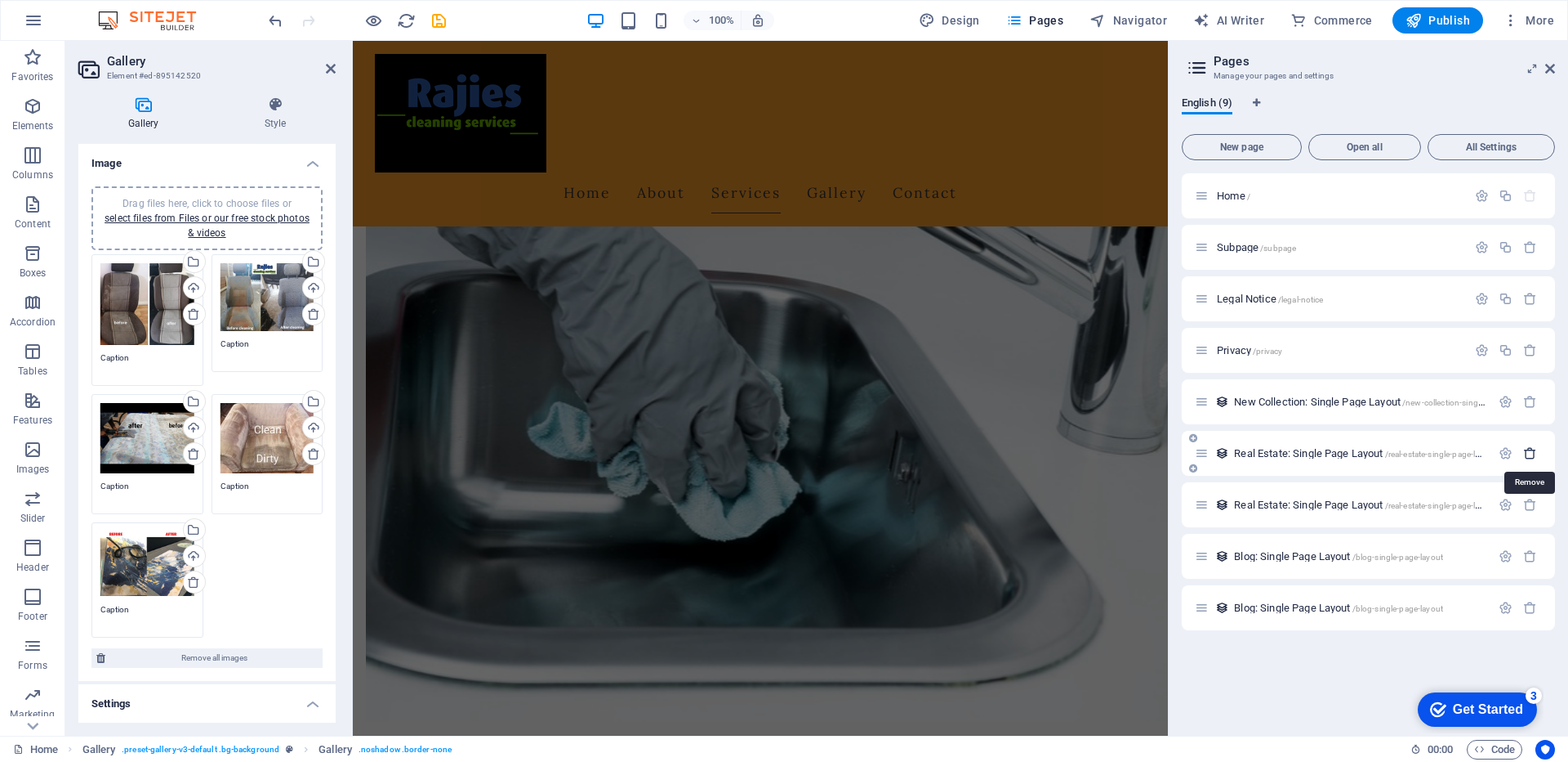
click at [1534, 454] on icon "button" at bounding box center [1529, 453] width 13 height 13
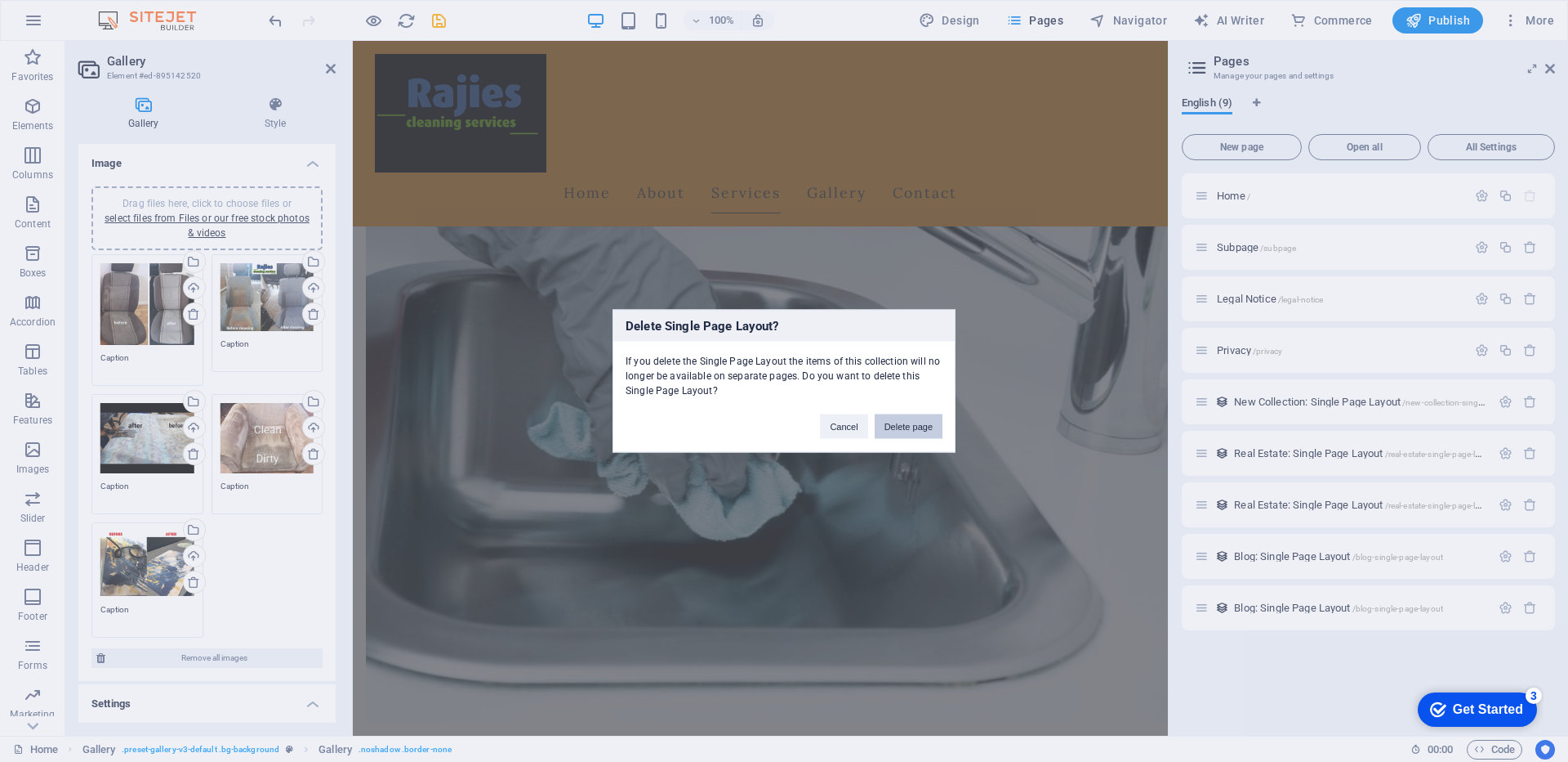
click at [912, 424] on button "Delete page" at bounding box center [908, 426] width 67 height 24
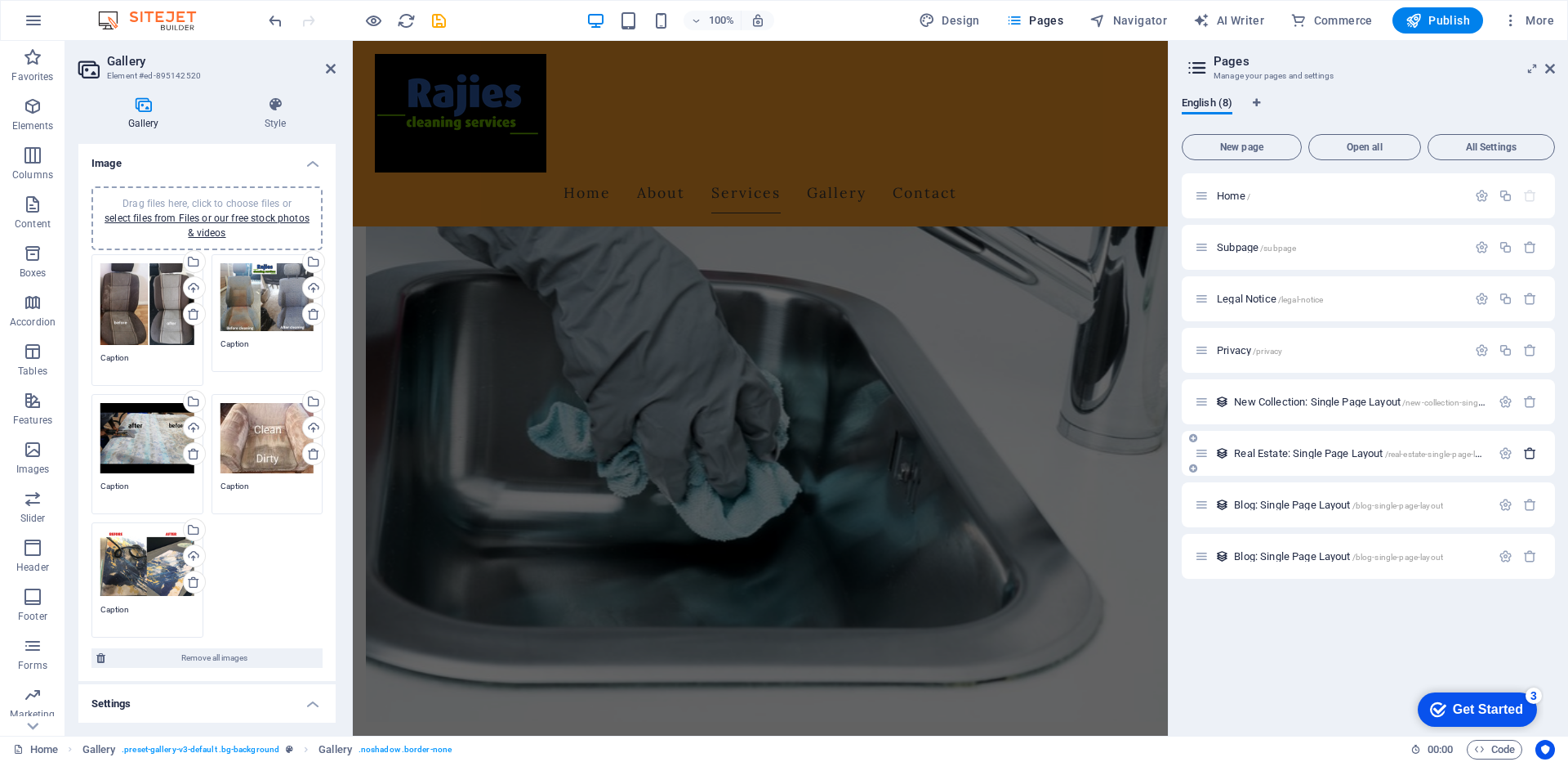
click at [1527, 455] on icon "button" at bounding box center [1529, 453] width 13 height 13
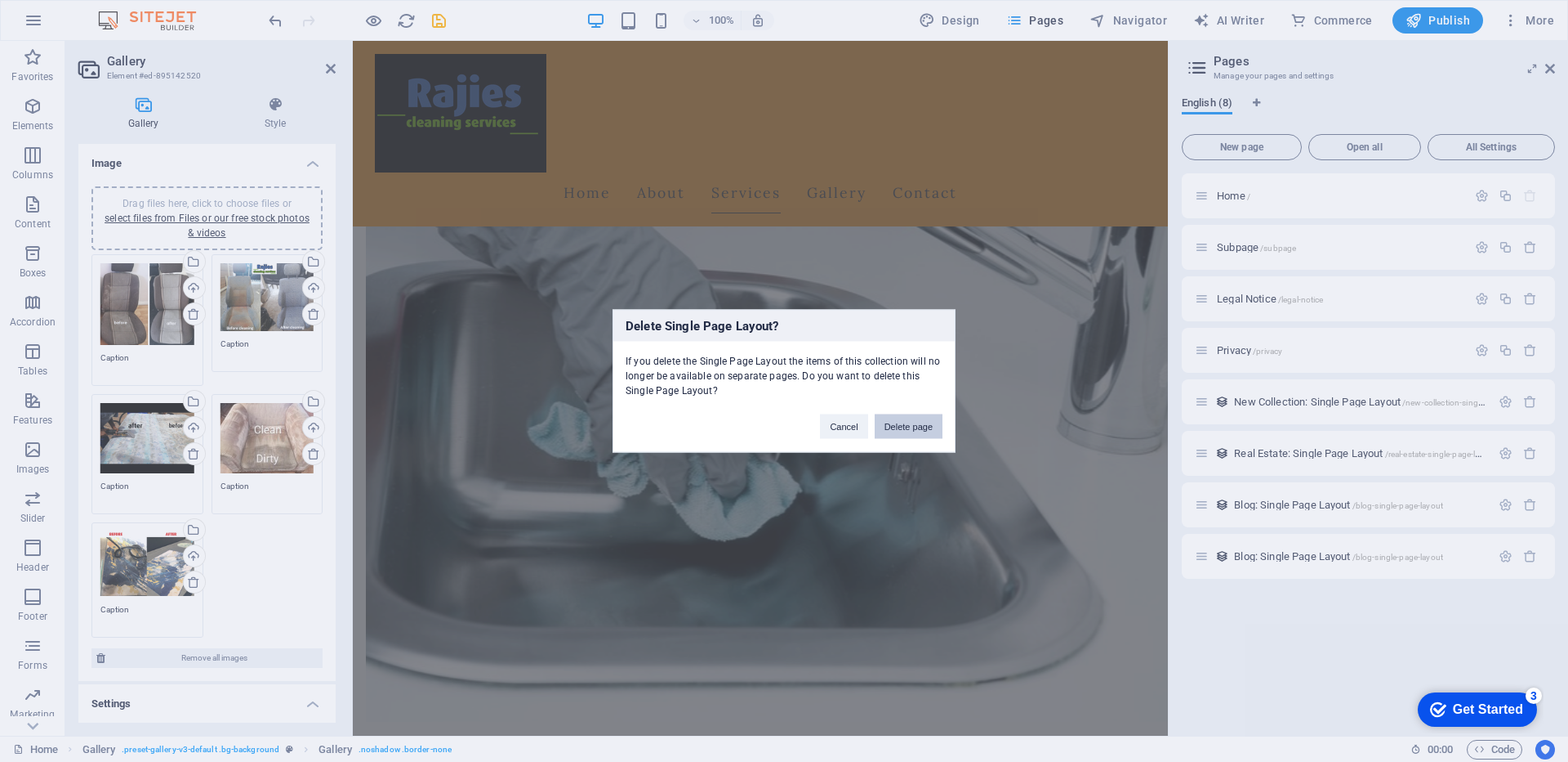
click at [905, 431] on button "Delete page" at bounding box center [908, 426] width 67 height 24
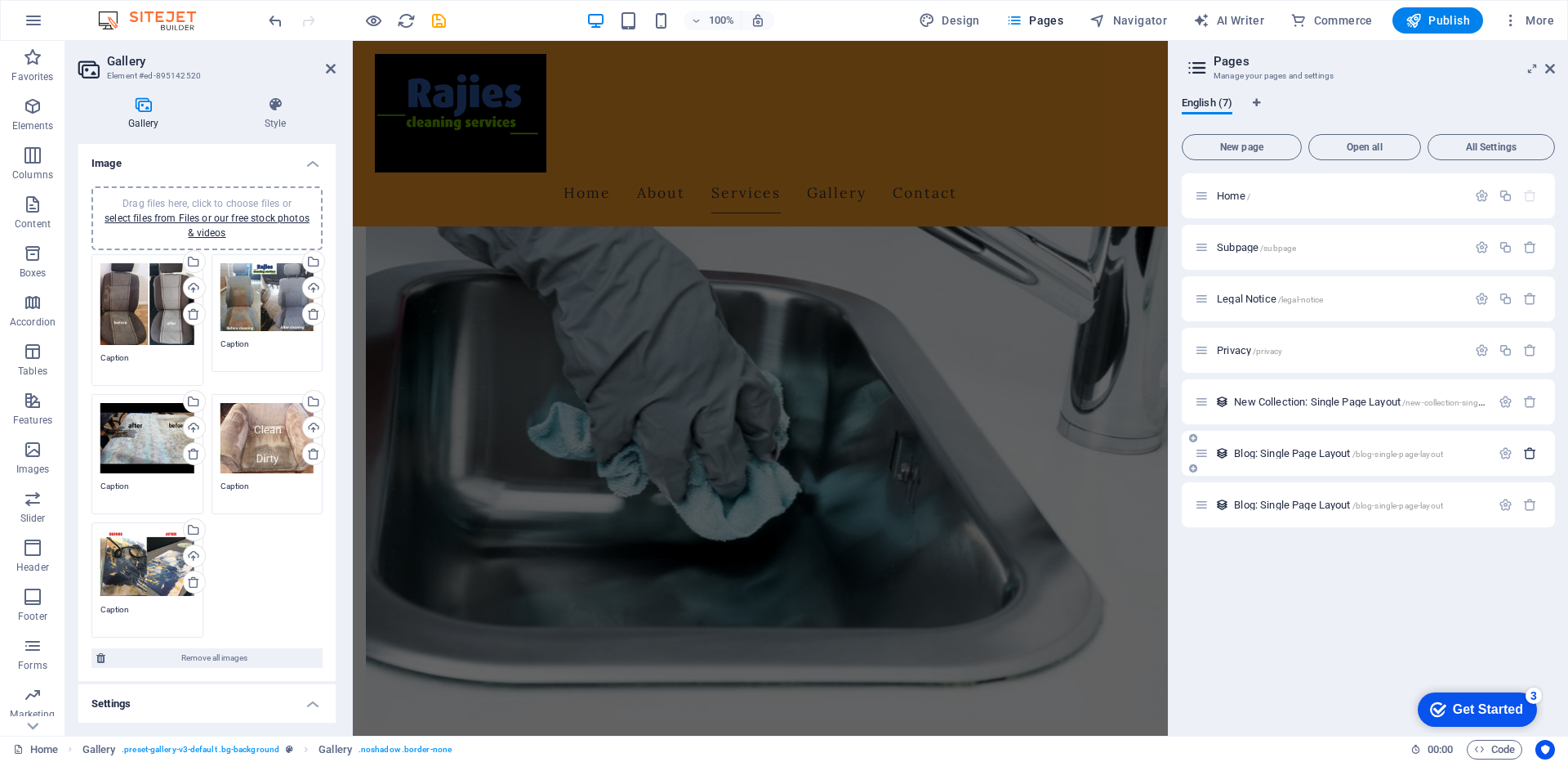
click at [1531, 453] on icon "button" at bounding box center [1529, 453] width 13 height 13
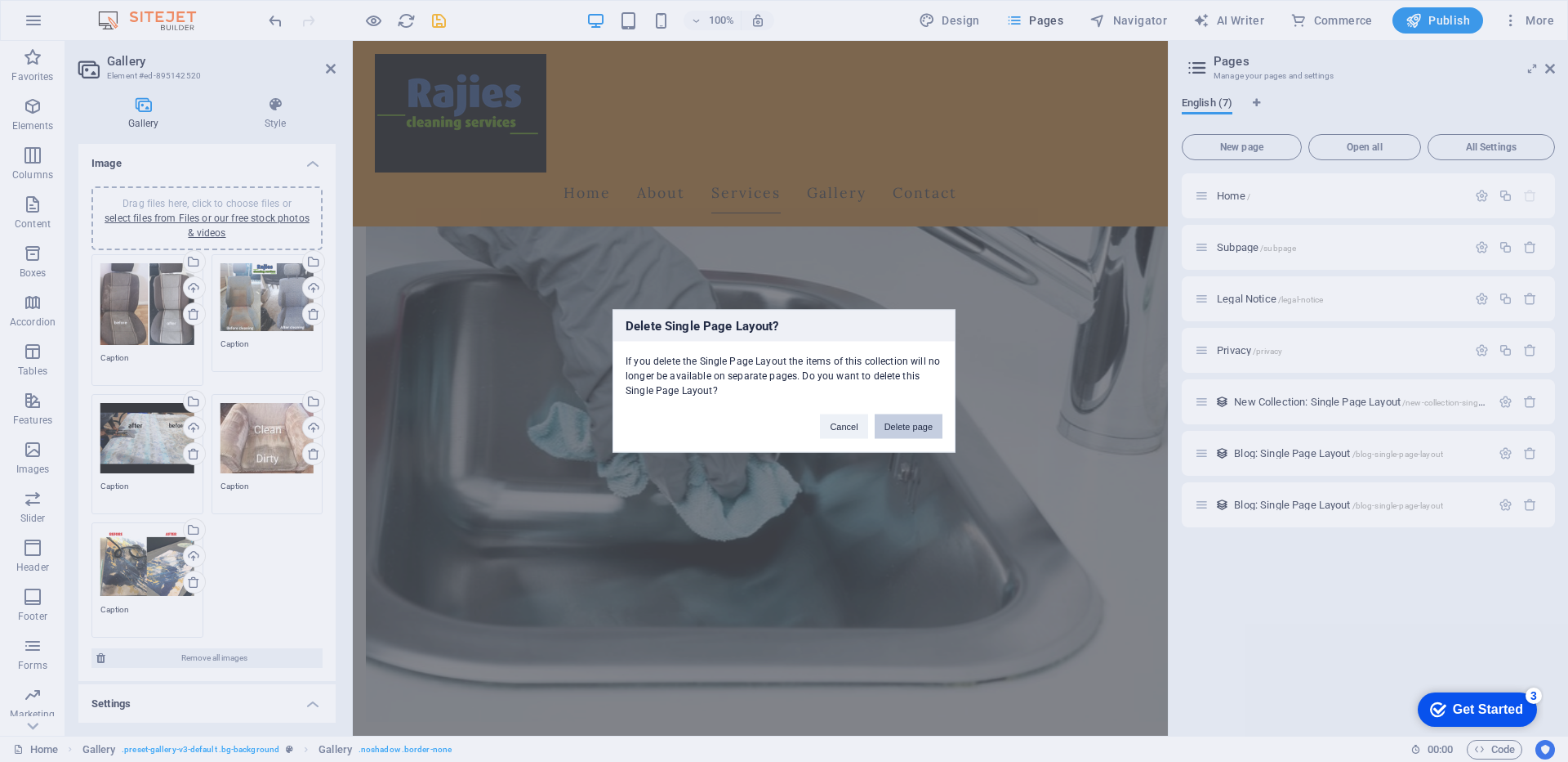
click at [906, 429] on button "Delete page" at bounding box center [908, 426] width 67 height 24
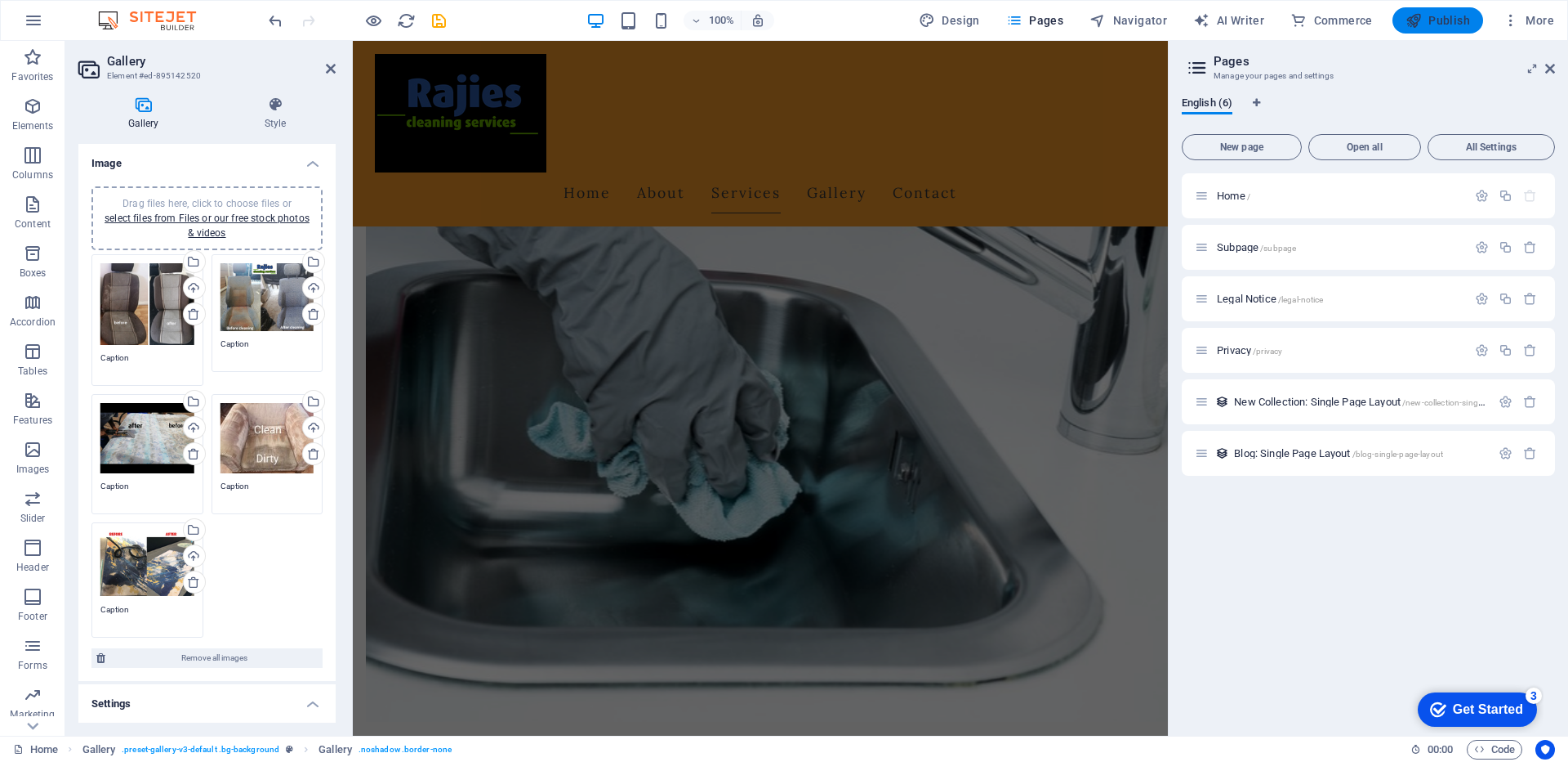
click at [1440, 23] on span "Publish" at bounding box center [1438, 21] width 65 height 16
select select "px"
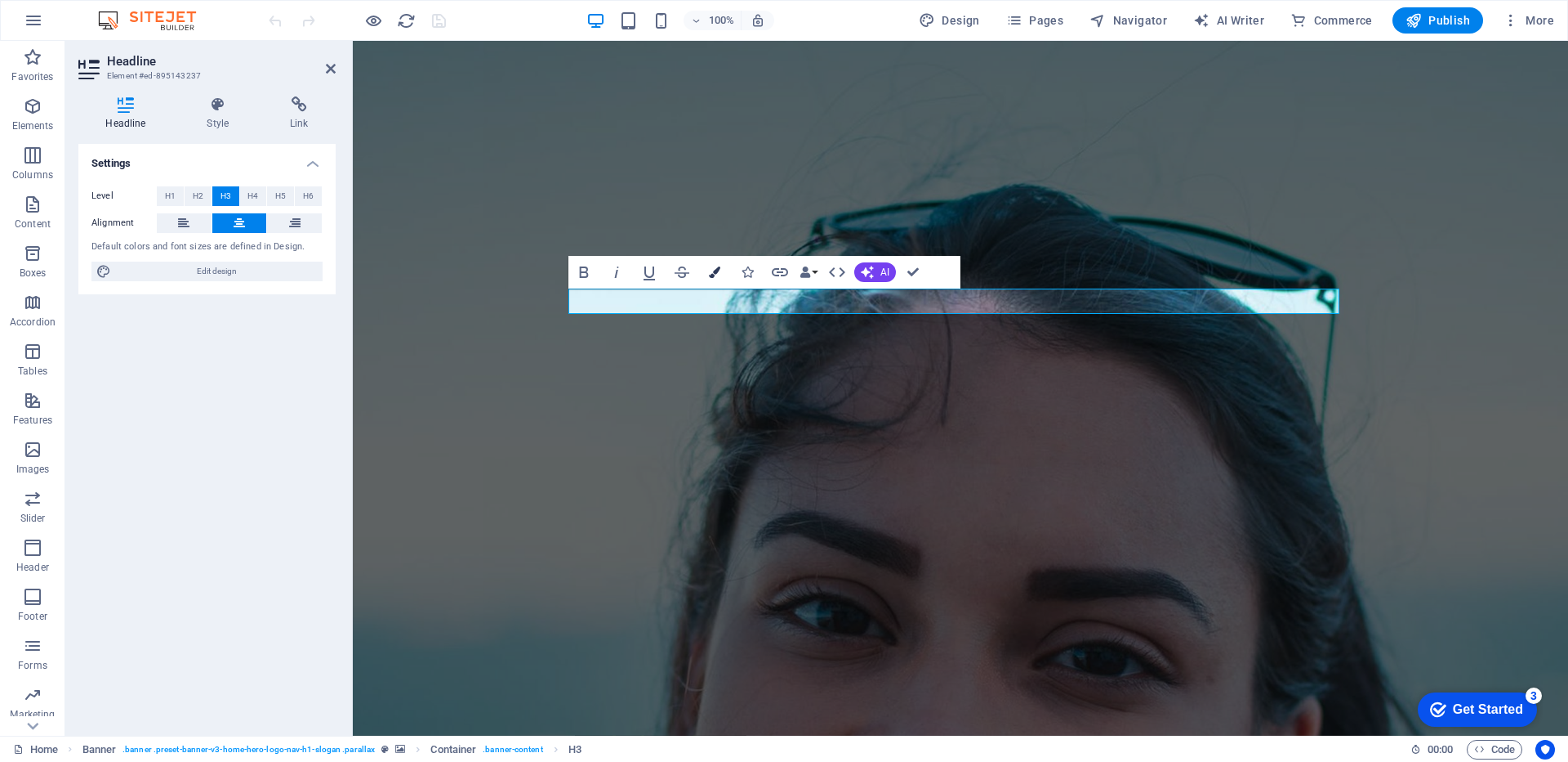
click at [715, 275] on icon "button" at bounding box center [714, 271] width 12 height 12
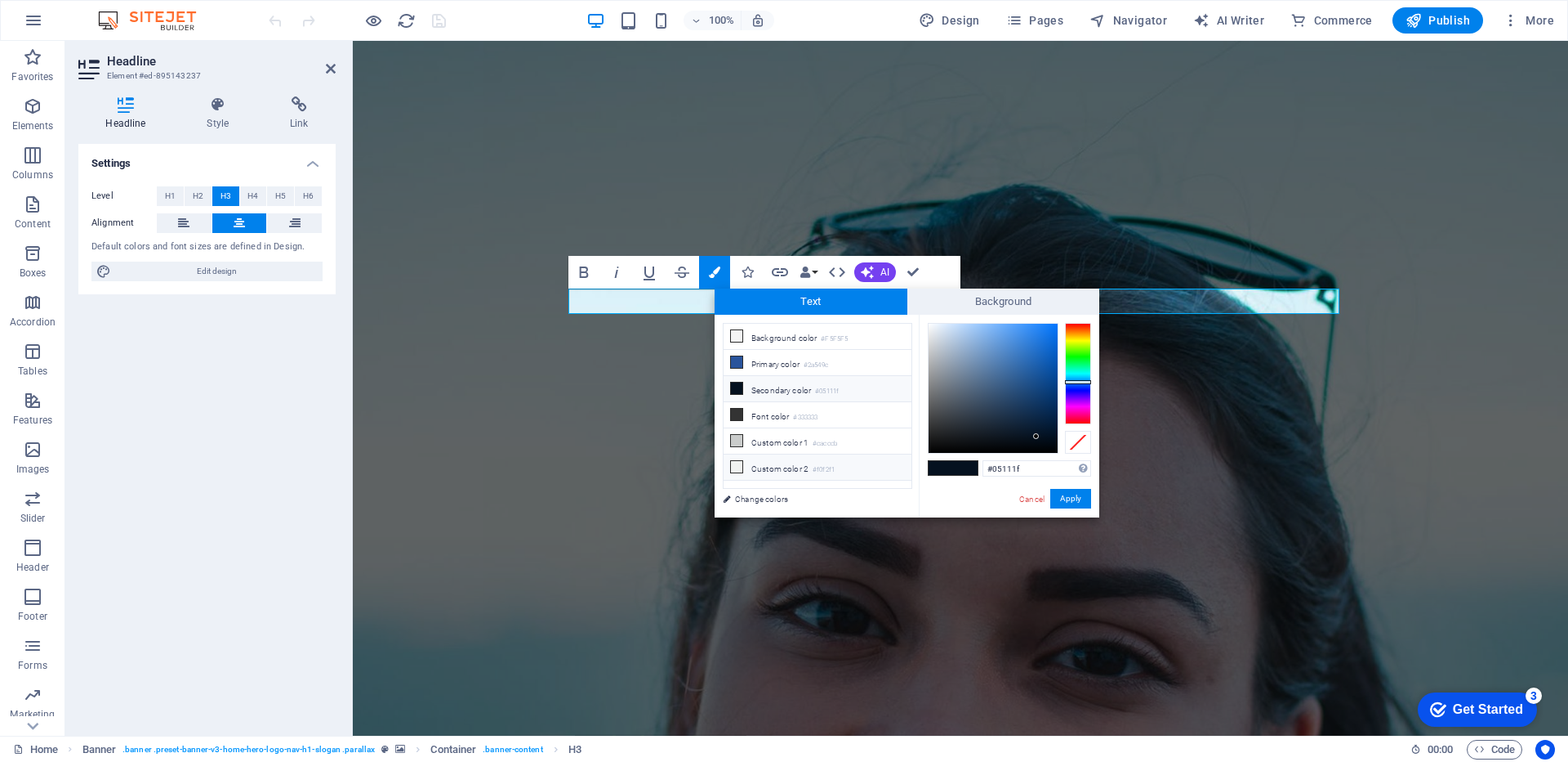
click at [735, 465] on icon at bounding box center [736, 466] width 12 height 12
type input "#f0f2f1"
click at [977, 469] on div at bounding box center [953, 467] width 50 height 15
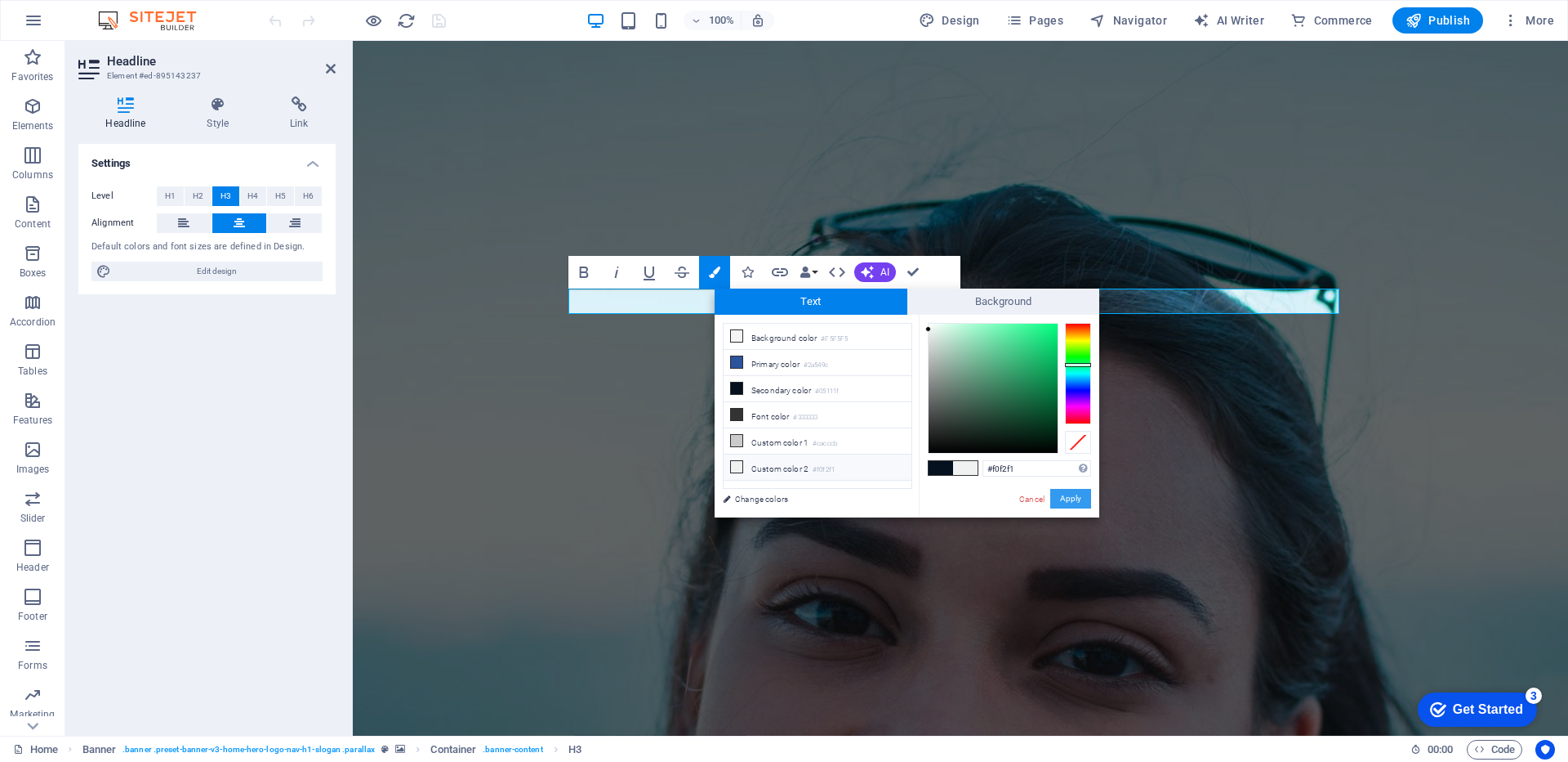
click at [1077, 501] on button "Apply" at bounding box center [1070, 499] width 40 height 20
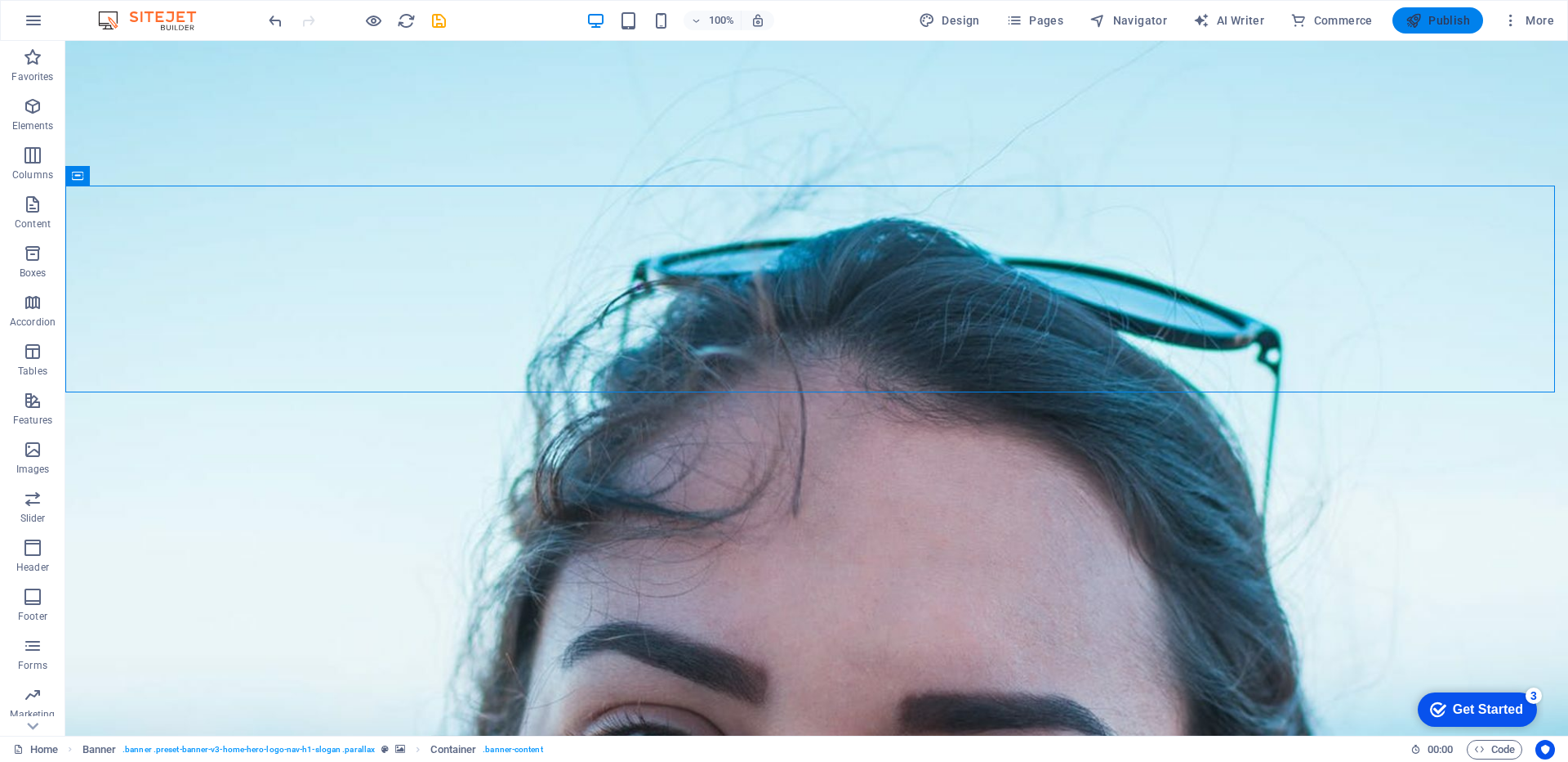
click at [1450, 25] on span "Publish" at bounding box center [1438, 21] width 65 height 16
